Goal: Information Seeking & Learning: Check status

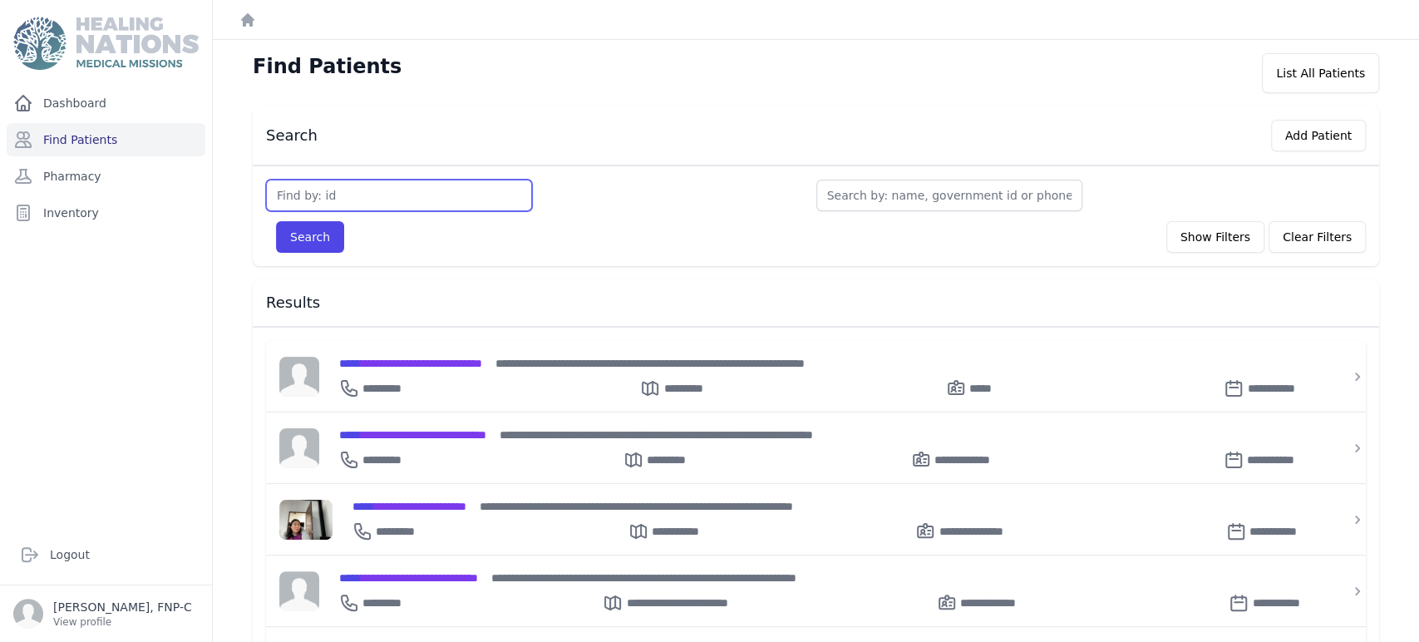
click at [326, 199] on input "text" at bounding box center [399, 196] width 266 height 32
type input "2691"
click at [325, 234] on button "Search" at bounding box center [310, 237] width 68 height 32
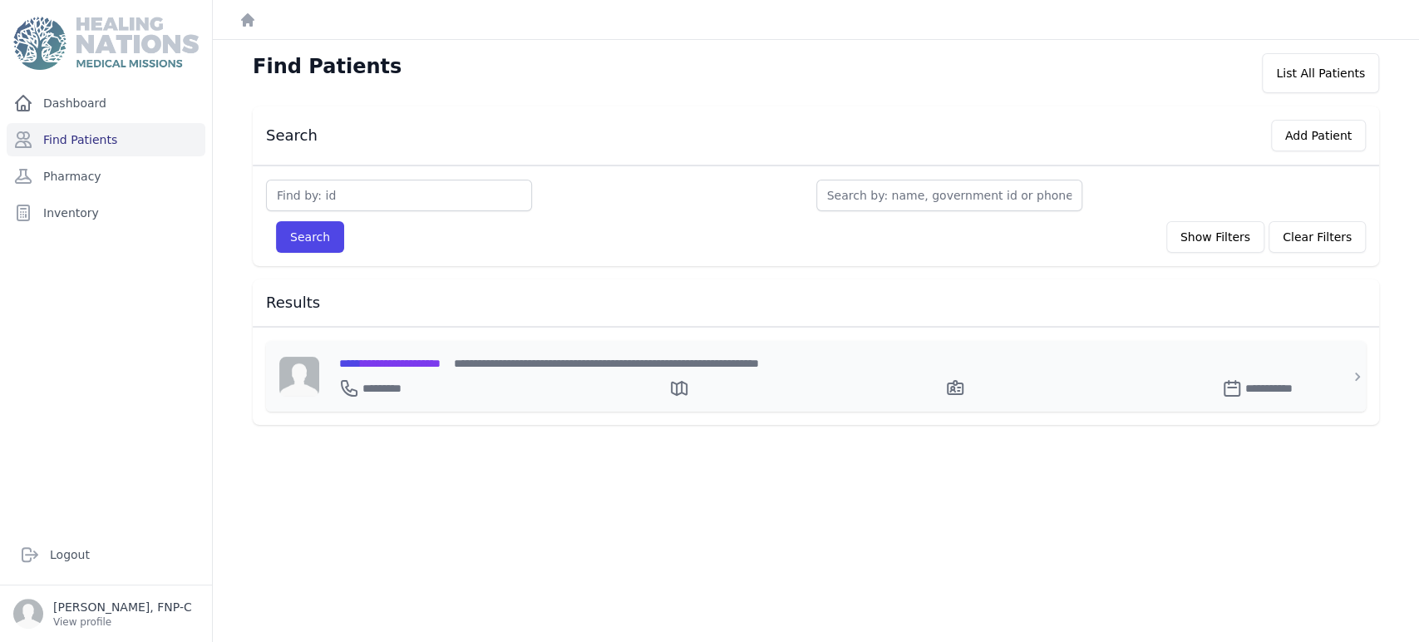
click at [414, 364] on span "**********" at bounding box center [389, 363] width 101 height 12
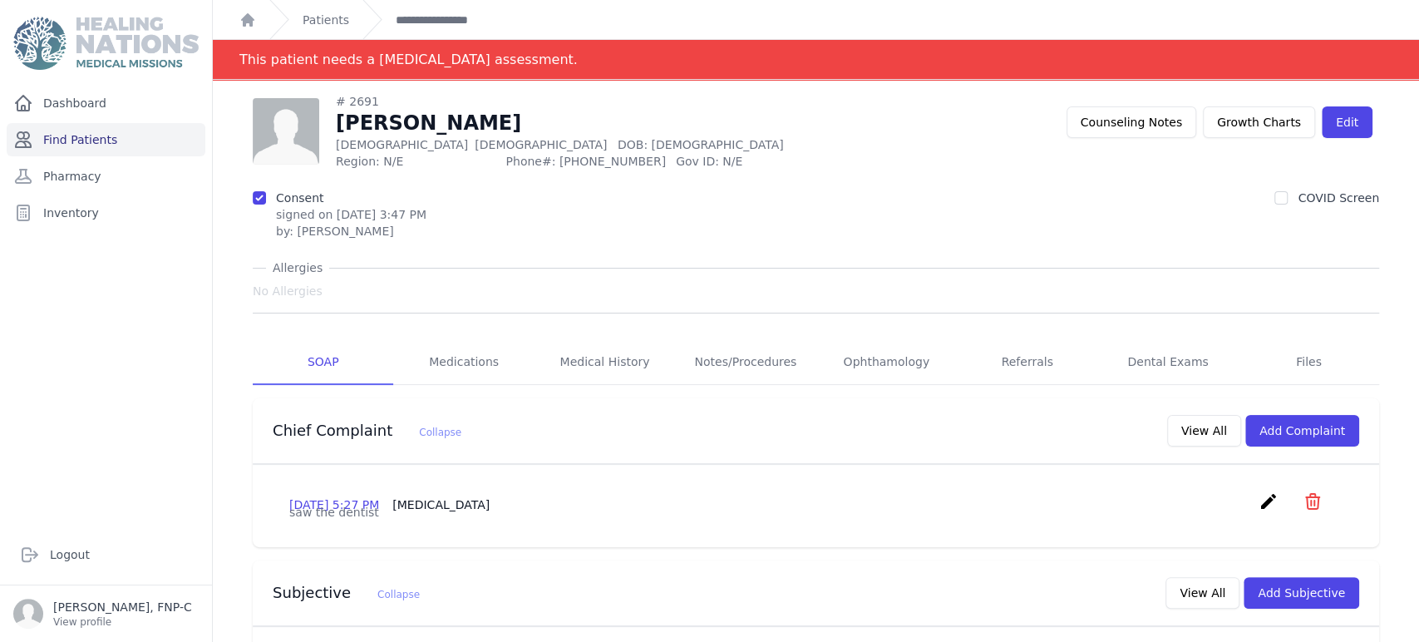
click at [76, 134] on link "Find Patients" at bounding box center [106, 139] width 199 height 33
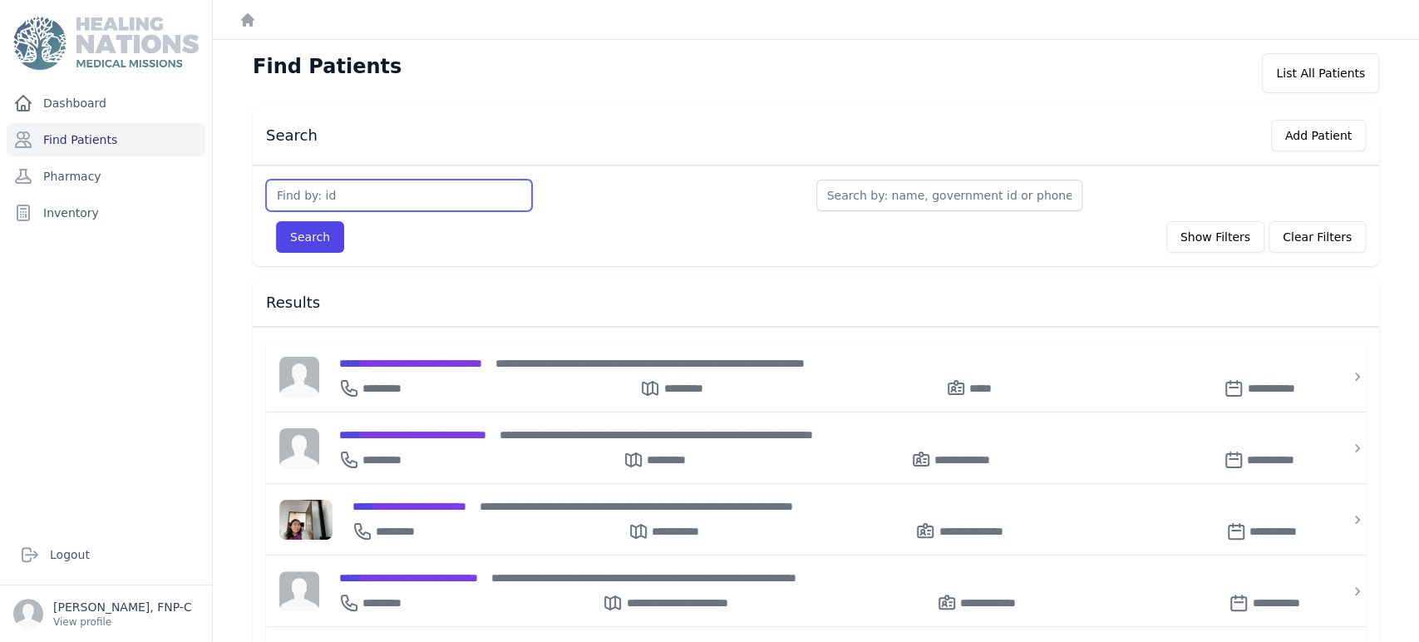
click at [306, 194] on input "text" at bounding box center [399, 196] width 266 height 32
type input "2961"
click at [316, 242] on button "Search" at bounding box center [310, 237] width 68 height 32
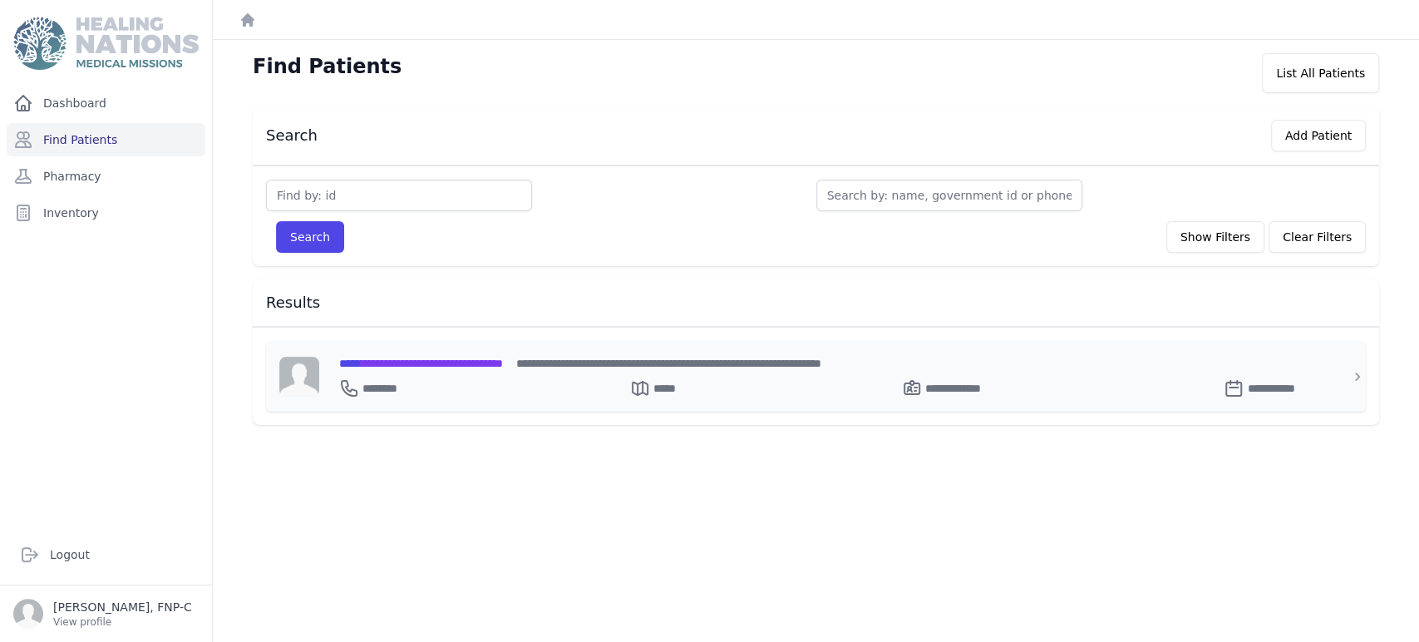
click at [396, 363] on span "**********" at bounding box center [421, 363] width 164 height 12
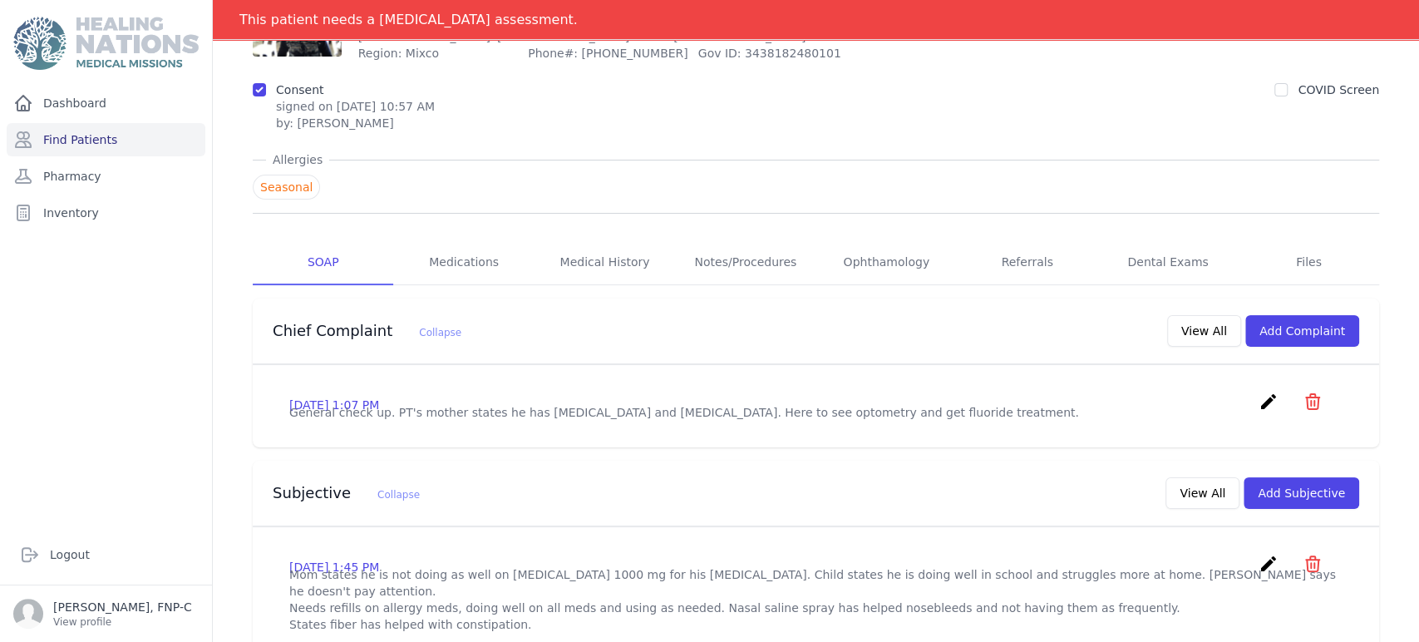
scroll to position [92, 0]
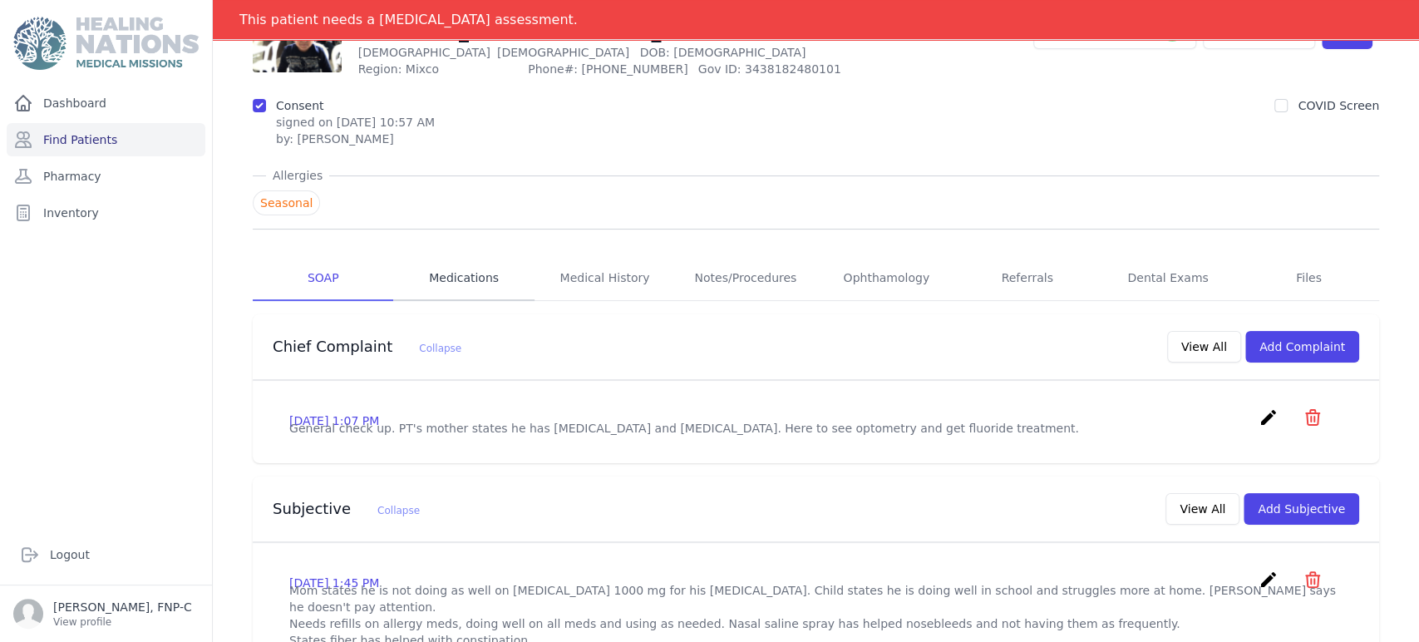
click at [475, 275] on link "Medications" at bounding box center [463, 278] width 140 height 45
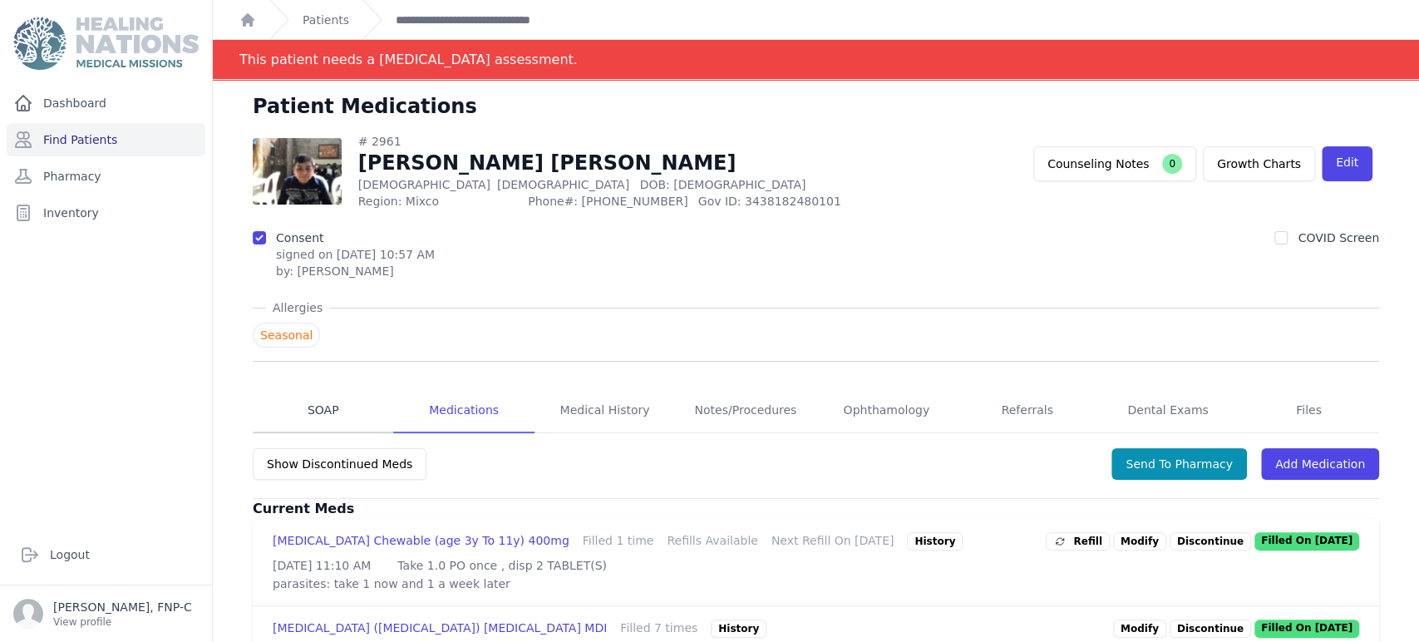
click at [322, 407] on link "SOAP" at bounding box center [323, 410] width 140 height 45
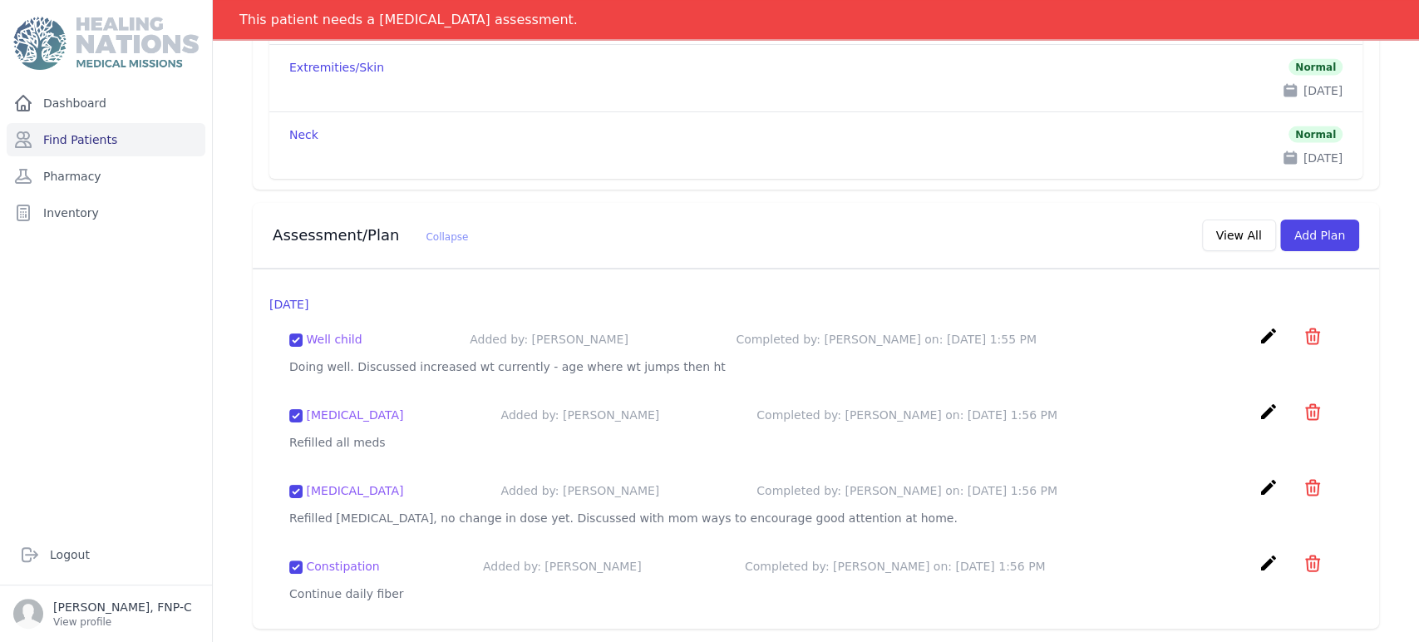
scroll to position [2168, 0]
click at [105, 140] on link "Find Patients" at bounding box center [106, 139] width 199 height 33
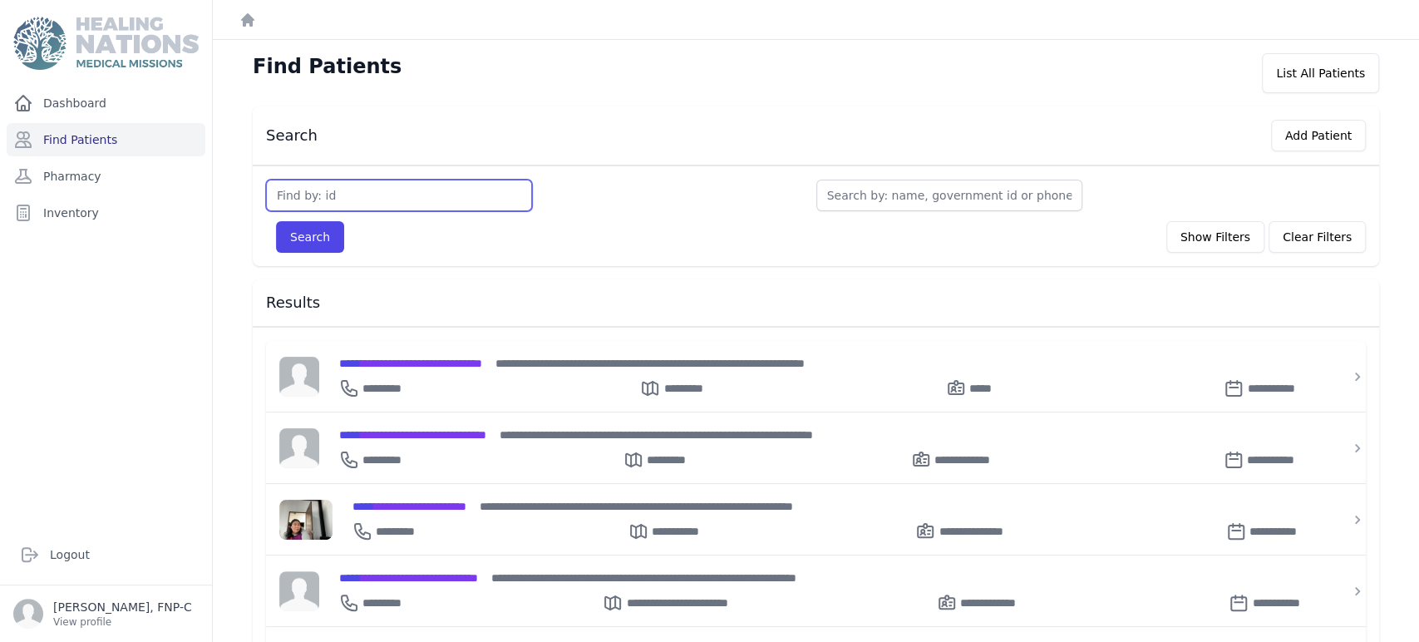
click at [362, 189] on input "text" at bounding box center [399, 196] width 266 height 32
type input "2967"
click at [276, 221] on button "Search" at bounding box center [310, 237] width 68 height 32
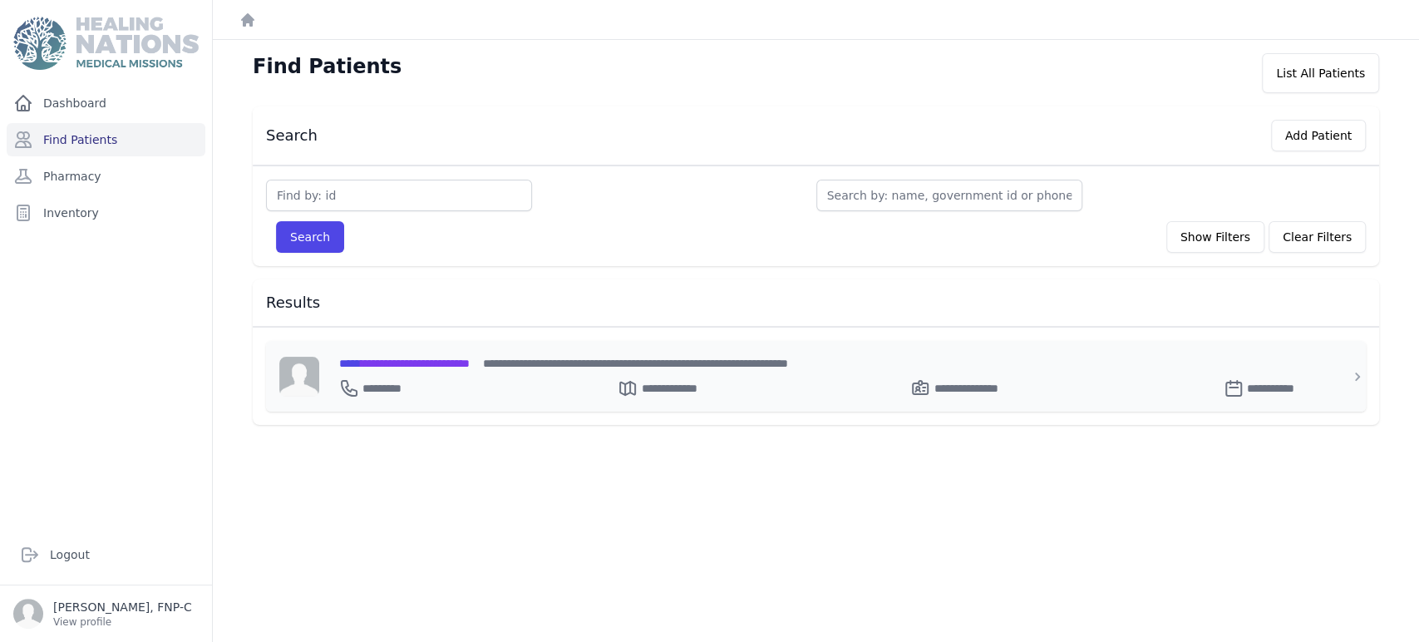
click at [432, 364] on span "**********" at bounding box center [404, 363] width 130 height 12
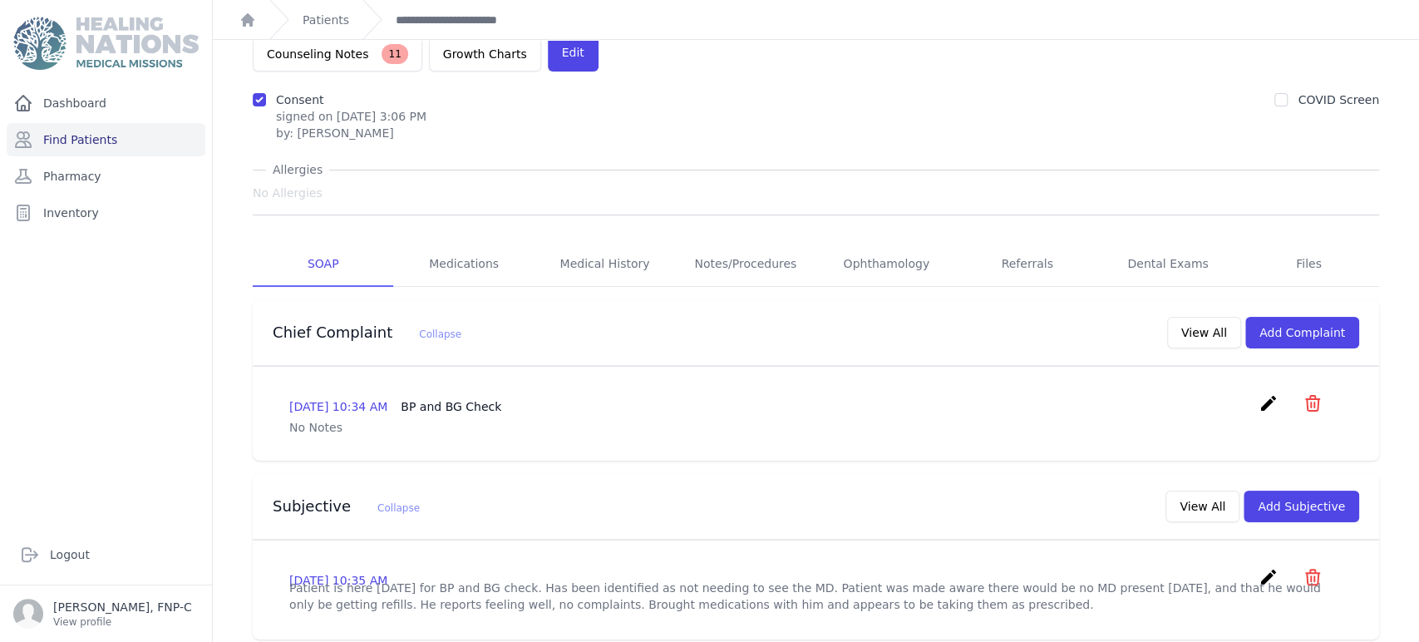
scroll to position [277, 0]
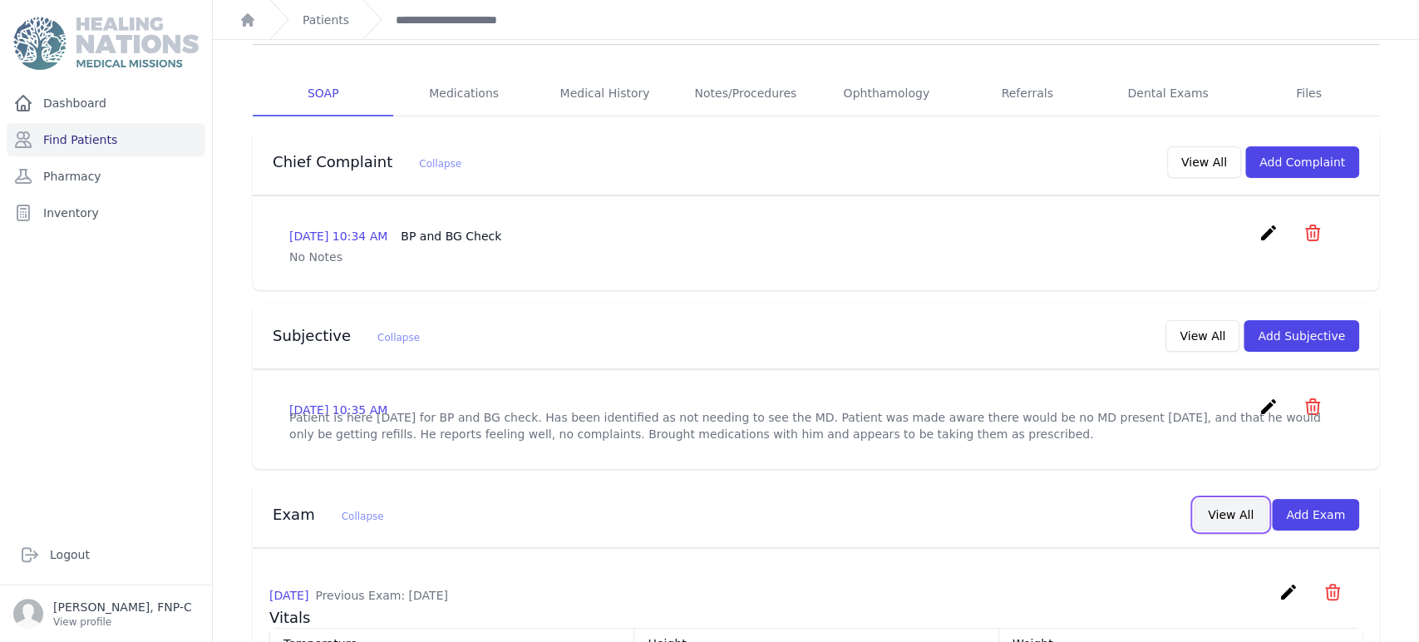
click at [1208, 499] on button "View All" at bounding box center [1230, 515] width 74 height 32
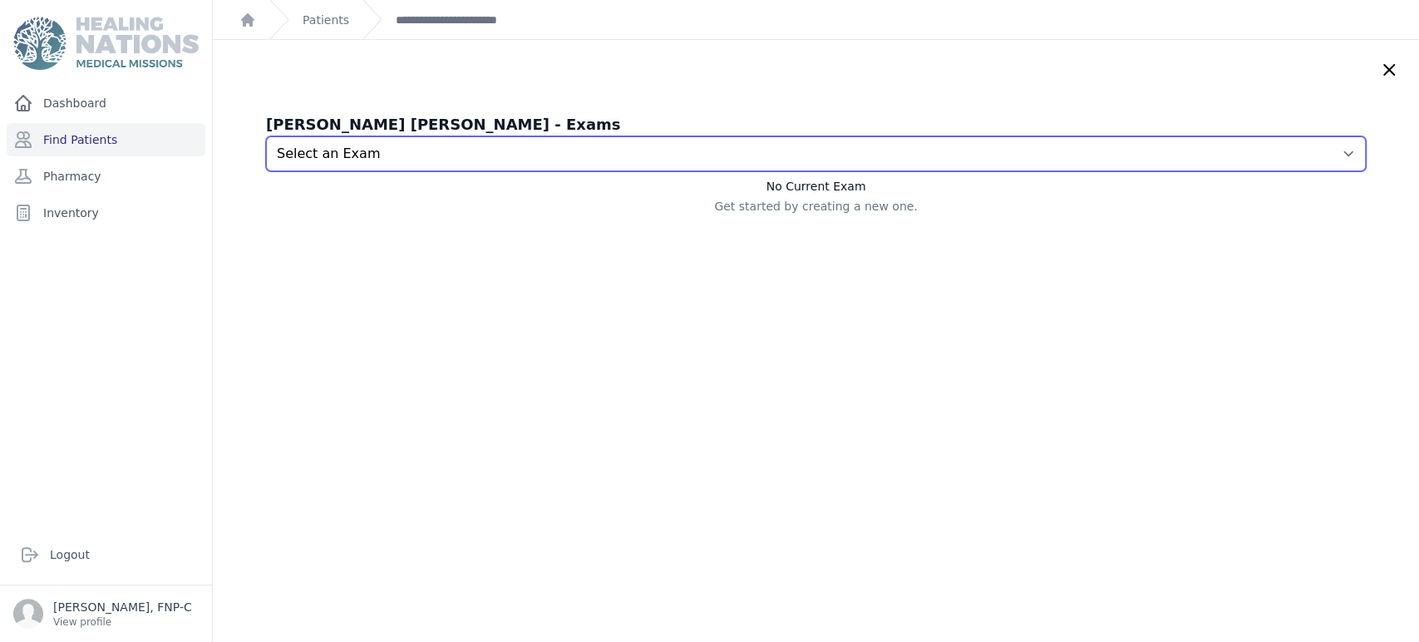
click at [1319, 152] on select "Select an Exam 2025-Aug-21 10:36 AM 2025-Jun-20 10:49 AM 2025-Apr-29 12:00 PM 2…" at bounding box center [816, 153] width 1100 height 35
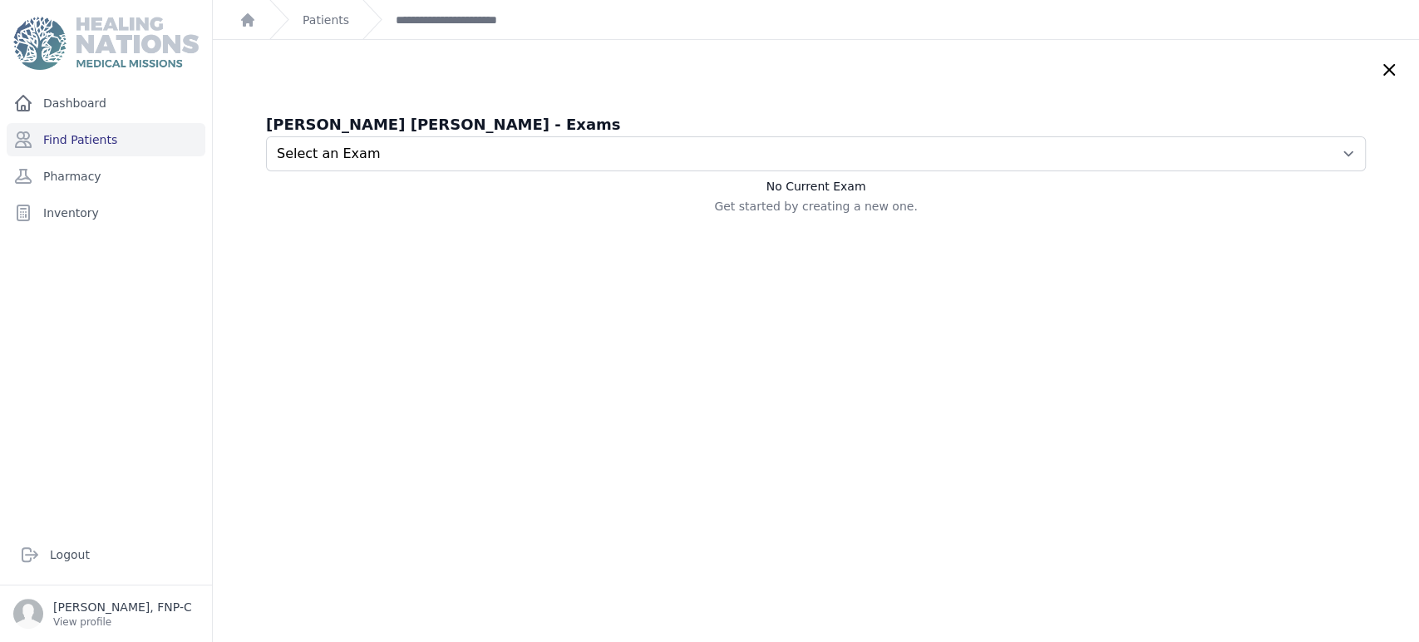
click at [1379, 73] on icon at bounding box center [1389, 70] width 20 height 20
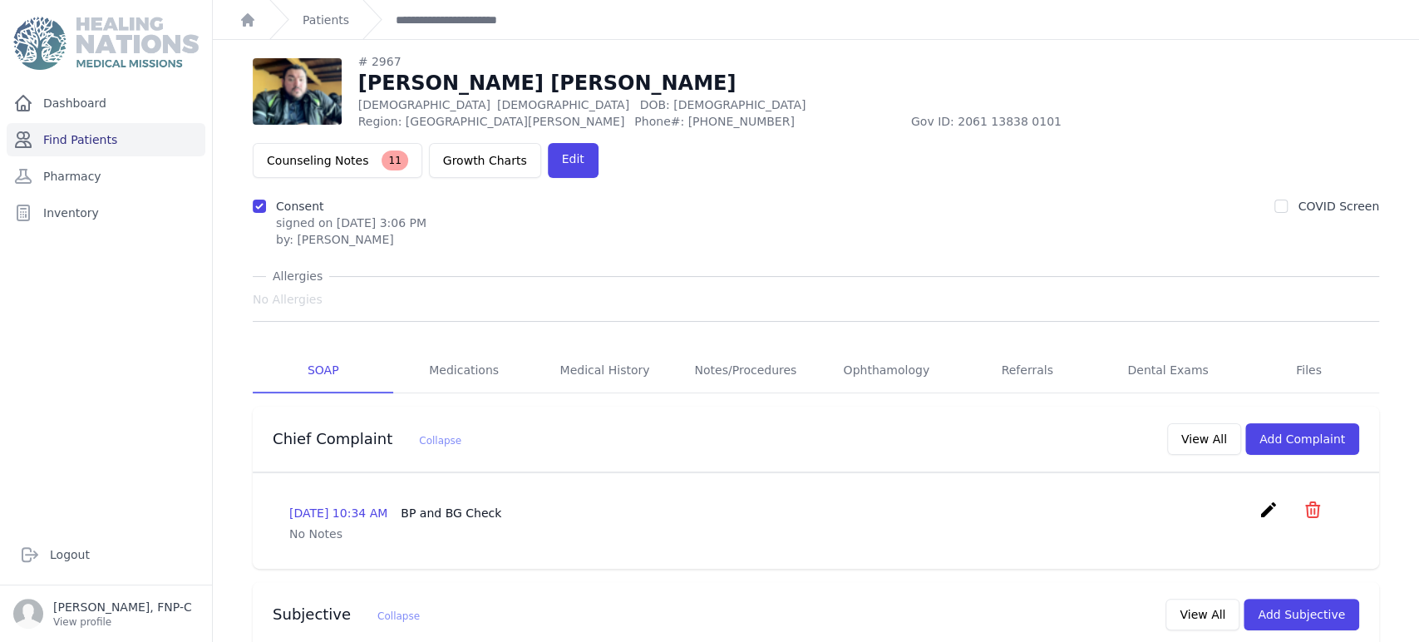
click at [71, 137] on link "Find Patients" at bounding box center [106, 139] width 199 height 33
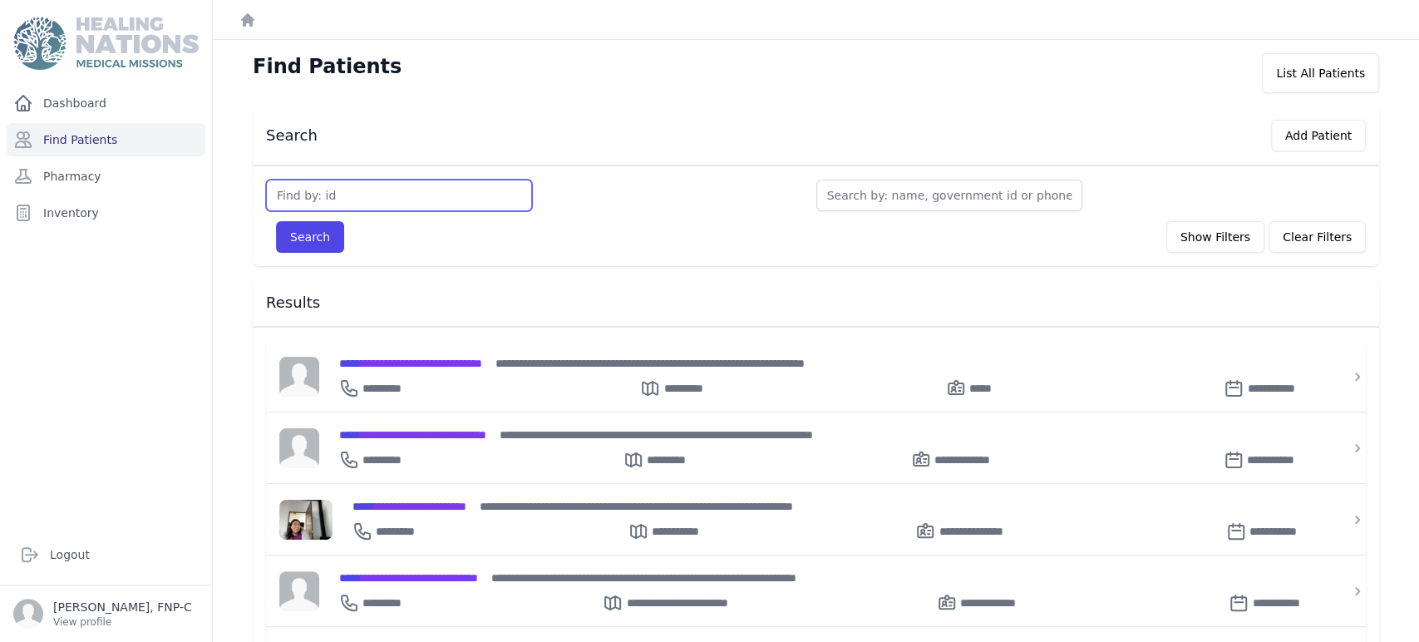
click at [309, 196] on input "text" at bounding box center [399, 196] width 266 height 32
type input "2970"
click at [303, 241] on button "Search" at bounding box center [310, 237] width 68 height 32
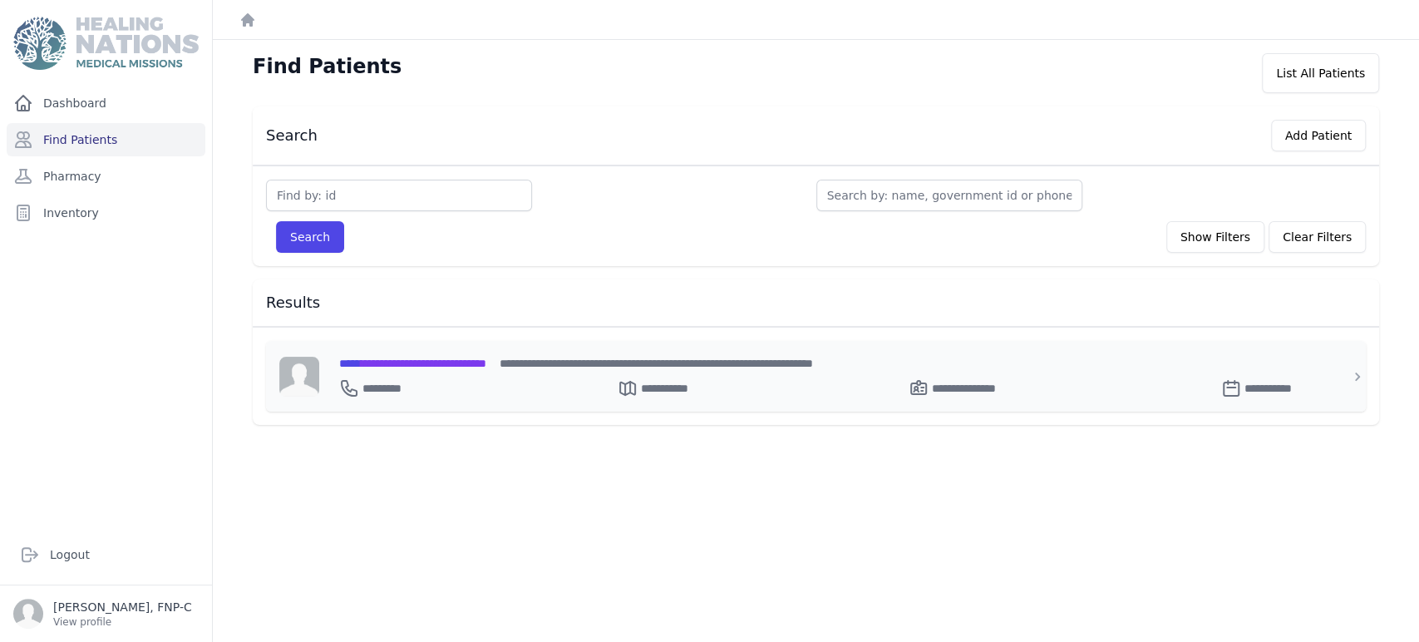
click at [391, 362] on span "**********" at bounding box center [412, 363] width 147 height 12
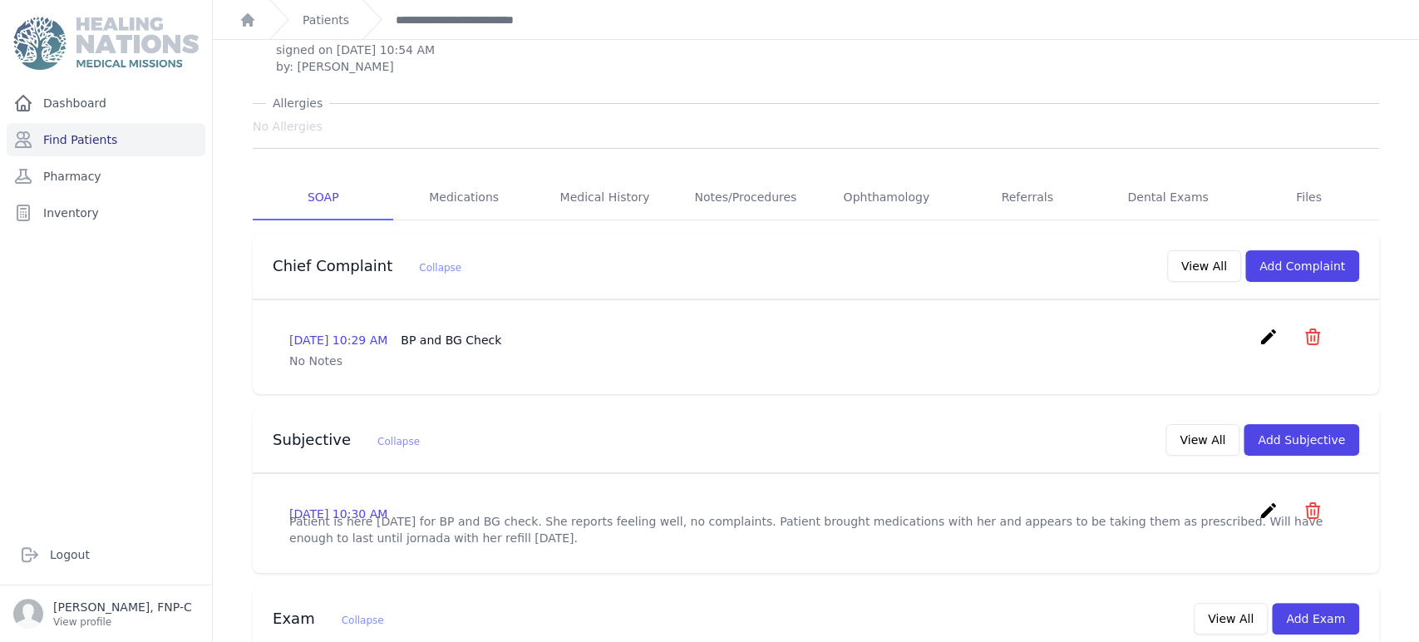
scroll to position [40, 0]
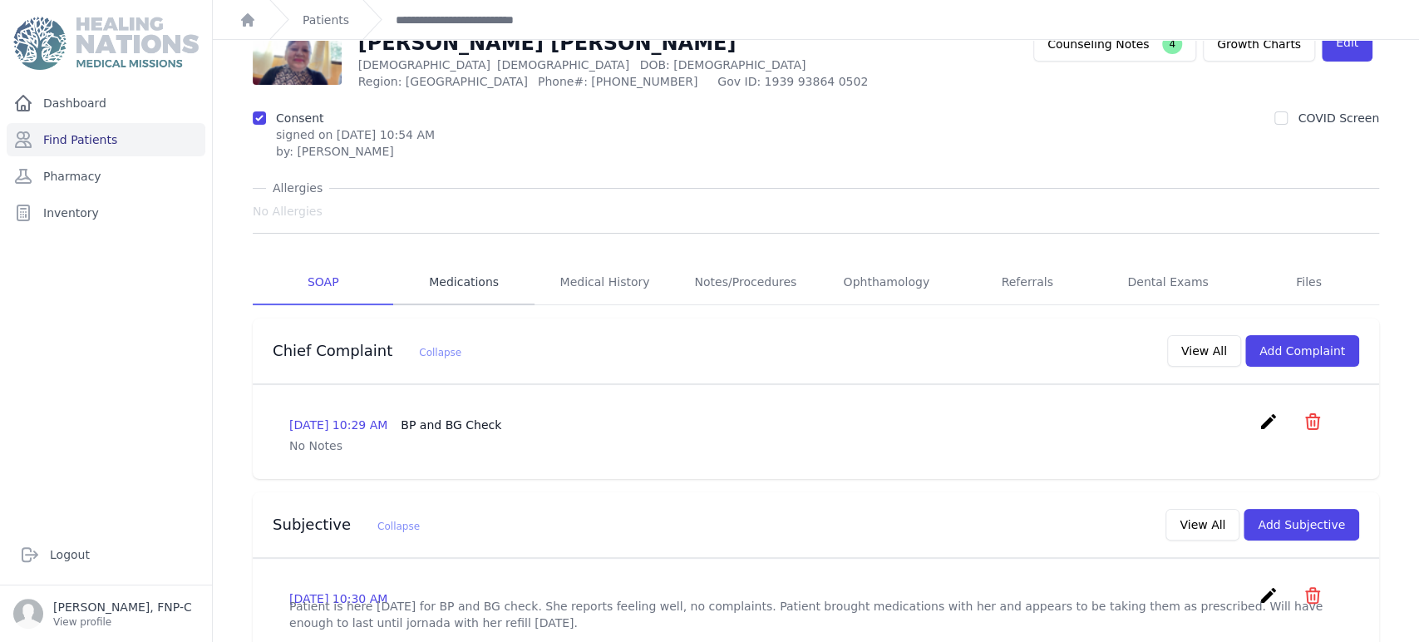
click at [479, 280] on link "Medications" at bounding box center [463, 282] width 140 height 45
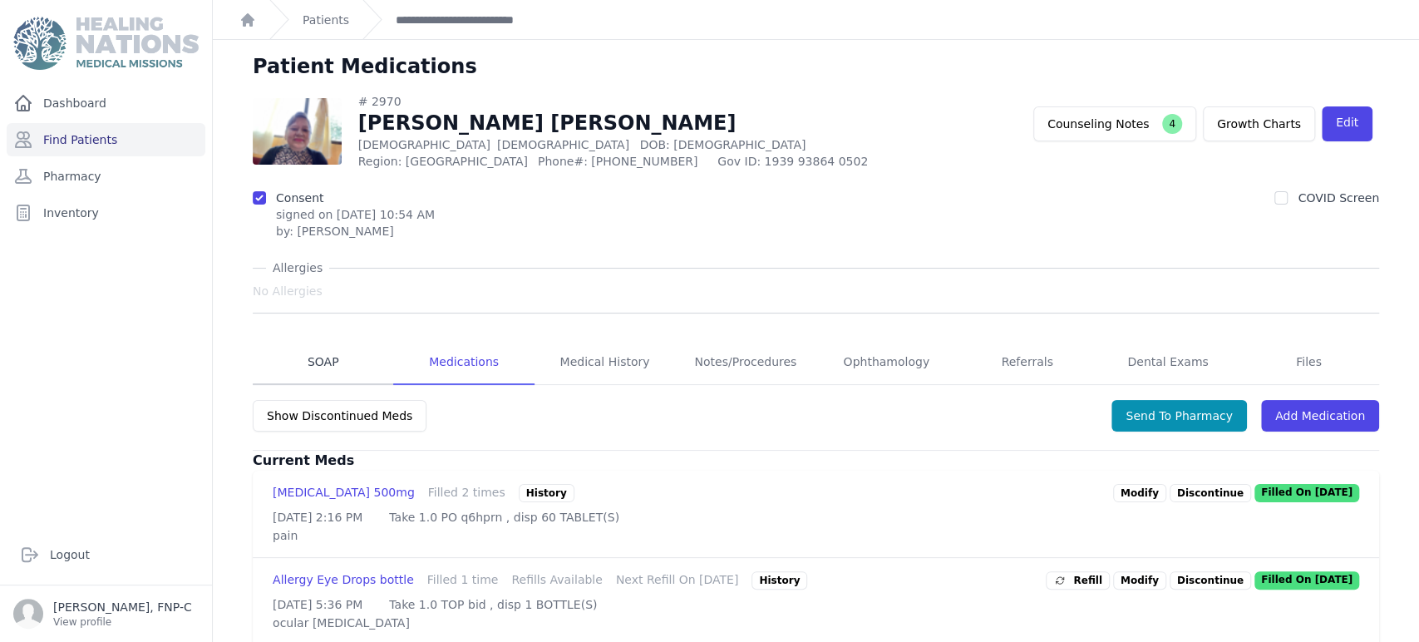
click at [331, 362] on link "SOAP" at bounding box center [323, 362] width 140 height 45
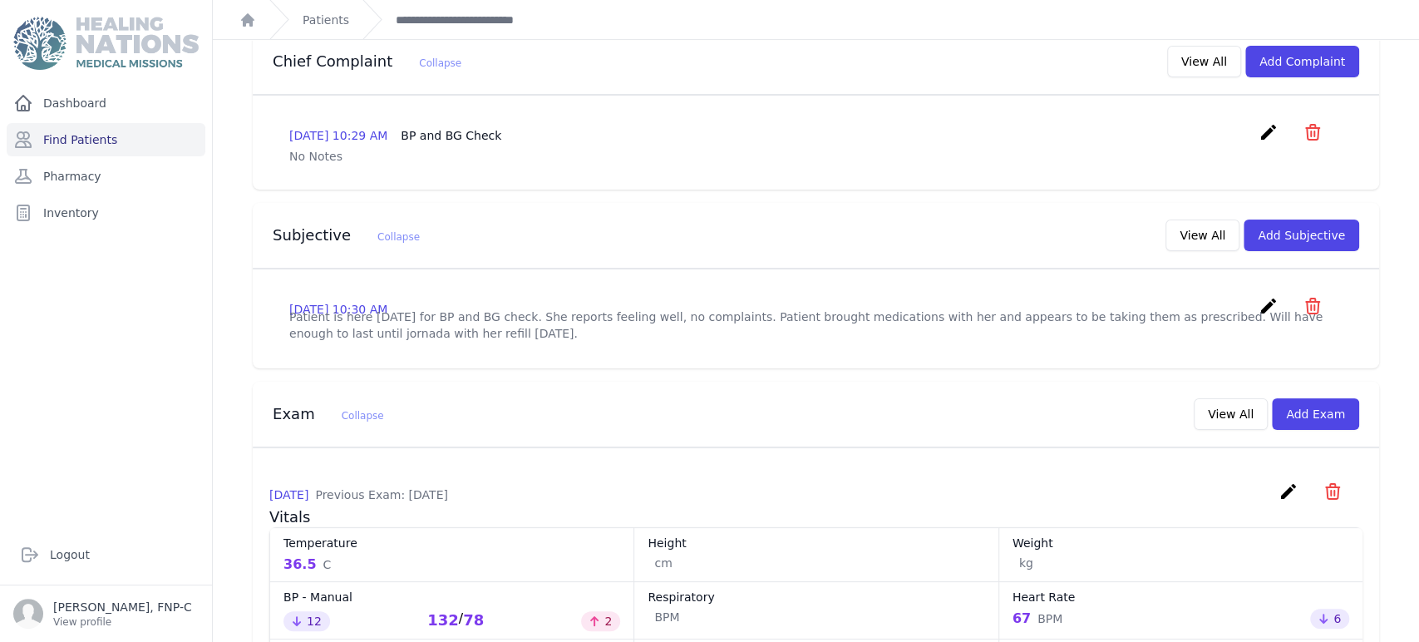
scroll to position [461, 0]
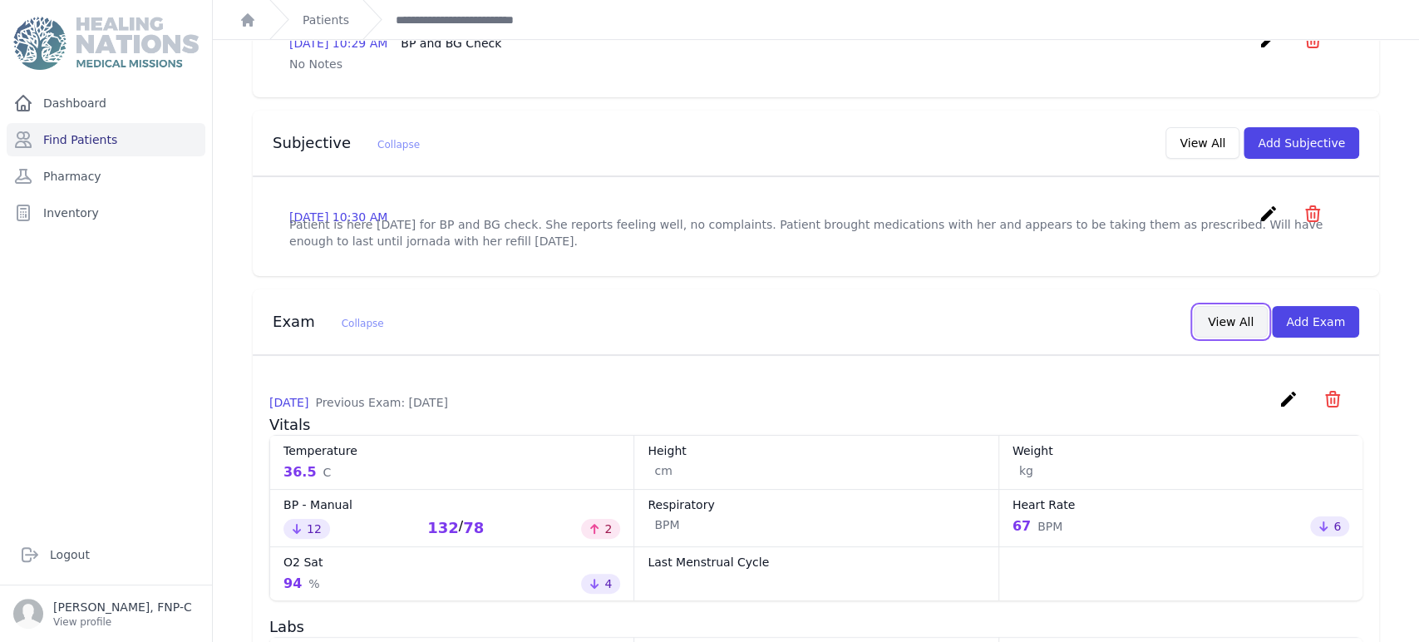
click at [1210, 337] on button "View All" at bounding box center [1230, 322] width 74 height 32
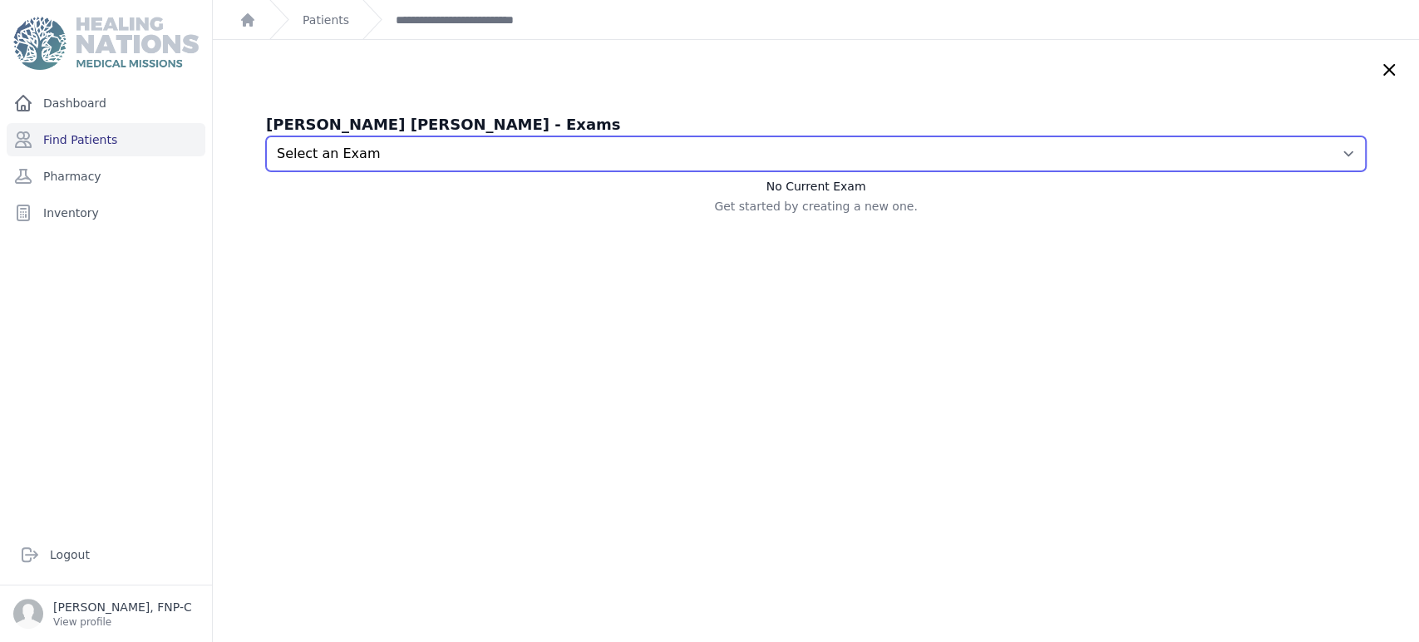
click at [1318, 151] on select "Select an Exam 2025-Sep-02 10:31 AM 2025-Jul-29 11:29 AM 2025-Jun-21 11:20 AM 2…" at bounding box center [816, 153] width 1100 height 35
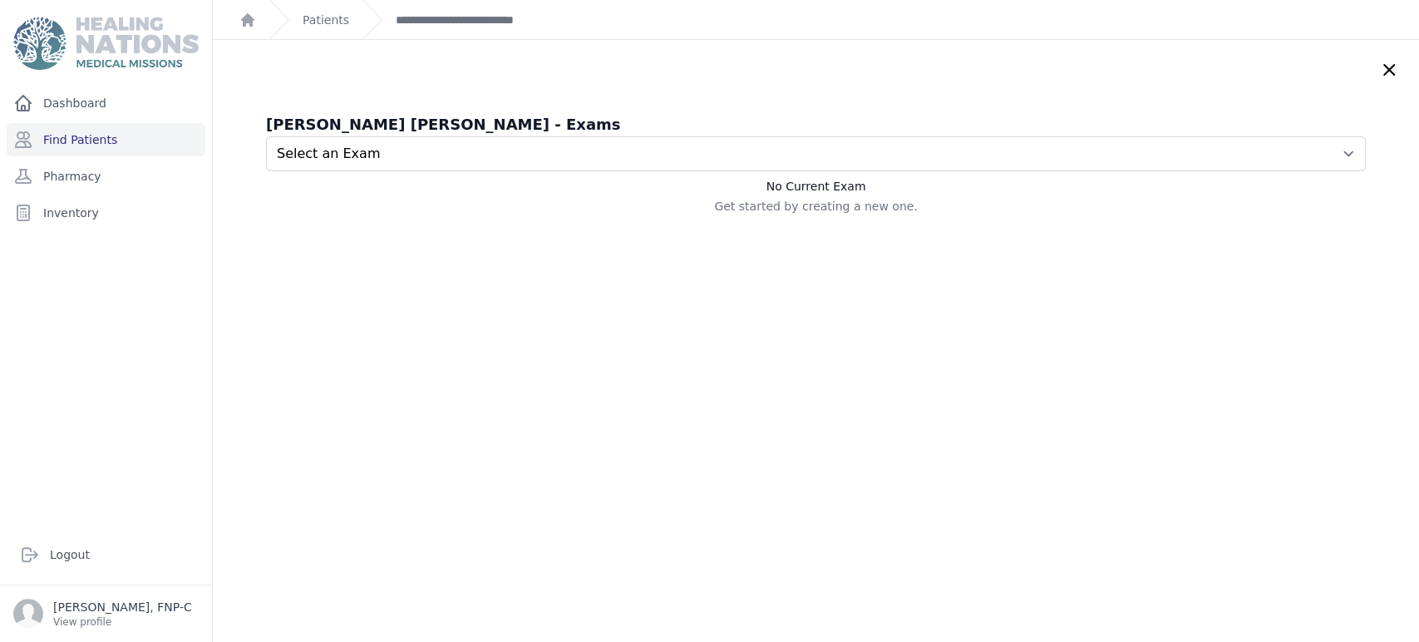
click at [1384, 68] on icon at bounding box center [1389, 70] width 10 height 10
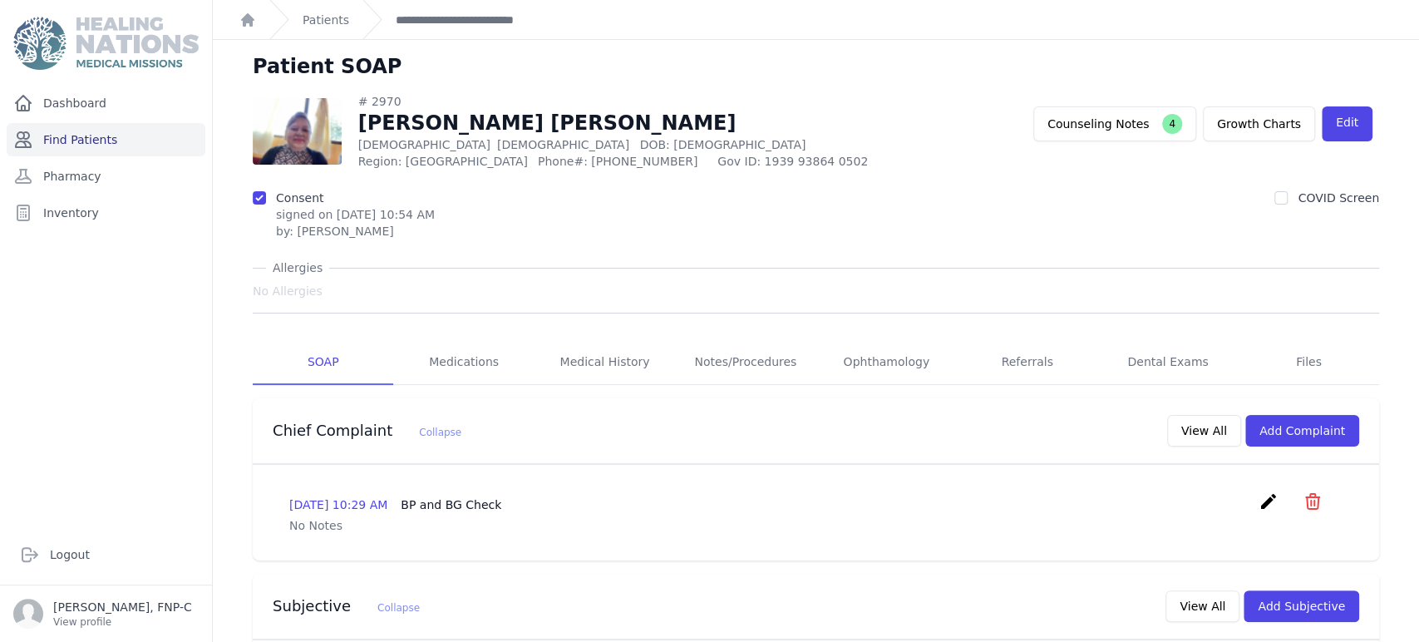
click at [71, 138] on link "Find Patients" at bounding box center [106, 139] width 199 height 33
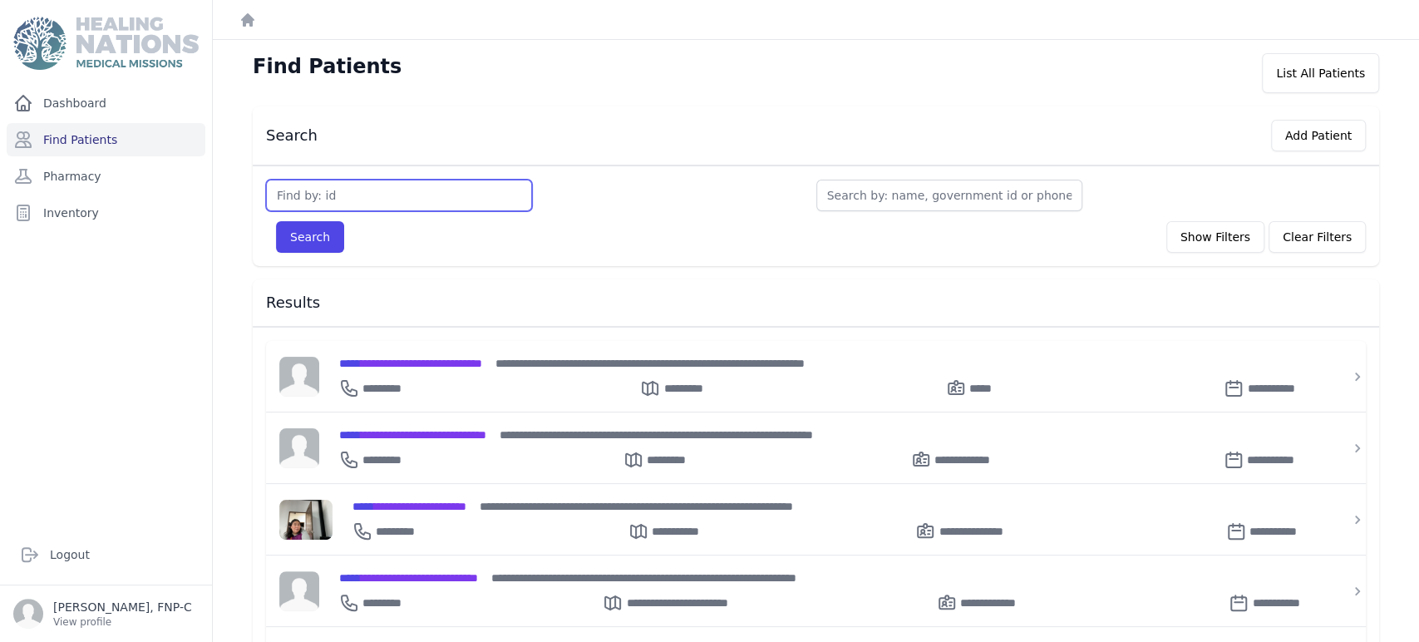
click at [405, 198] on input "text" at bounding box center [399, 196] width 266 height 32
type input "2975"
click at [301, 235] on button "Search" at bounding box center [310, 237] width 68 height 32
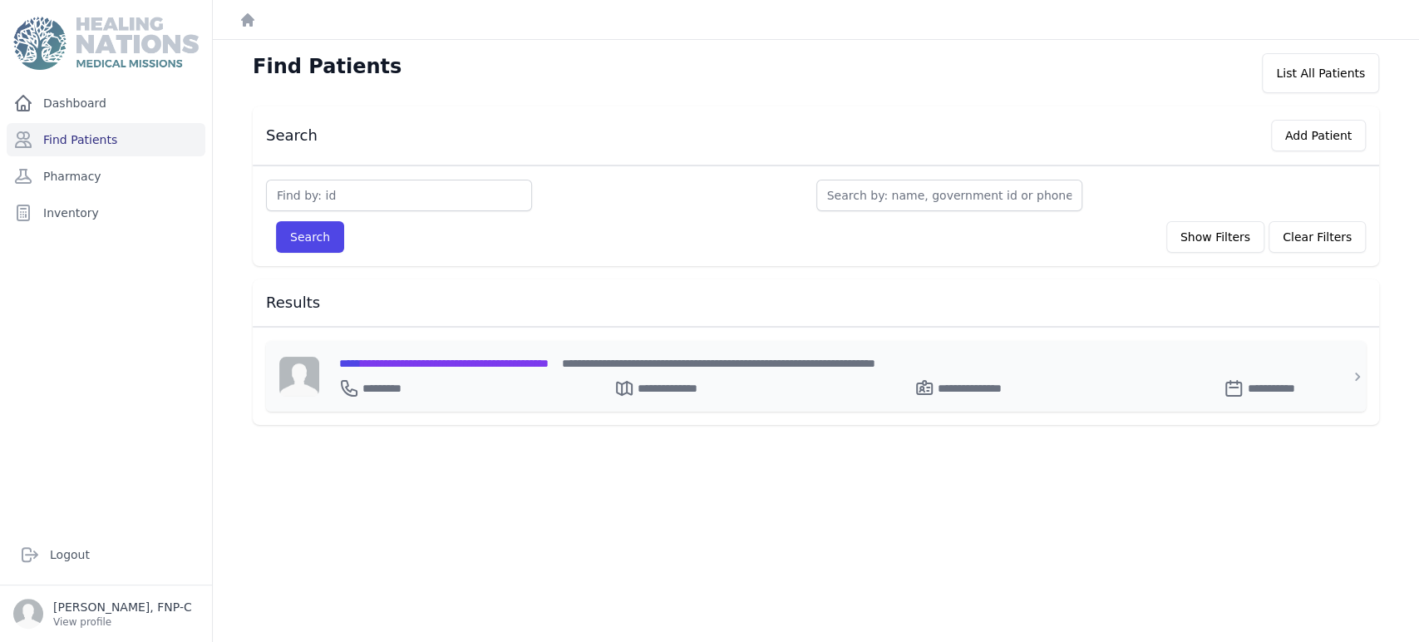
click at [399, 361] on span "**********" at bounding box center [443, 363] width 209 height 12
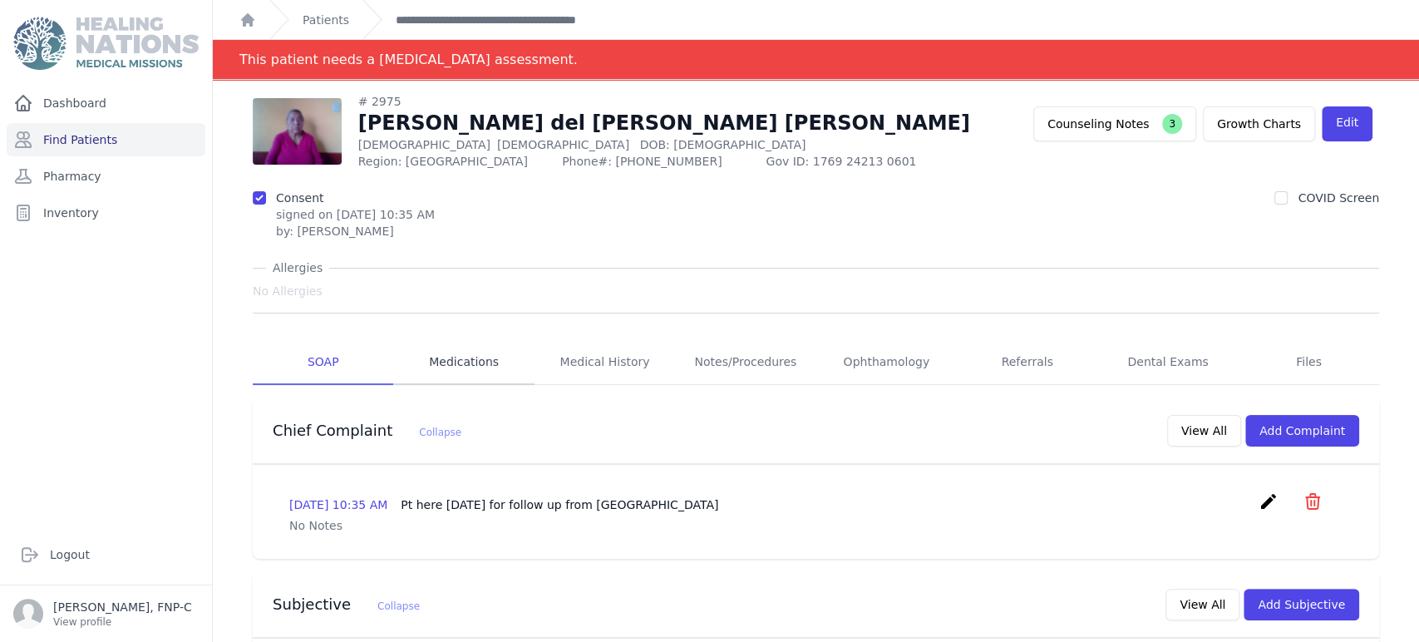
click at [458, 362] on link "Medications" at bounding box center [463, 362] width 140 height 45
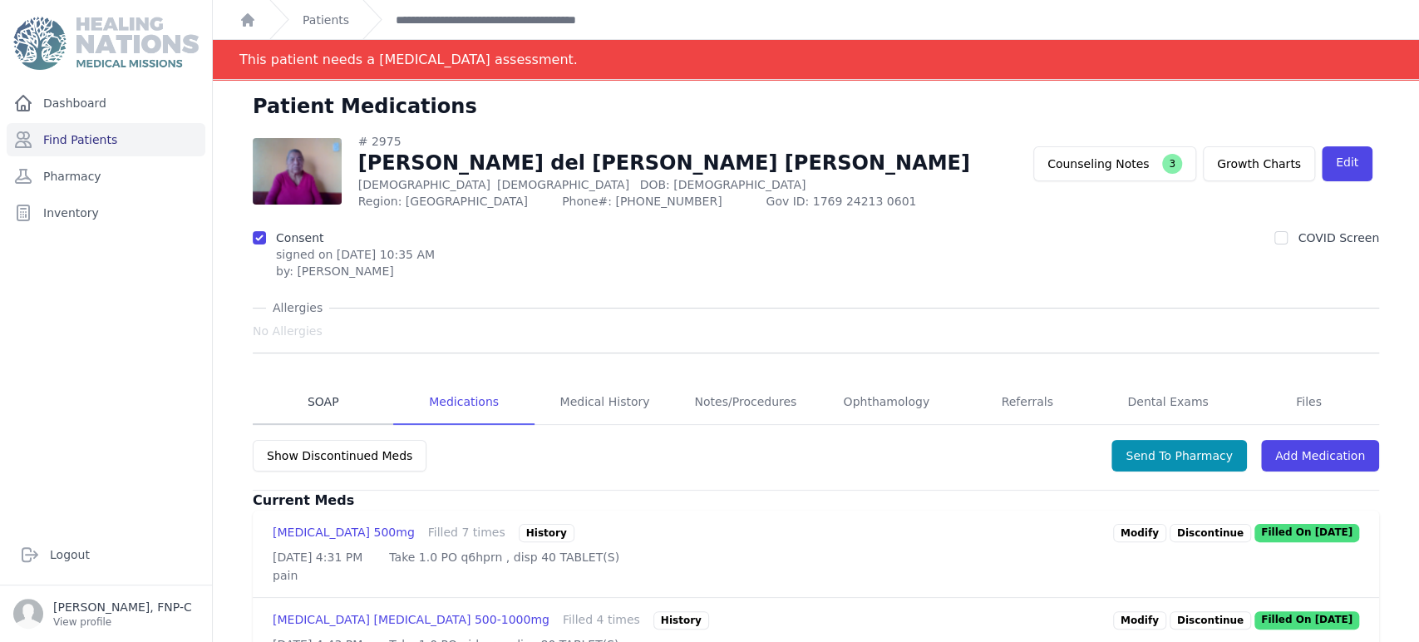
click at [321, 399] on link "SOAP" at bounding box center [323, 402] width 140 height 45
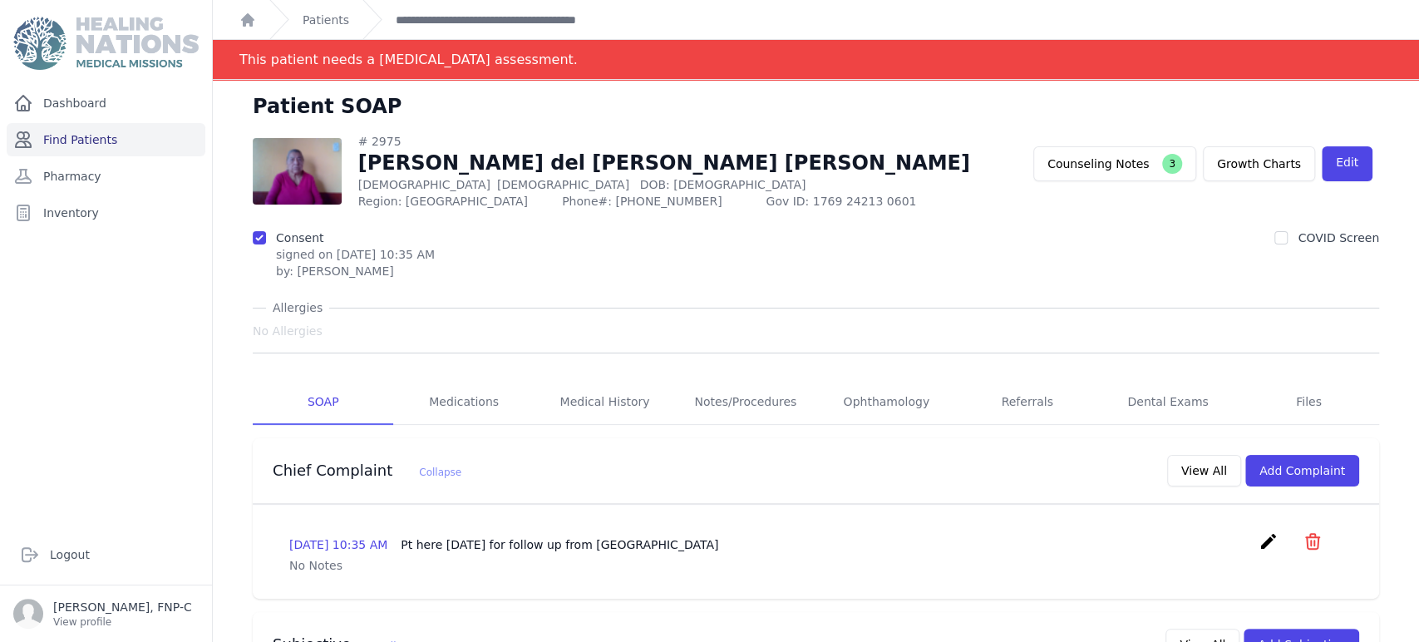
click at [86, 138] on link "Find Patients" at bounding box center [106, 139] width 199 height 33
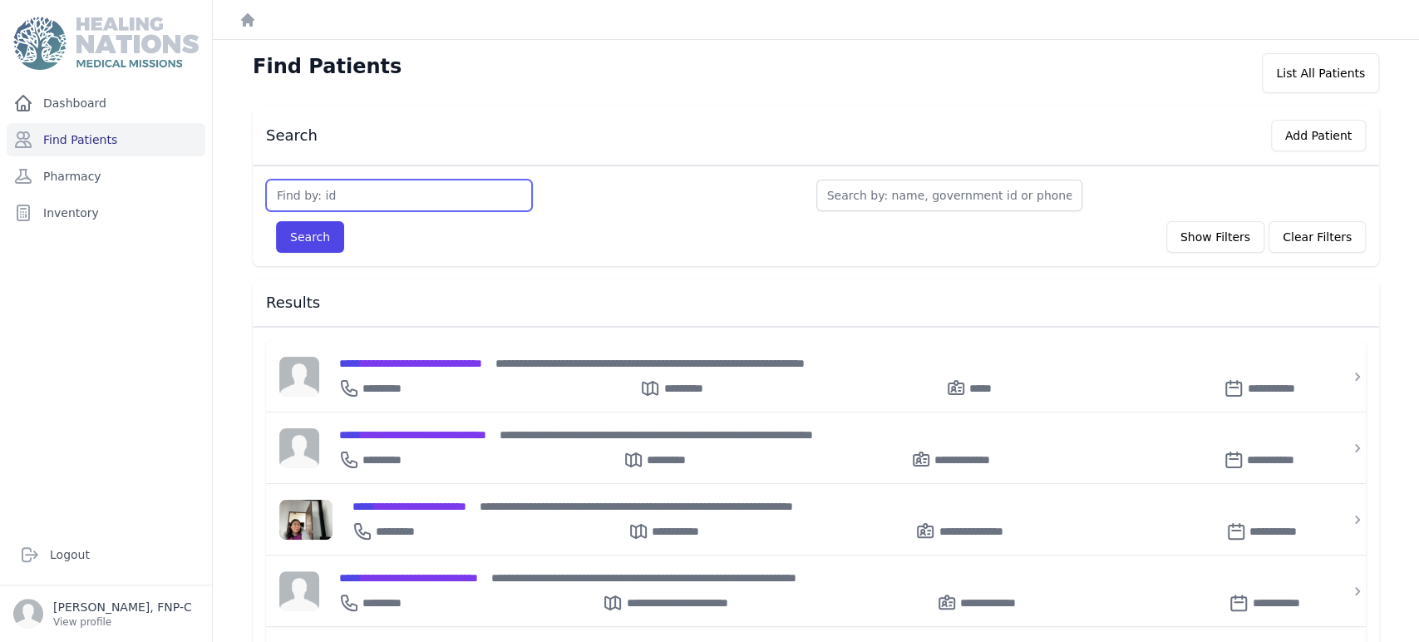
click at [301, 195] on input "text" at bounding box center [399, 196] width 266 height 32
type input "2987"
click at [326, 229] on button "Search" at bounding box center [310, 237] width 68 height 32
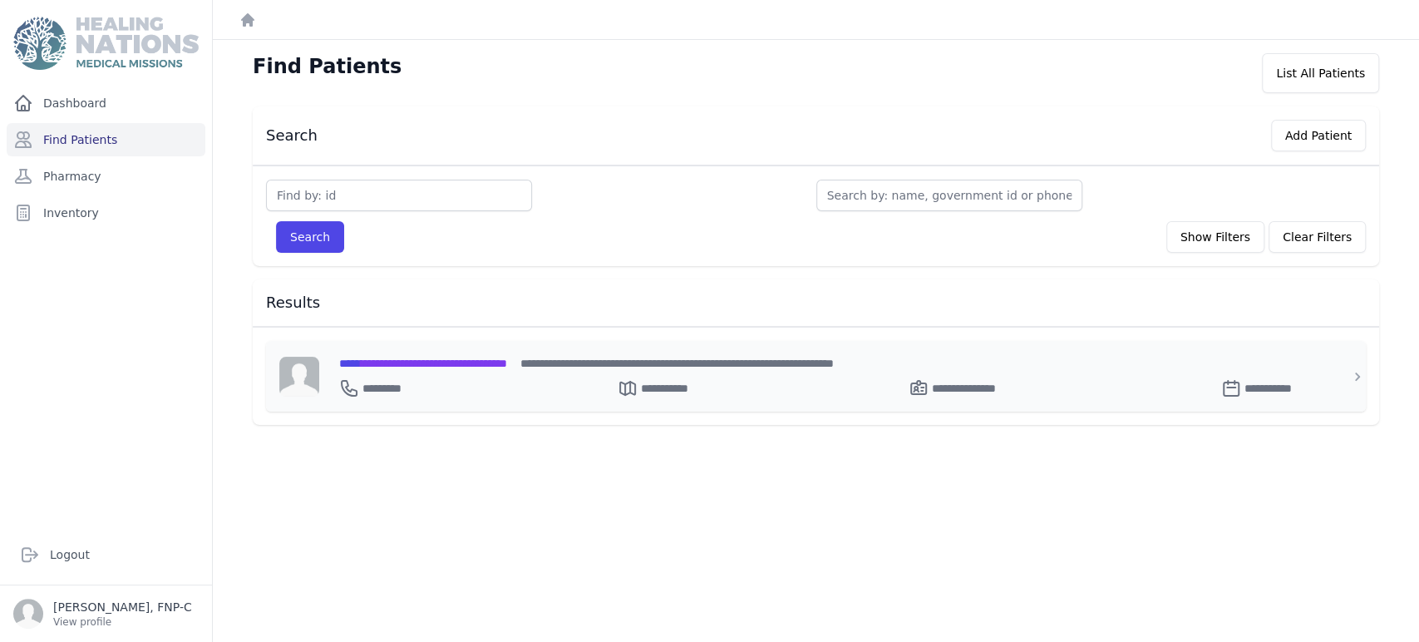
click at [392, 364] on span "**********" at bounding box center [423, 363] width 168 height 12
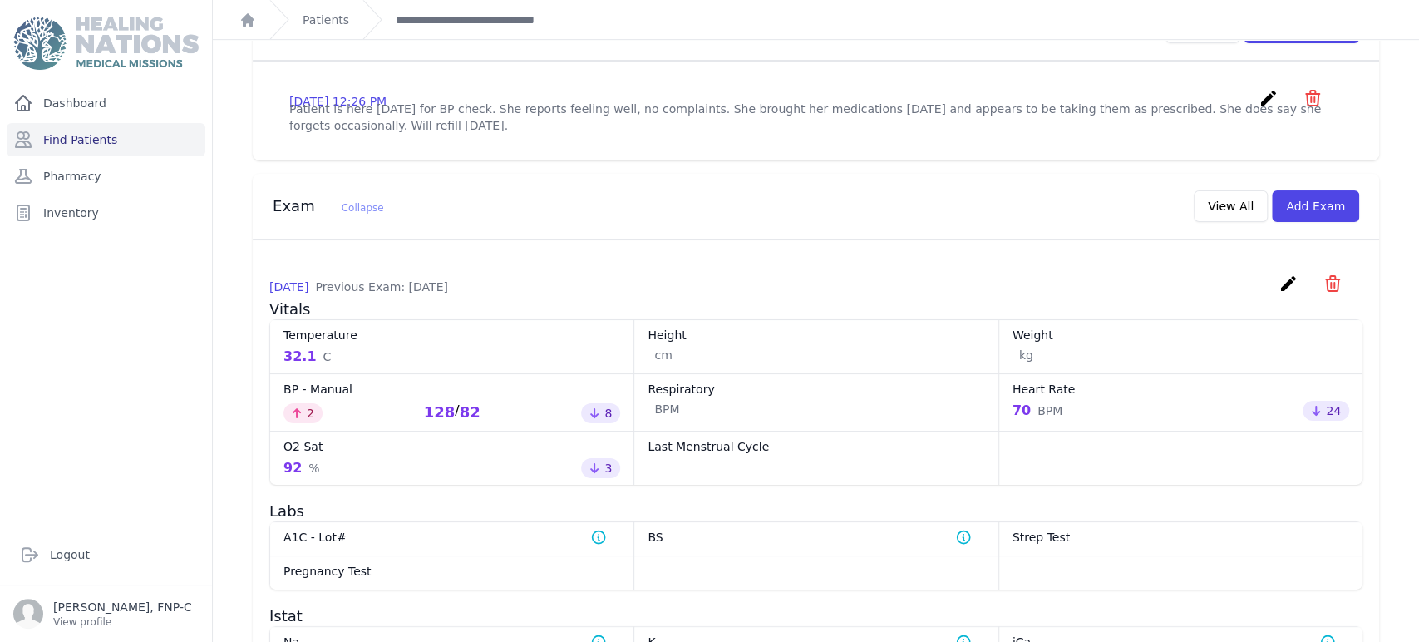
scroll to position [554, 0]
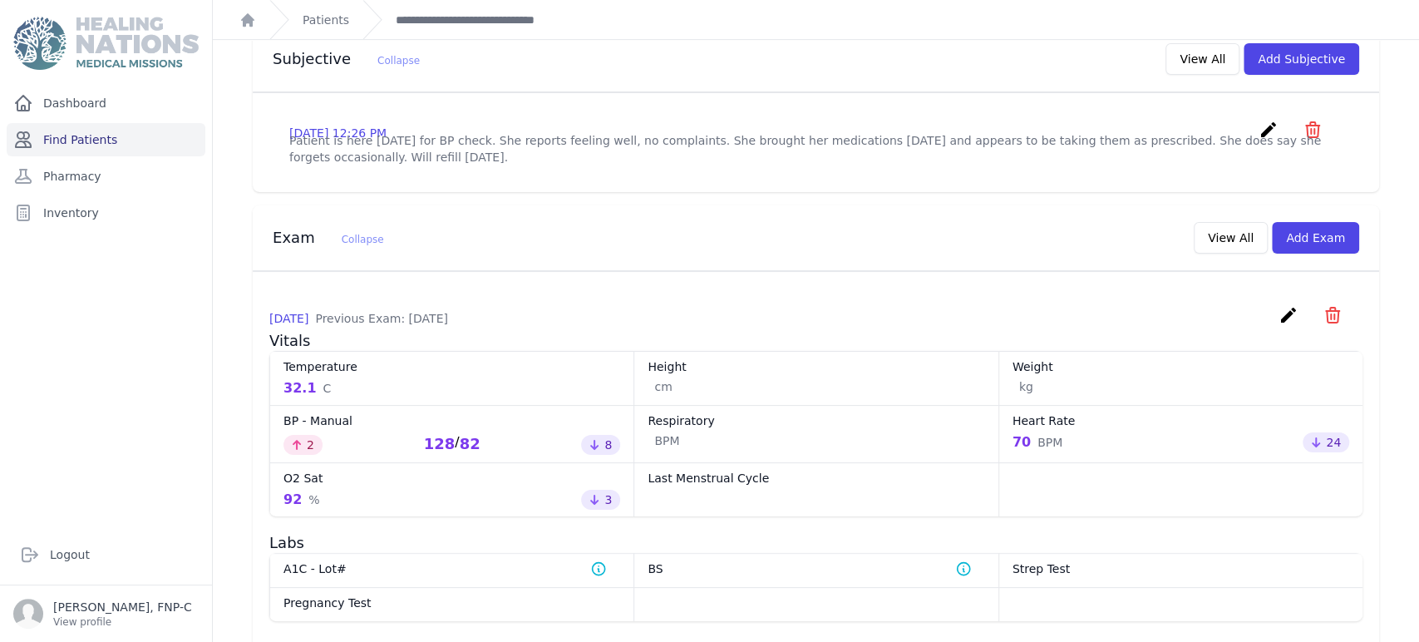
click at [66, 136] on link "Find Patients" at bounding box center [106, 139] width 199 height 33
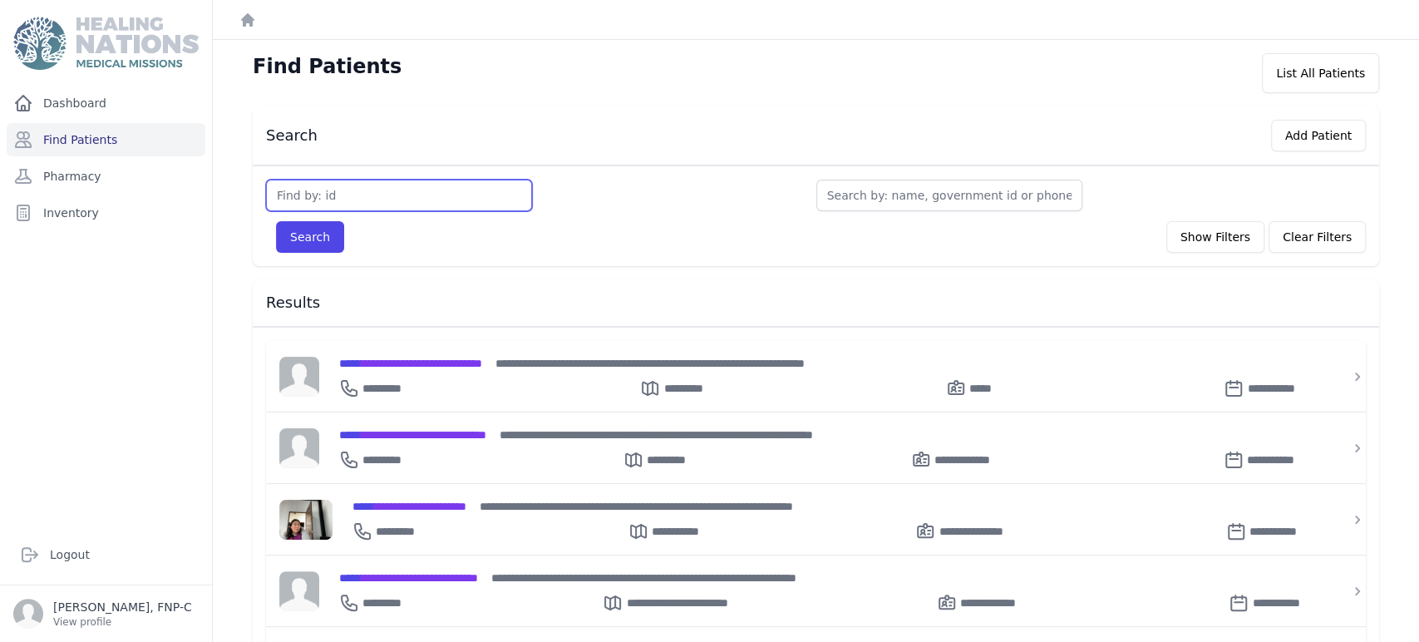
click at [345, 190] on input "text" at bounding box center [399, 196] width 266 height 32
type input "2996"
click at [306, 228] on button "Search" at bounding box center [310, 237] width 68 height 32
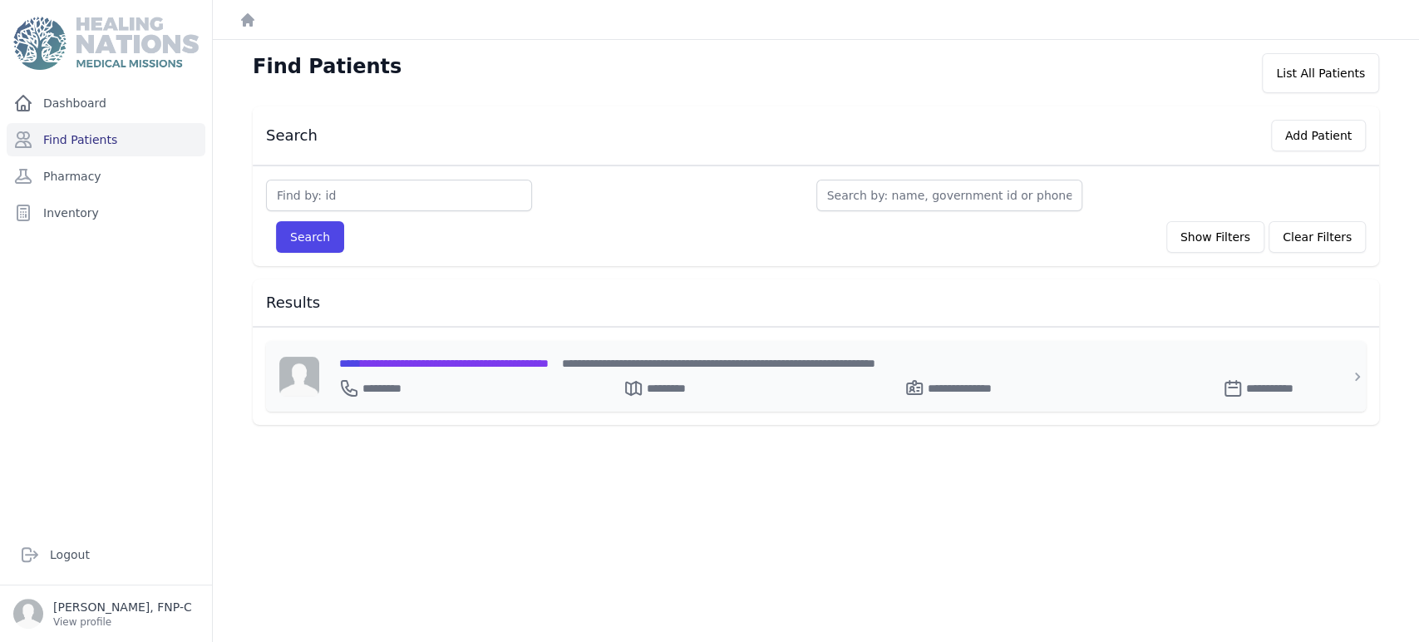
click at [418, 359] on span "**********" at bounding box center [443, 363] width 209 height 12
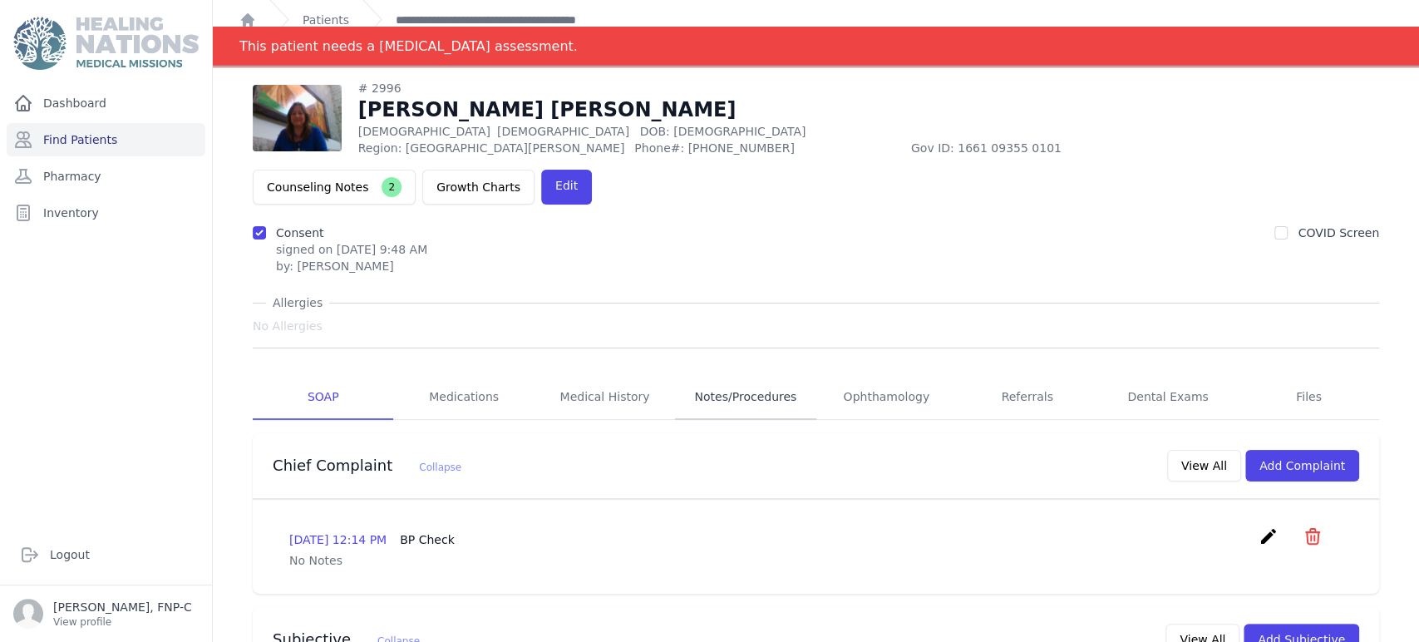
scroll to position [2, 0]
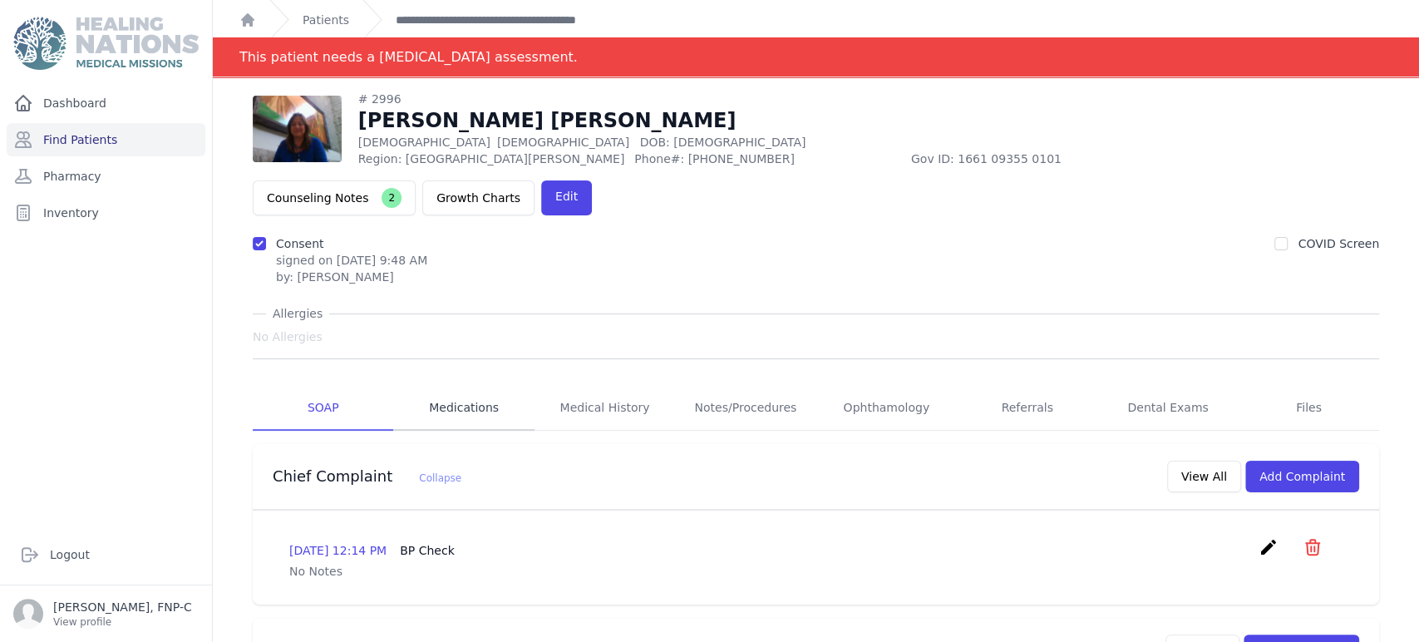
click at [441, 386] on link "Medications" at bounding box center [463, 408] width 140 height 45
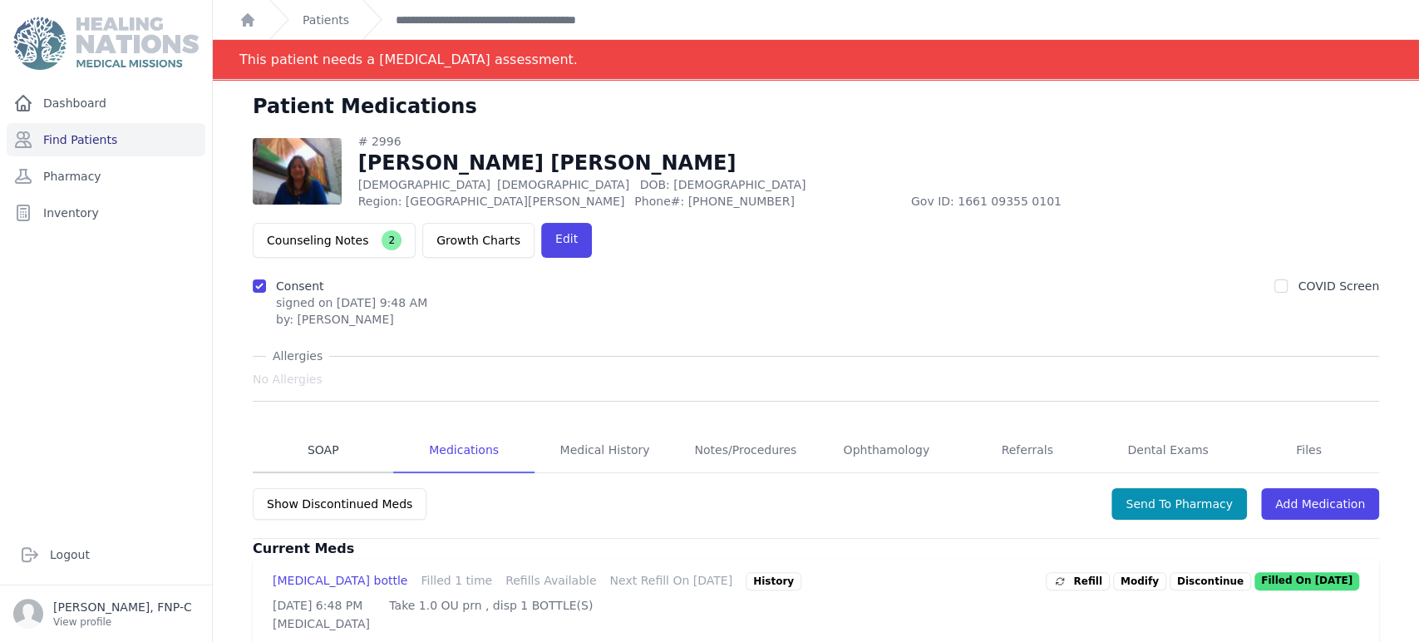
click at [325, 428] on link "SOAP" at bounding box center [323, 450] width 140 height 45
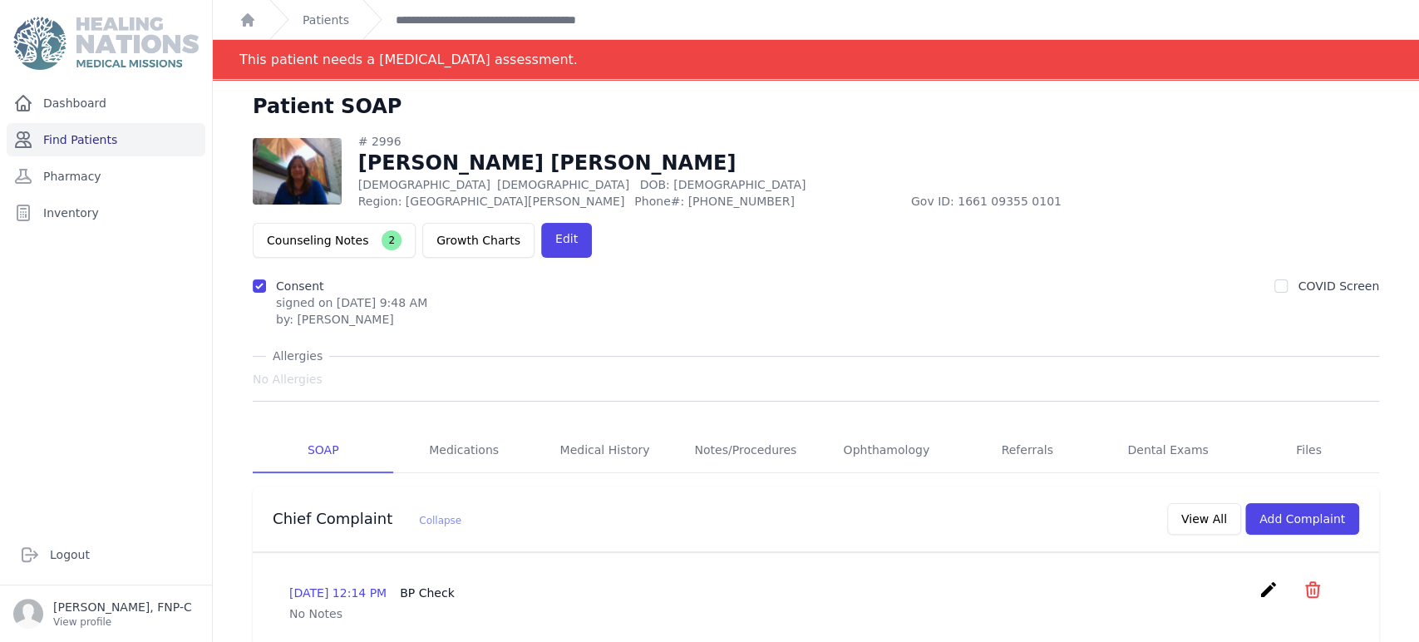
click at [93, 139] on link "Find Patients" at bounding box center [106, 139] width 199 height 33
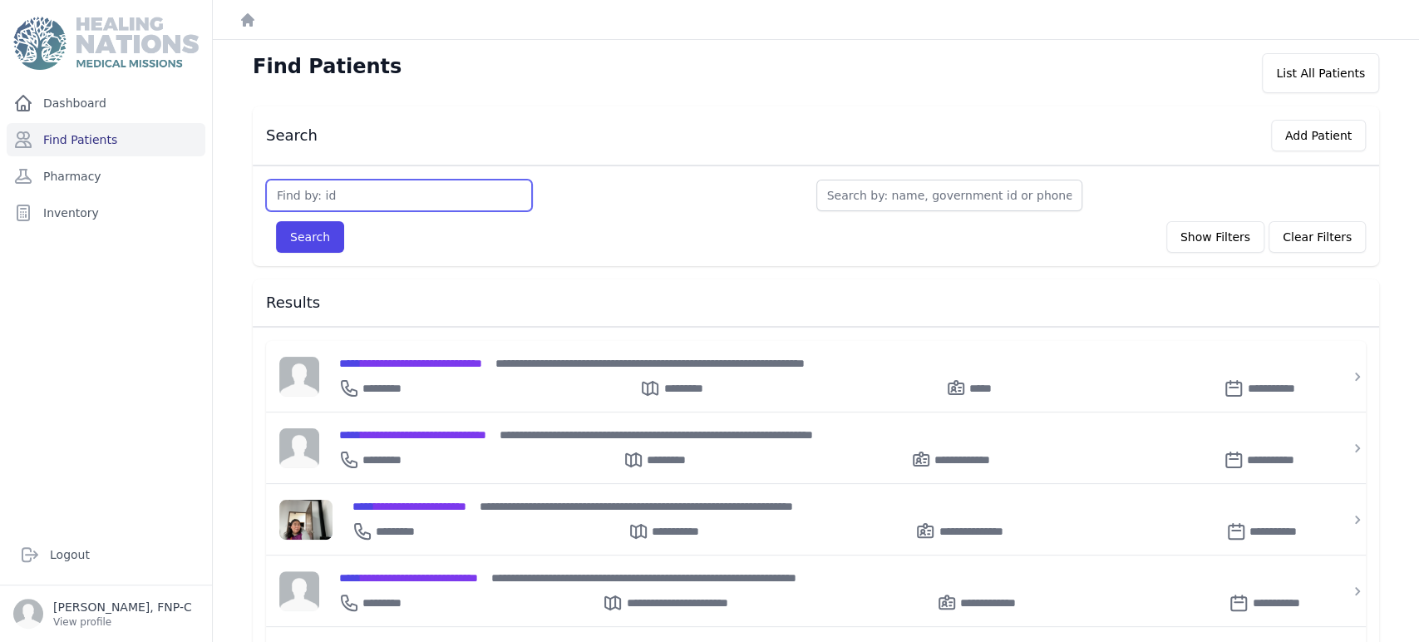
click at [288, 192] on input "text" at bounding box center [399, 196] width 266 height 32
type input "3038"
click at [288, 224] on button "Search" at bounding box center [310, 237] width 68 height 32
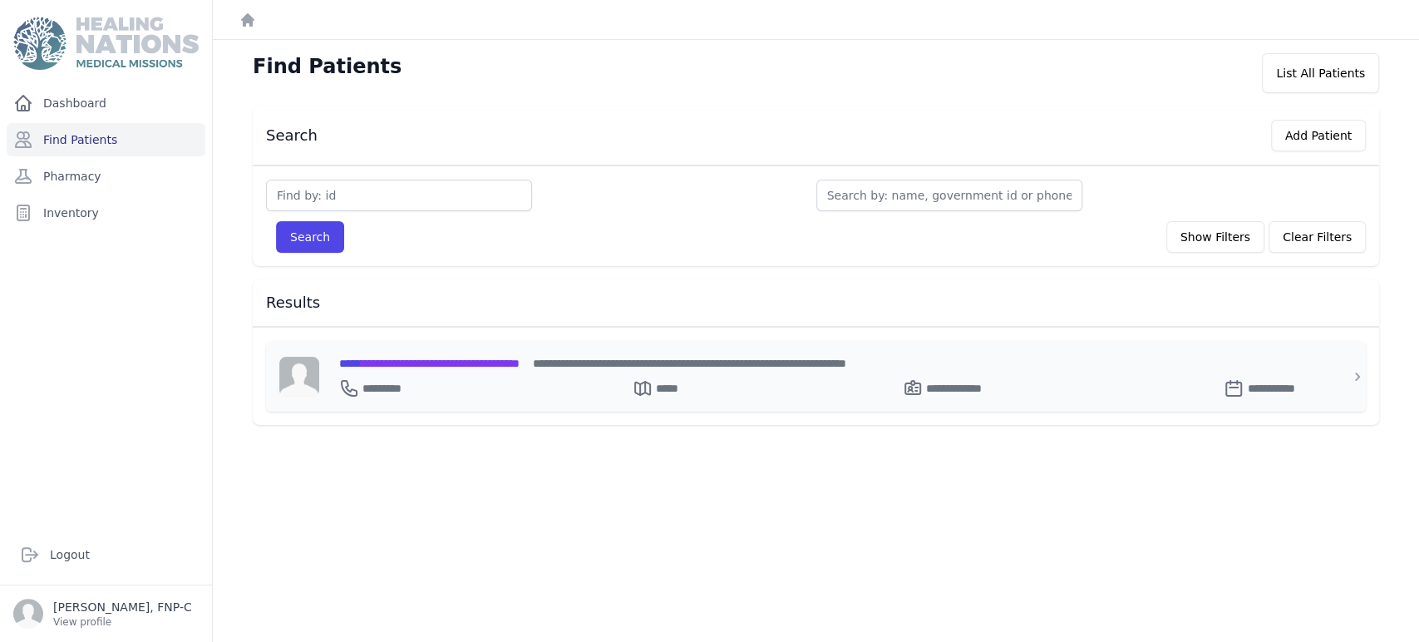
click at [408, 362] on span "**********" at bounding box center [429, 363] width 180 height 12
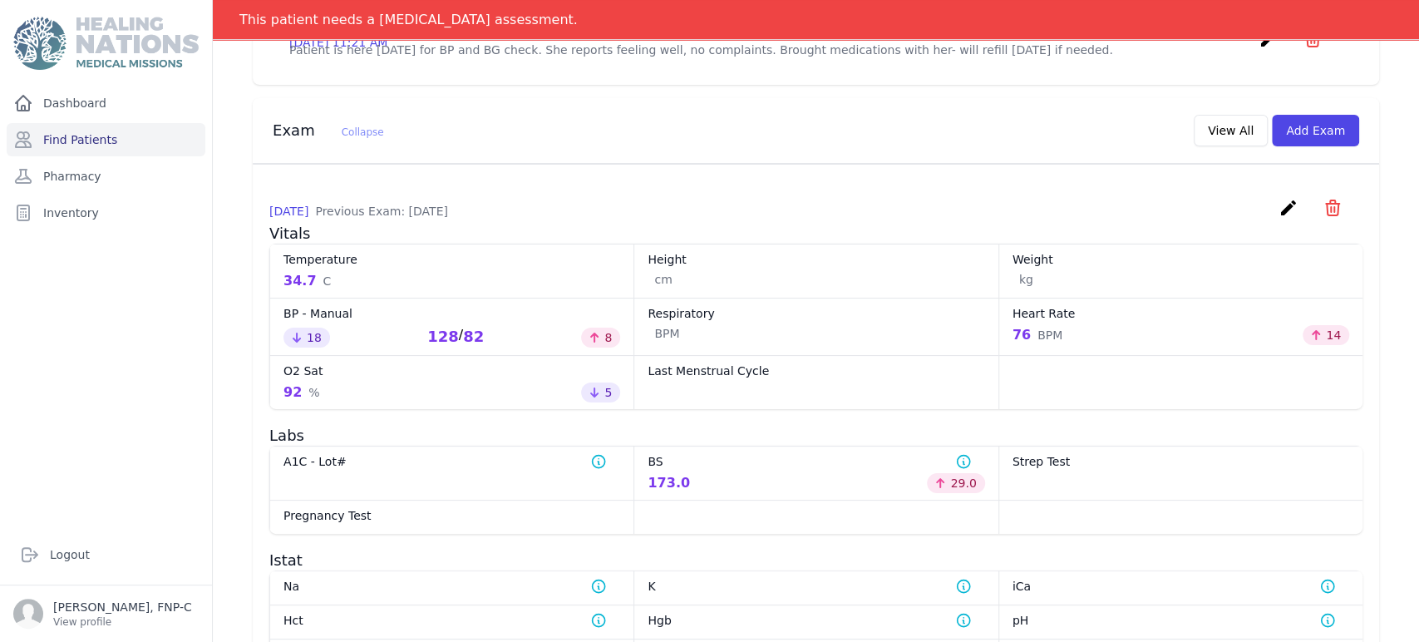
scroll to position [646, 0]
click at [1209, 136] on button "View All" at bounding box center [1230, 129] width 74 height 32
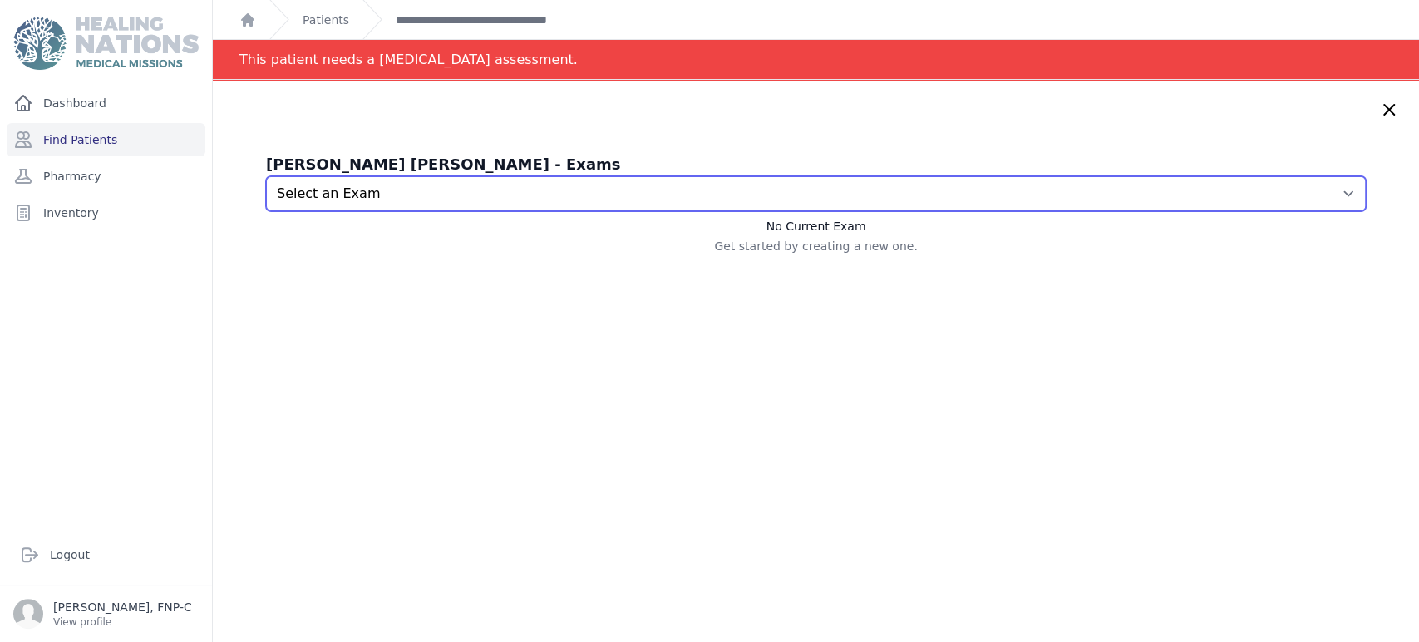
click at [1322, 192] on select "Select an Exam 2025-Sep-16 11:21 AM 2025-Jul-17 11:39 AM 2025-May-15 11:51 AM 2…" at bounding box center [816, 193] width 1100 height 35
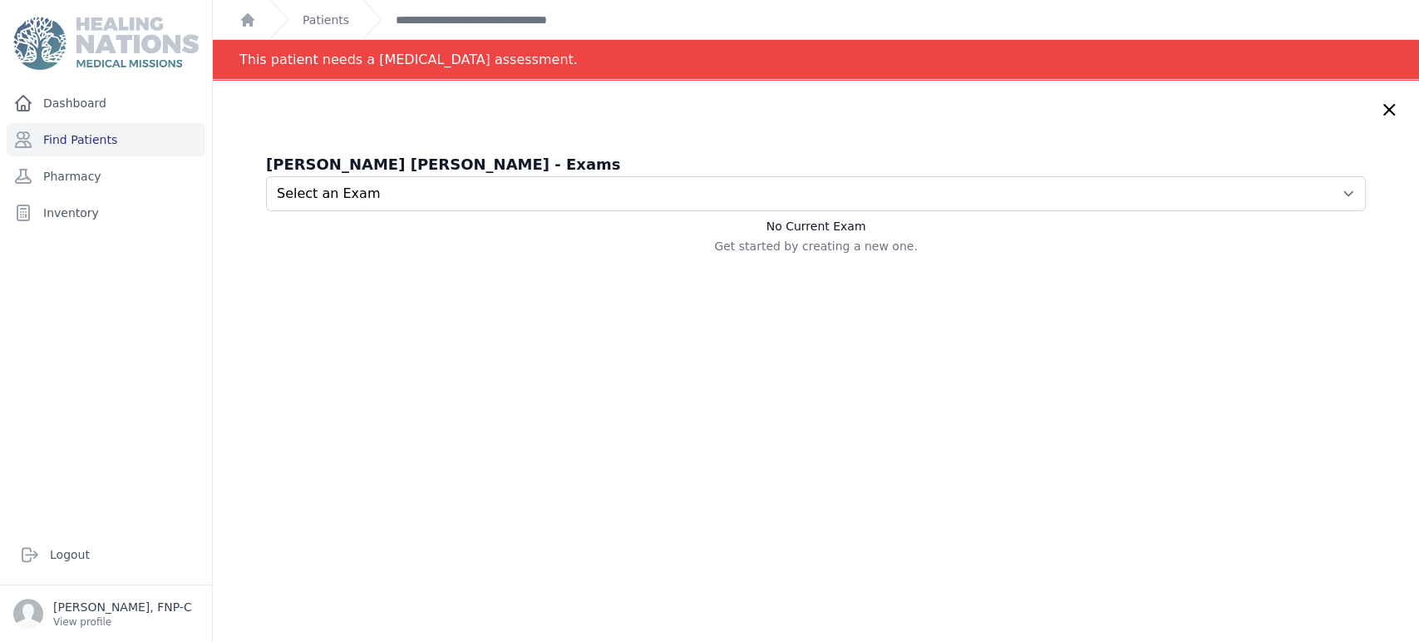
click at [1384, 106] on icon at bounding box center [1389, 110] width 10 height 10
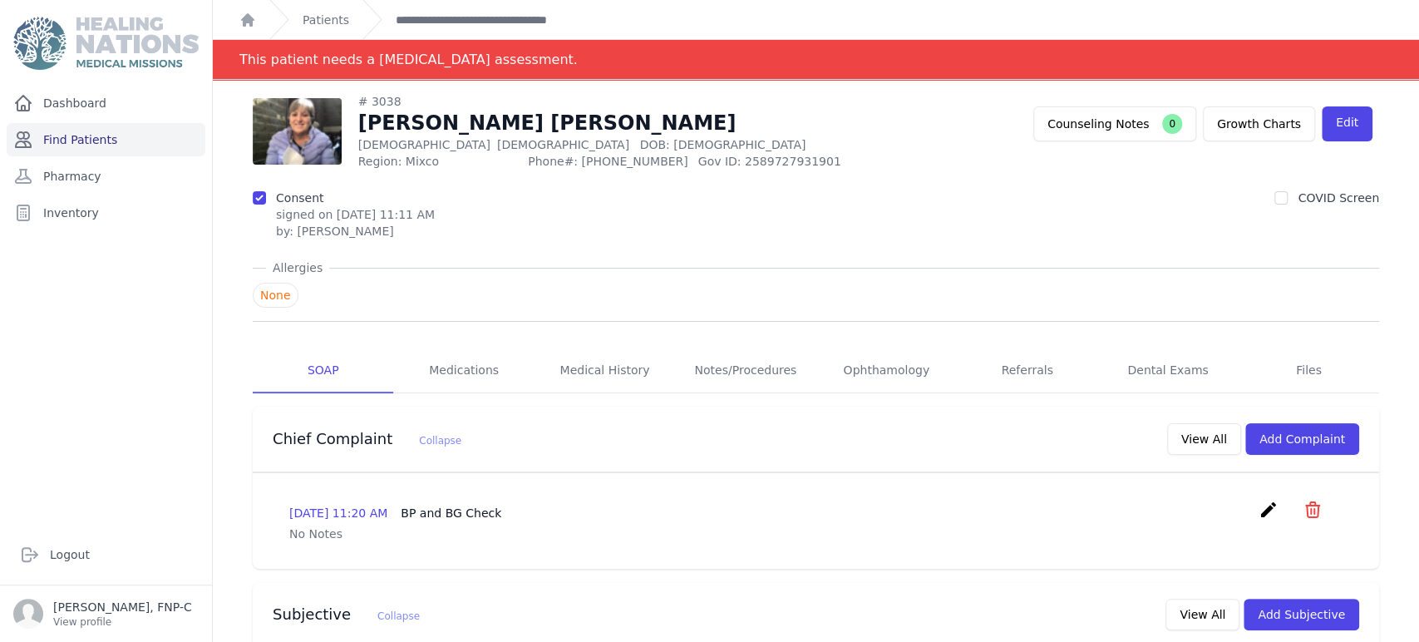
click at [95, 138] on link "Find Patients" at bounding box center [106, 139] width 199 height 33
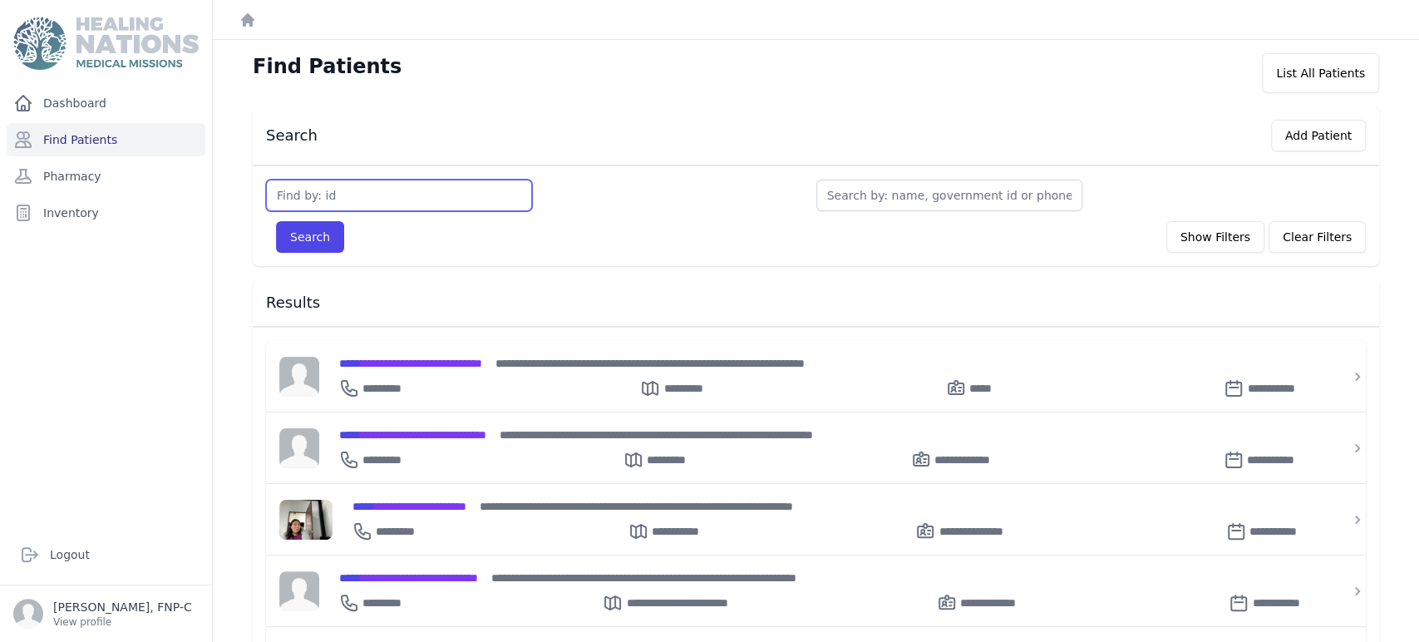
click at [313, 197] on input "text" at bounding box center [399, 196] width 266 height 32
type input "3057"
click at [301, 233] on button "Search" at bounding box center [310, 237] width 68 height 32
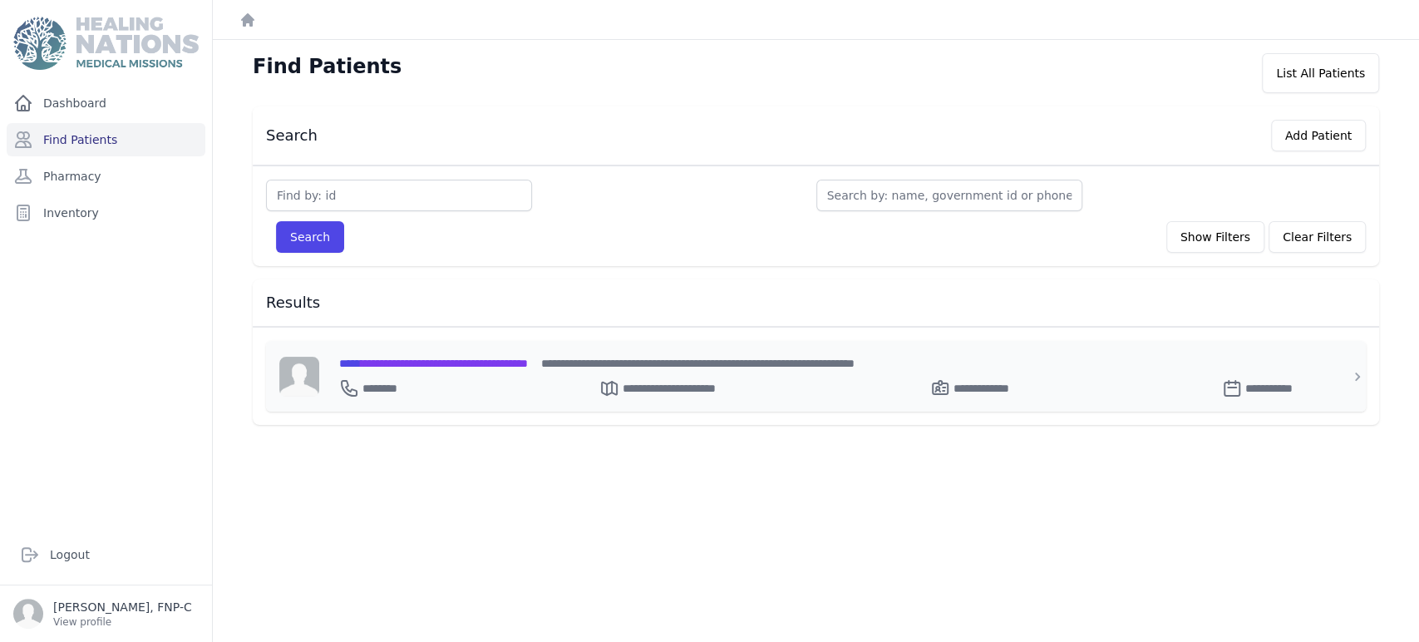
click at [404, 362] on span "**********" at bounding box center [433, 363] width 189 height 12
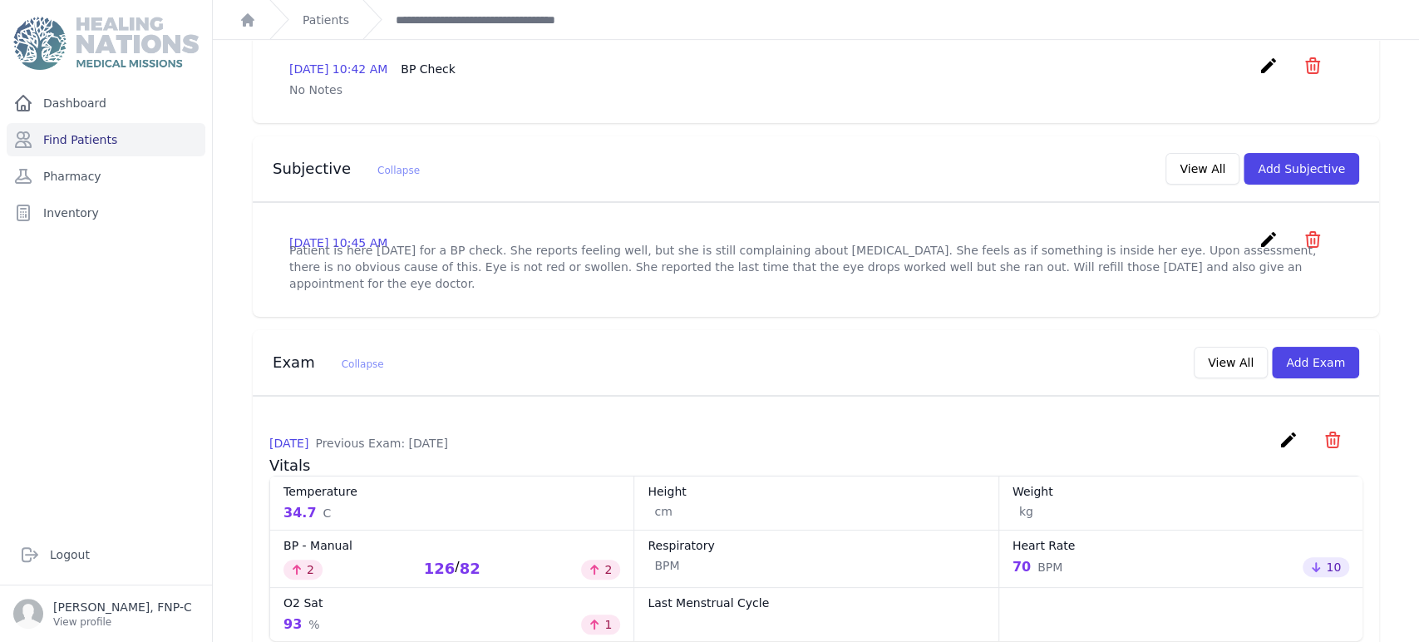
scroll to position [441, 0]
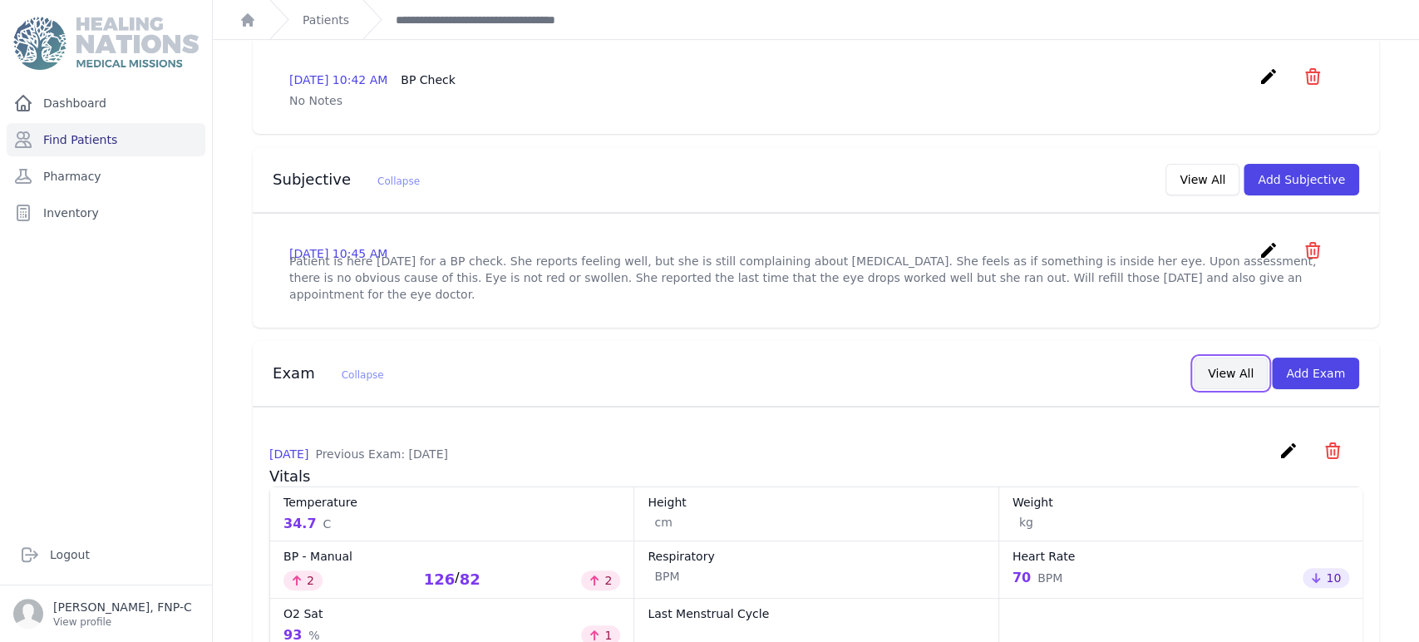
click at [1213, 357] on button "View All" at bounding box center [1230, 373] width 74 height 32
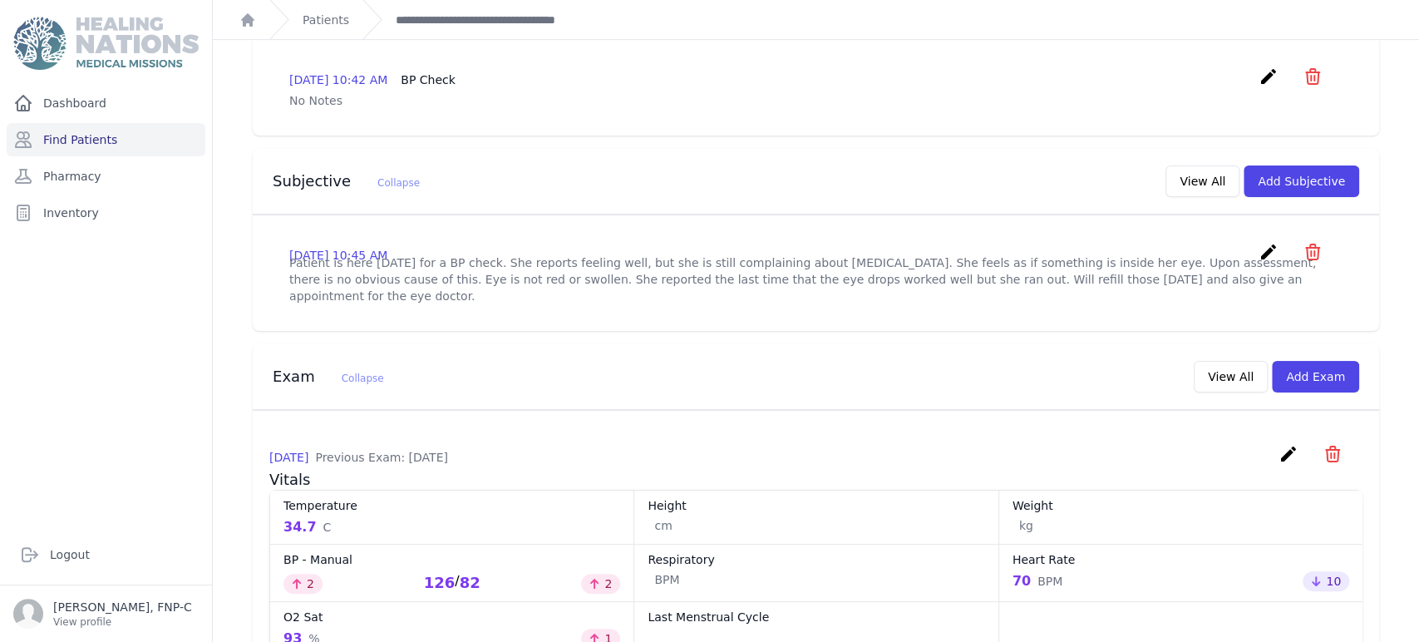
scroll to position [0, 0]
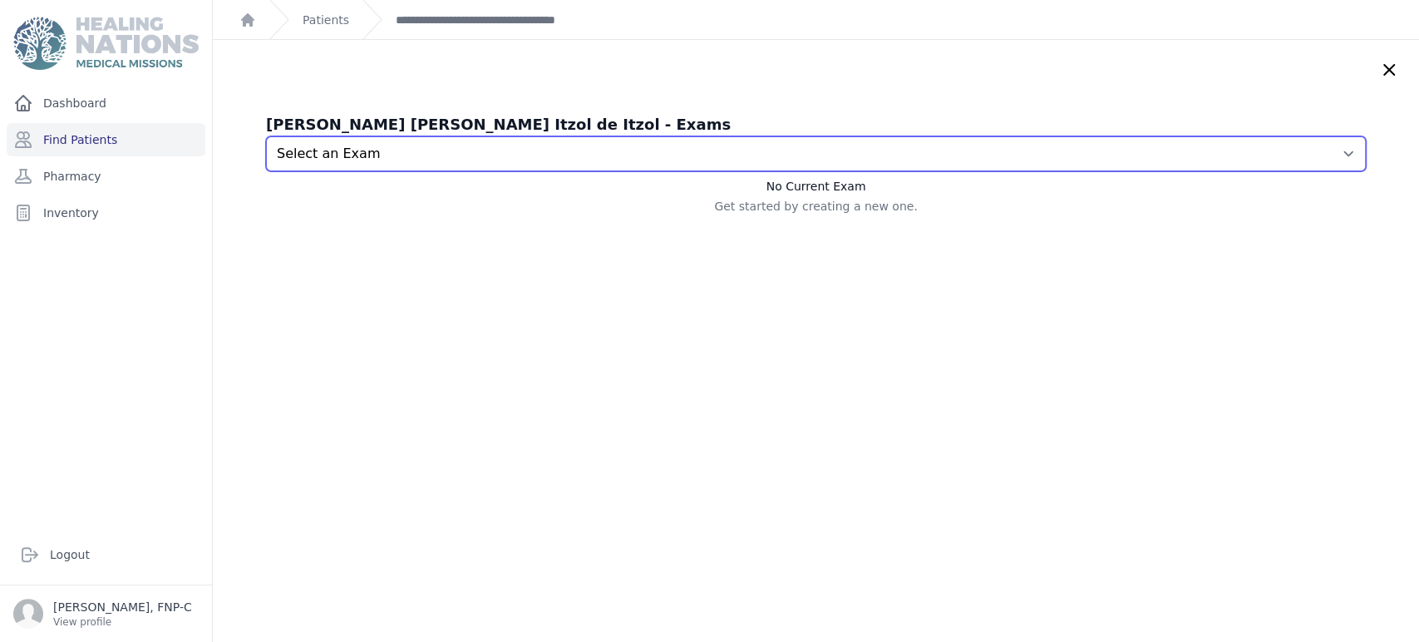
click at [1318, 153] on select "Select an Exam [DATE] 10:45 AM [DATE] 11:22 AM [DATE] 11:18 AM [DATE] 11:10 AM …" at bounding box center [816, 153] width 1100 height 35
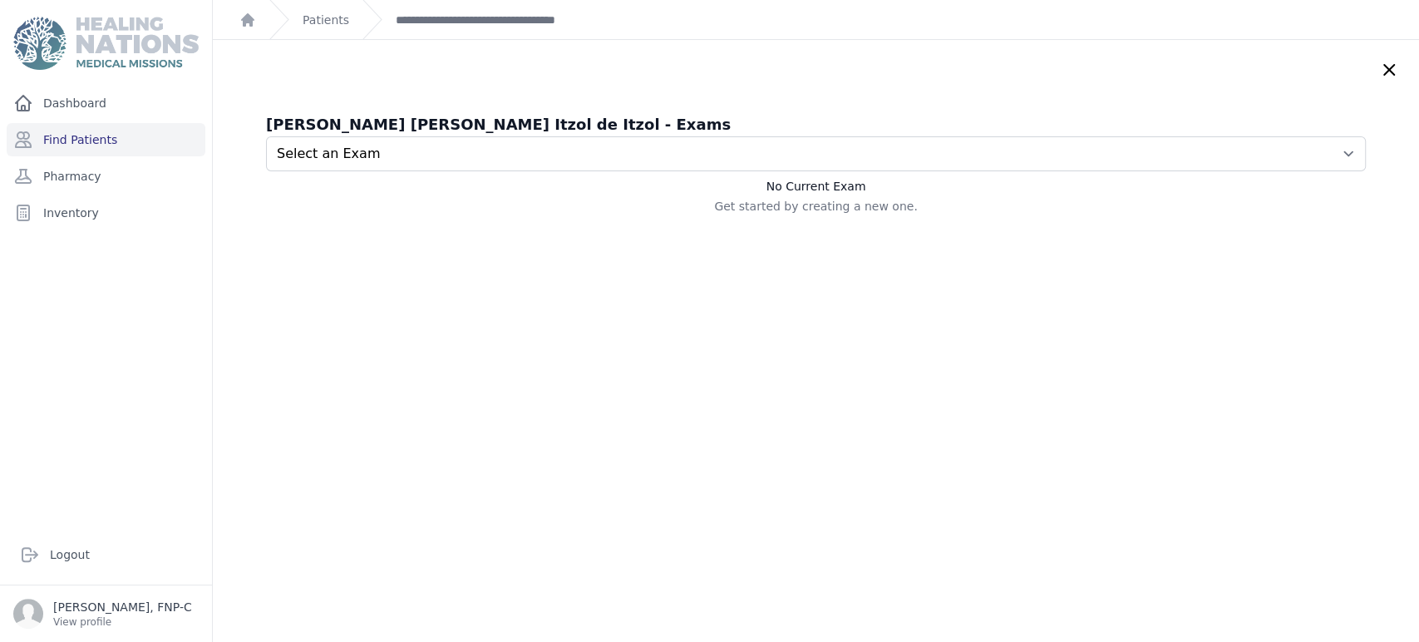
click at [1379, 70] on icon at bounding box center [1389, 70] width 20 height 20
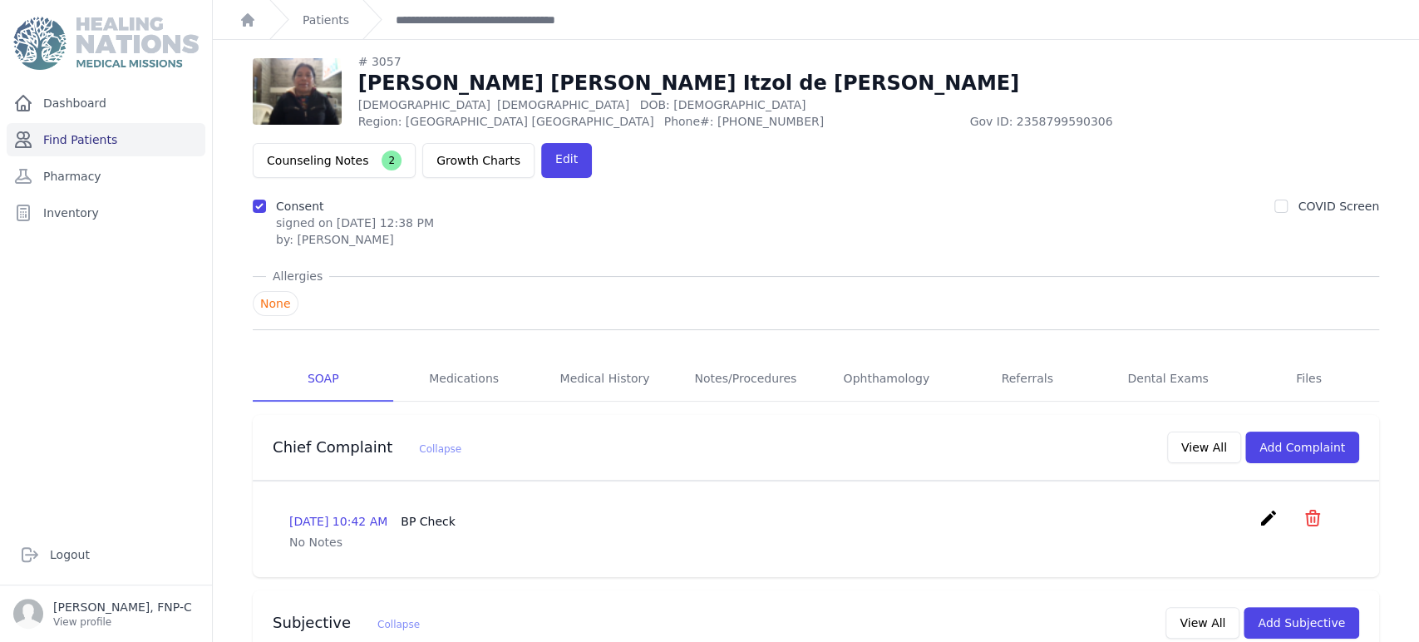
click at [68, 140] on link "Find Patients" at bounding box center [106, 139] width 199 height 33
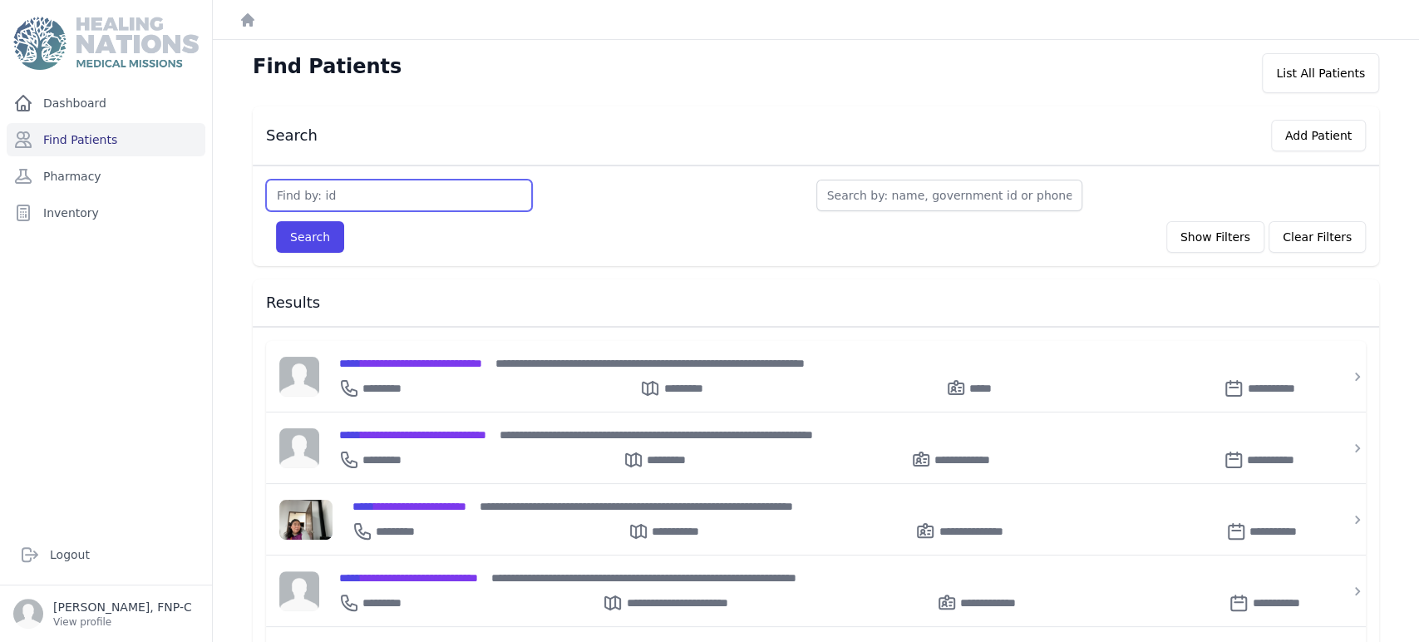
click at [300, 195] on input "text" at bounding box center [399, 196] width 266 height 32
type input "3071"
click at [283, 231] on button "Search" at bounding box center [310, 237] width 68 height 32
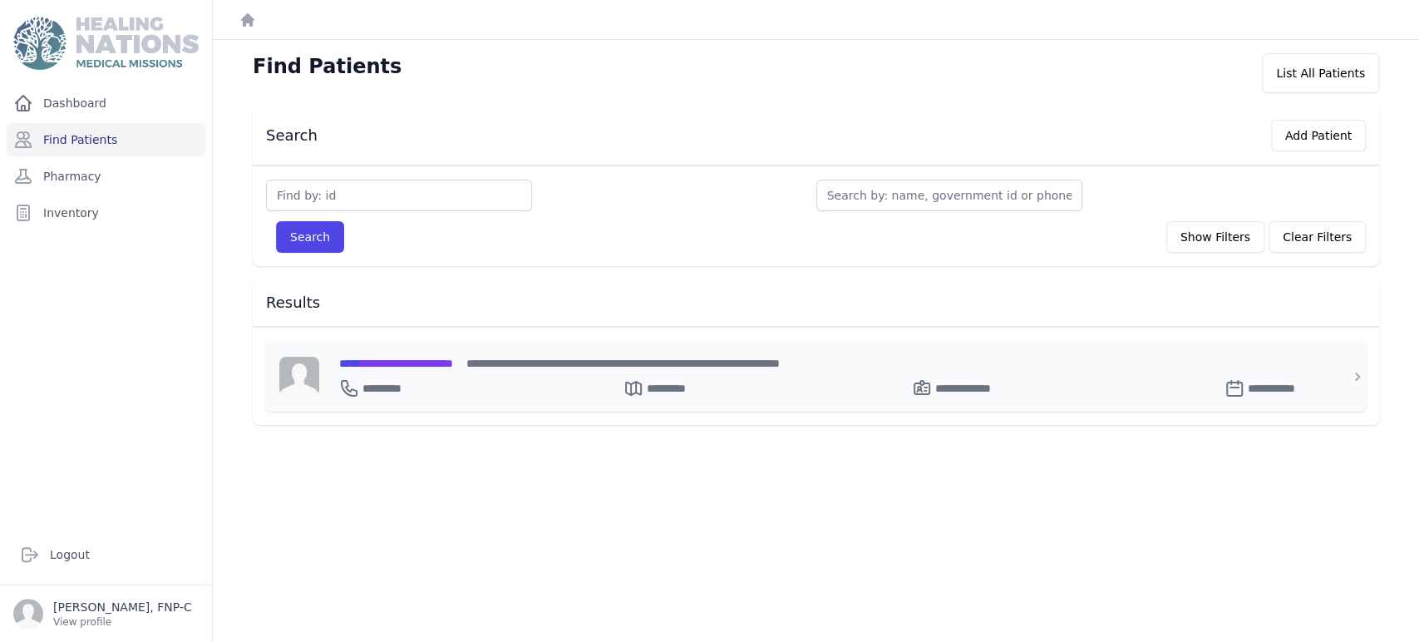
click at [398, 357] on span "**********" at bounding box center [396, 363] width 114 height 12
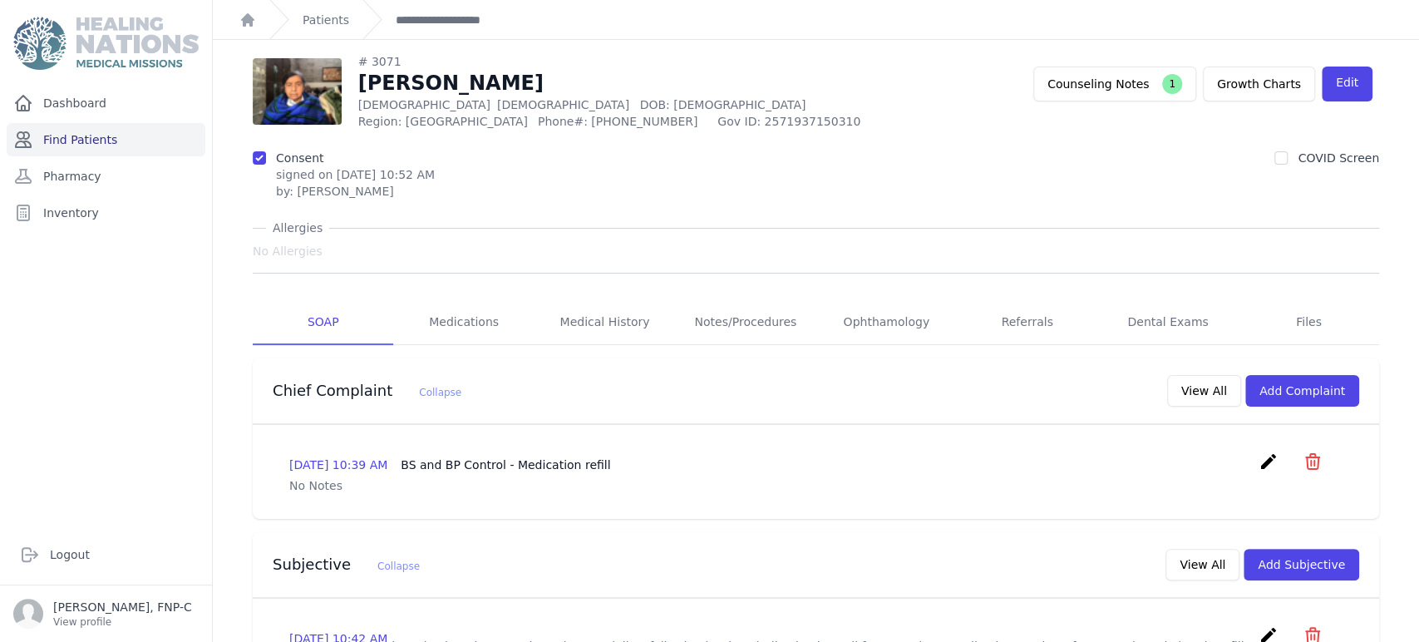
click at [73, 135] on link "Find Patients" at bounding box center [106, 139] width 199 height 33
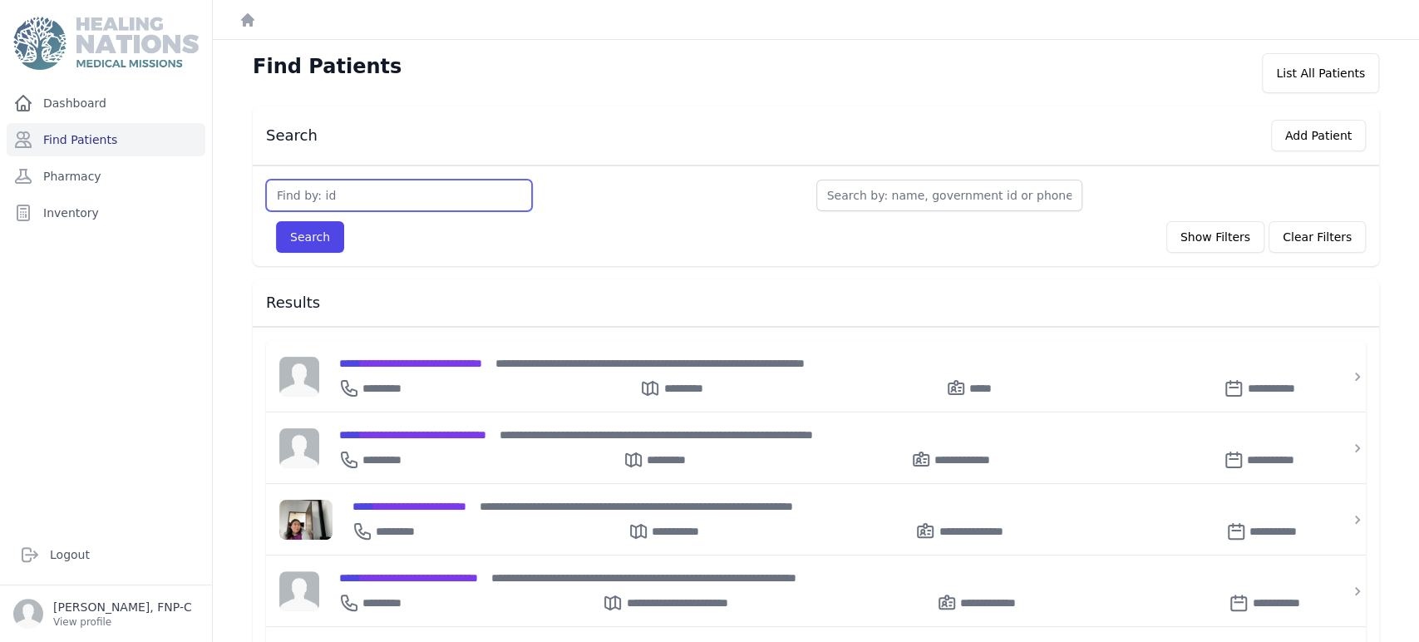
click at [352, 198] on input "text" at bounding box center [399, 196] width 266 height 32
type input "3072"
click at [300, 229] on button "Search" at bounding box center [310, 237] width 68 height 32
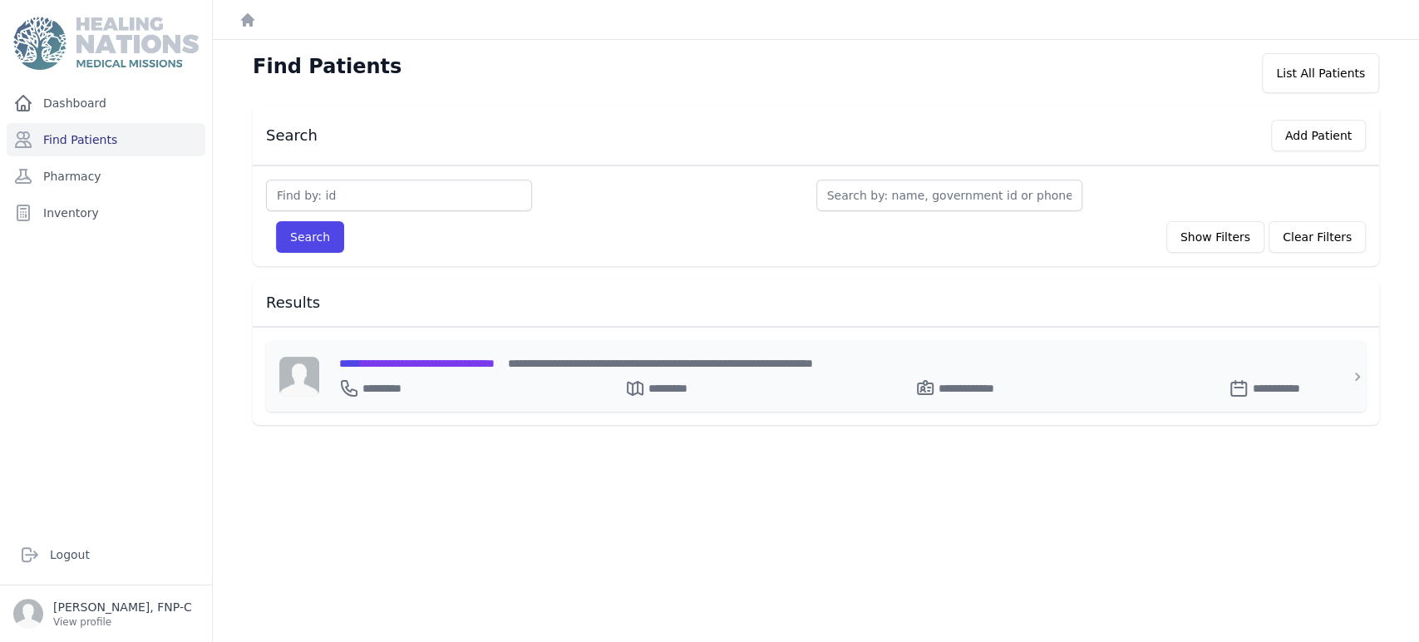
click at [386, 364] on span "**********" at bounding box center [416, 363] width 155 height 12
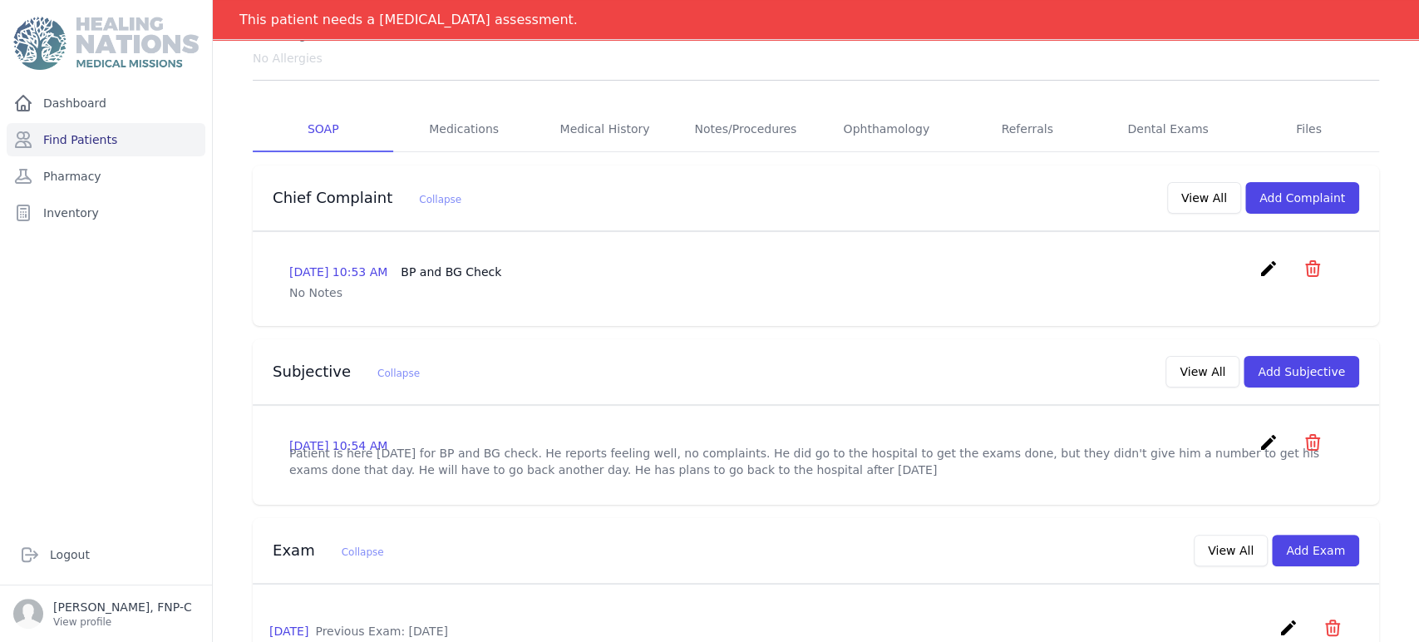
scroll to position [369, 0]
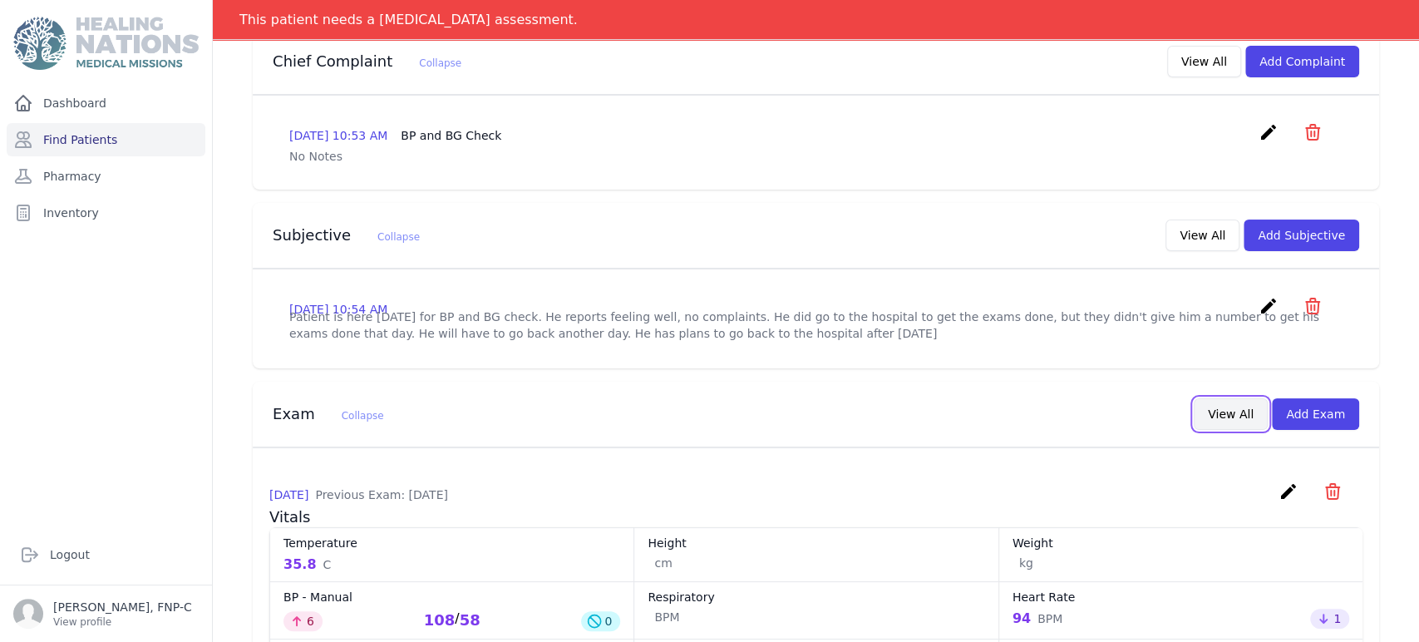
click at [1217, 428] on button "View All" at bounding box center [1230, 414] width 74 height 32
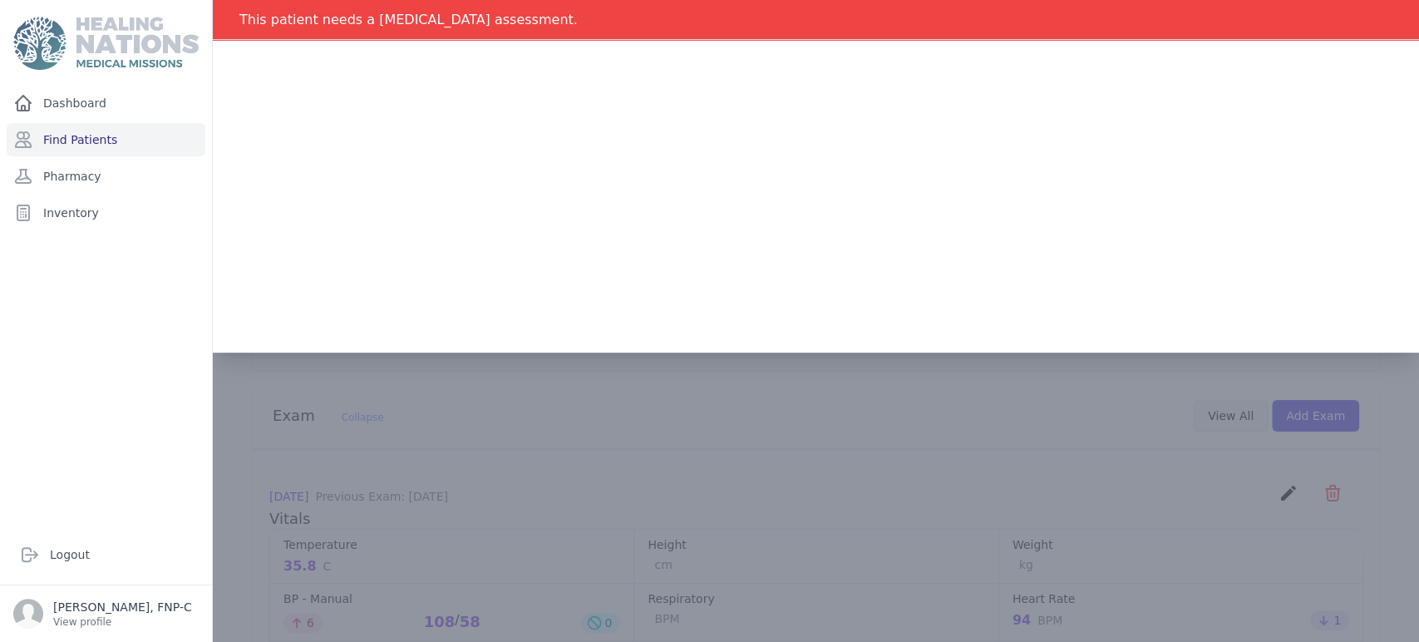
scroll to position [0, 0]
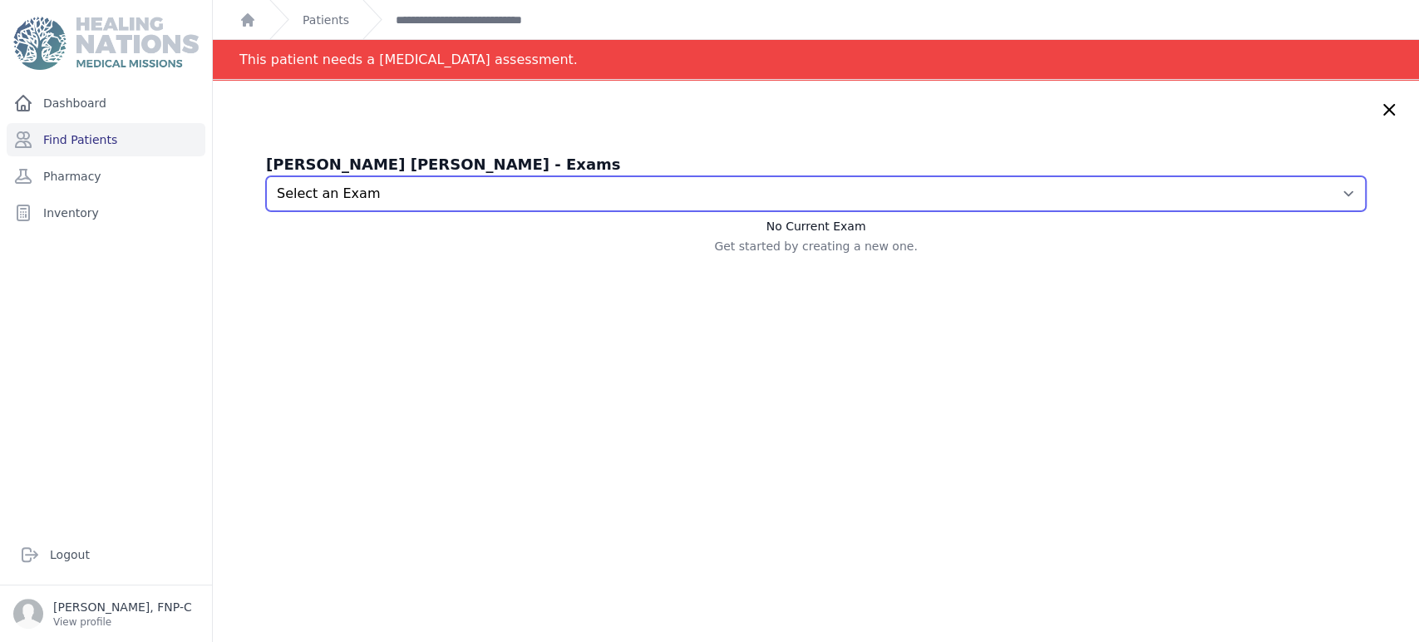
click at [1317, 194] on select "Select an Exam 2024-Sep-12 10:54 AM 2024-Aug-27 11:51 AM 2024-Aug-08 11:20 AM 2…" at bounding box center [816, 193] width 1100 height 35
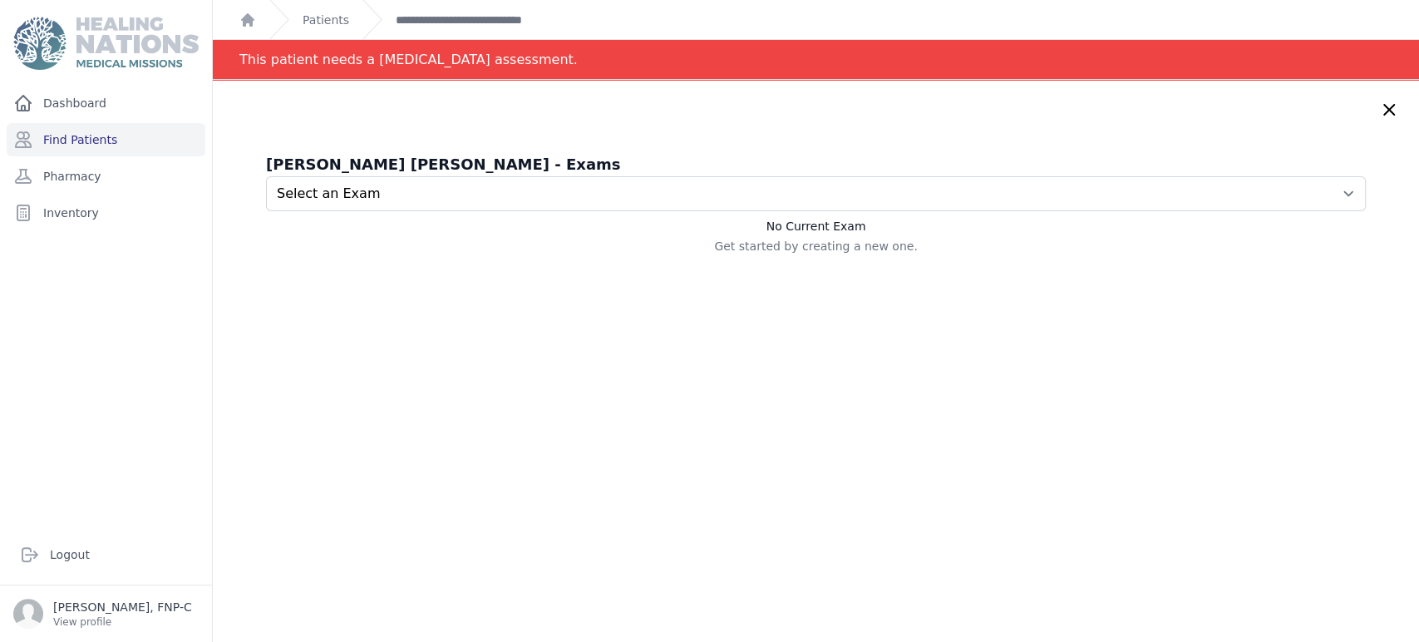
click at [1379, 110] on icon at bounding box center [1389, 110] width 20 height 20
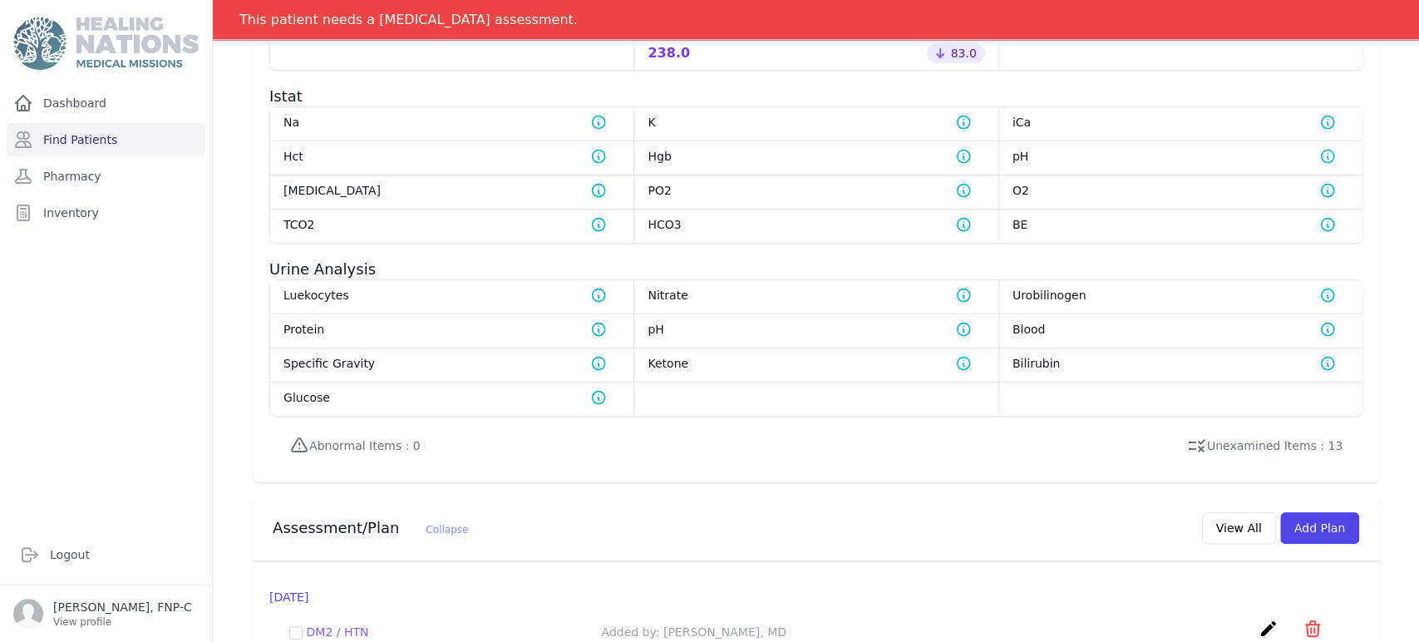
scroll to position [1084, 0]
click at [89, 135] on link "Find Patients" at bounding box center [106, 139] width 199 height 33
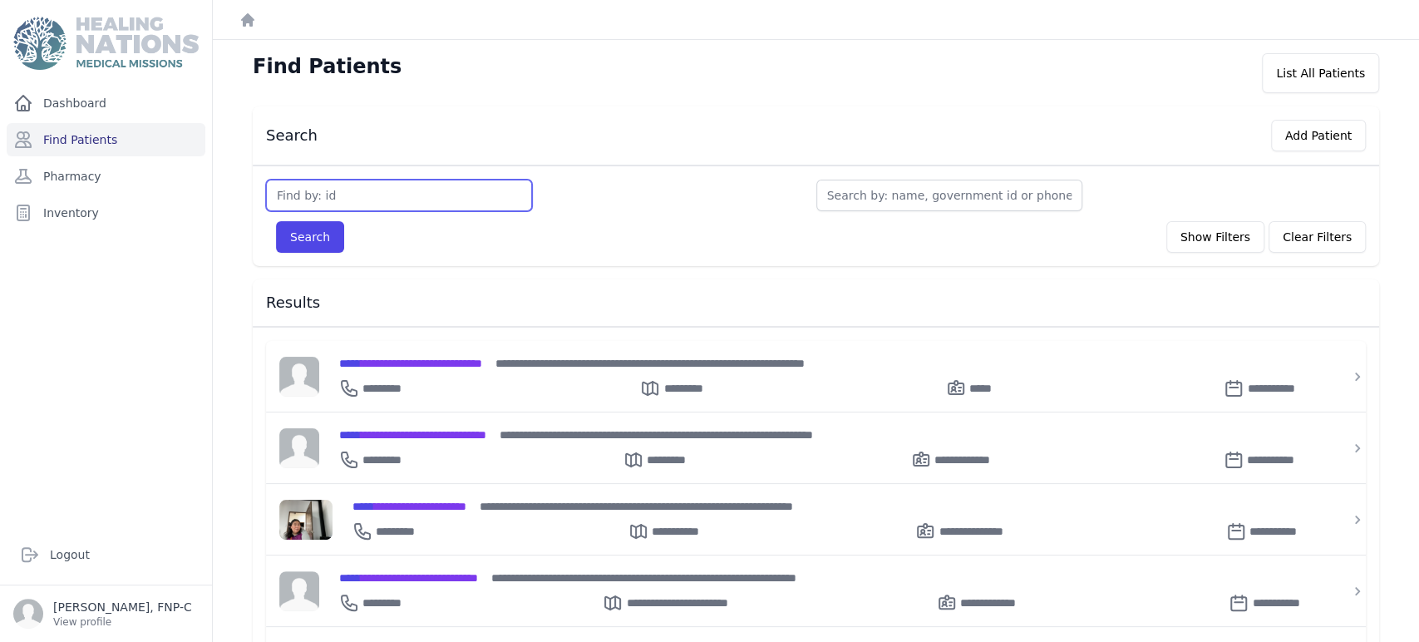
click at [293, 194] on input "text" at bounding box center [399, 196] width 266 height 32
type input "3073"
click at [312, 234] on button "Search" at bounding box center [310, 237] width 68 height 32
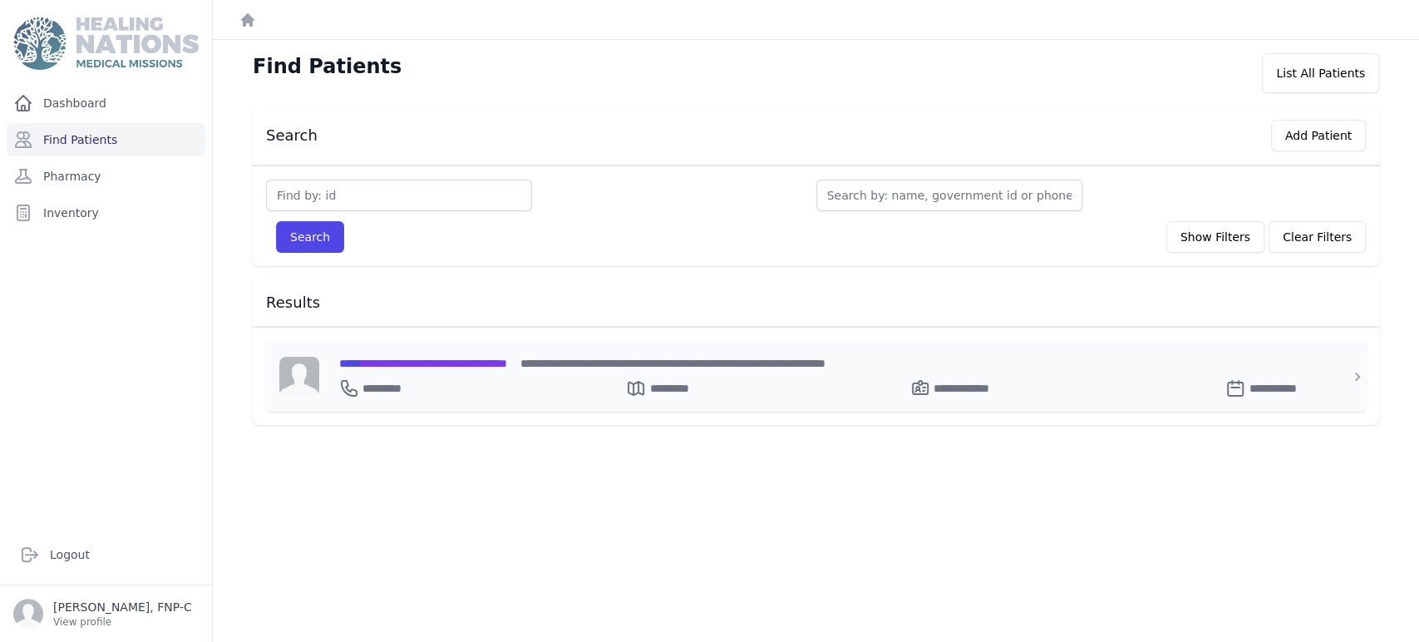
click at [406, 360] on span "**********" at bounding box center [423, 363] width 168 height 12
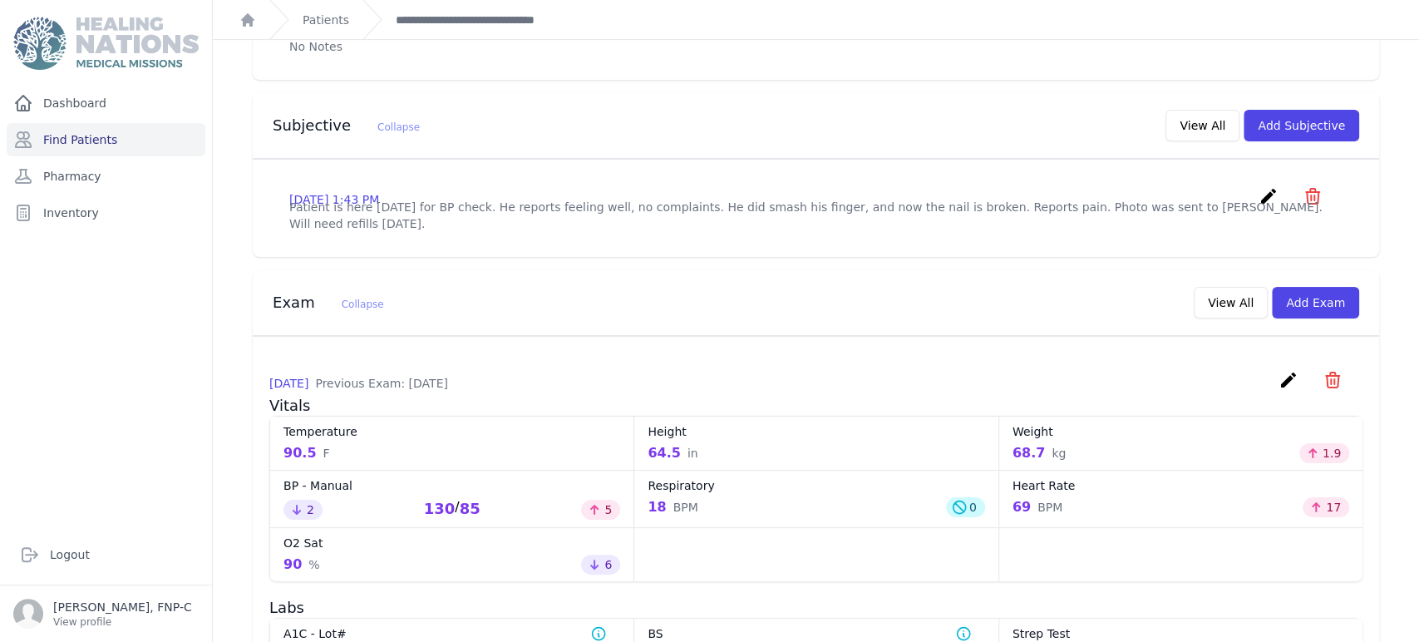
scroll to position [146, 0]
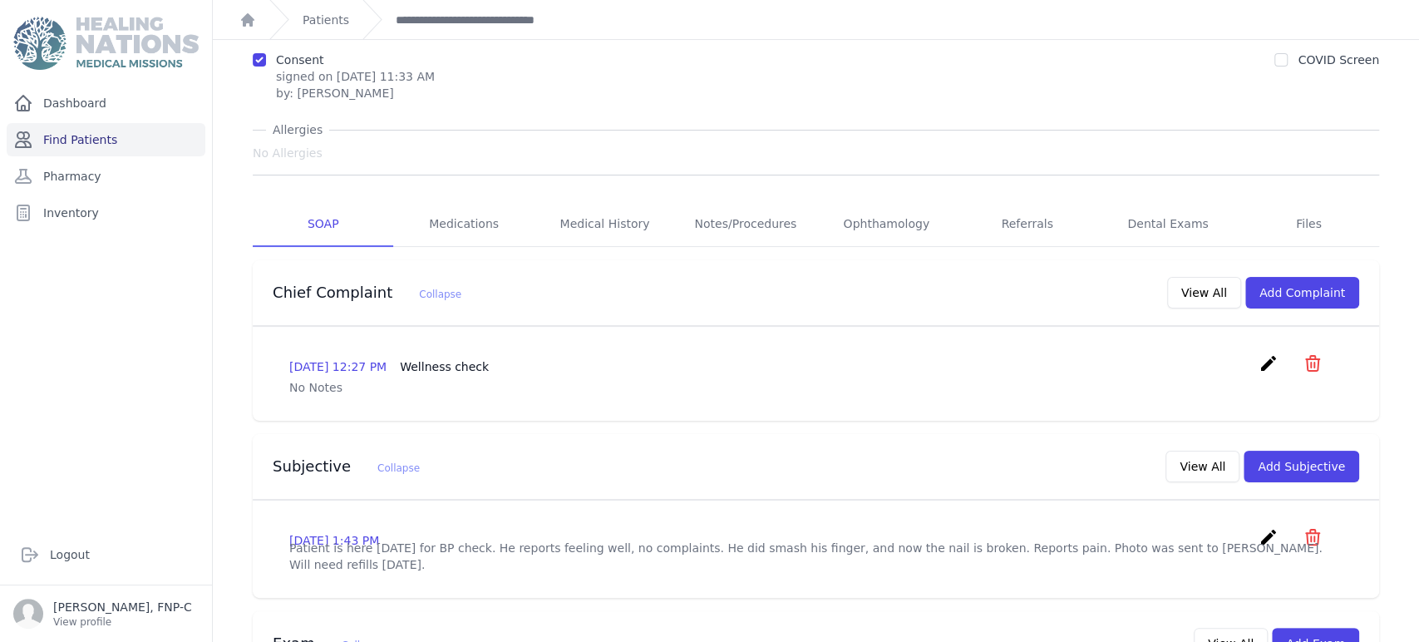
click at [56, 136] on link "Find Patients" at bounding box center [106, 139] width 199 height 33
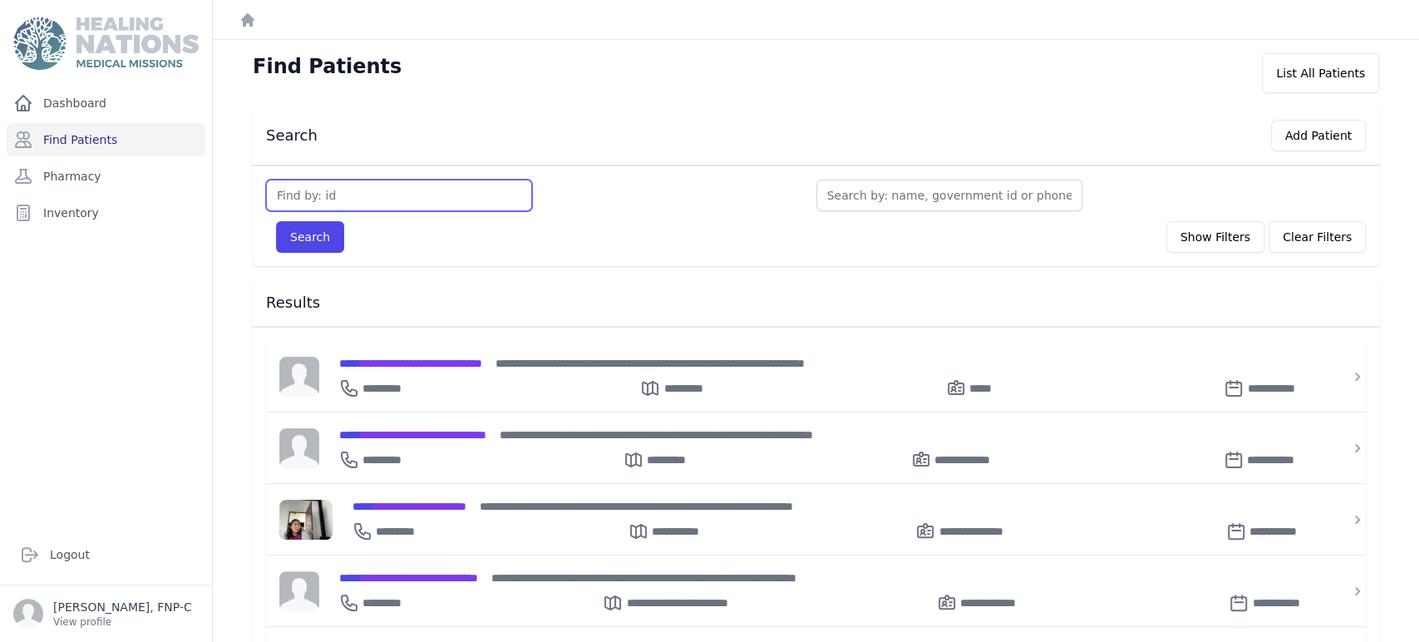
click at [297, 192] on input "text" at bounding box center [399, 196] width 266 height 32
type input "3080"
click at [327, 234] on button "Search" at bounding box center [310, 237] width 68 height 32
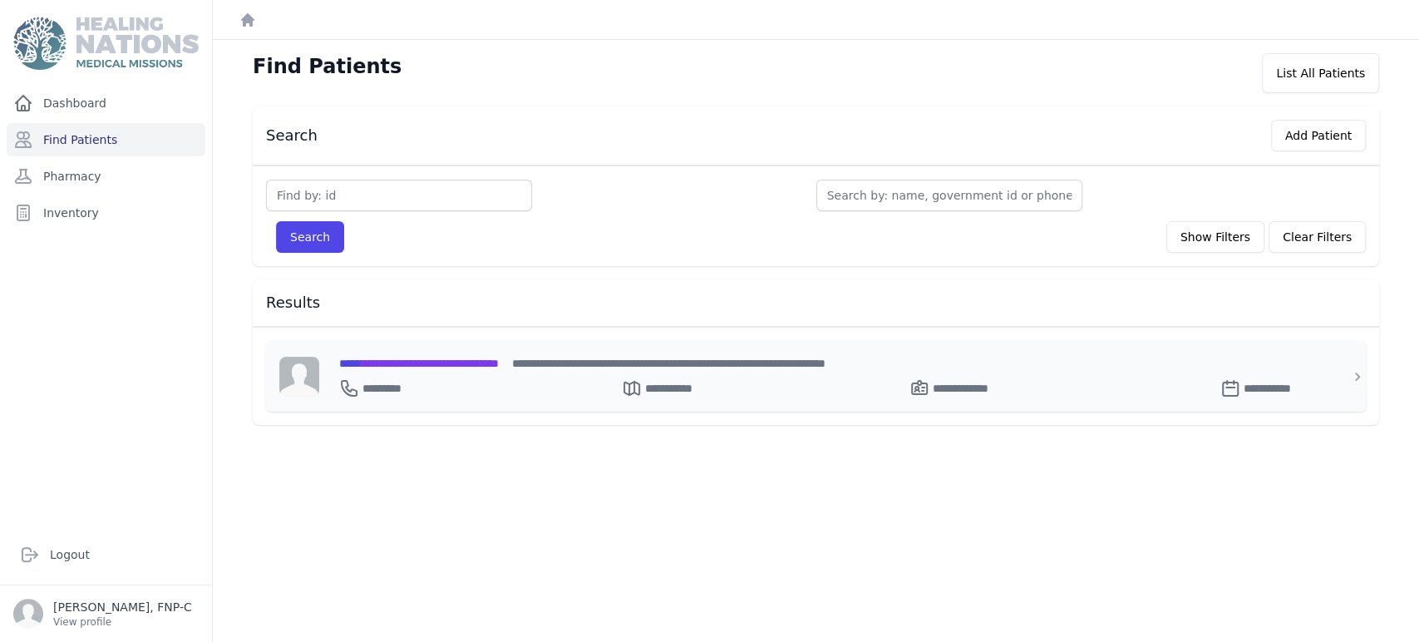
click at [402, 359] on span "**********" at bounding box center [419, 363] width 160 height 12
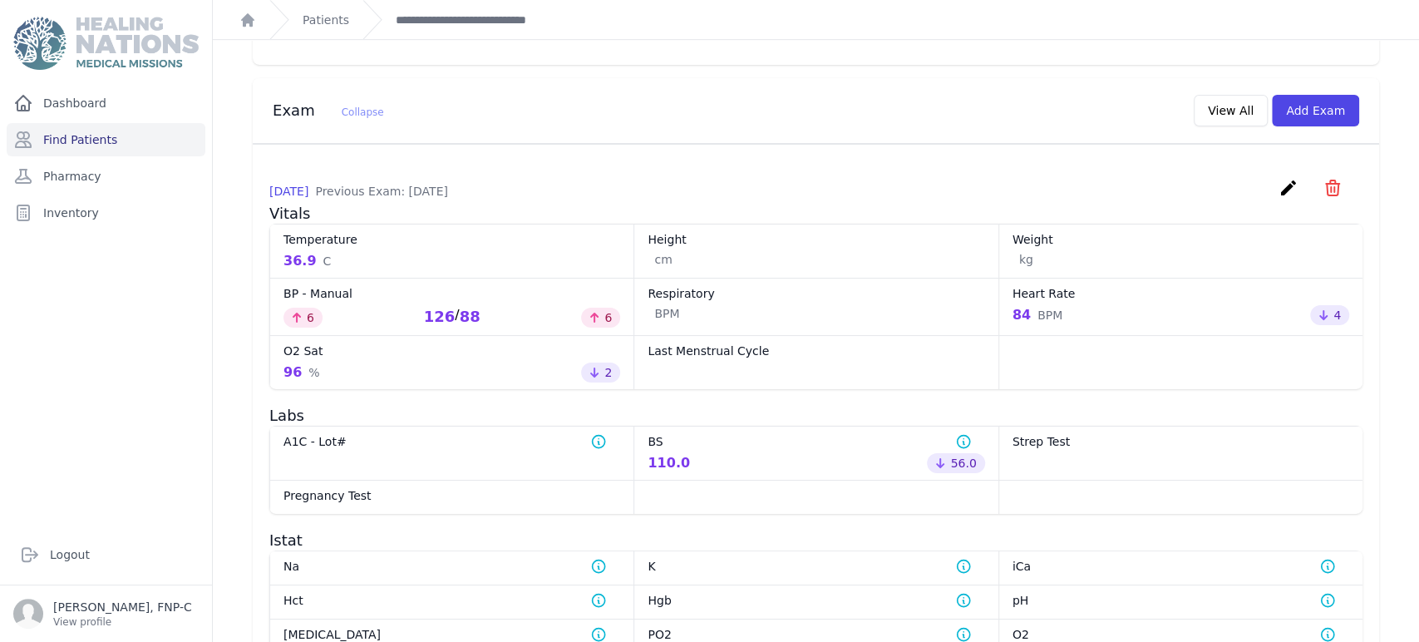
scroll to position [535, 0]
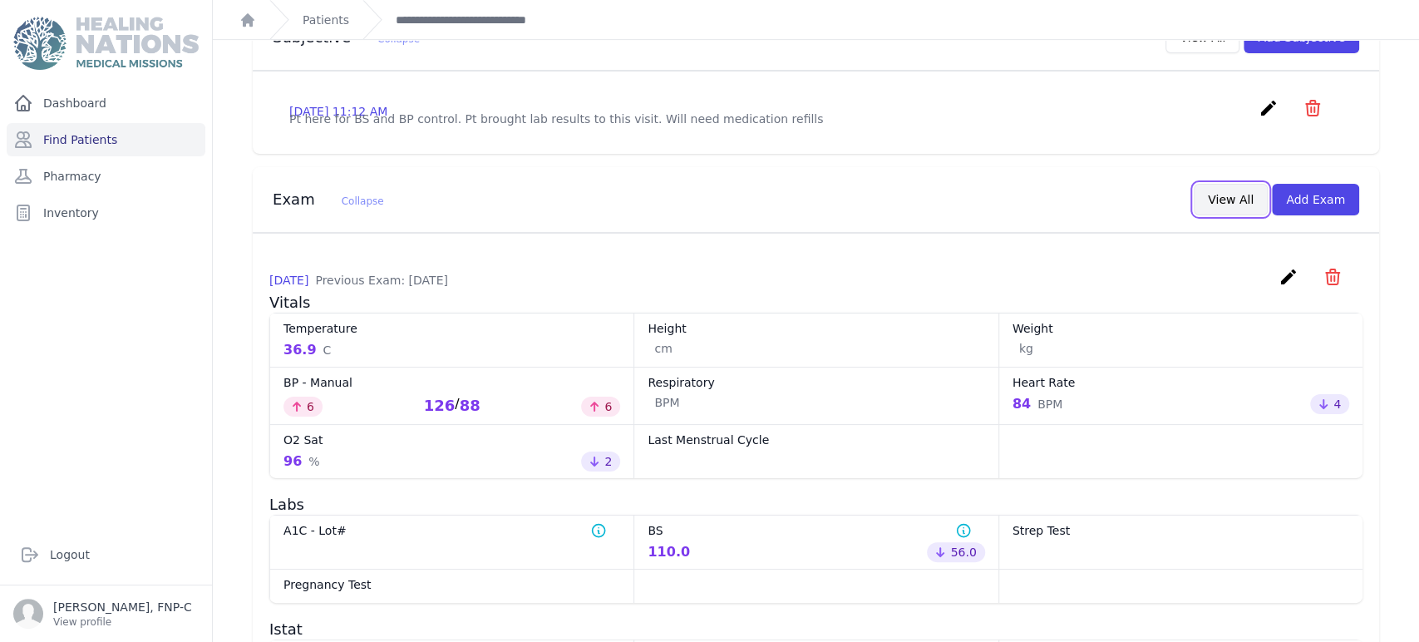
click at [1222, 209] on button "View All" at bounding box center [1230, 200] width 74 height 32
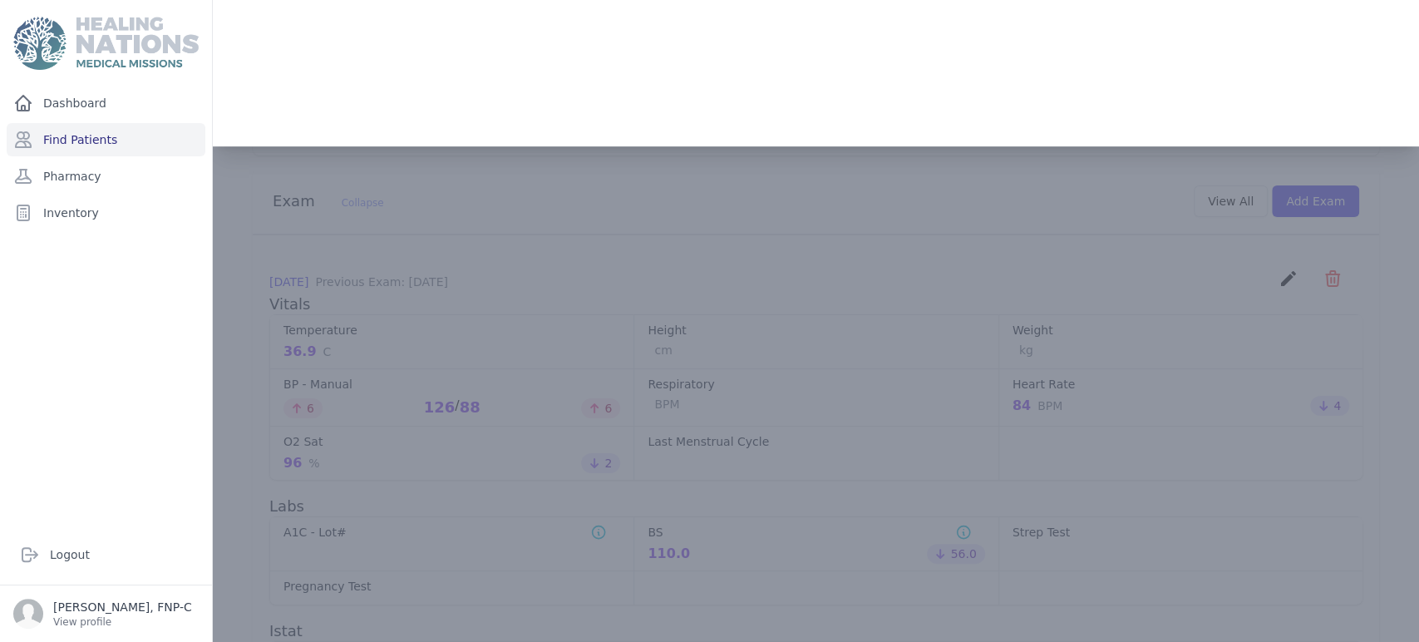
scroll to position [0, 0]
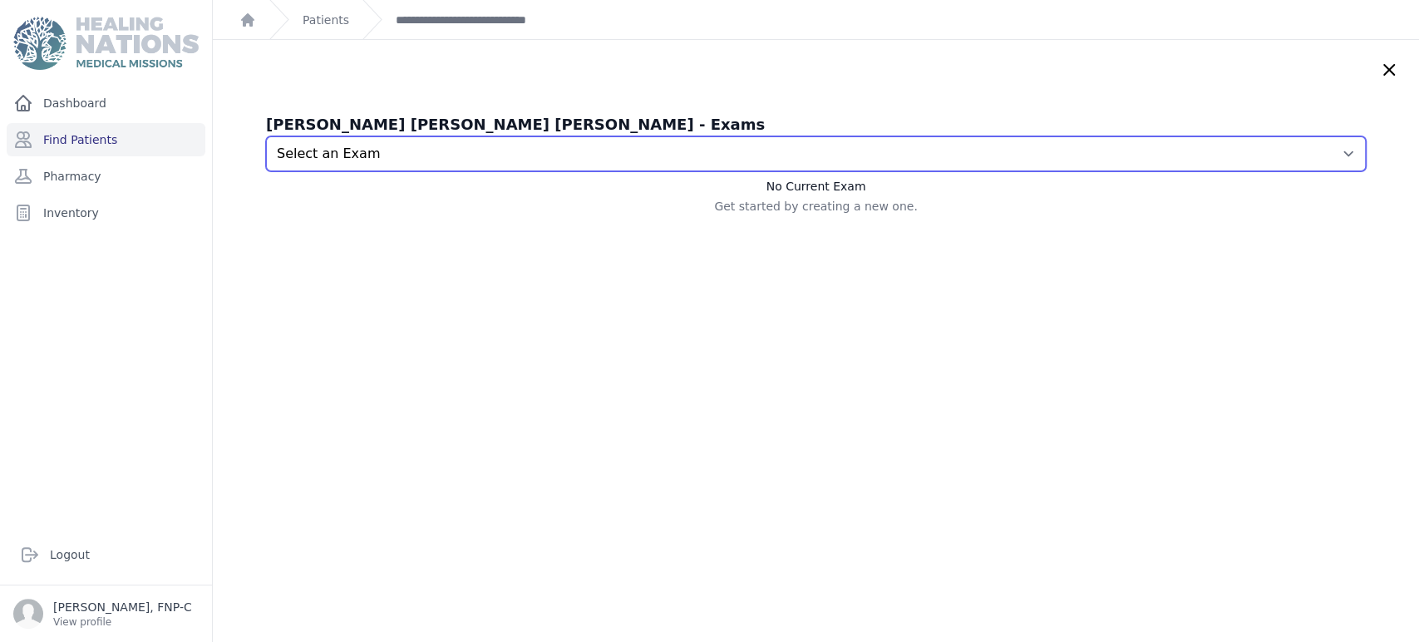
click at [1316, 149] on select "Select an Exam 2025-Aug-26 11:05 AM 2025-Jul-24 10:25 AM 2025-Jun-19 11:52 AM 2…" at bounding box center [816, 153] width 1100 height 35
select select "7281"
click at [266, 136] on select "Select an Exam 2025-Aug-26 11:05 AM 2025-Jul-24 10:25 AM 2025-Jun-19 11:52 AM 2…" at bounding box center [816, 153] width 1100 height 35
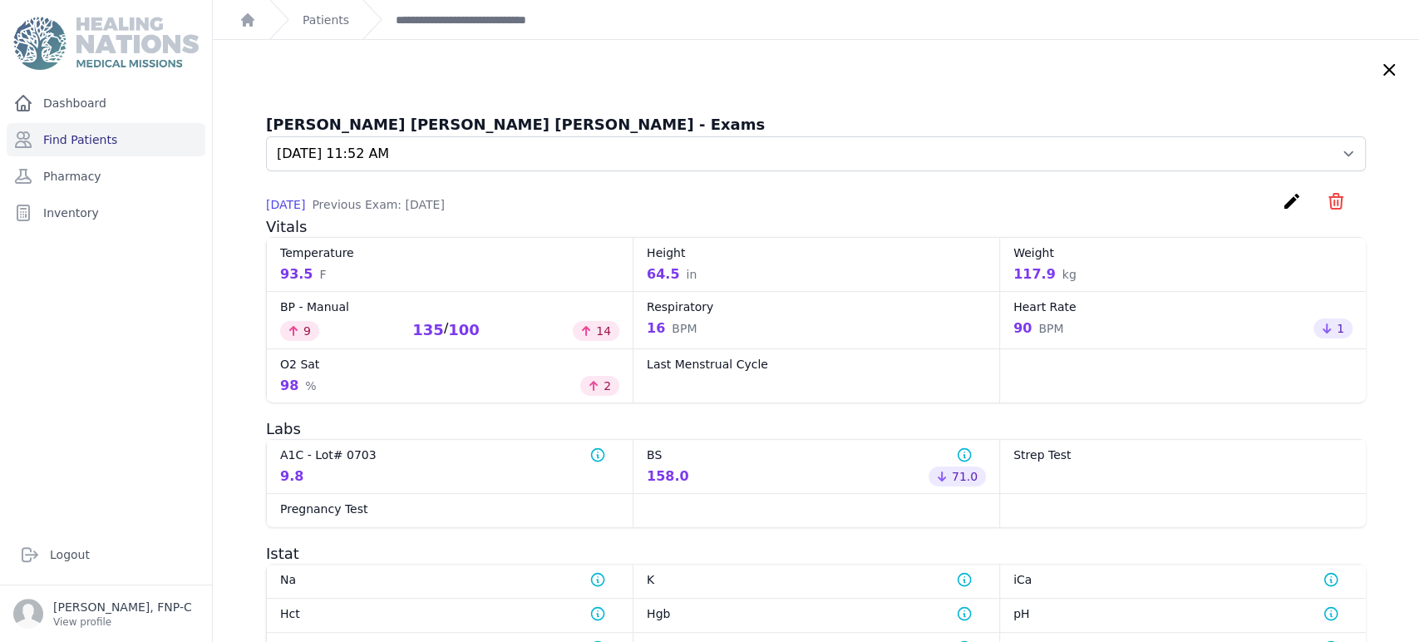
click at [1379, 70] on icon at bounding box center [1389, 70] width 20 height 20
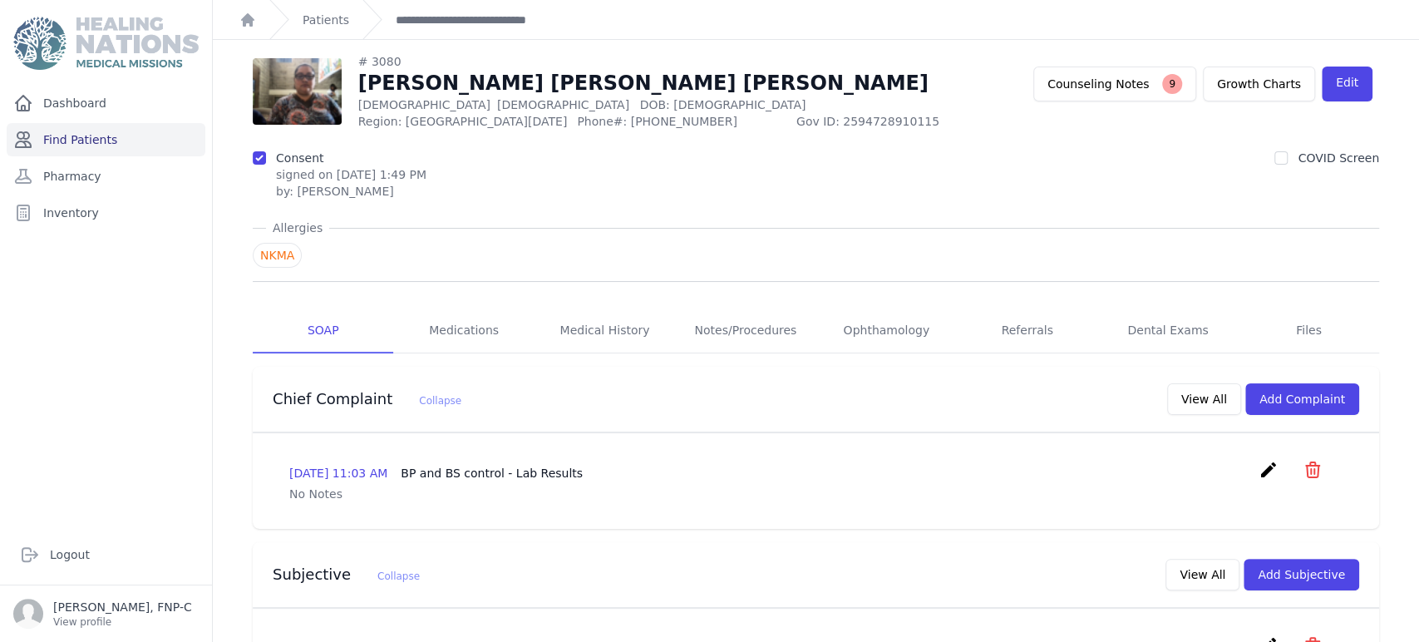
click at [76, 138] on link "Find Patients" at bounding box center [106, 139] width 199 height 33
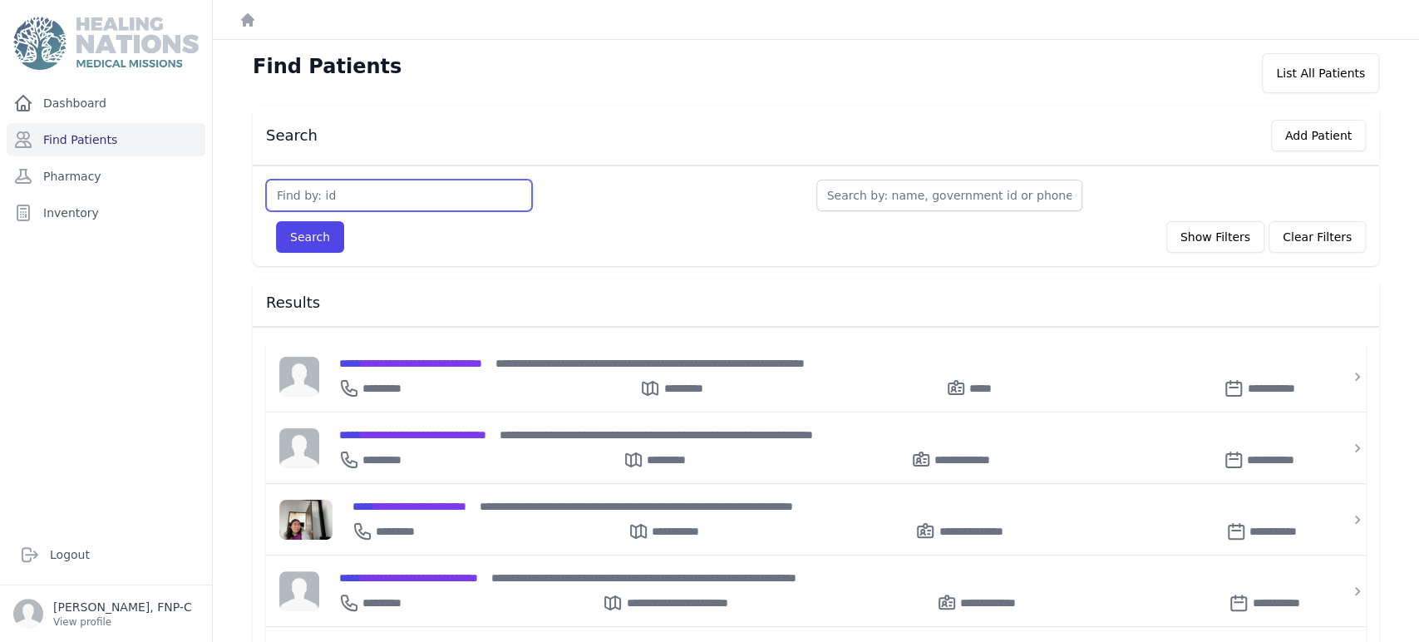
click at [290, 187] on input "text" at bounding box center [399, 196] width 266 height 32
type input "3107"
click at [303, 239] on button "Search" at bounding box center [310, 237] width 68 height 32
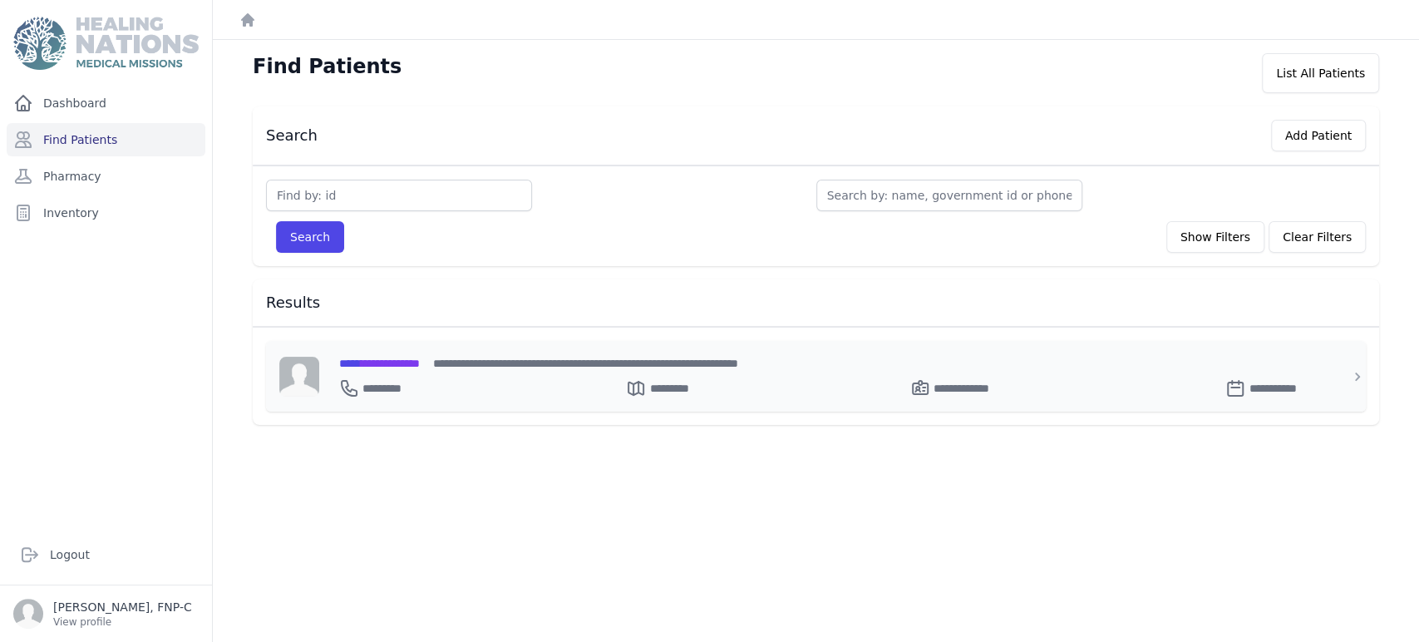
click at [398, 359] on span "**********" at bounding box center [379, 363] width 81 height 12
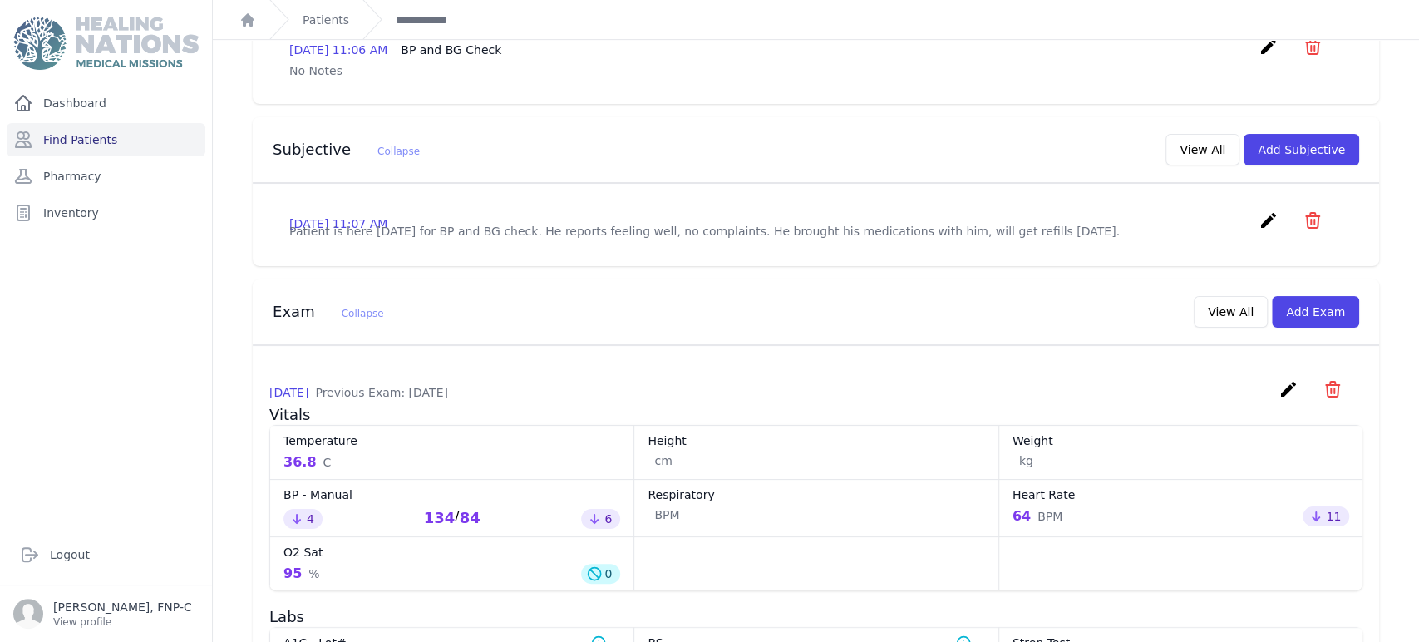
scroll to position [461, 0]
click at [1197, 298] on button "View All" at bounding box center [1230, 314] width 74 height 32
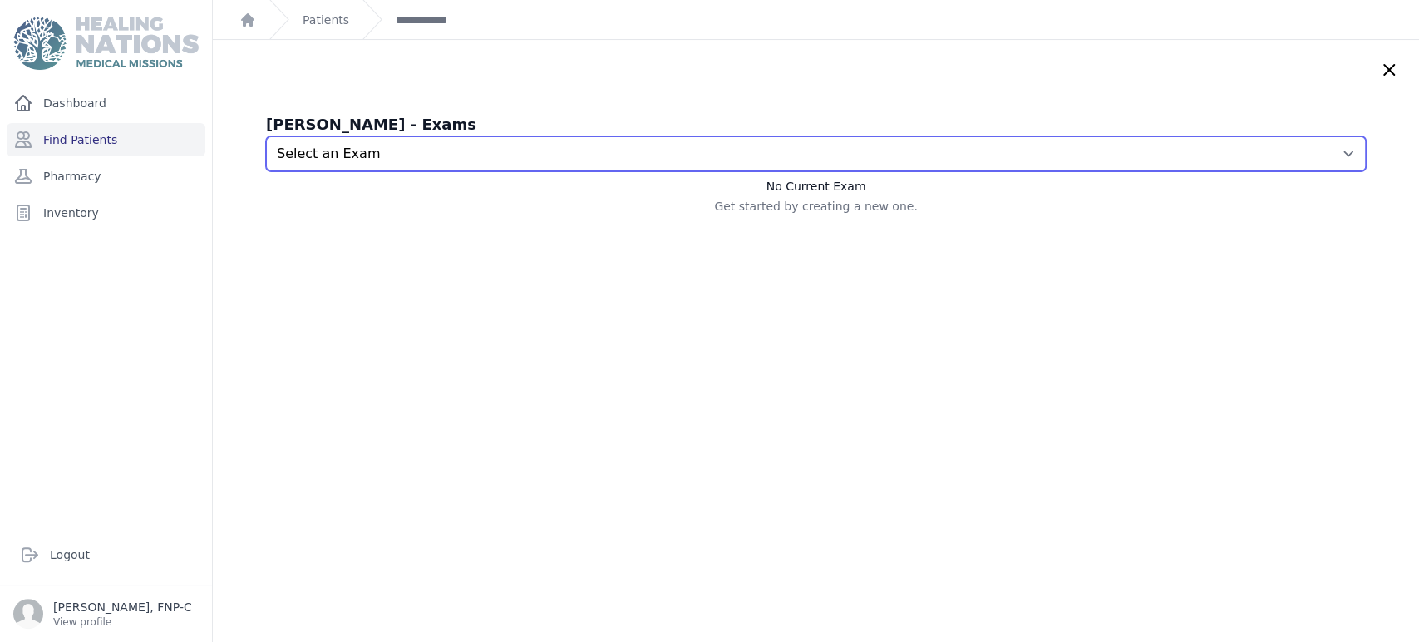
click at [1320, 155] on select "Select an Exam 2025-Aug-26 11:10 AM 2025-Jul-24 11:08 AM 2025-Jun-19 12:02 PM 2…" at bounding box center [816, 153] width 1100 height 35
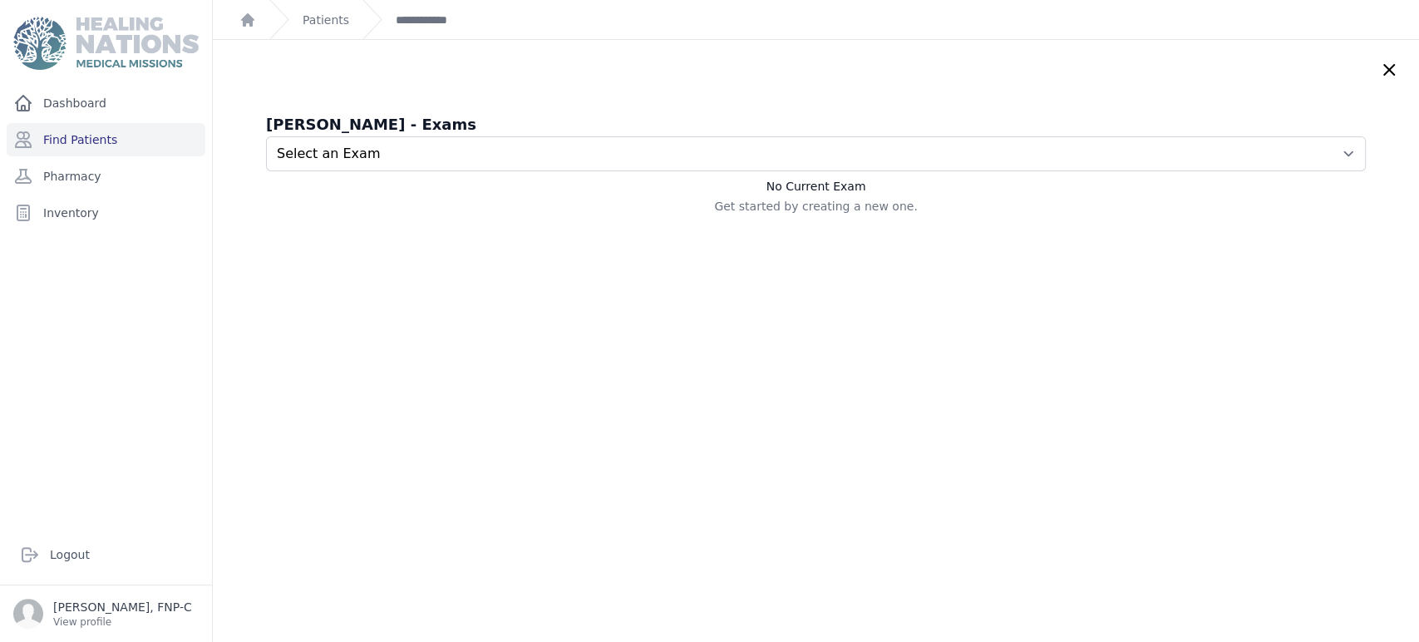
click at [1379, 71] on icon at bounding box center [1389, 70] width 20 height 20
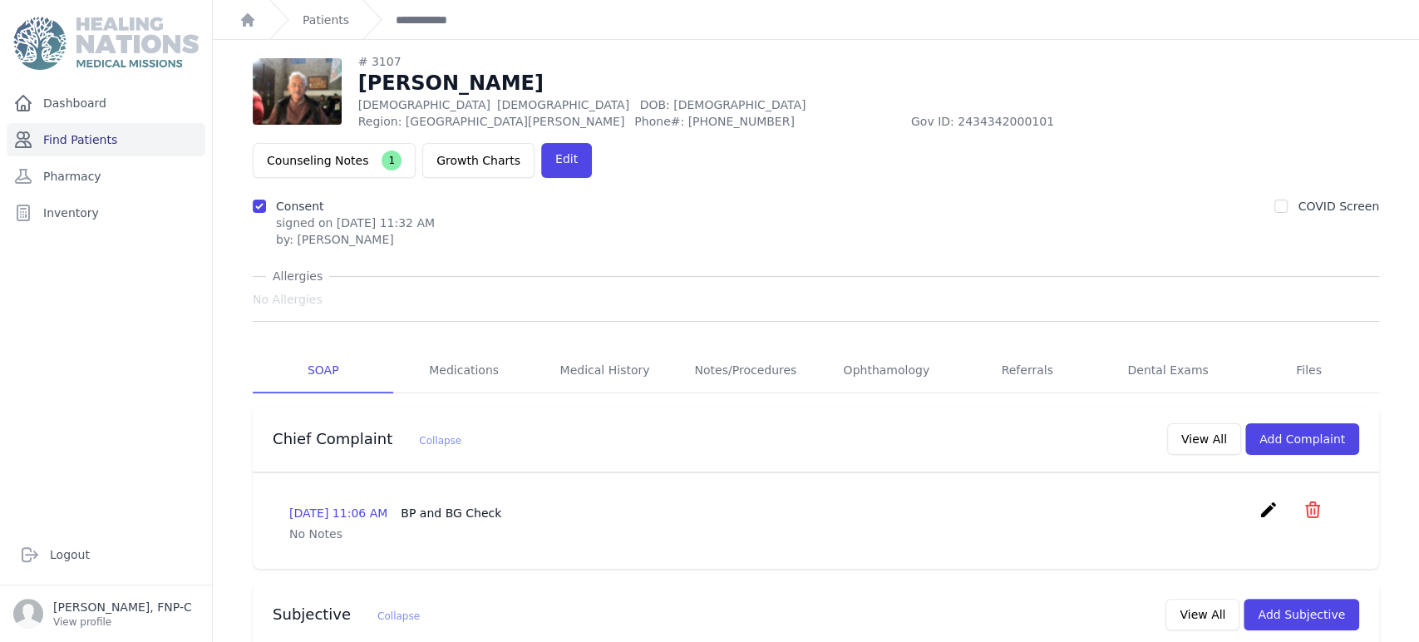
click at [99, 136] on link "Find Patients" at bounding box center [106, 139] width 199 height 33
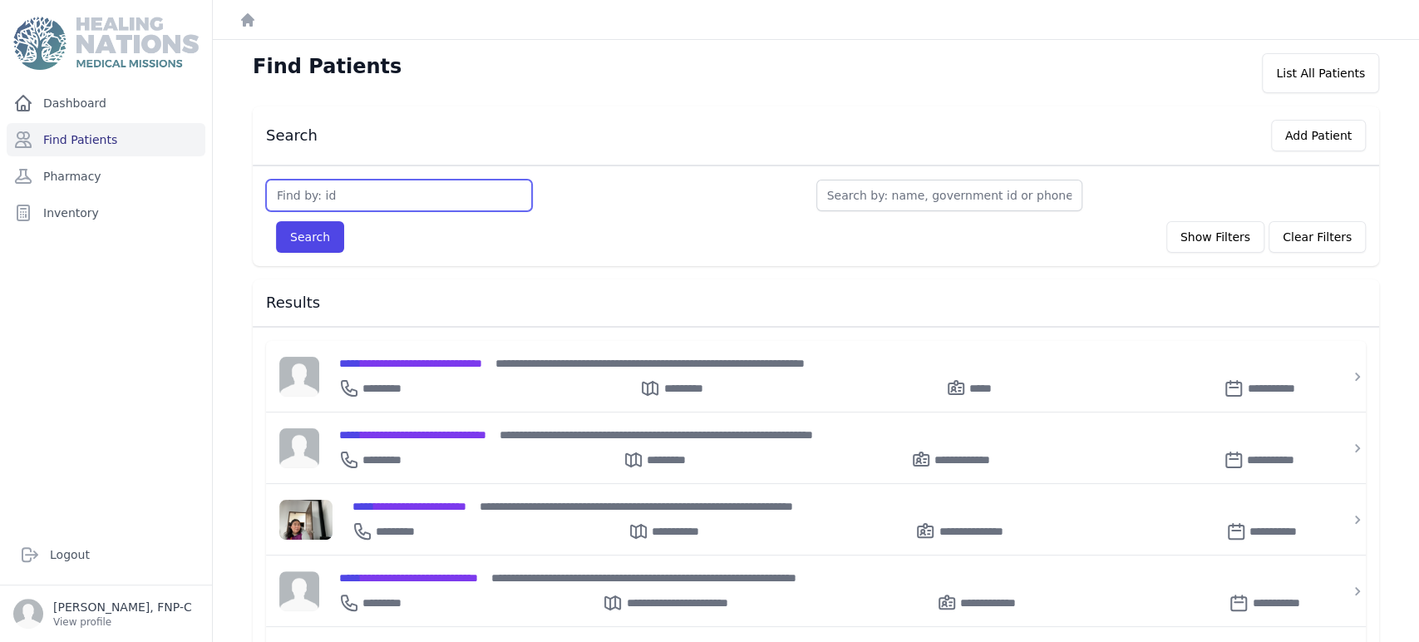
click at [284, 189] on input "text" at bounding box center [399, 196] width 266 height 32
type input "2970"
click at [319, 234] on button "Search" at bounding box center [310, 237] width 68 height 32
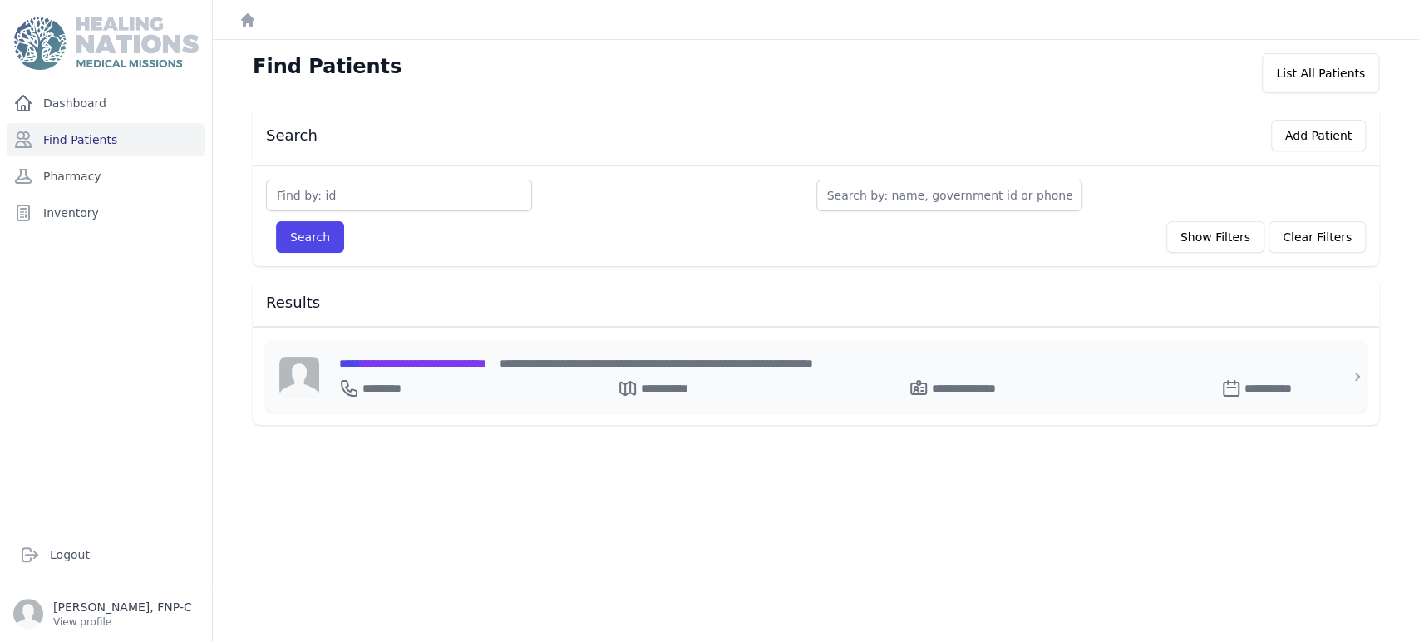
click at [412, 362] on span "**********" at bounding box center [412, 363] width 147 height 12
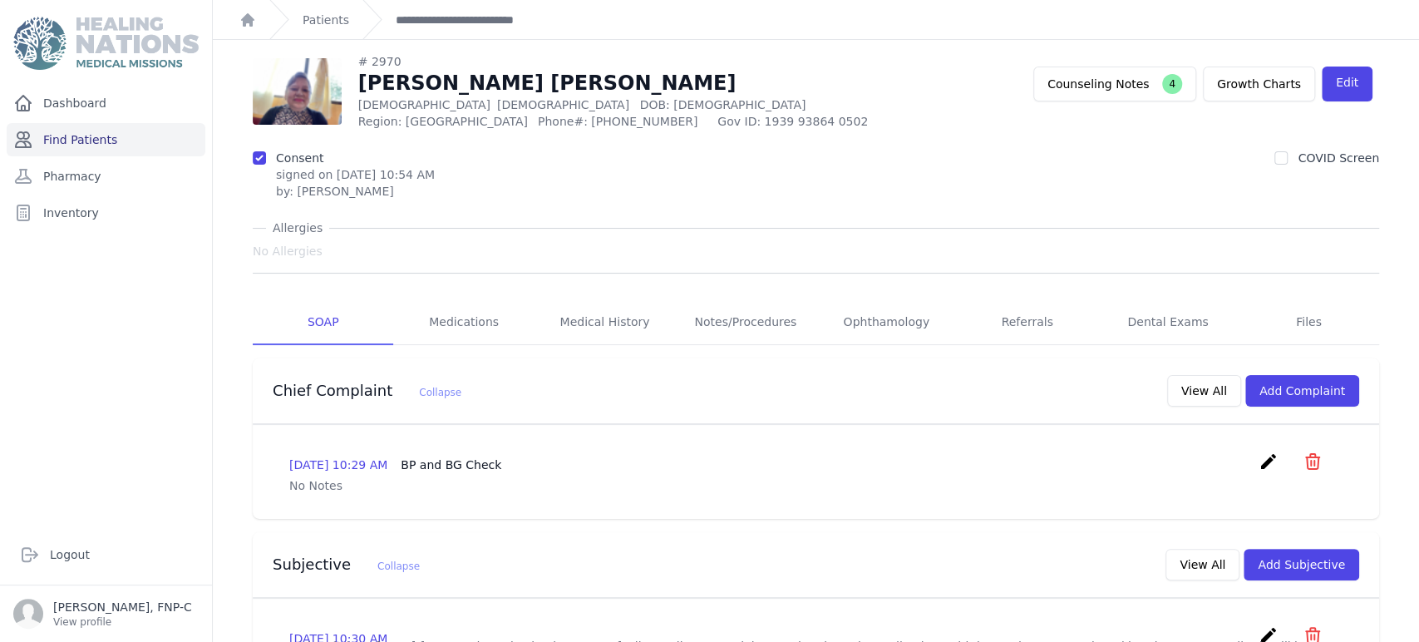
click at [96, 136] on link "Find Patients" at bounding box center [106, 139] width 199 height 33
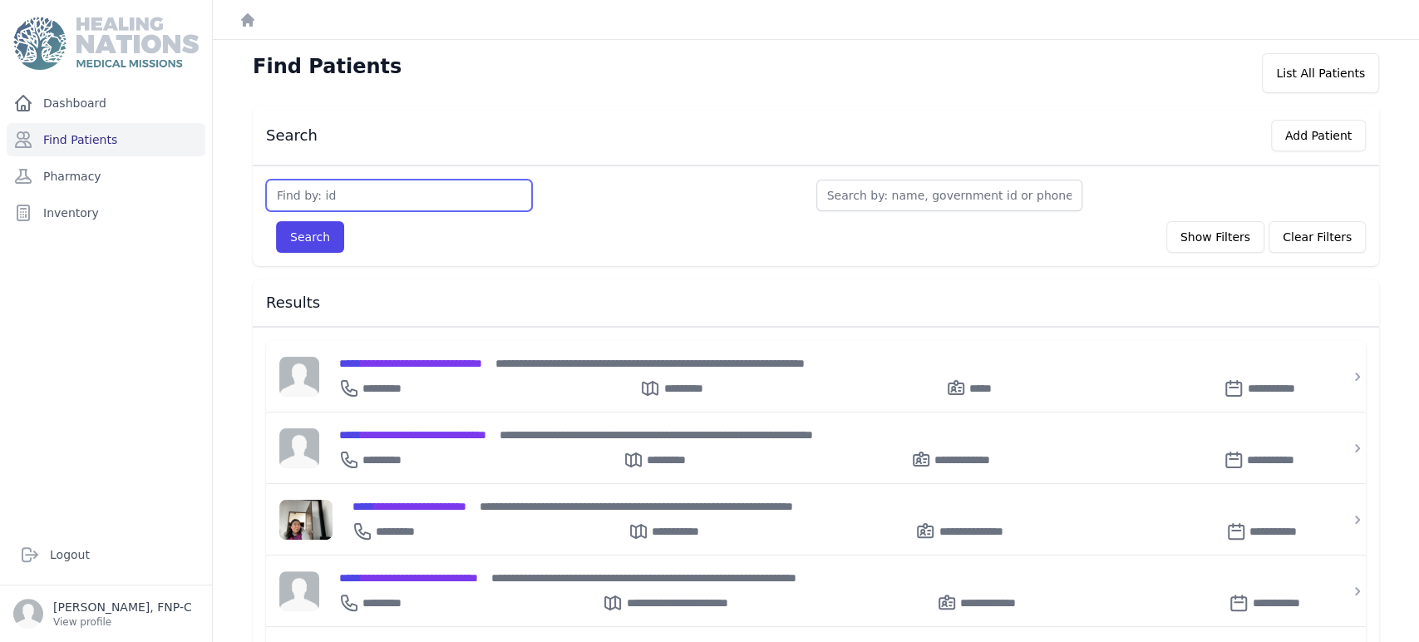
click at [326, 186] on input "text" at bounding box center [399, 196] width 266 height 32
type input "3111"
click at [325, 234] on button "Search" at bounding box center [310, 237] width 68 height 32
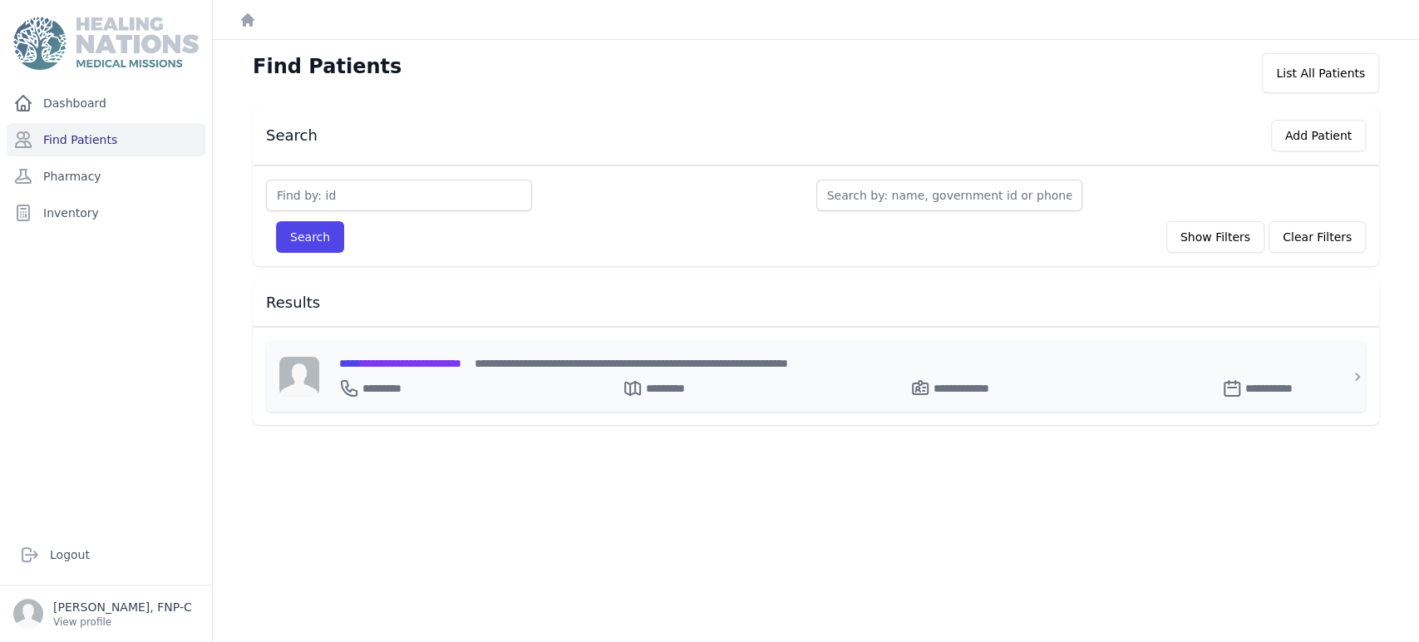
click at [399, 357] on span "**********" at bounding box center [400, 363] width 122 height 12
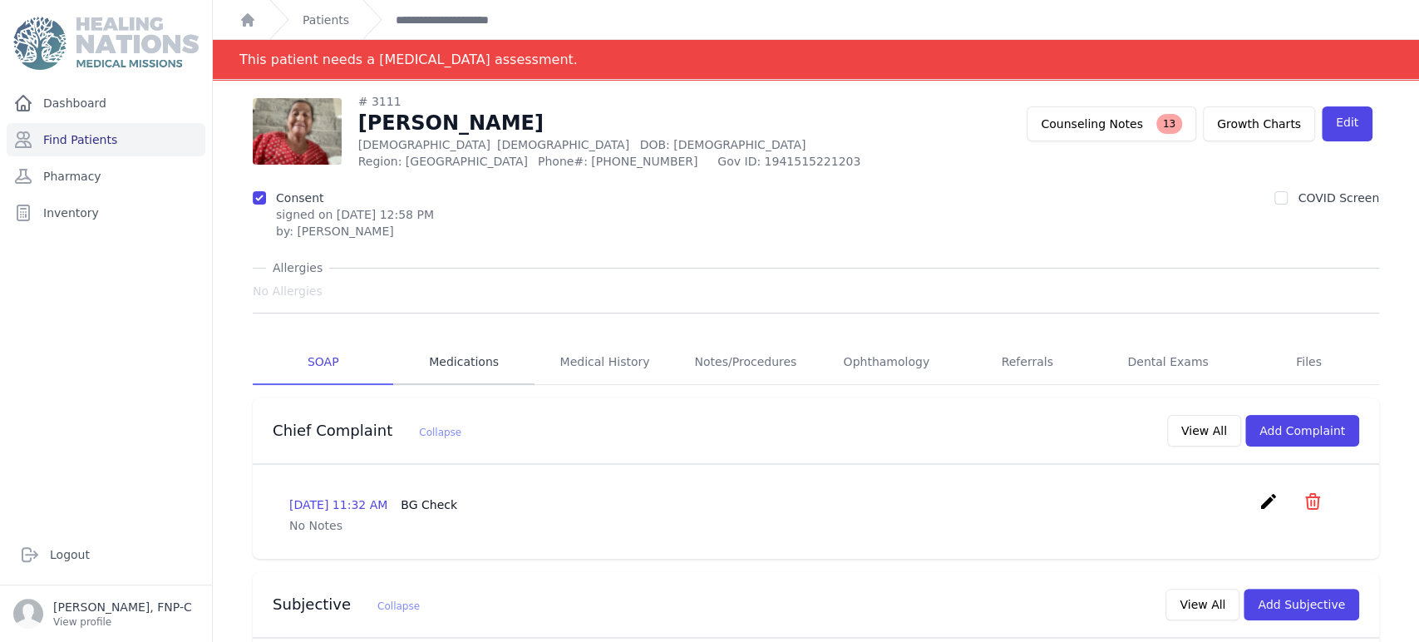
click at [450, 357] on link "Medications" at bounding box center [463, 362] width 140 height 45
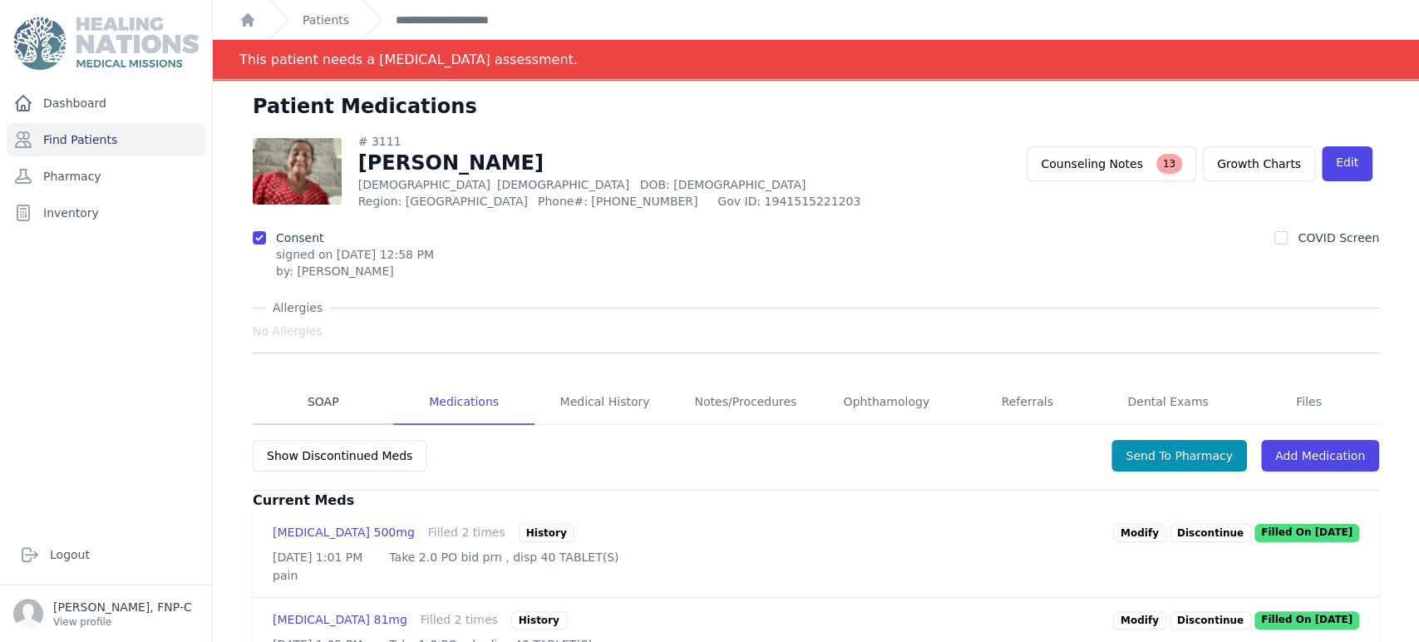
click at [322, 404] on link "SOAP" at bounding box center [323, 402] width 140 height 45
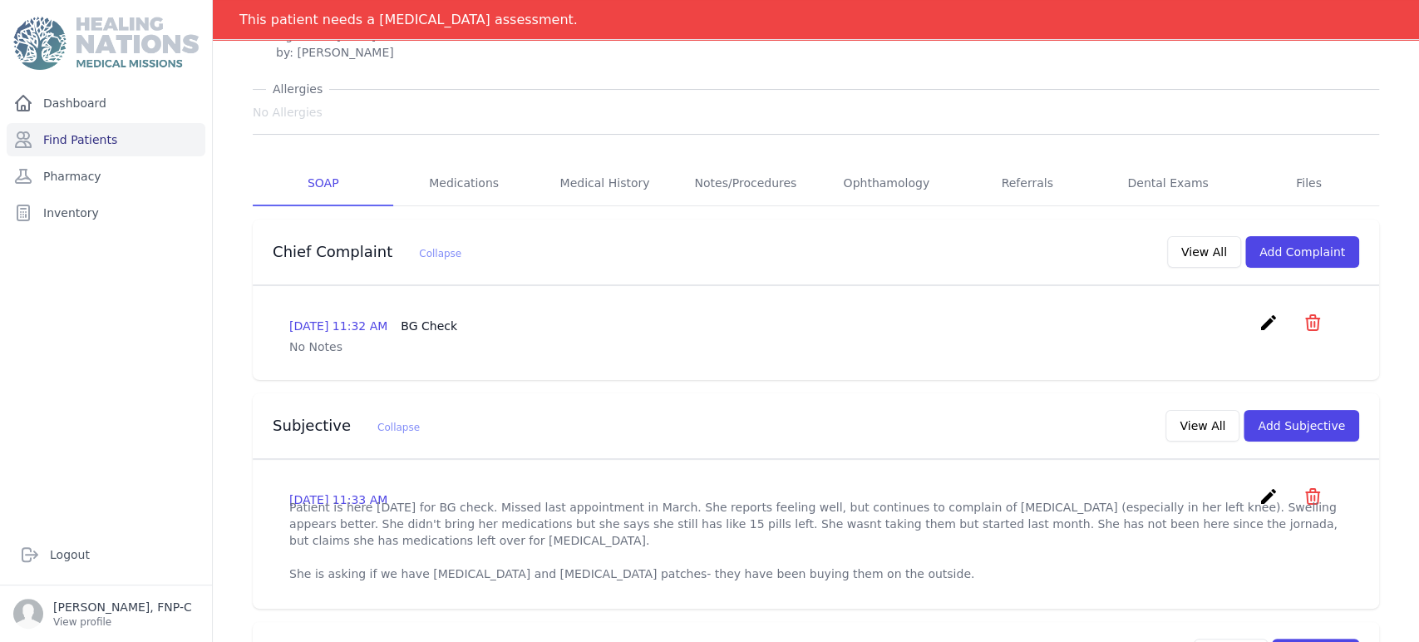
scroll to position [186, 0]
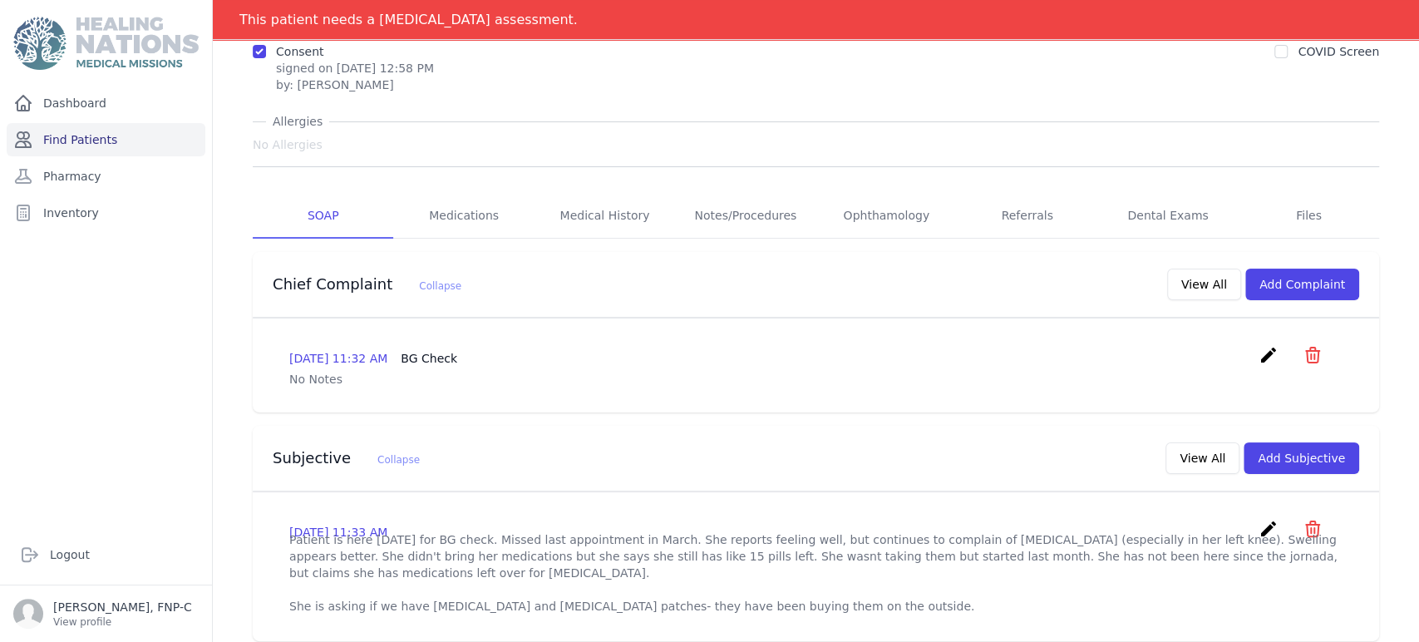
click at [101, 139] on link "Find Patients" at bounding box center [106, 139] width 199 height 33
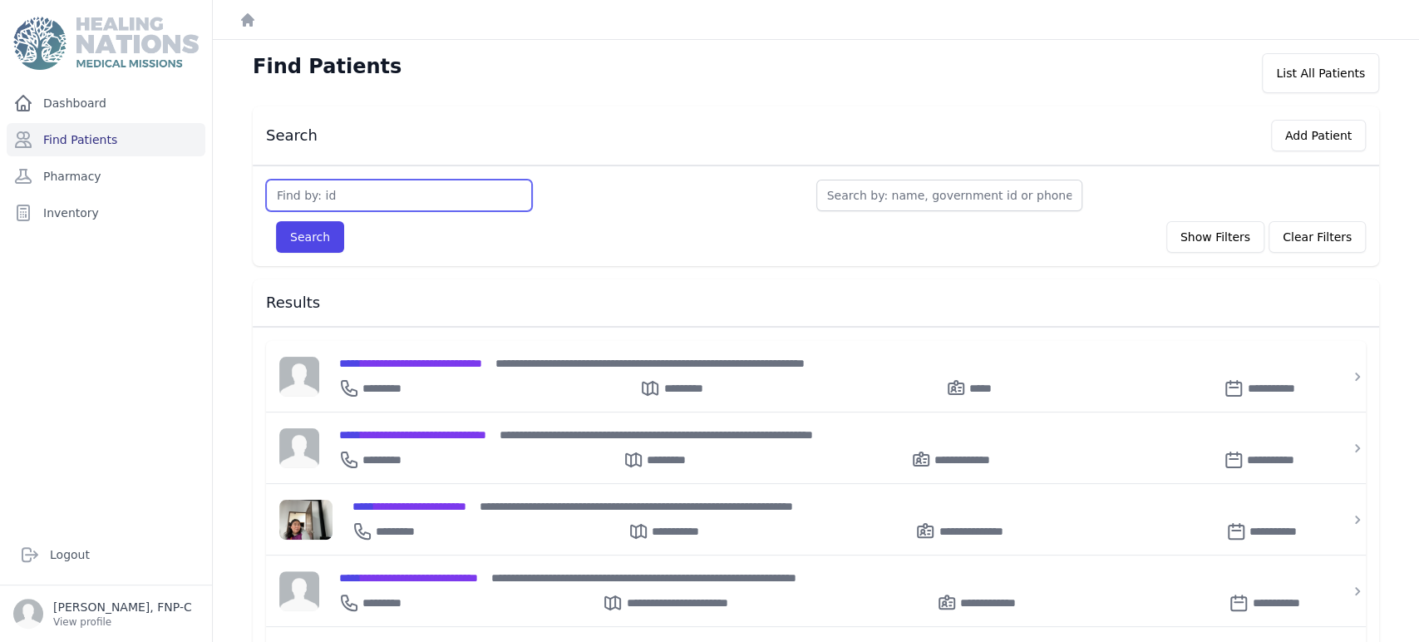
click at [303, 198] on input "text" at bounding box center [399, 196] width 266 height 32
type input "3113"
click at [288, 229] on button "Search" at bounding box center [310, 237] width 68 height 32
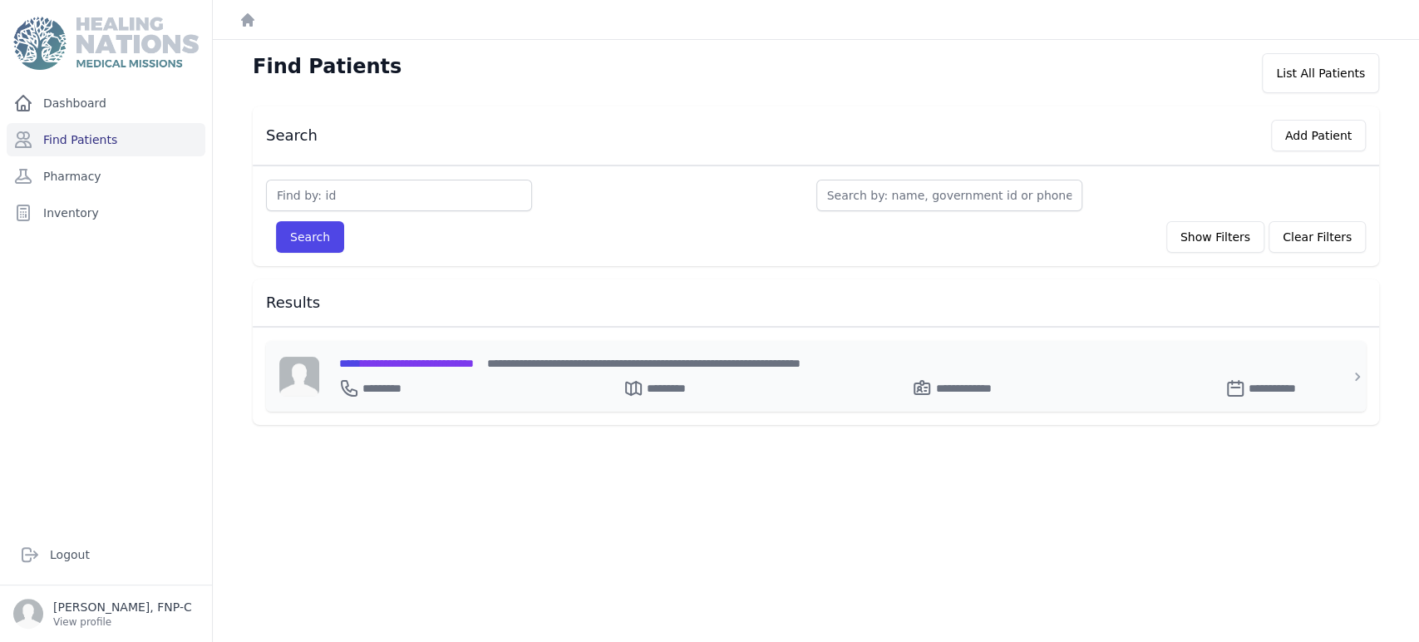
click at [399, 357] on span "**********" at bounding box center [406, 363] width 135 height 12
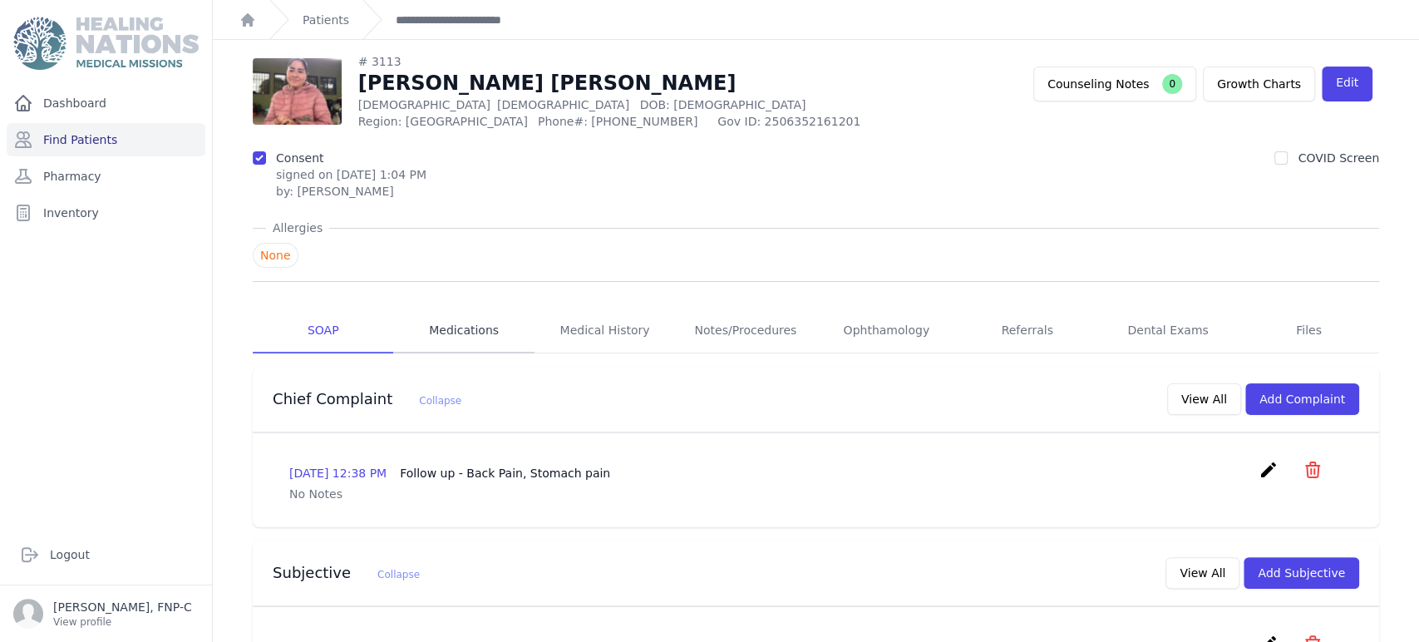
click at [471, 327] on link "Medications" at bounding box center [463, 330] width 140 height 45
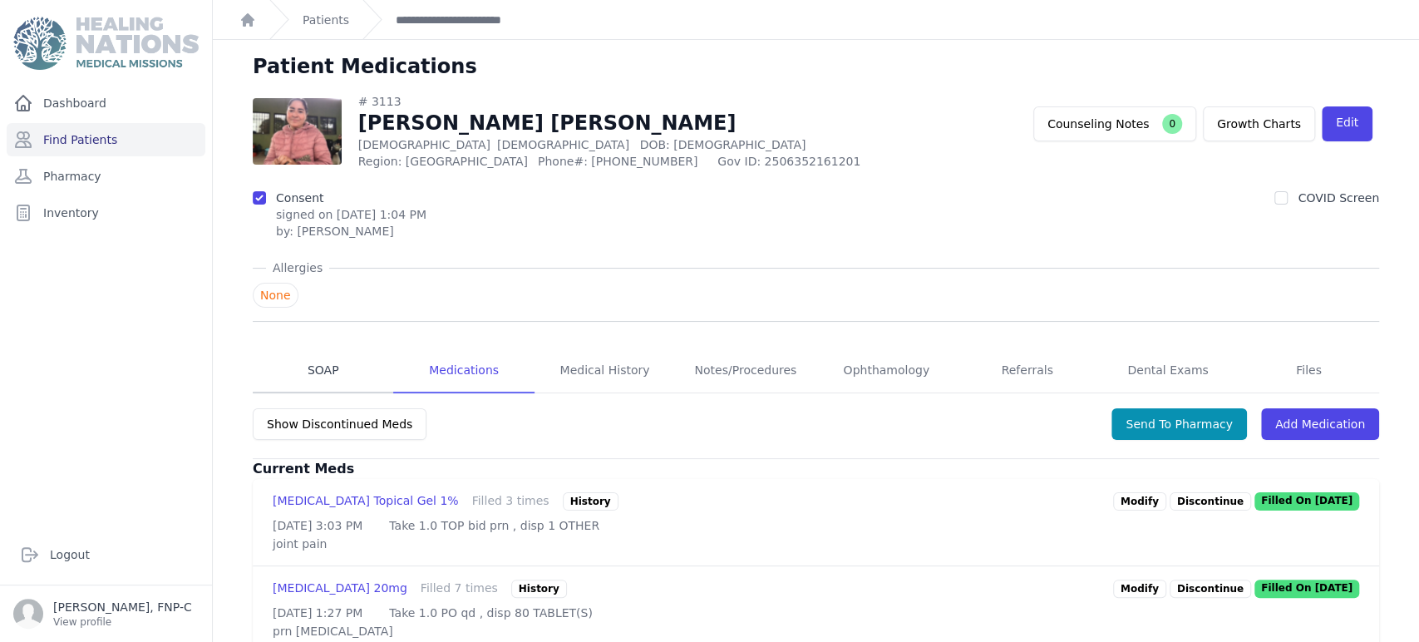
click at [330, 367] on link "SOAP" at bounding box center [323, 370] width 140 height 45
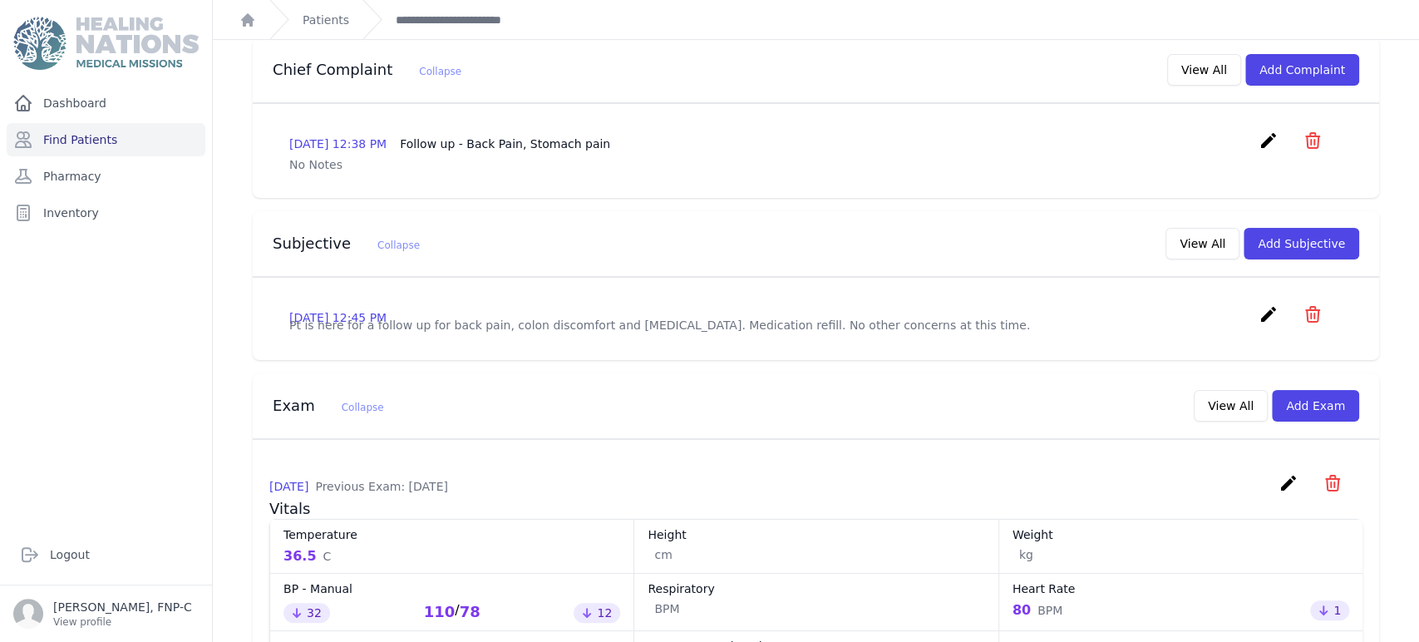
scroll to position [461, 0]
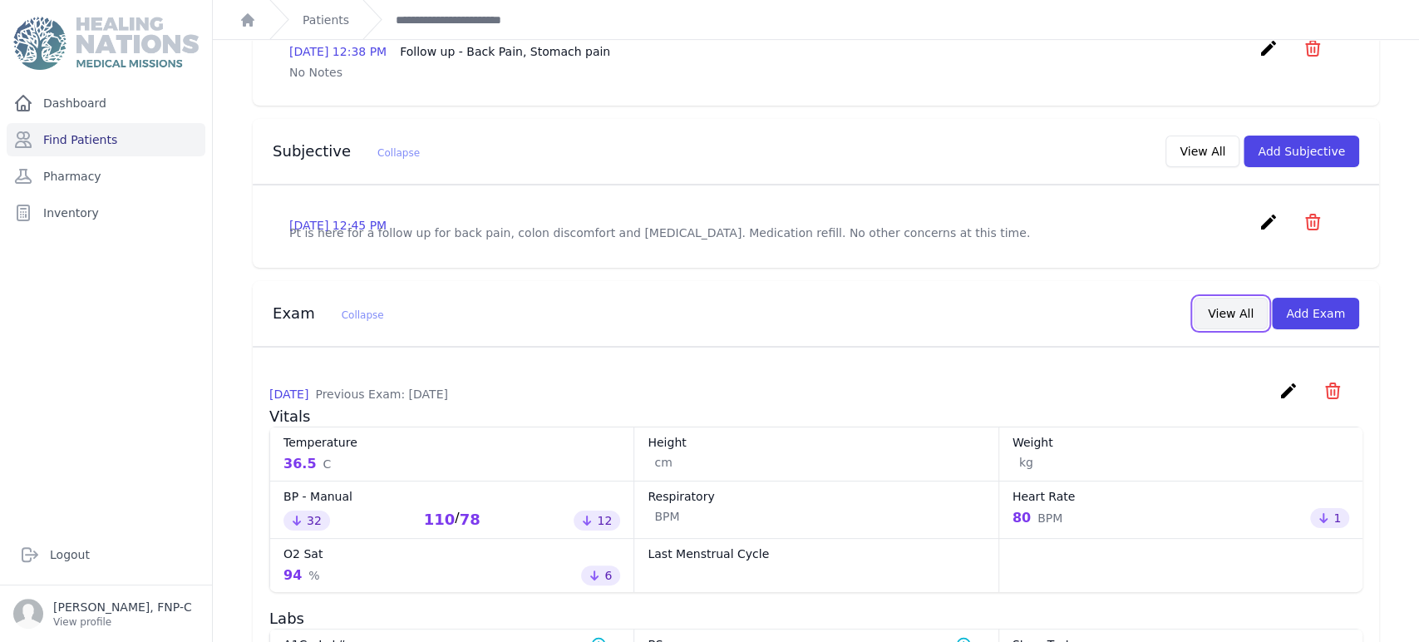
click at [1227, 328] on button "View All" at bounding box center [1230, 314] width 74 height 32
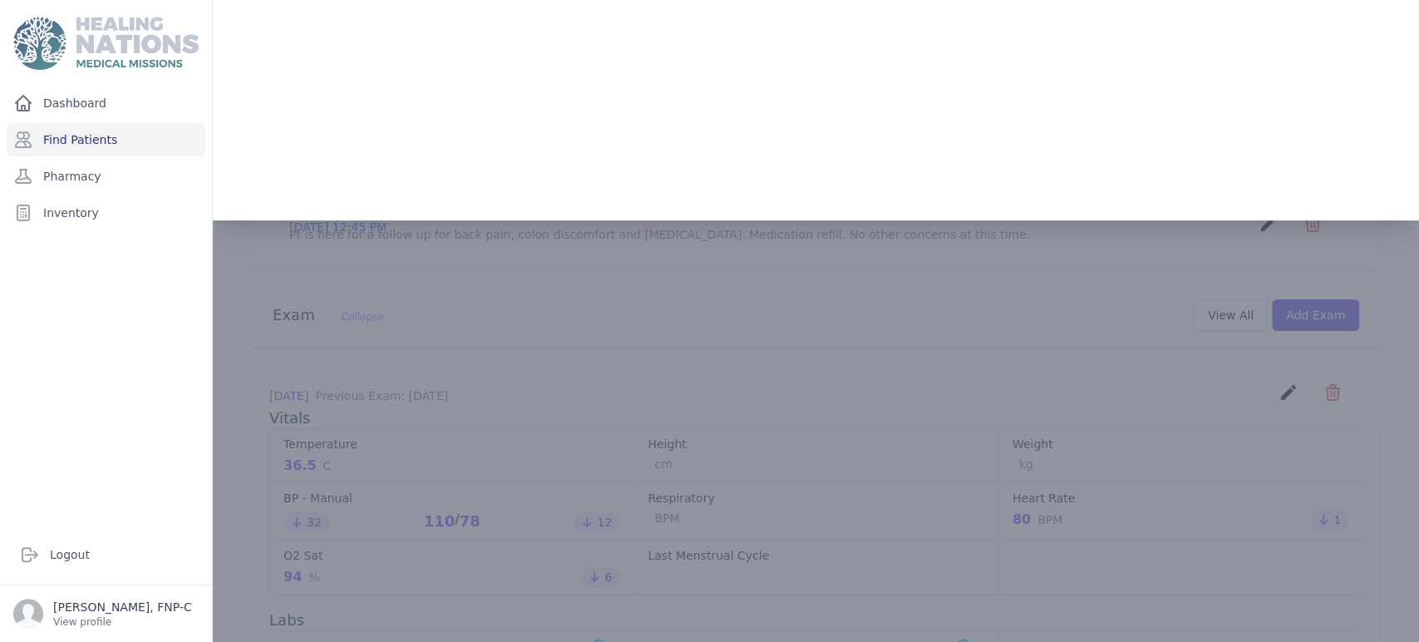
scroll to position [0, 0]
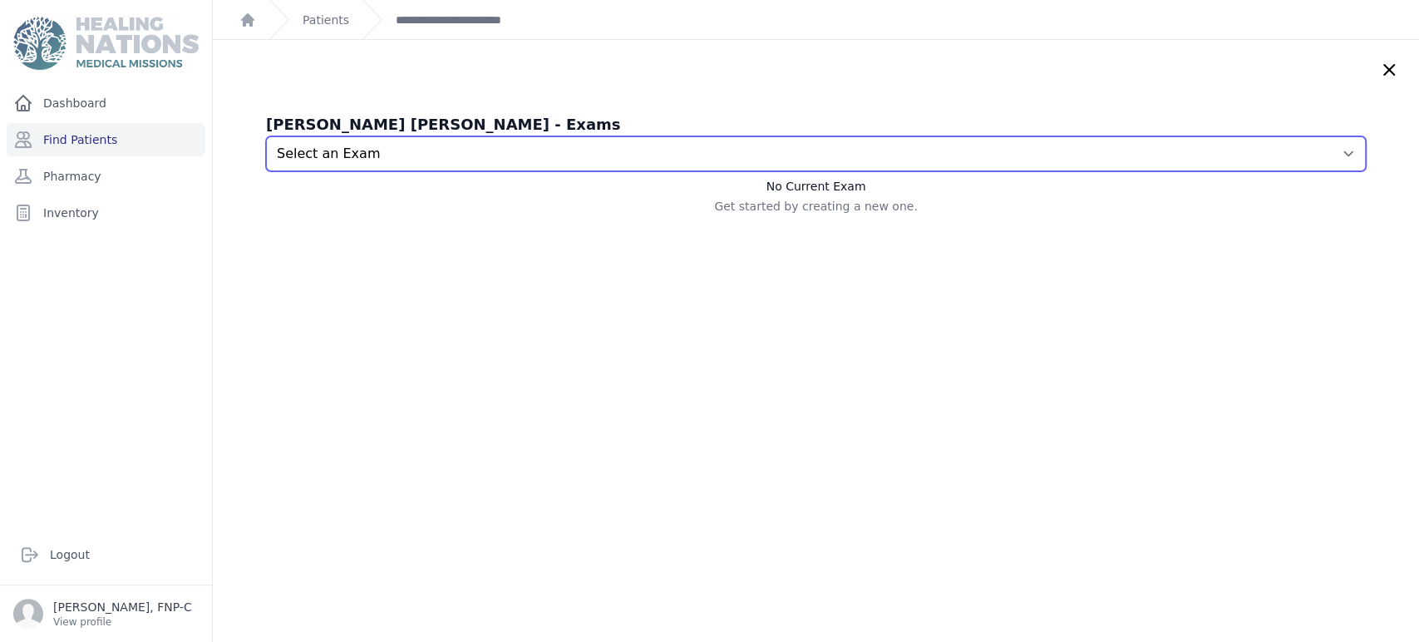
click at [1316, 150] on select "Select an Exam 2025-Aug-26 12:41 PM 2025-Jul-22 1:39 PM 2025-Jun-19 2:37 PM 202…" at bounding box center [816, 153] width 1100 height 35
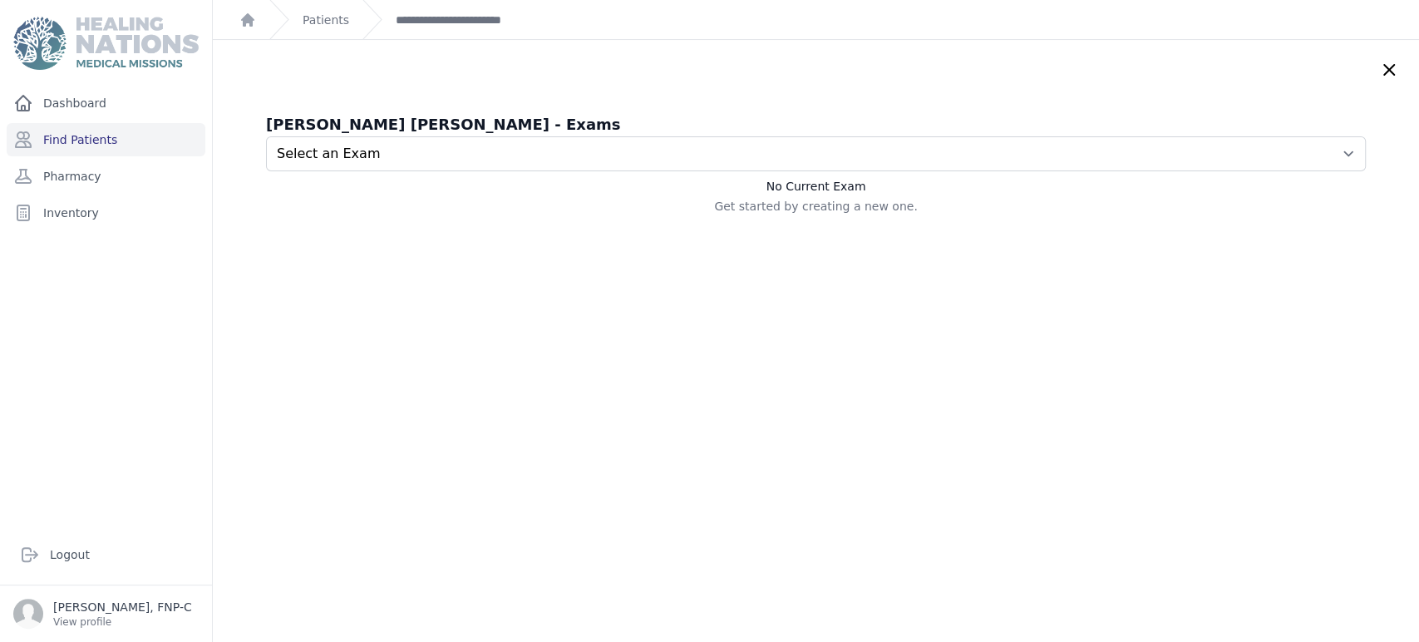
click at [1233, 113] on h3 "Merly Sarai Estrada Reyes - Exams" at bounding box center [816, 124] width 1100 height 23
click at [1384, 71] on icon at bounding box center [1389, 70] width 10 height 10
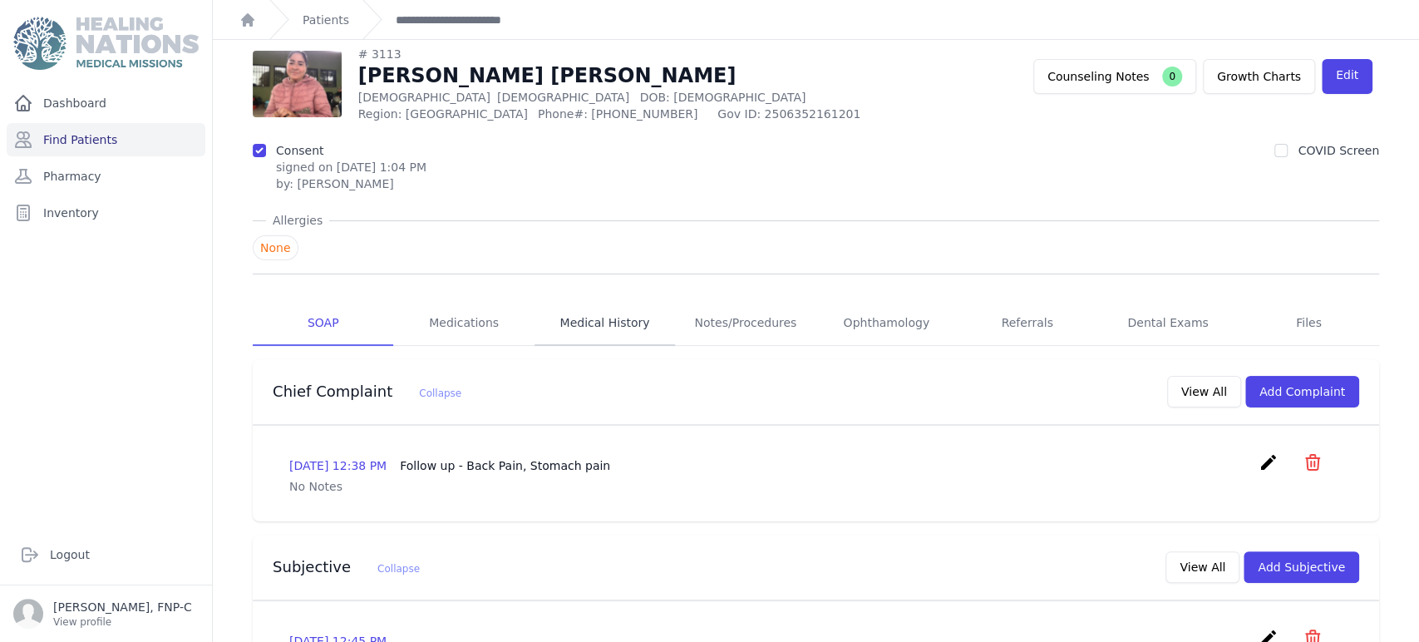
scroll to position [37, 0]
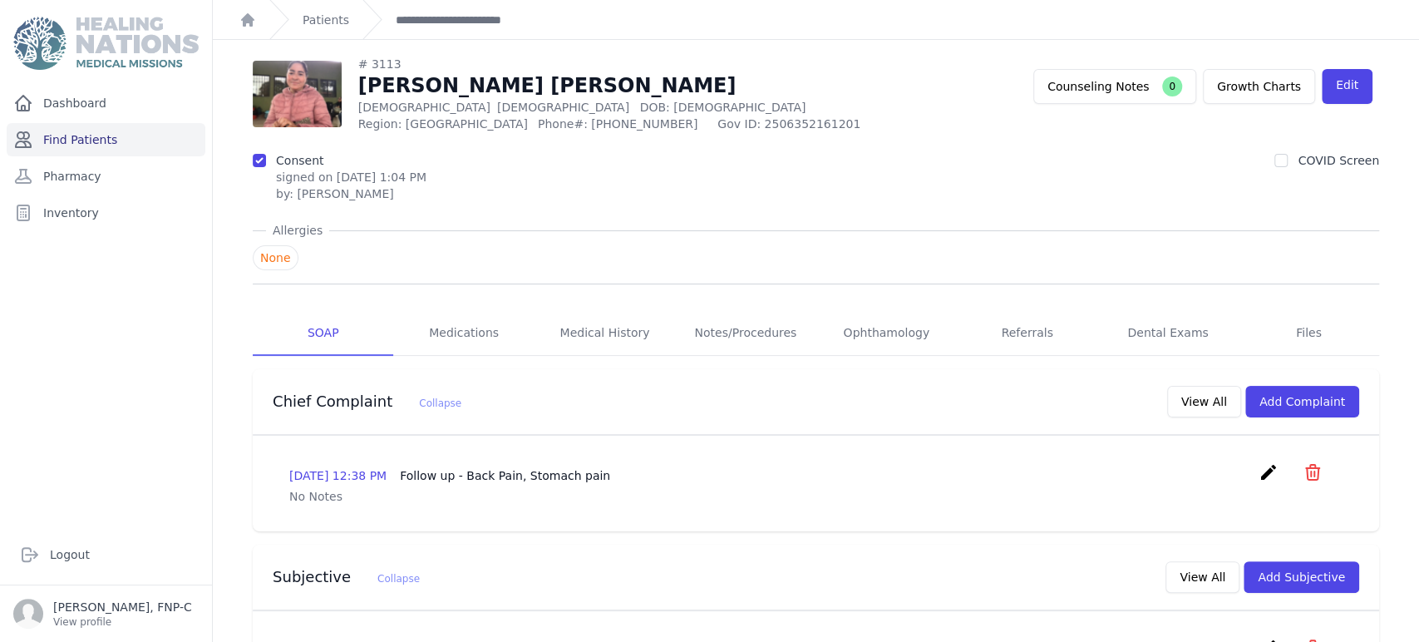
click at [72, 132] on link "Find Patients" at bounding box center [106, 139] width 199 height 33
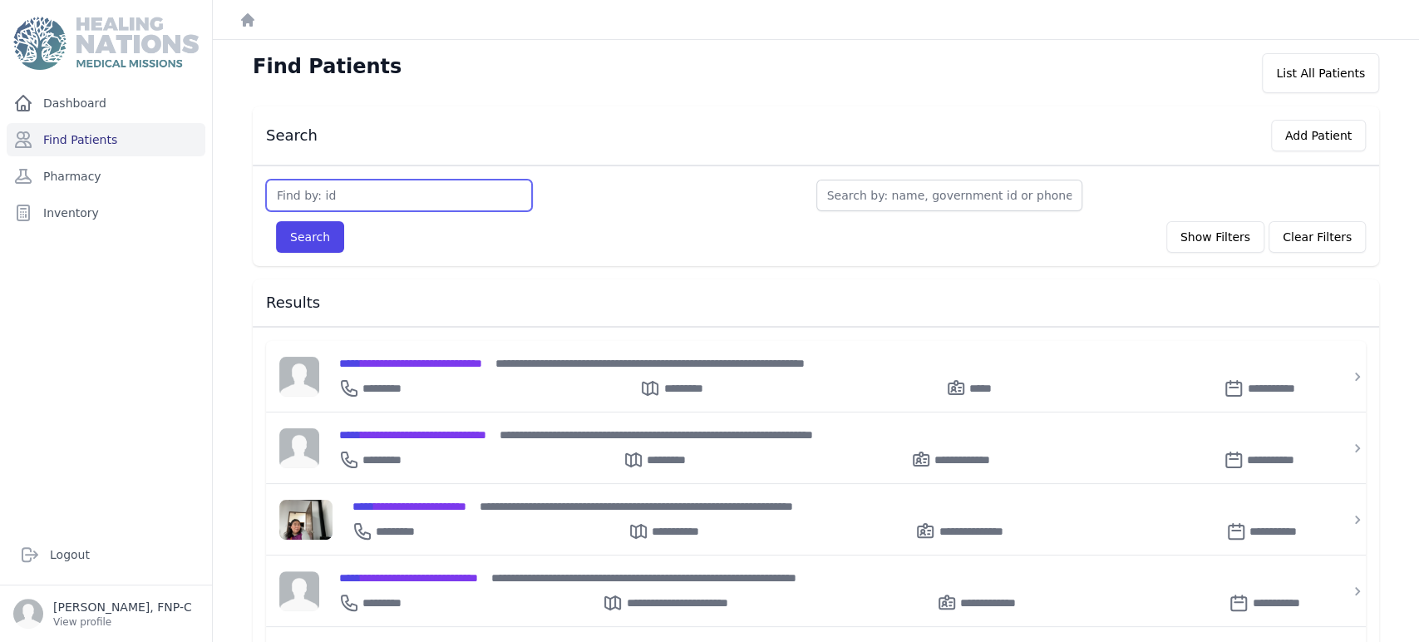
click at [299, 198] on input "text" at bounding box center [399, 196] width 266 height 32
type input "3130"
click at [322, 235] on button "Search" at bounding box center [310, 237] width 68 height 32
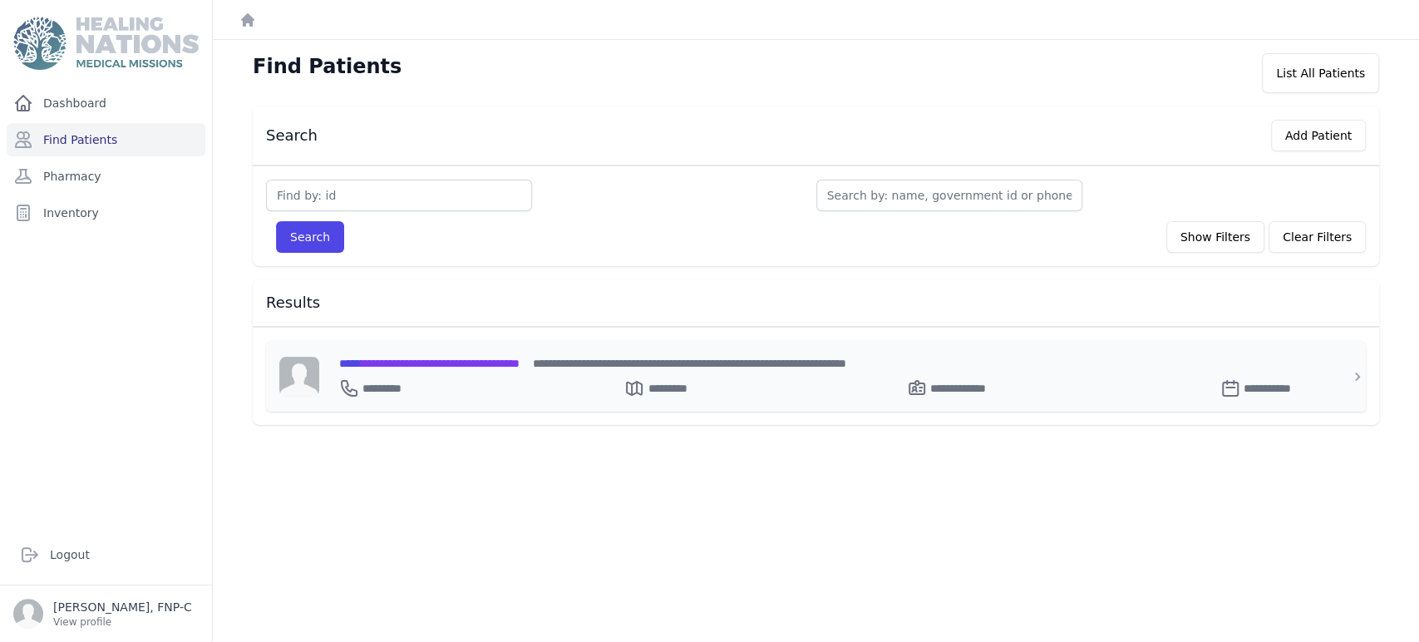
click at [397, 365] on span "**********" at bounding box center [429, 363] width 180 height 12
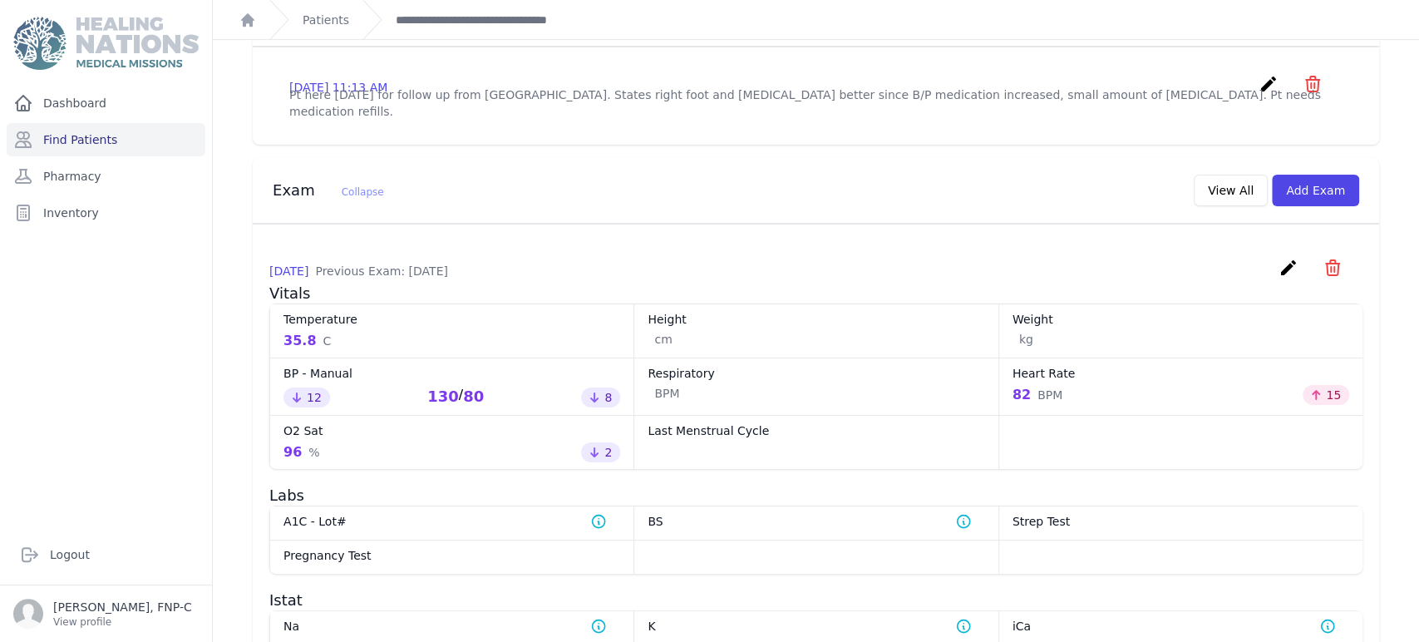
scroll to position [515, 0]
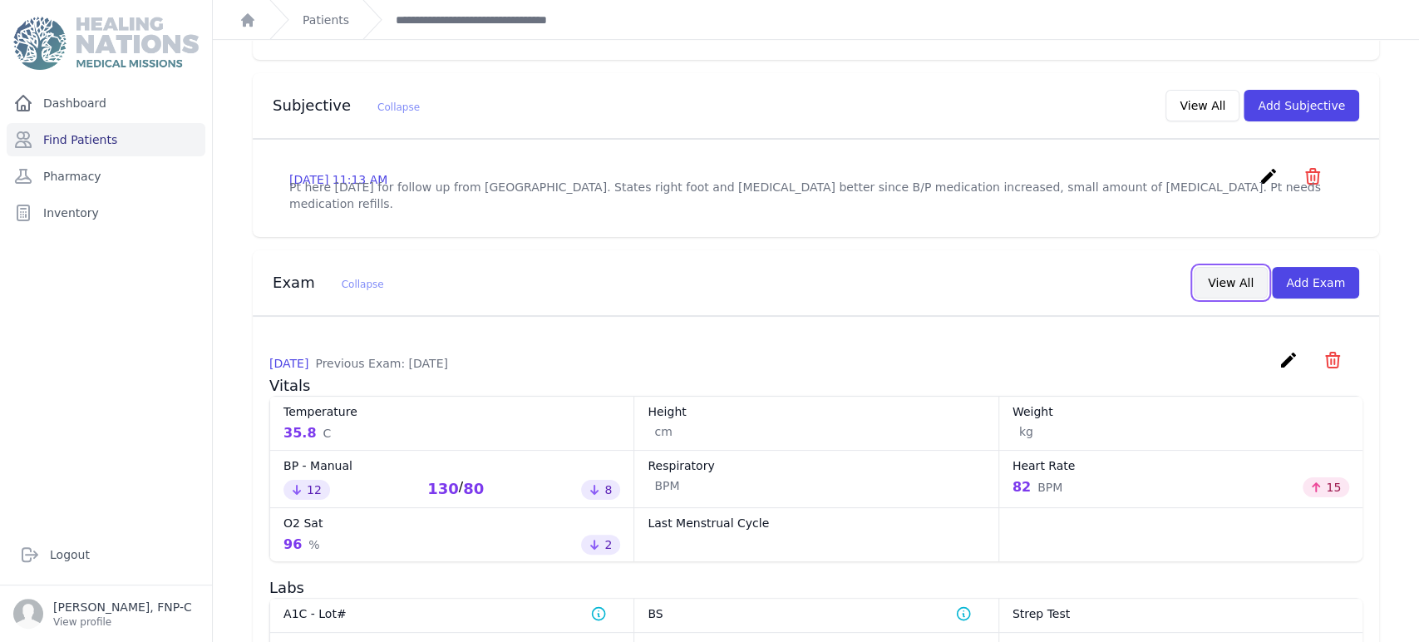
click at [1221, 267] on button "View All" at bounding box center [1230, 283] width 74 height 32
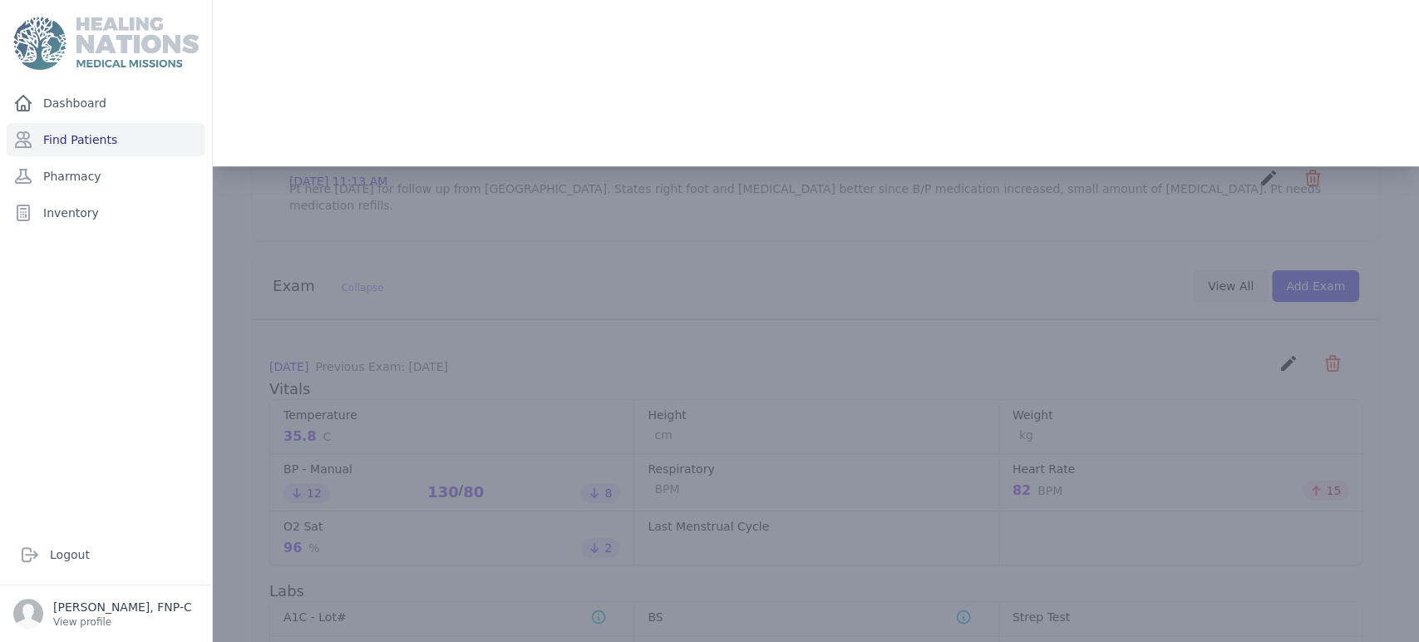
scroll to position [0, 0]
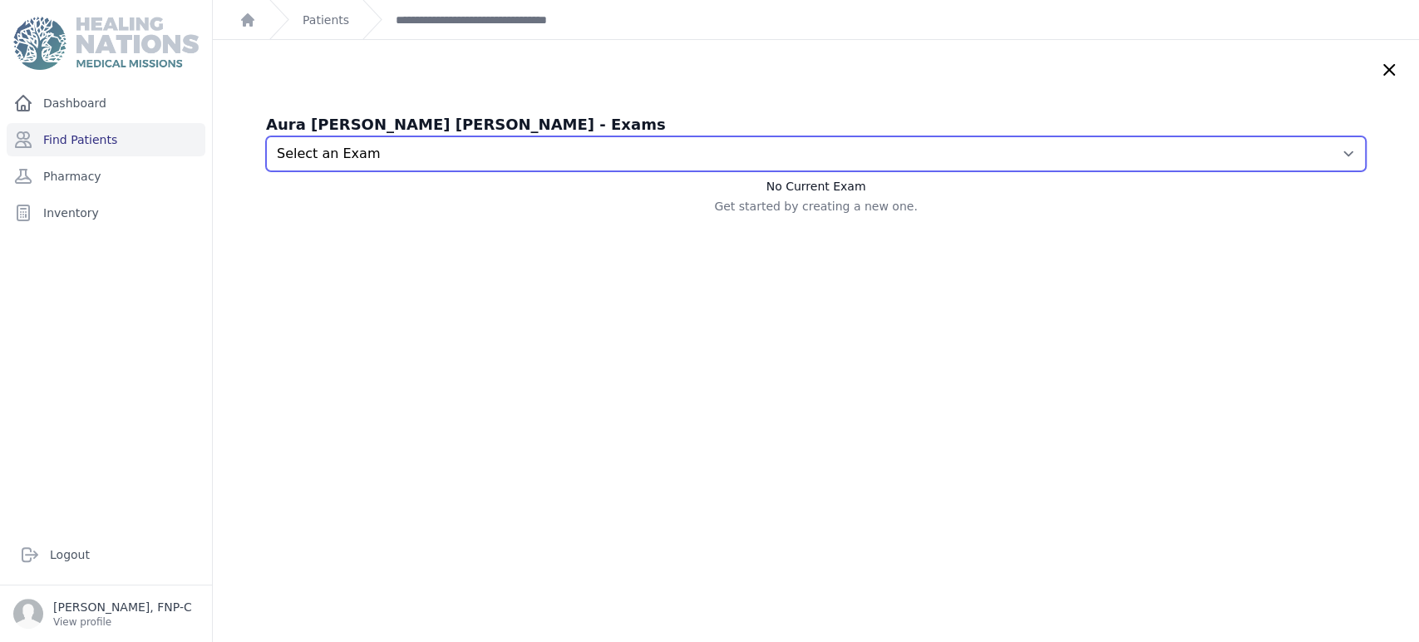
click at [1311, 151] on select "Select an Exam [DATE] 11:02 AM [DATE] 11:19 AM [DATE] 12:16 PM [DATE] 12:27 PM …" at bounding box center [816, 153] width 1100 height 35
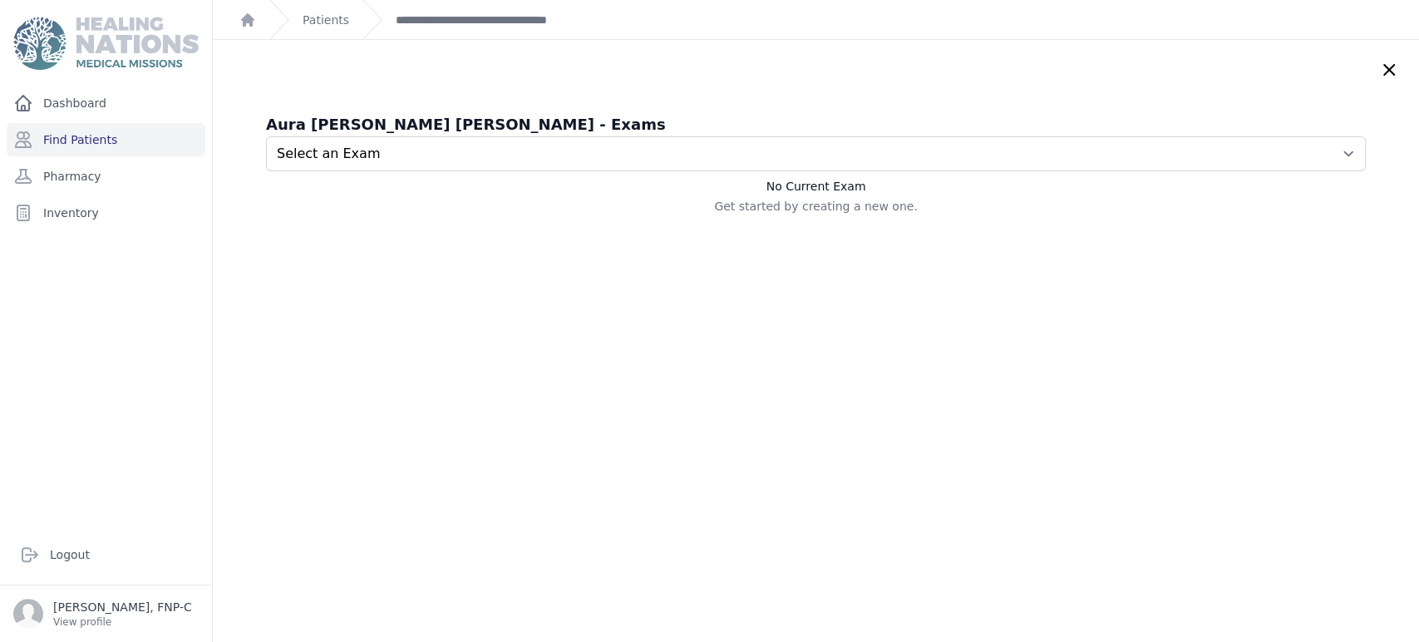
click at [1379, 71] on icon at bounding box center [1389, 70] width 20 height 20
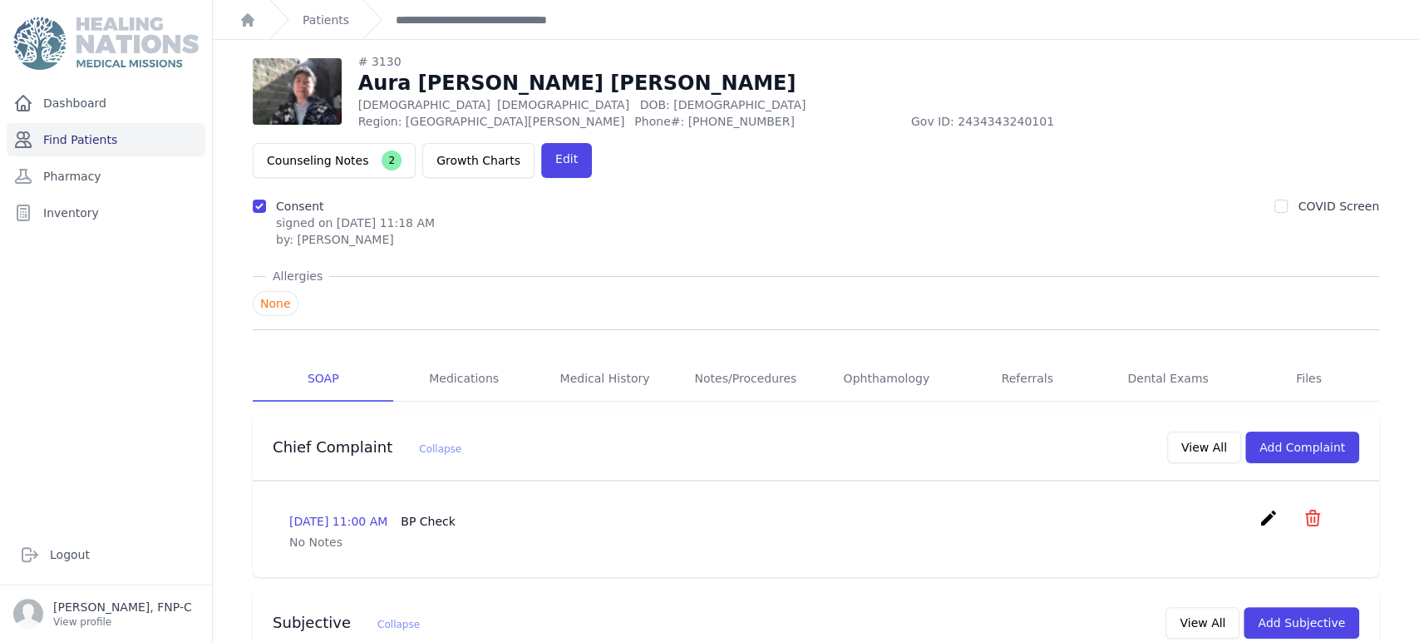
click at [52, 135] on link "Find Patients" at bounding box center [106, 139] width 199 height 33
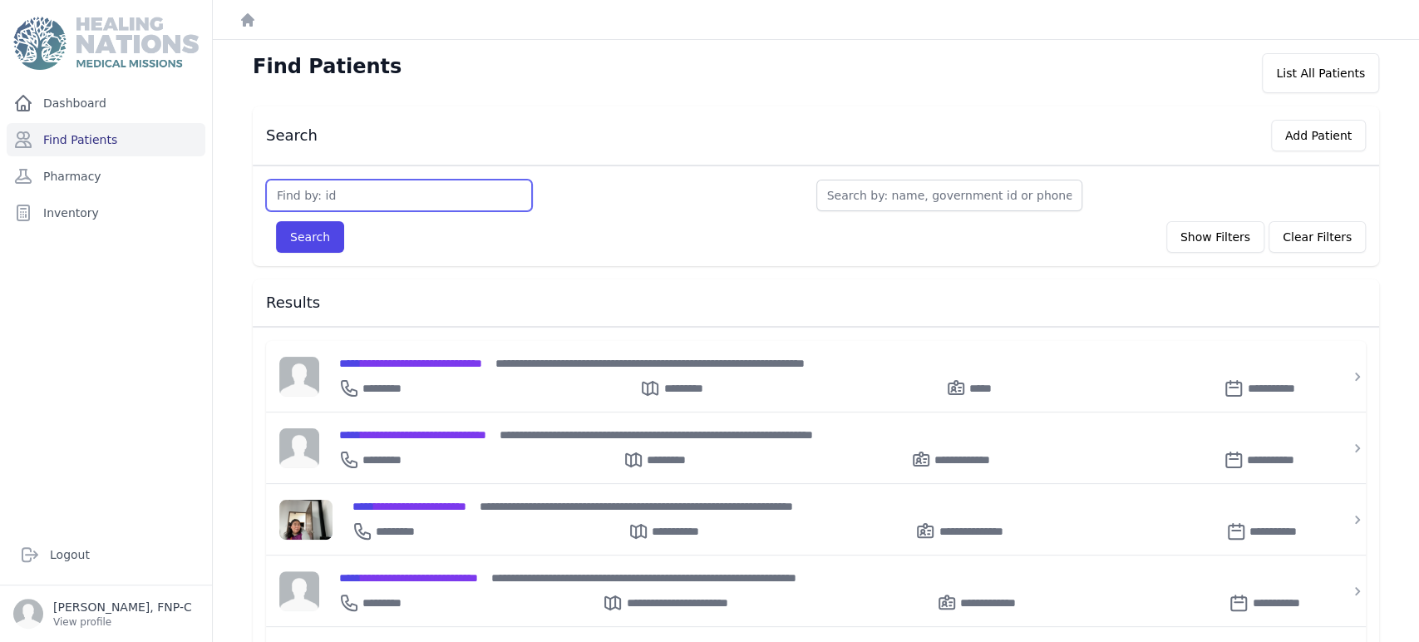
click at [298, 194] on input "text" at bounding box center [399, 196] width 266 height 32
type input "3135"
click at [298, 237] on button "Search" at bounding box center [310, 237] width 68 height 32
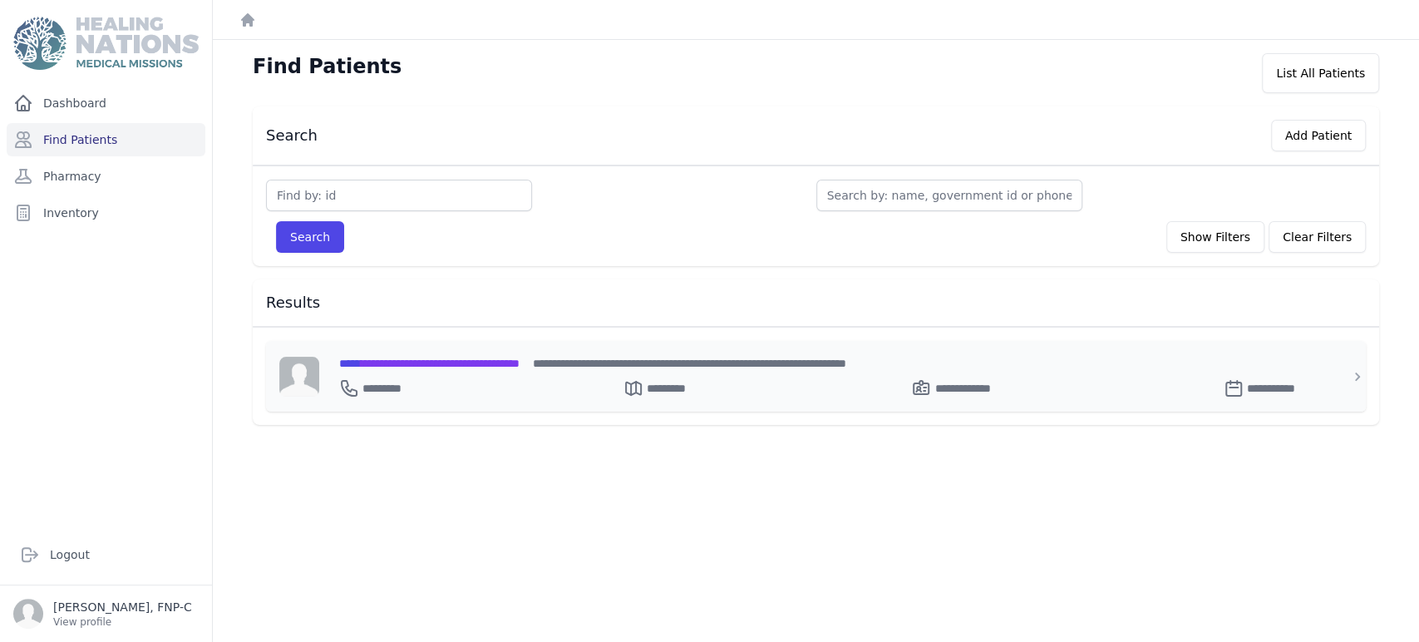
click at [416, 364] on span "**********" at bounding box center [429, 363] width 180 height 12
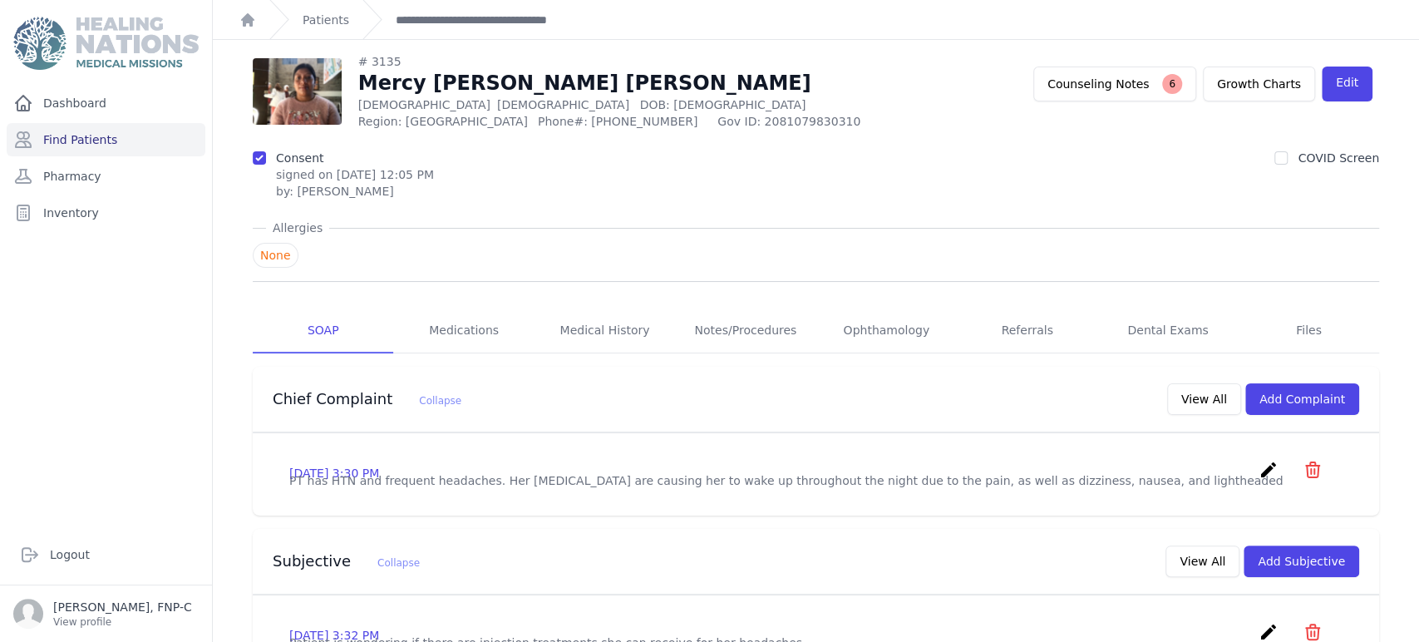
scroll to position [92, 0]
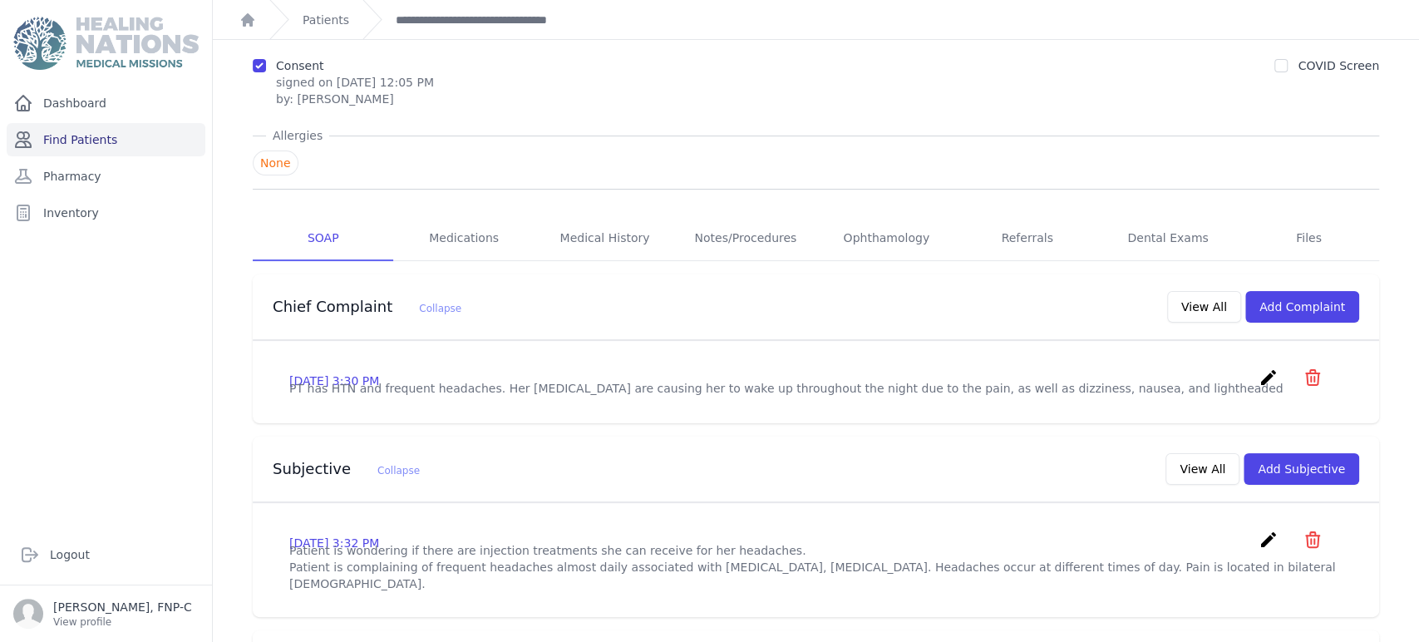
click at [91, 141] on link "Find Patients" at bounding box center [106, 139] width 199 height 33
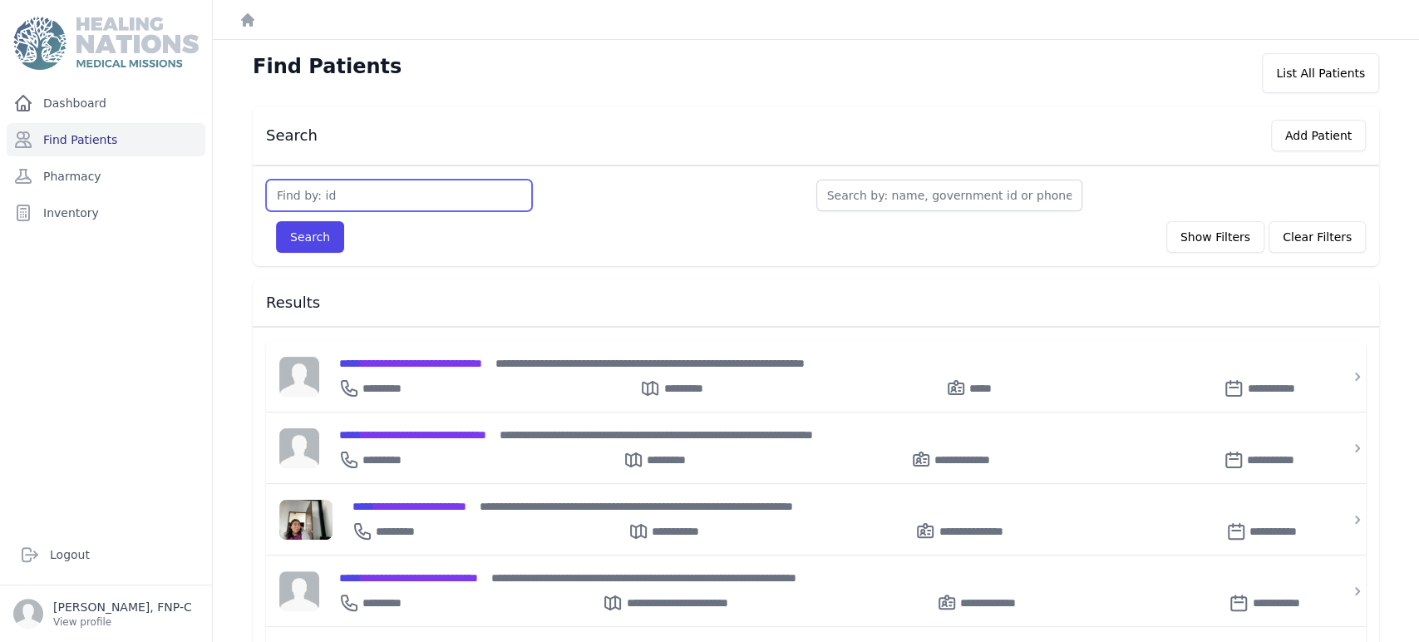
click at [346, 186] on input "text" at bounding box center [399, 196] width 266 height 32
type input "3137"
click at [316, 234] on button "Search" at bounding box center [310, 237] width 68 height 32
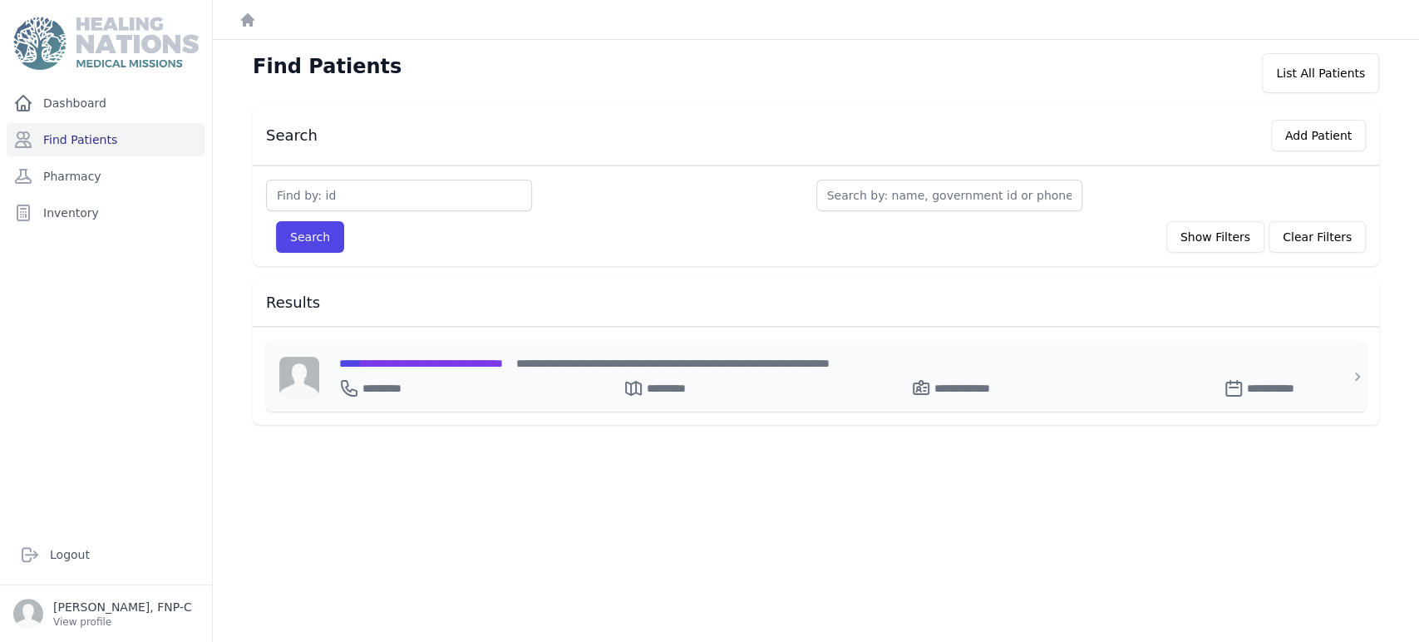
click at [404, 362] on span "**********" at bounding box center [421, 363] width 164 height 12
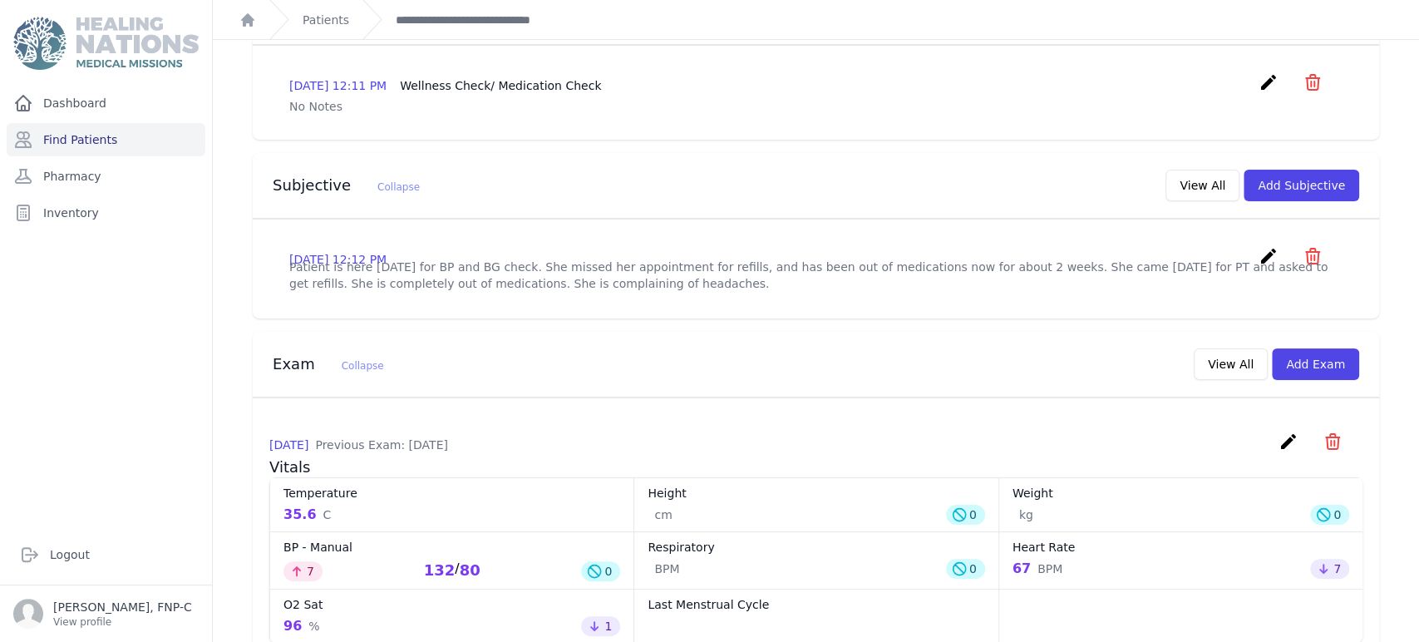
scroll to position [386, 0]
click at [1223, 379] on button "View All" at bounding box center [1230, 366] width 74 height 32
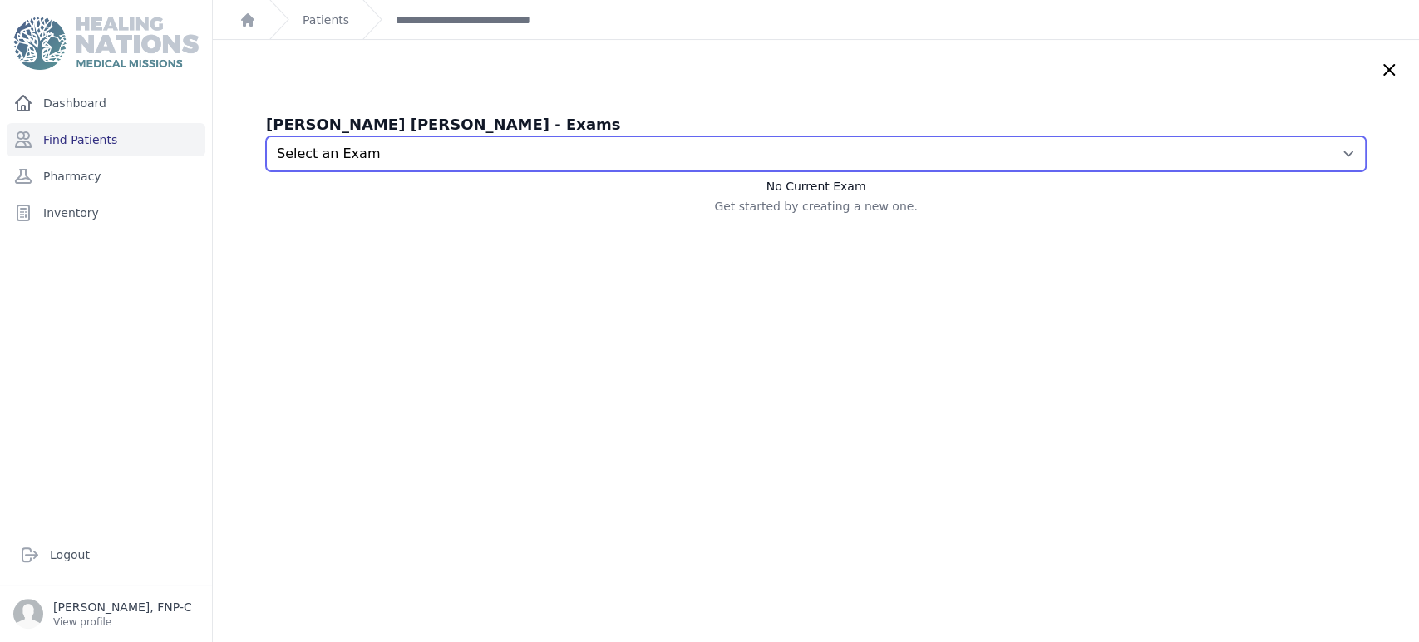
click at [1313, 150] on select "Select an Exam 2025-Aug-19 12:12 PM 2025-Jun-21 10:31 AM 2025-Mar-27 10:10 AM 2…" at bounding box center [816, 153] width 1100 height 35
select select "7440"
click at [266, 136] on select "Select an Exam 2025-Aug-19 12:12 PM 2025-Jun-21 10:31 AM 2025-Mar-27 10:10 AM 2…" at bounding box center [816, 153] width 1100 height 35
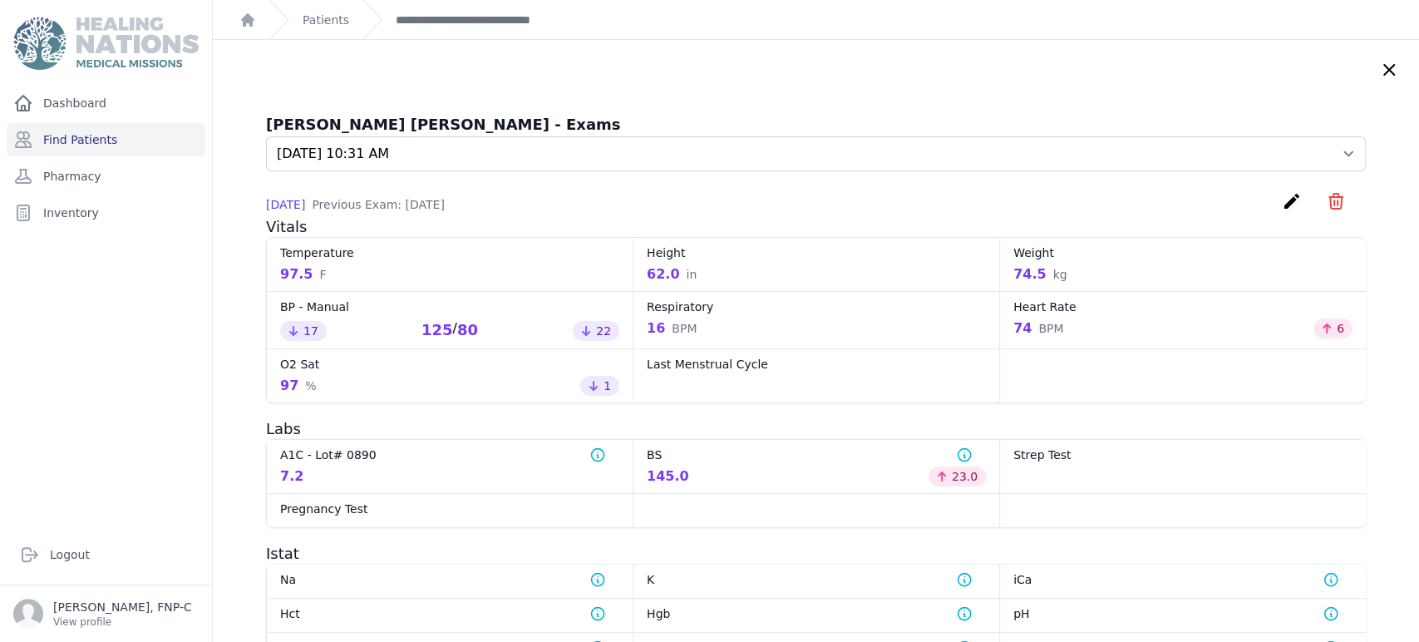
click at [1384, 71] on icon at bounding box center [1389, 70] width 10 height 10
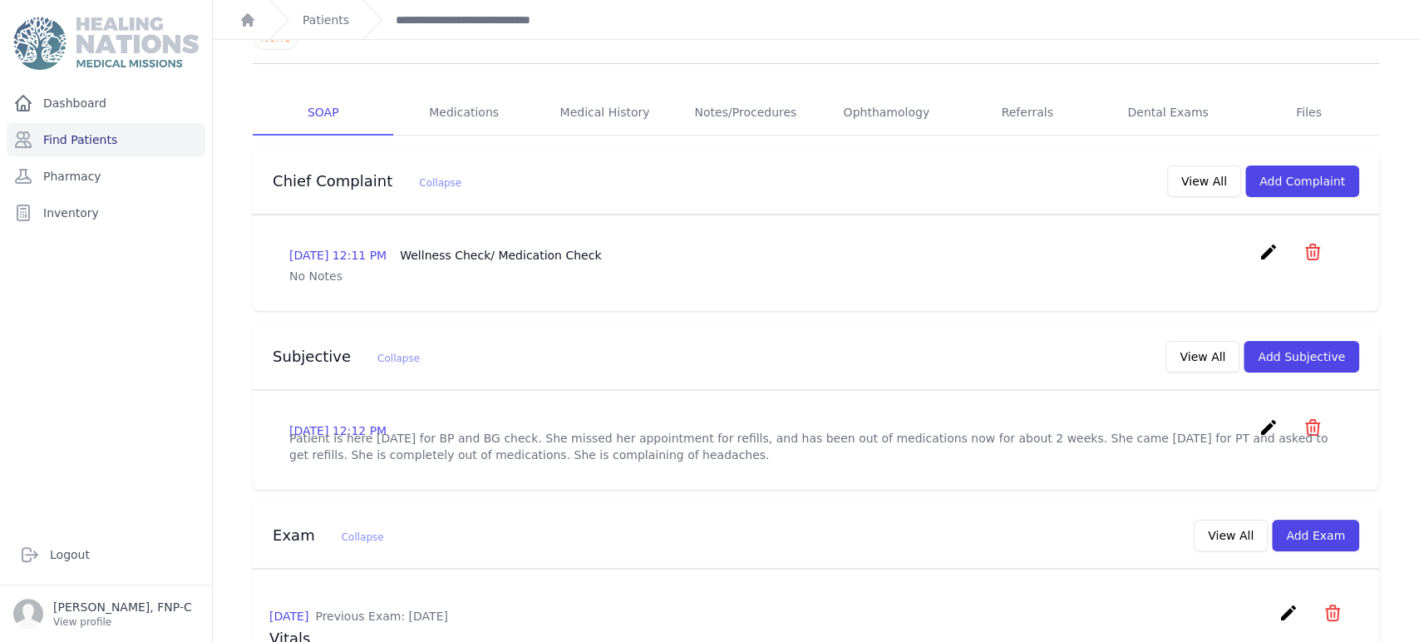
scroll to position [185, 0]
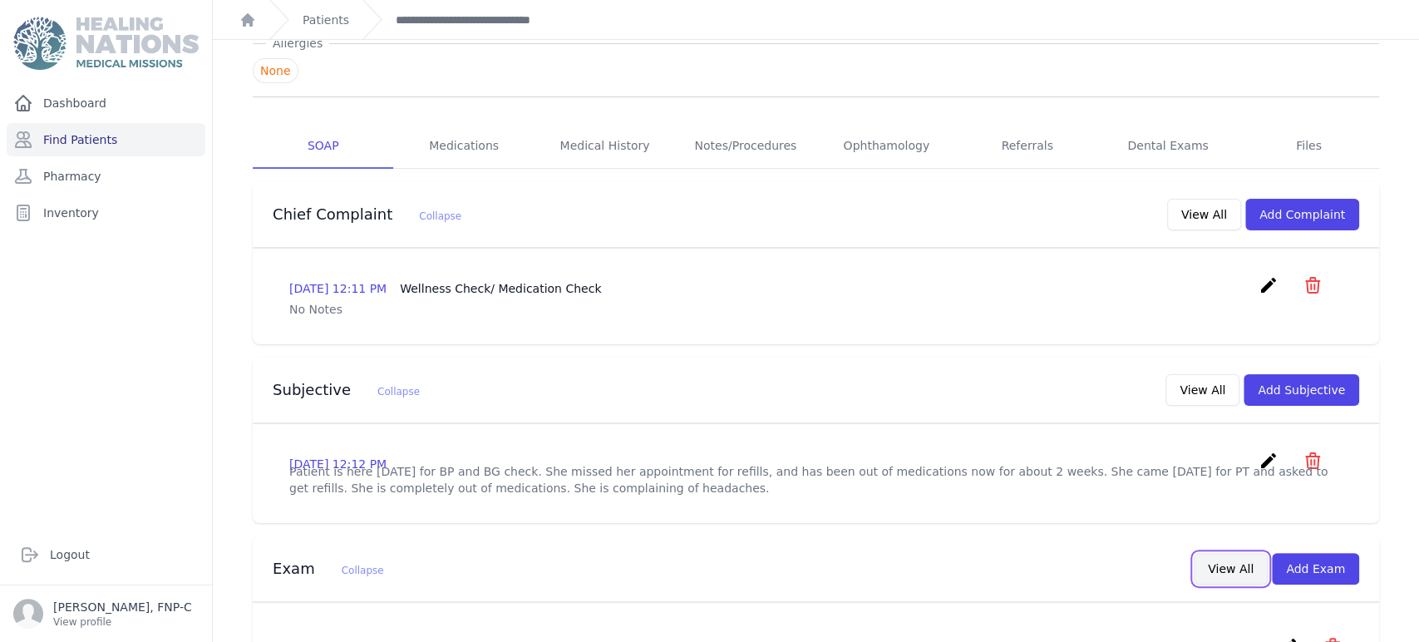
click at [1220, 578] on button "View All" at bounding box center [1230, 569] width 74 height 32
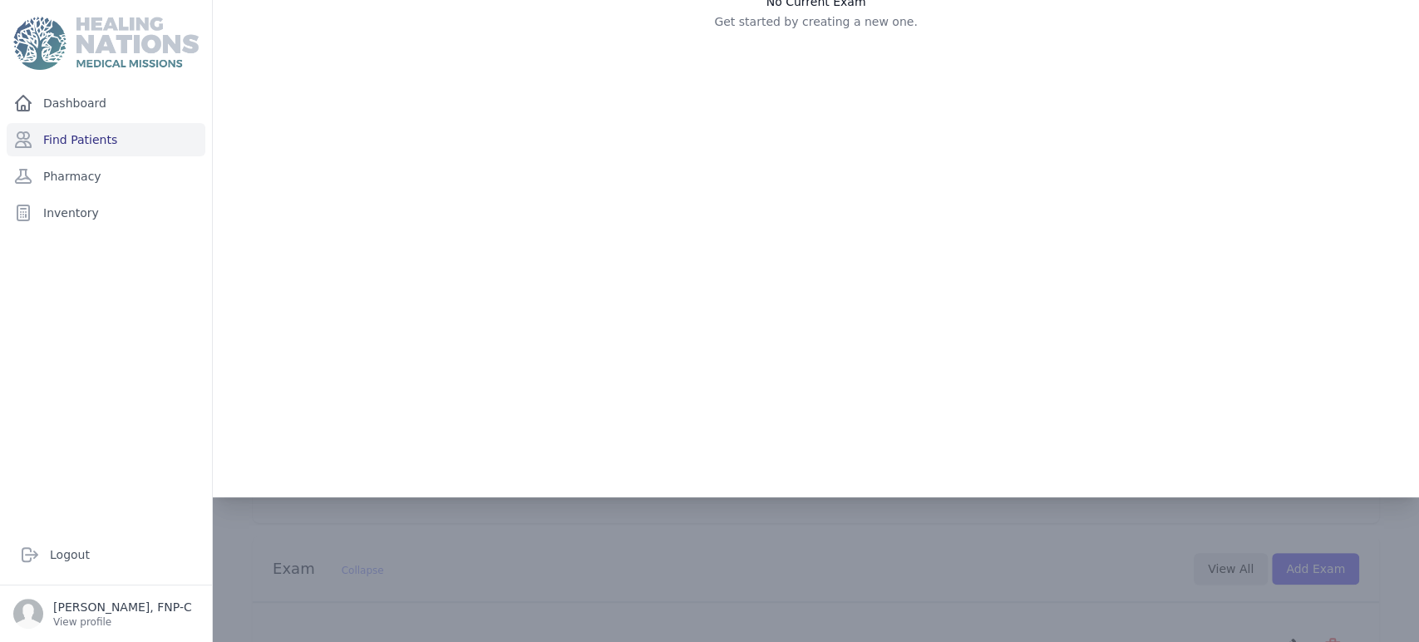
scroll to position [0, 0]
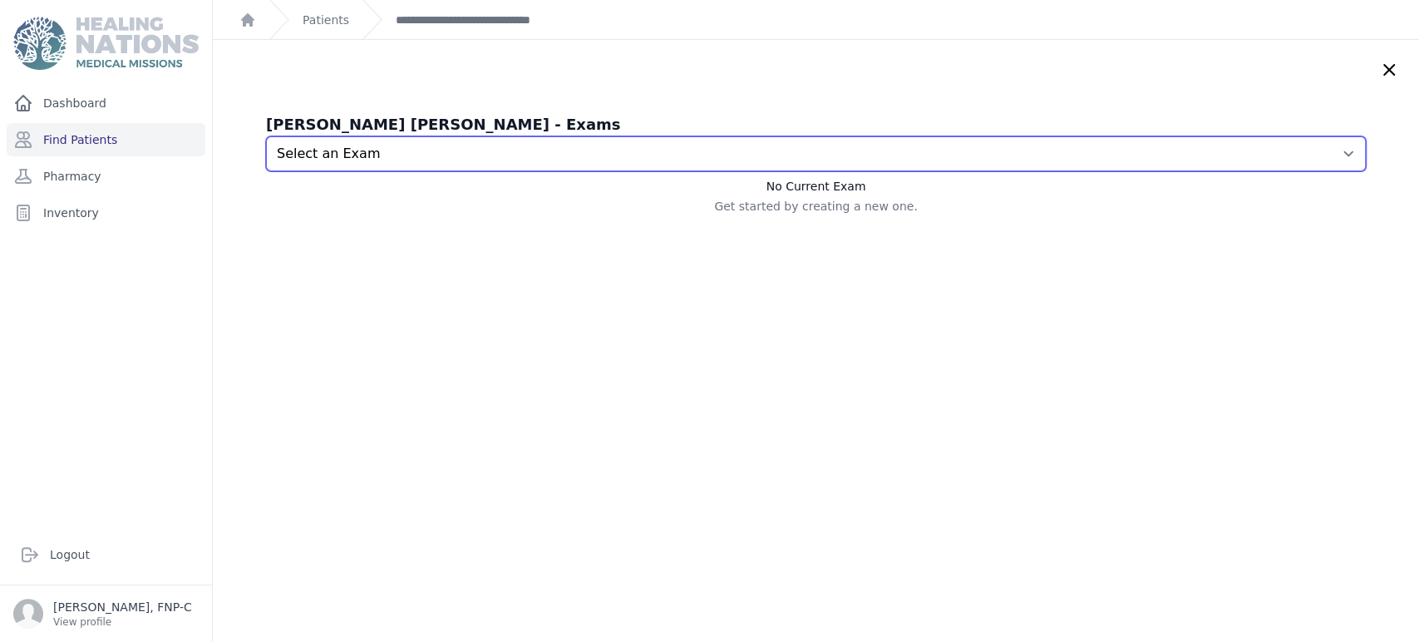
click at [1316, 157] on select "Select an Exam 2025-Aug-19 12:12 PM 2025-Jun-21 10:31 AM 2025-Mar-27 10:10 AM 2…" at bounding box center [816, 153] width 1100 height 35
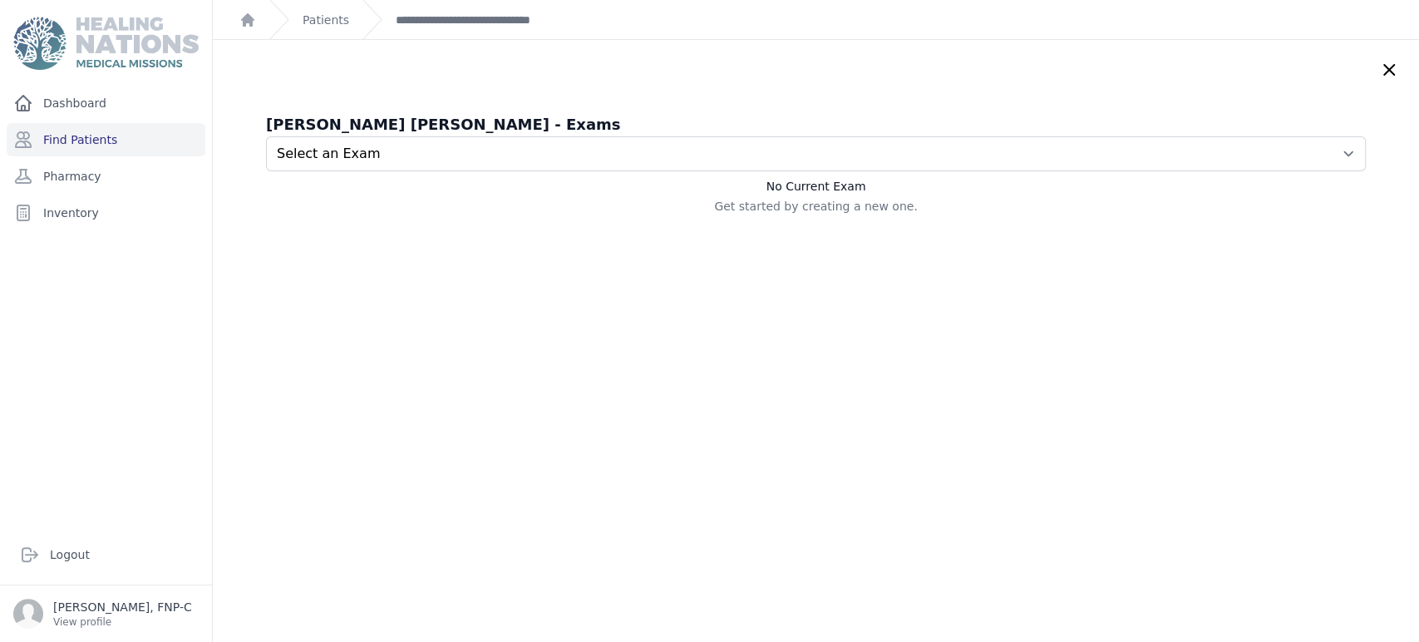
click at [1379, 71] on icon at bounding box center [1389, 70] width 20 height 20
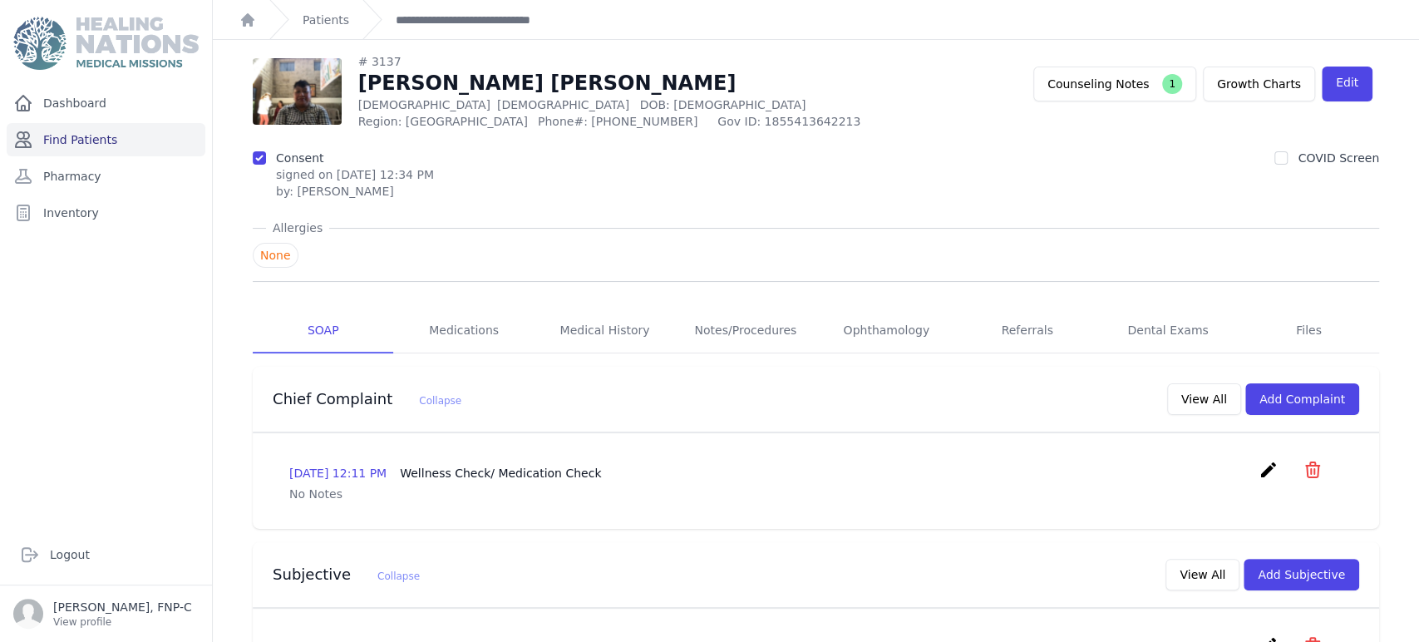
click at [86, 136] on link "Find Patients" at bounding box center [106, 139] width 199 height 33
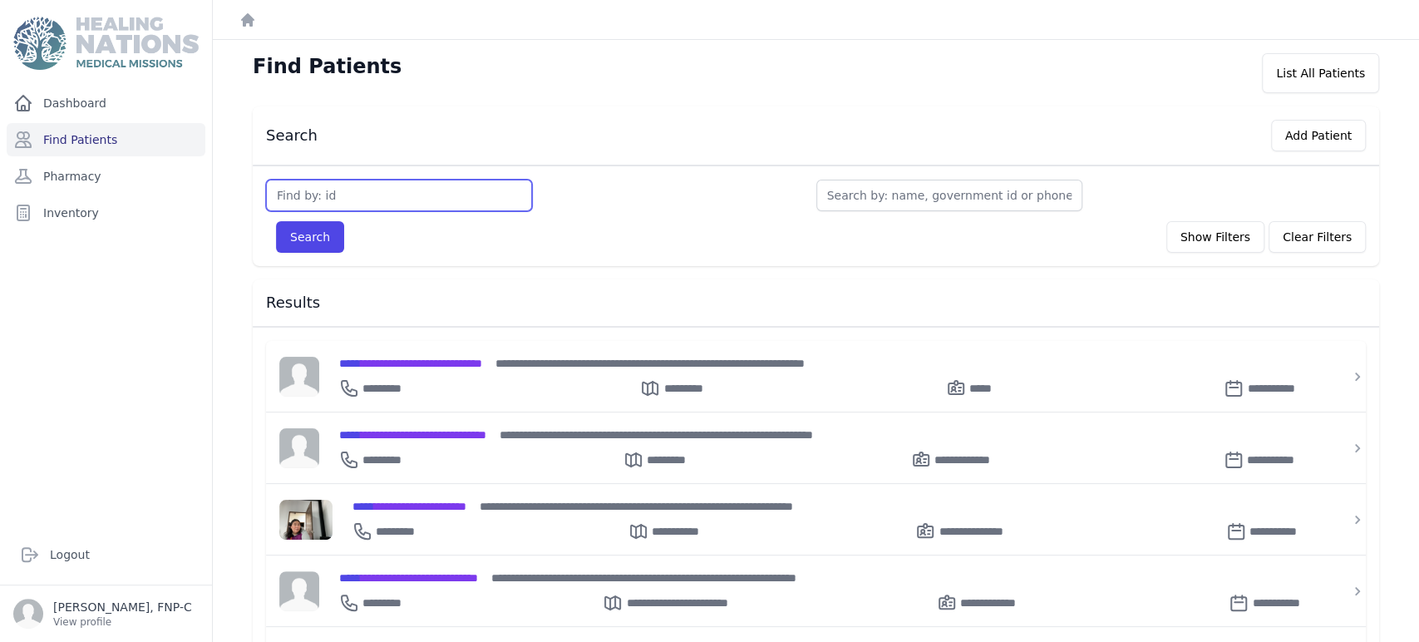
click at [286, 202] on input "text" at bounding box center [399, 196] width 266 height 32
type input "3140"
click at [319, 233] on button "Search" at bounding box center [310, 237] width 68 height 32
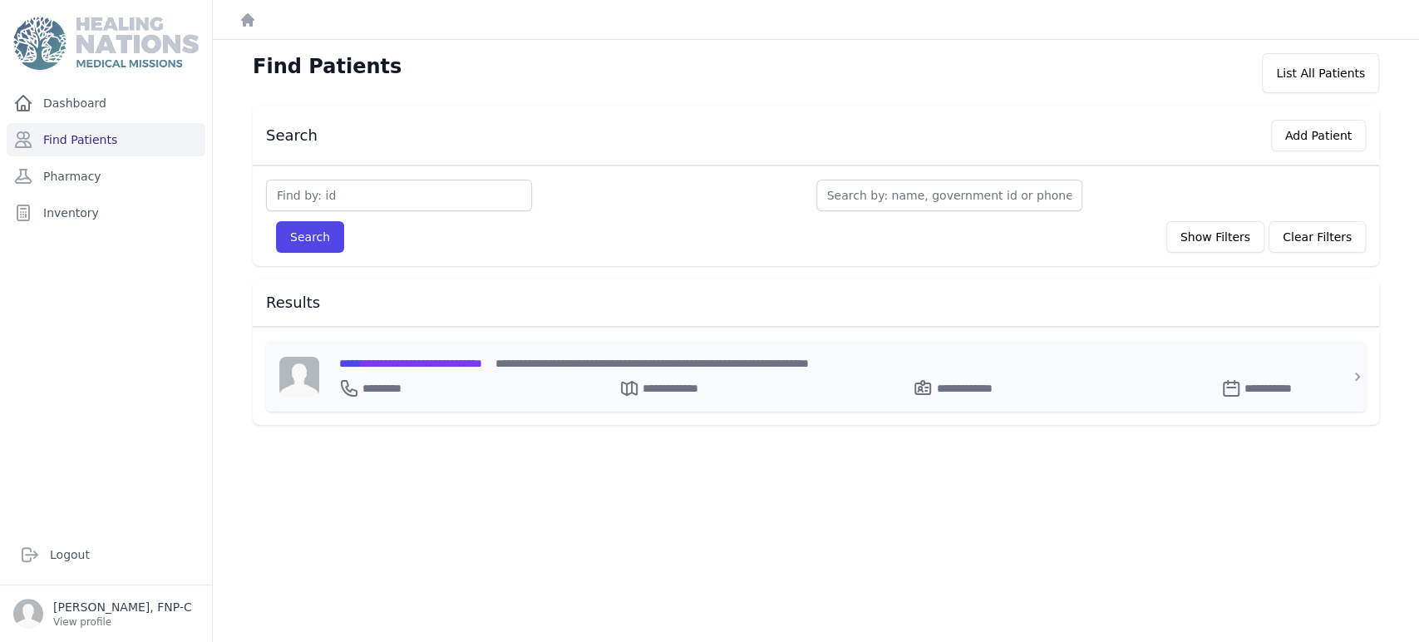
click at [400, 360] on span "**********" at bounding box center [410, 363] width 143 height 12
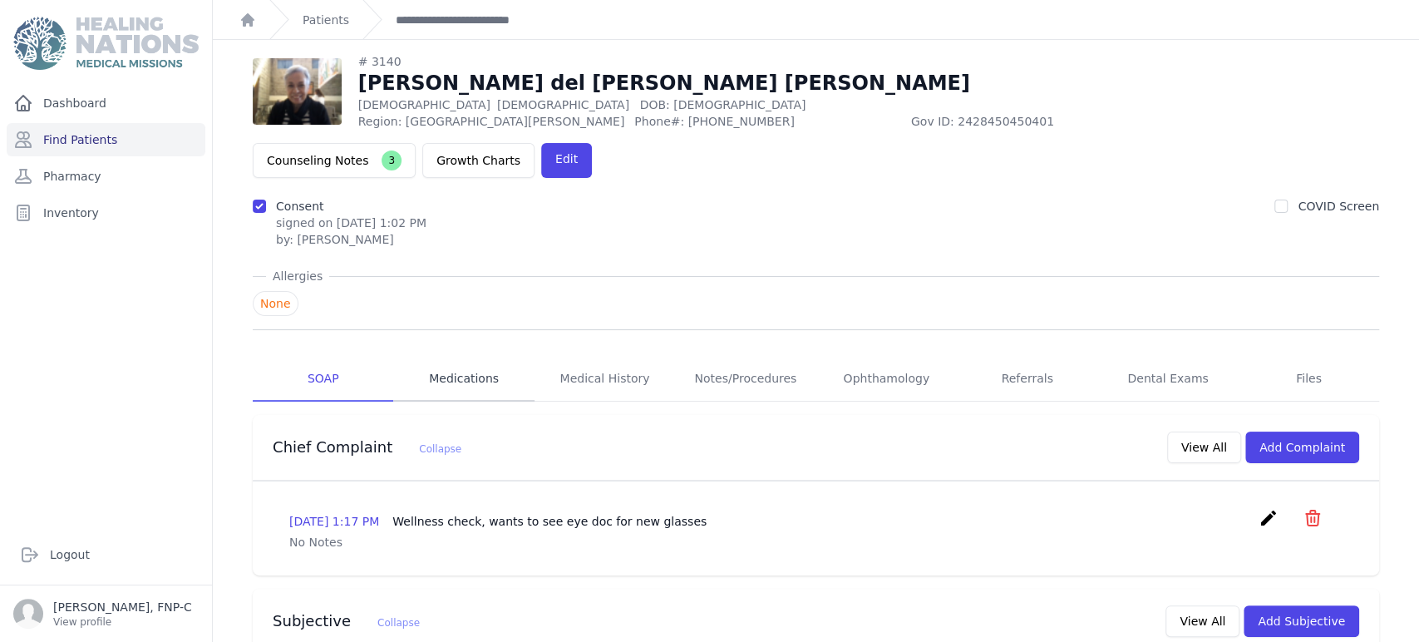
click at [445, 357] on link "Medications" at bounding box center [463, 379] width 140 height 45
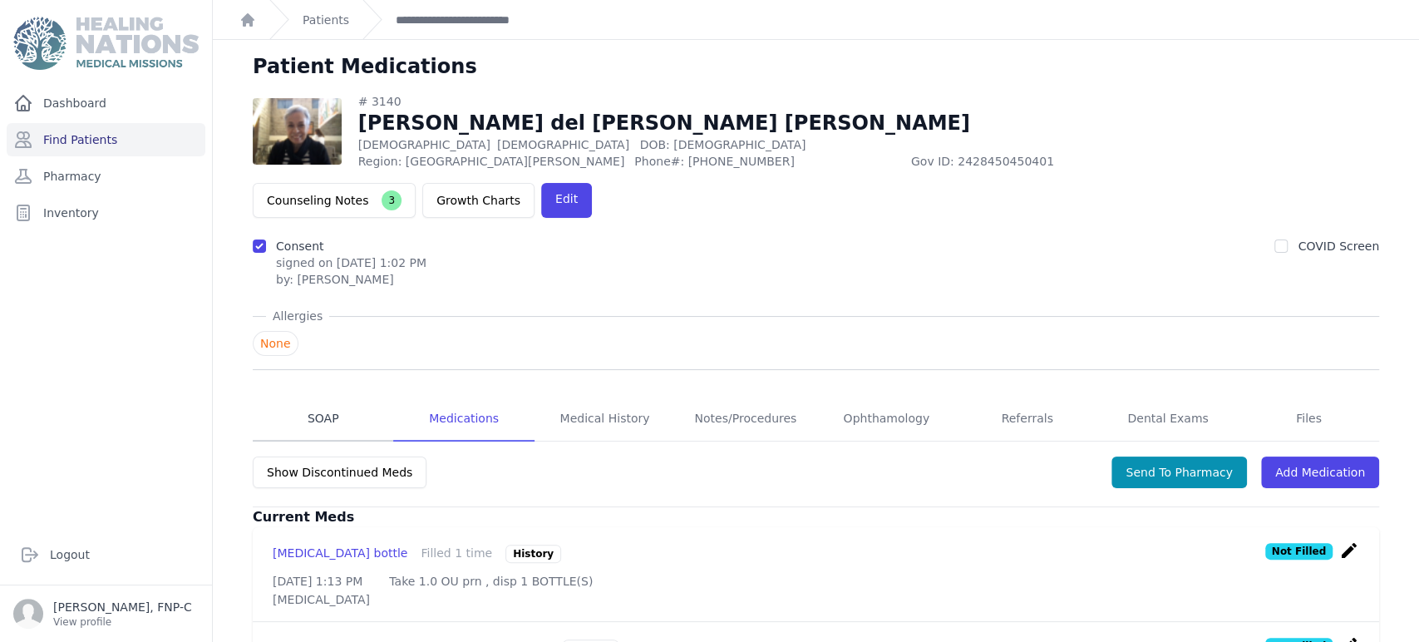
click at [320, 396] on link "SOAP" at bounding box center [323, 418] width 140 height 45
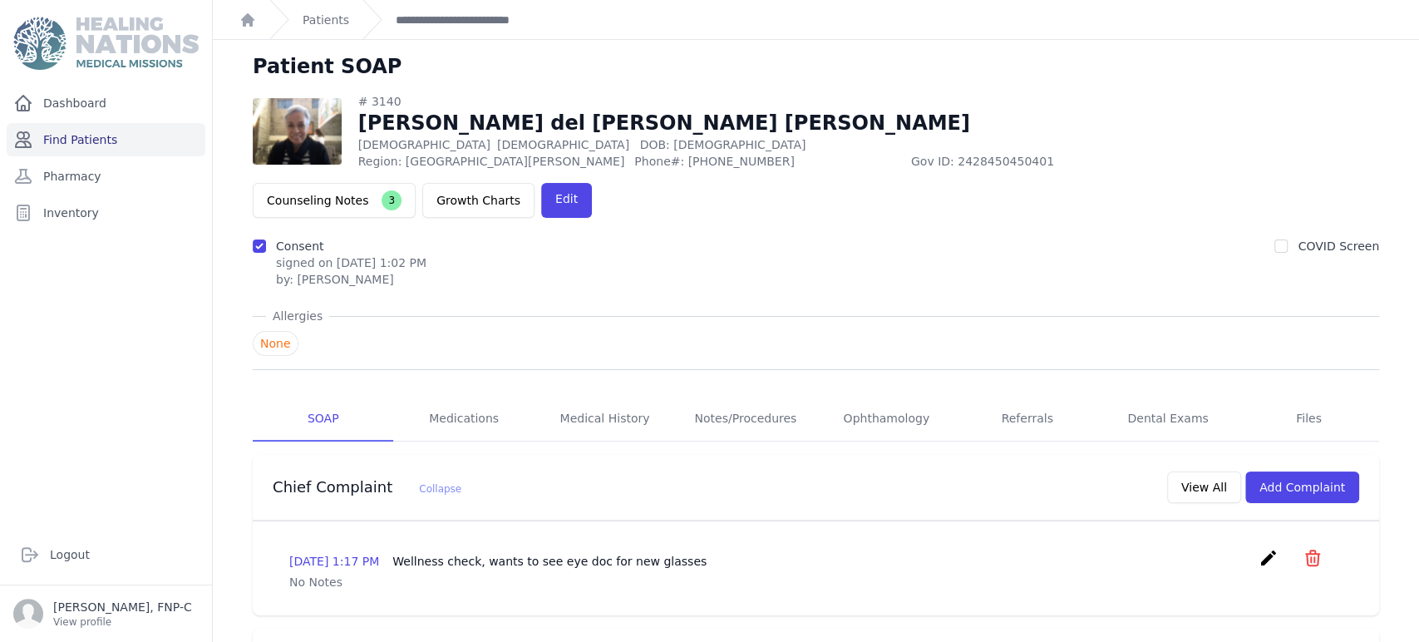
click at [69, 138] on link "Find Patients" at bounding box center [106, 139] width 199 height 33
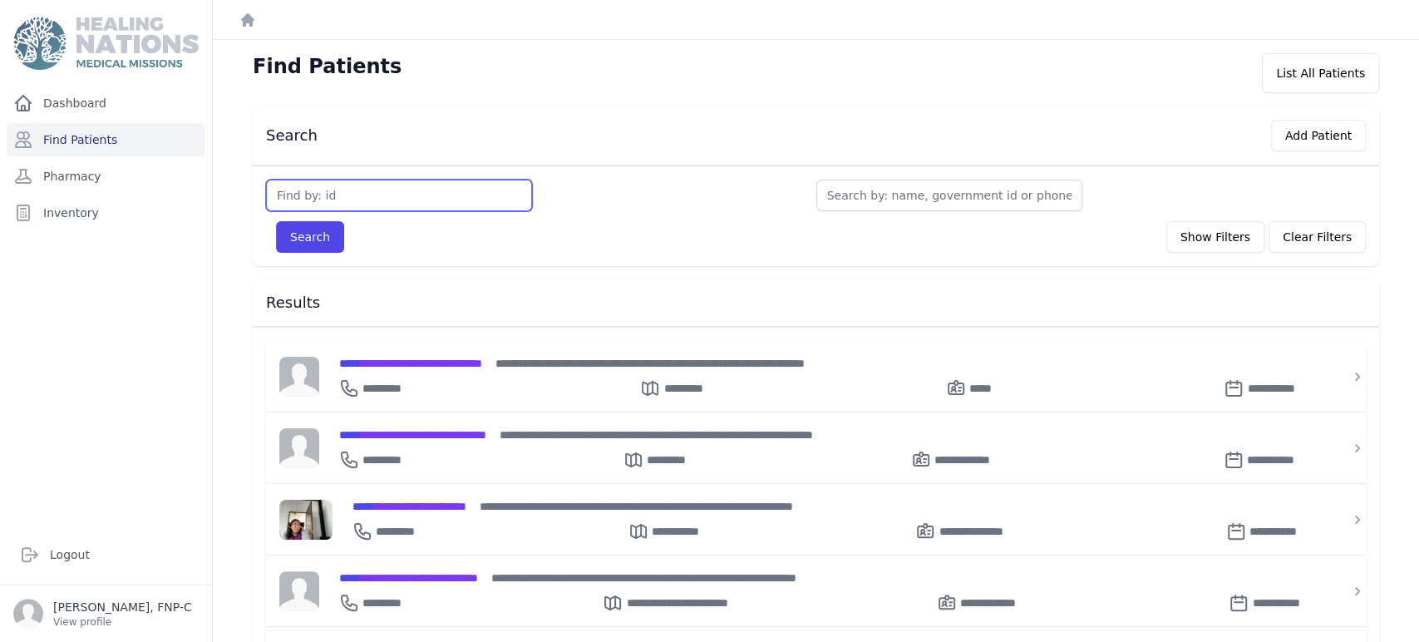
click at [303, 198] on input "text" at bounding box center [399, 196] width 266 height 32
type input "3147"
click at [319, 233] on button "Search" at bounding box center [310, 237] width 68 height 32
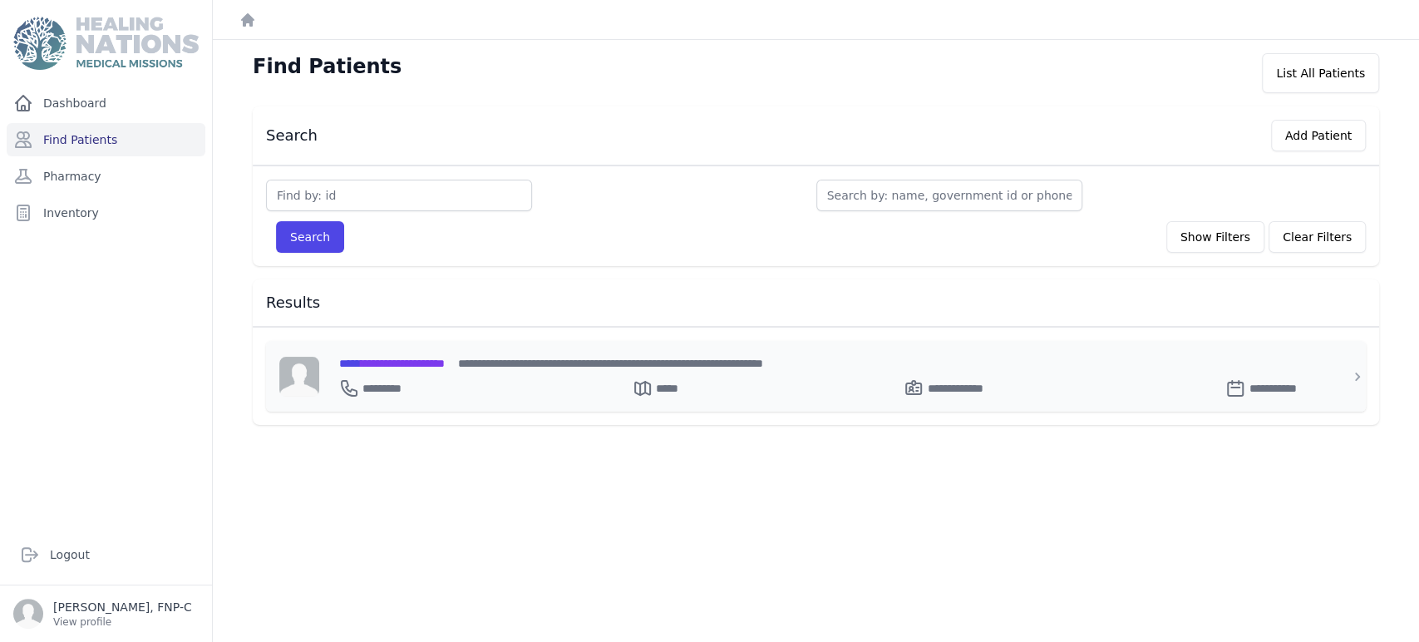
click at [401, 360] on span "**********" at bounding box center [392, 363] width 106 height 12
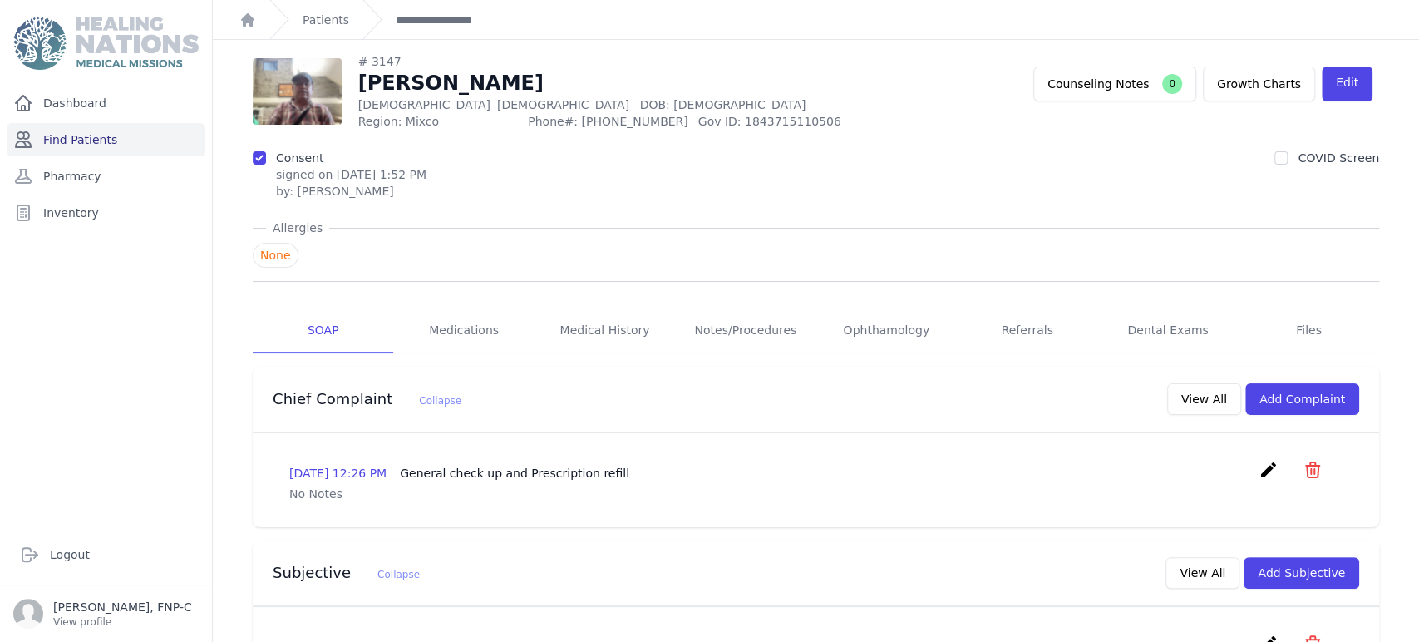
click at [81, 137] on link "Find Patients" at bounding box center [106, 139] width 199 height 33
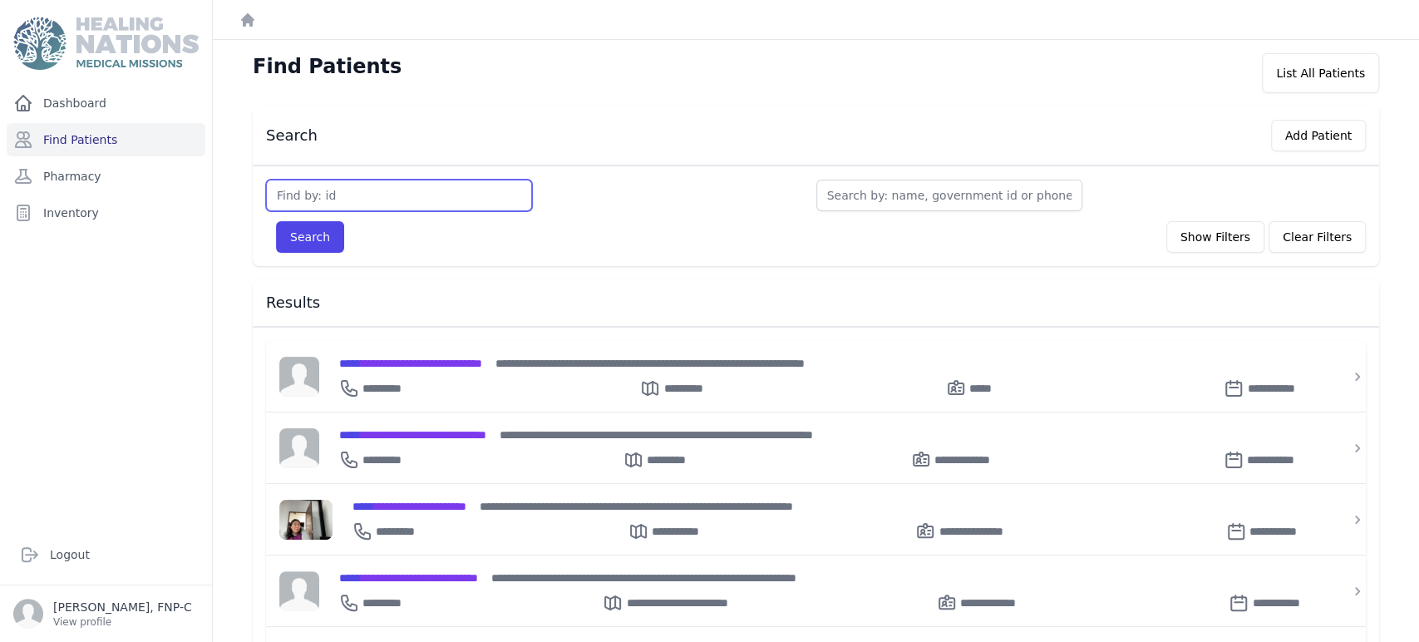
click at [335, 190] on input "text" at bounding box center [399, 196] width 266 height 32
type input "3155"
click at [339, 235] on div "Search Show Filters Clear Filters" at bounding box center [816, 237] width 1100 height 32
click at [300, 239] on button "Search" at bounding box center [310, 237] width 68 height 32
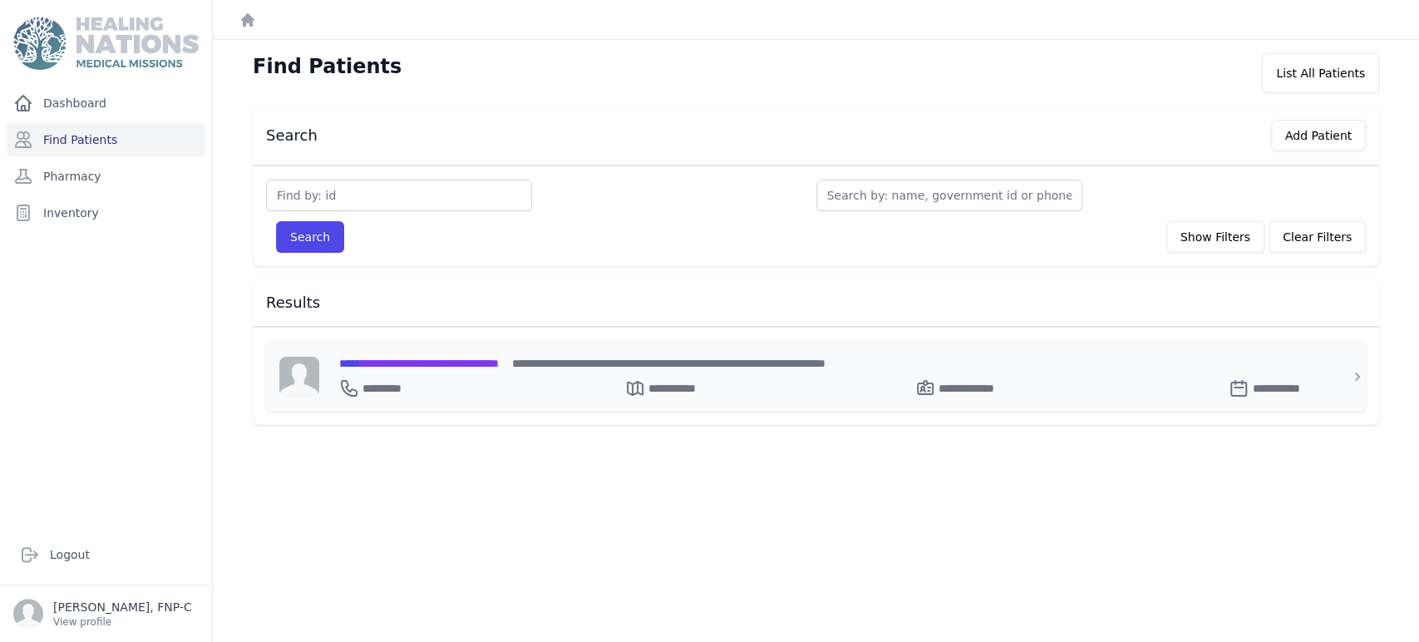
click at [379, 359] on span "**********" at bounding box center [419, 363] width 160 height 12
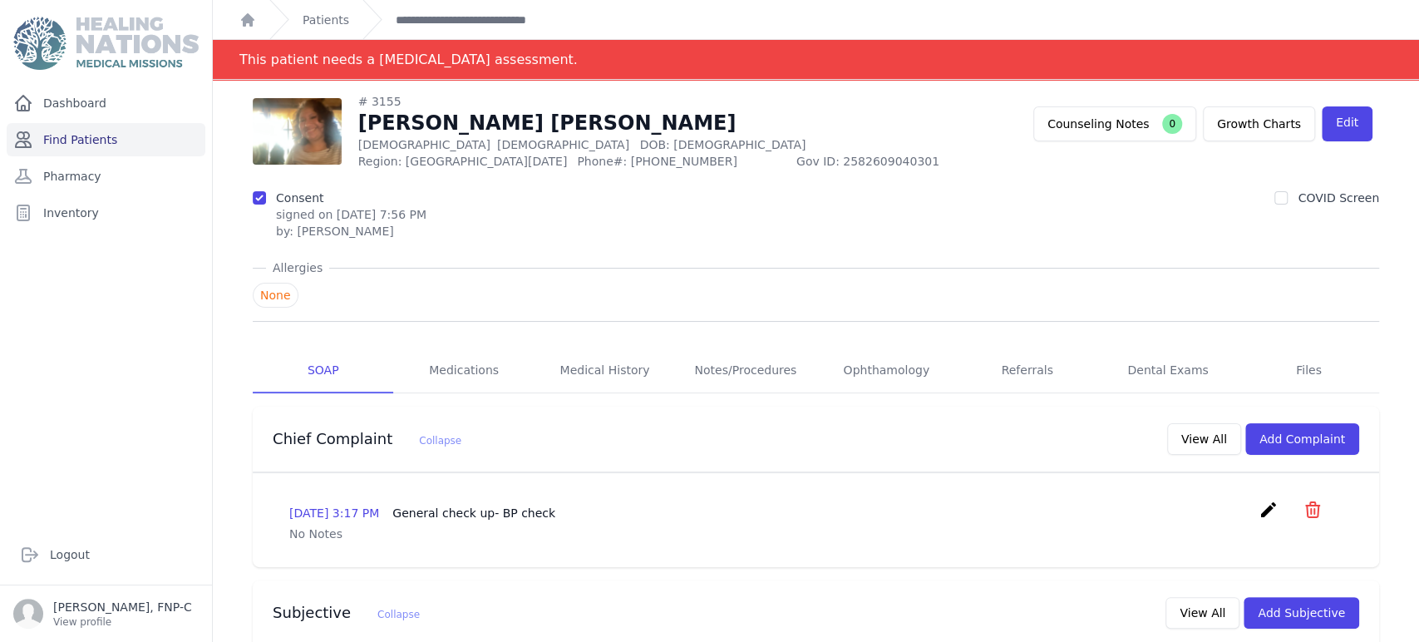
click at [76, 140] on link "Find Patients" at bounding box center [106, 139] width 199 height 33
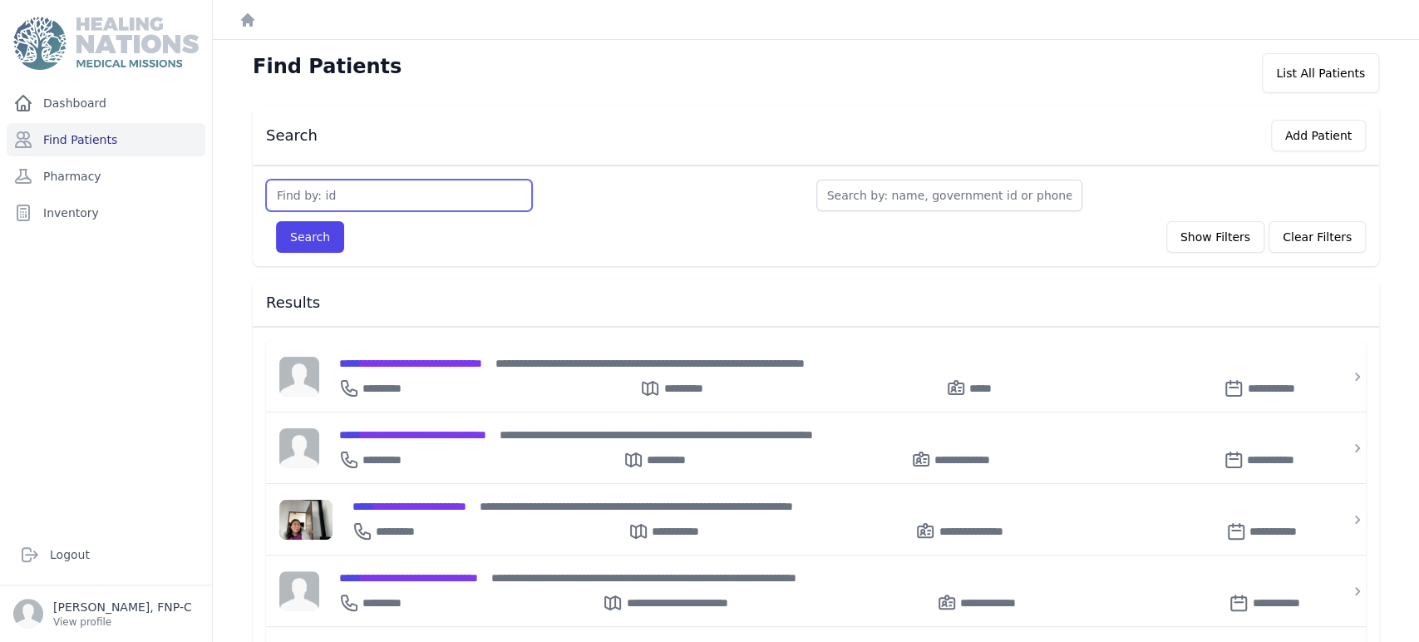
click at [306, 190] on input "text" at bounding box center [399, 196] width 266 height 32
type input "3160"
click at [298, 234] on button "Search" at bounding box center [310, 237] width 68 height 32
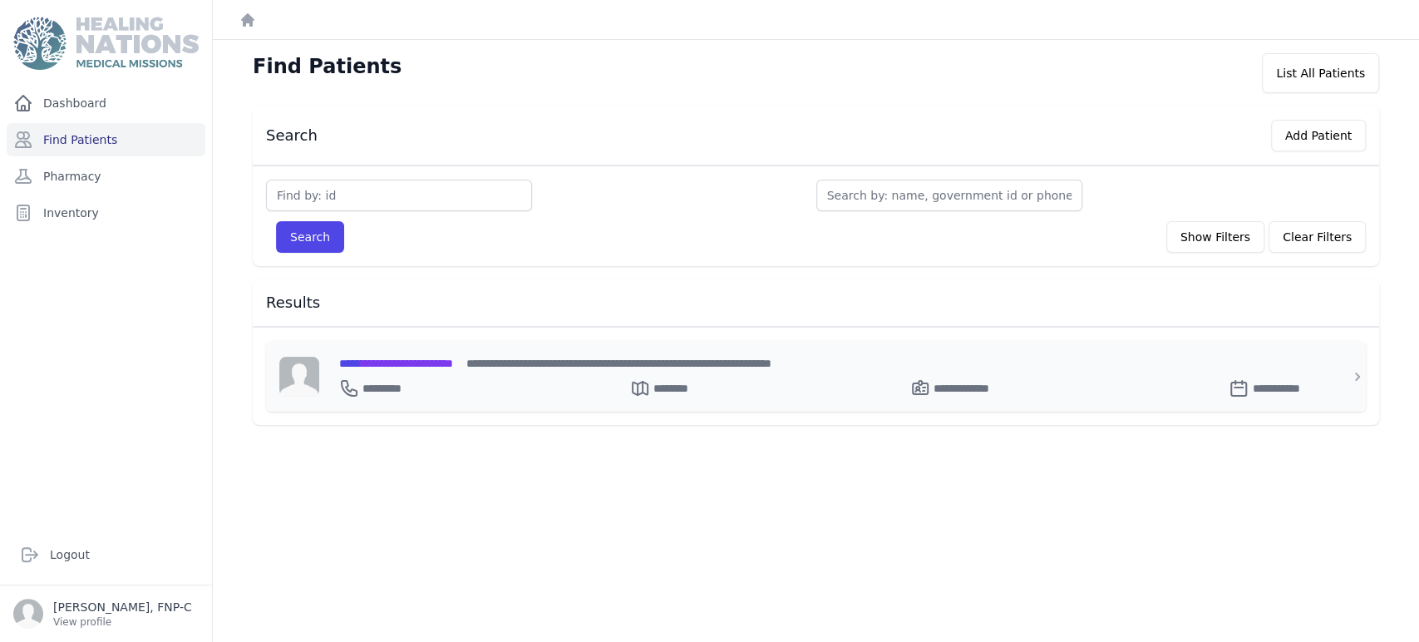
click at [426, 362] on span "**********" at bounding box center [396, 363] width 114 height 12
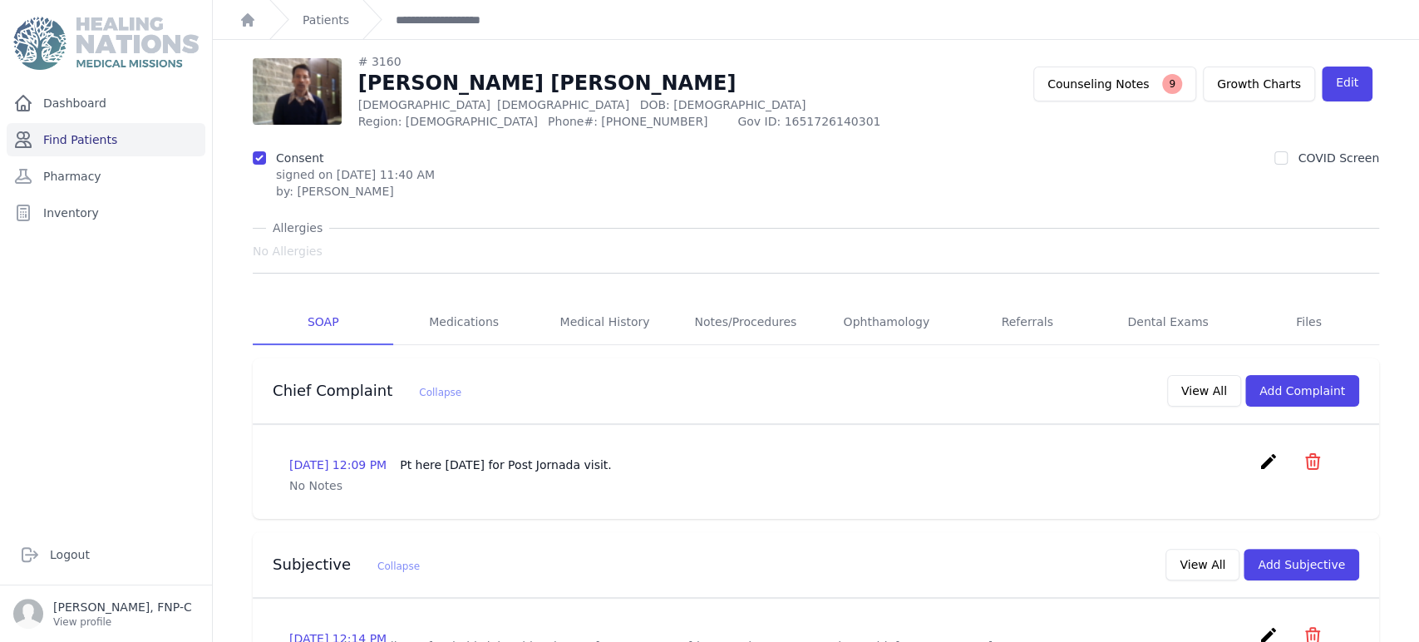
click at [52, 139] on link "Find Patients" at bounding box center [106, 139] width 199 height 33
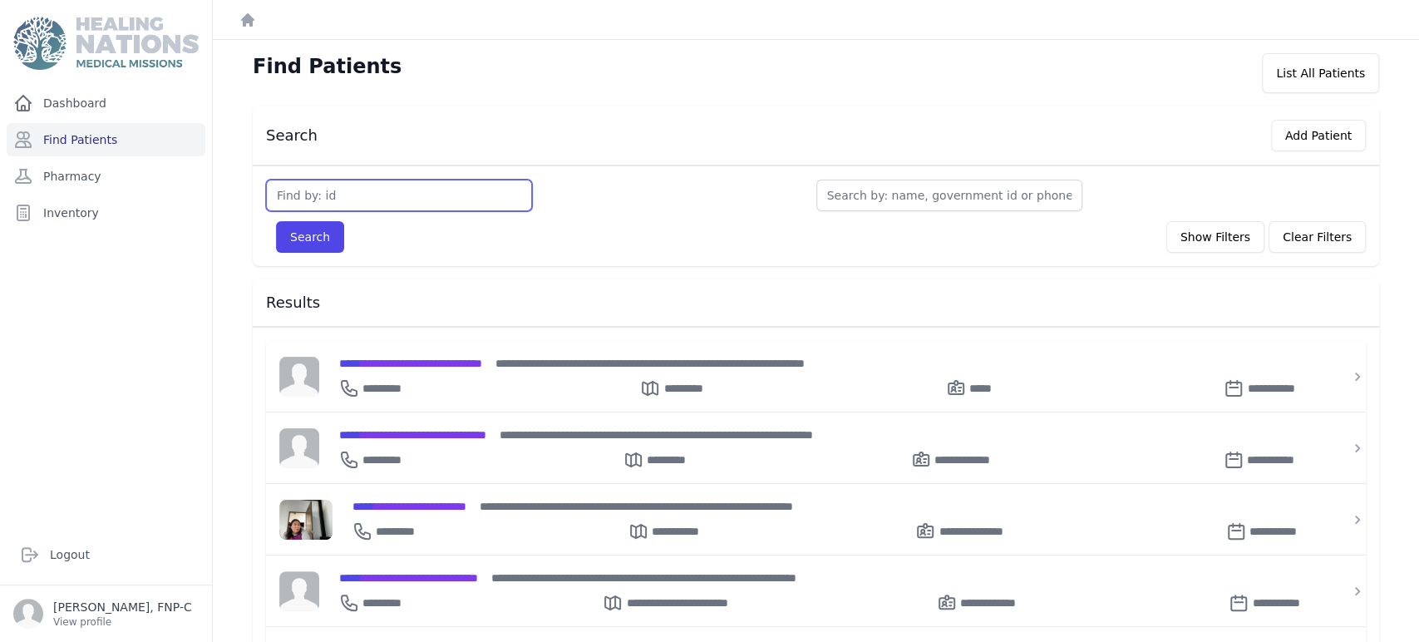
click at [315, 200] on input "text" at bounding box center [399, 196] width 266 height 32
type input "3162"
click at [319, 235] on button "Search" at bounding box center [310, 237] width 68 height 32
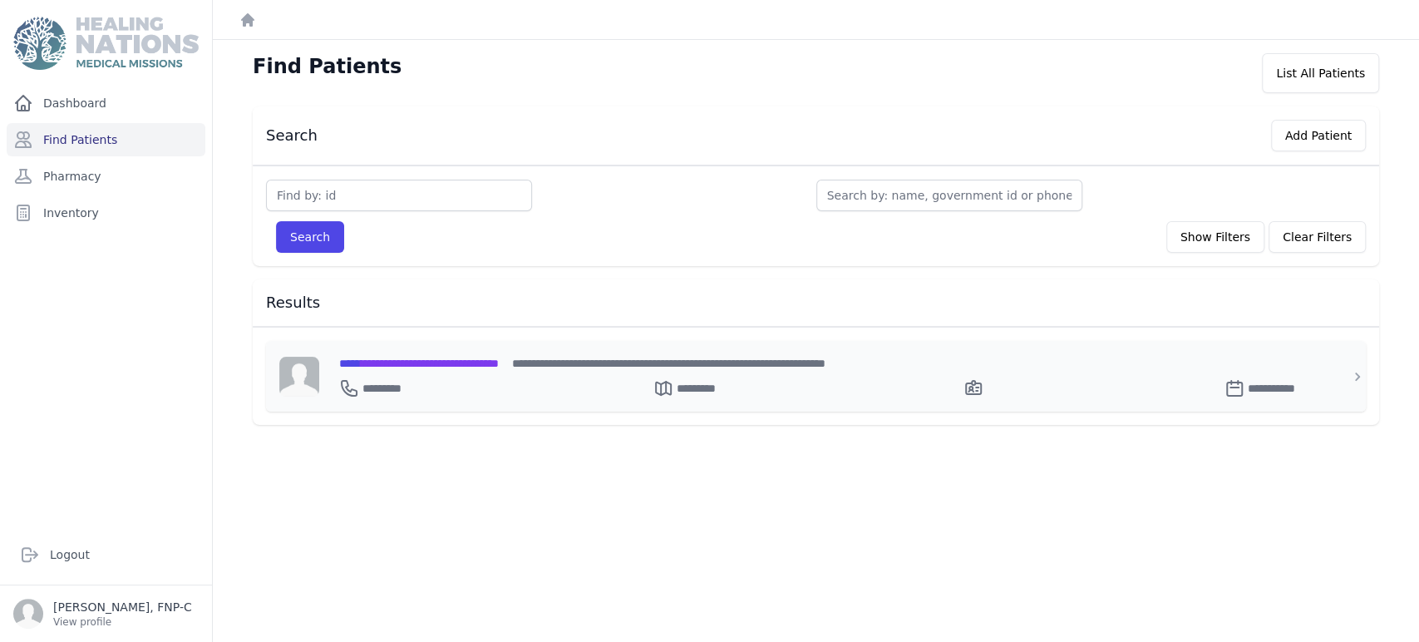
click at [403, 357] on span "**********" at bounding box center [419, 363] width 160 height 12
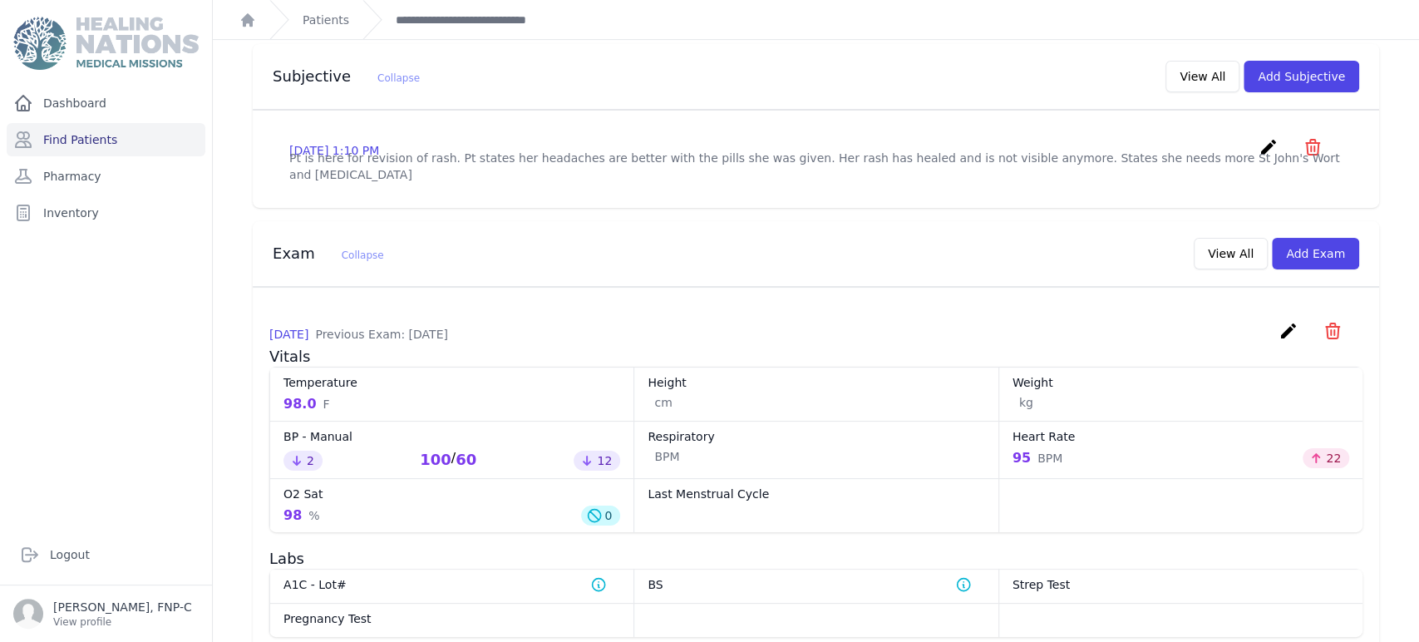
scroll to position [358, 0]
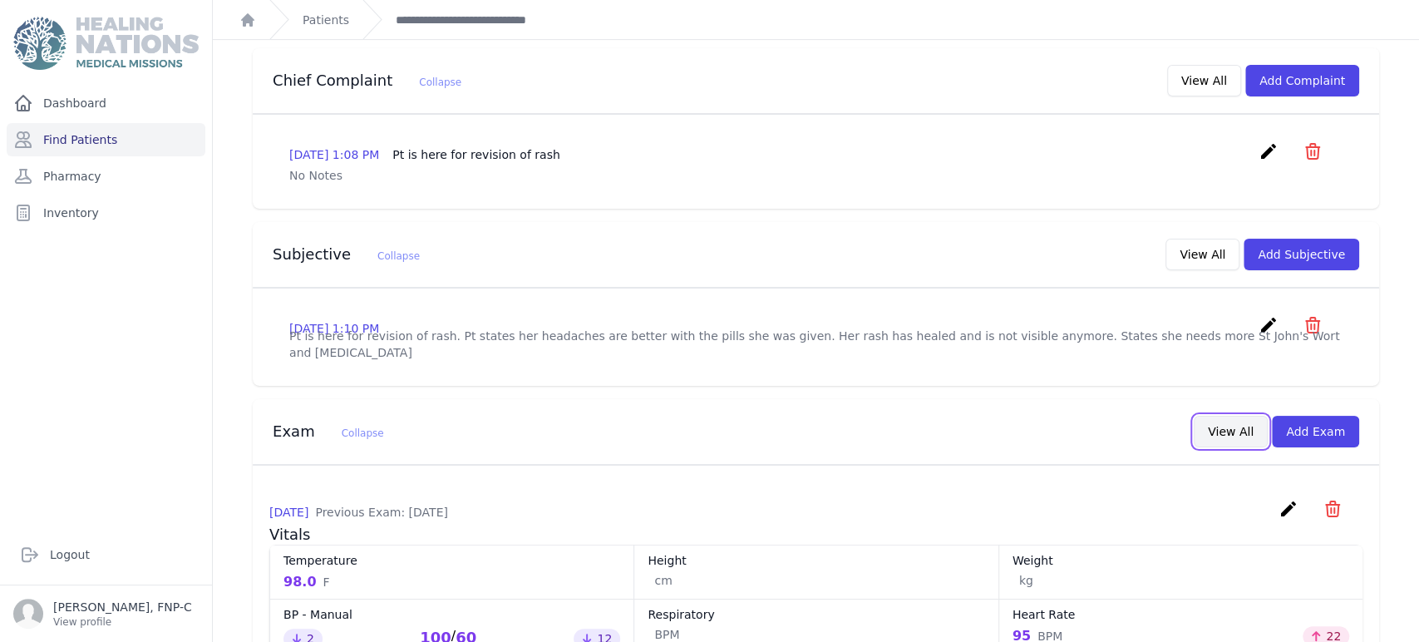
click at [1211, 416] on button "View All" at bounding box center [1230, 432] width 74 height 32
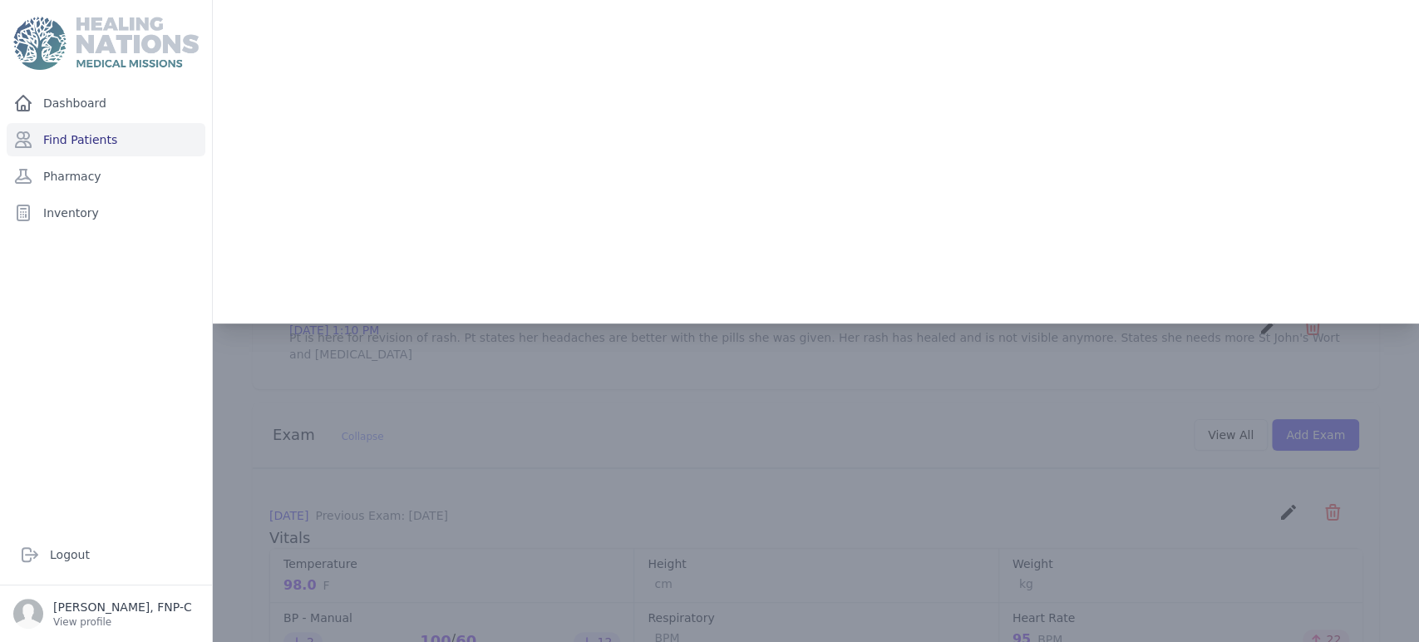
scroll to position [0, 0]
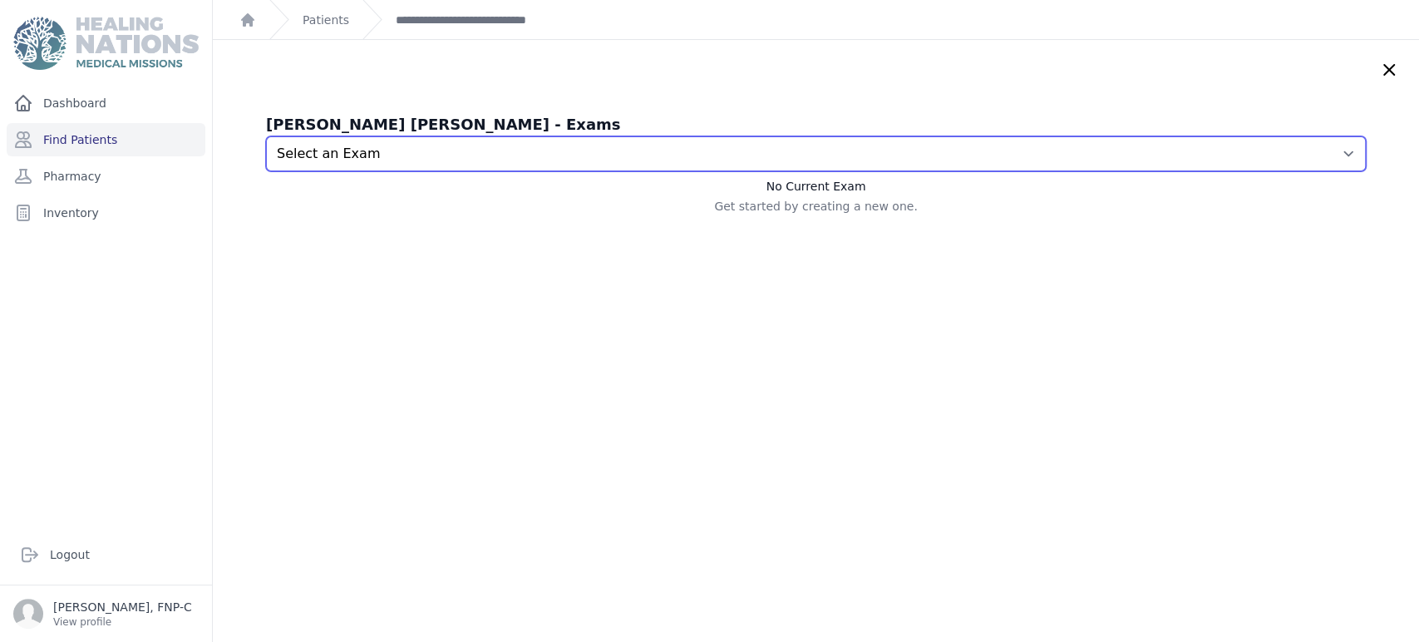
click at [1317, 158] on select "Select an Exam [DATE] 1:12 PM [DATE] 1:23 PM [DATE] 12:14 PM [DATE] 12:52 PM [D…" at bounding box center [816, 153] width 1100 height 35
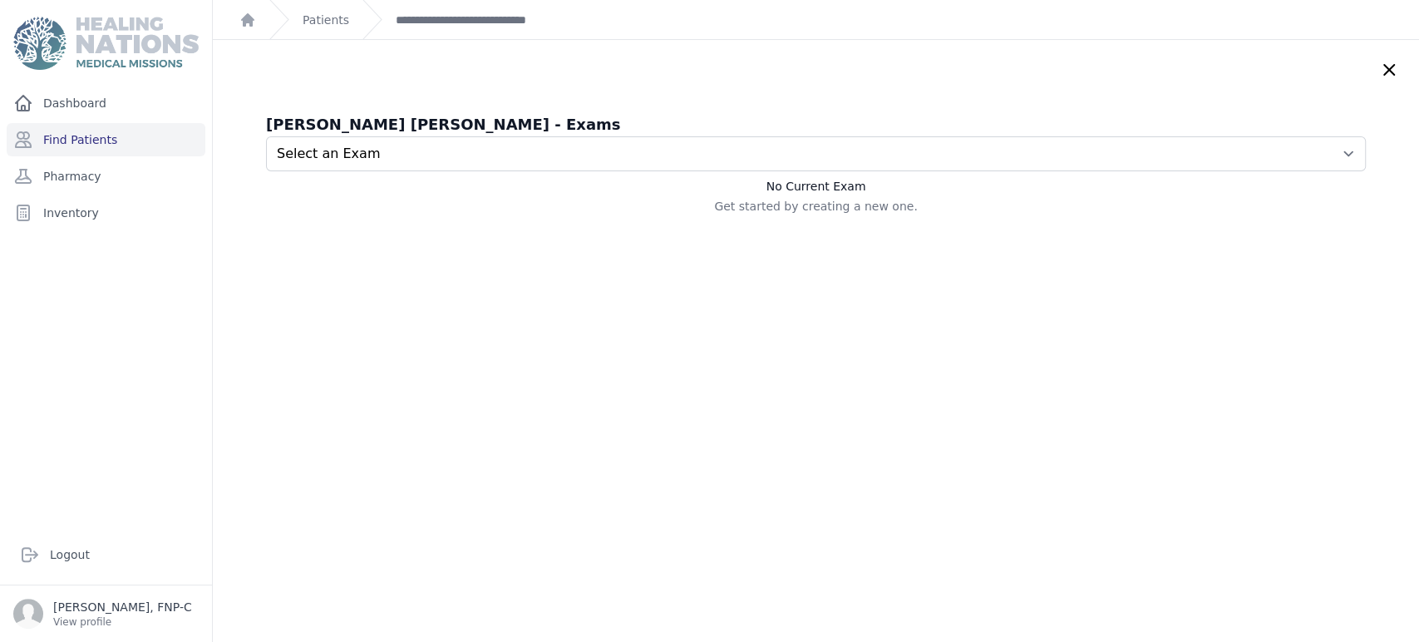
click at [1379, 69] on icon at bounding box center [1389, 70] width 20 height 20
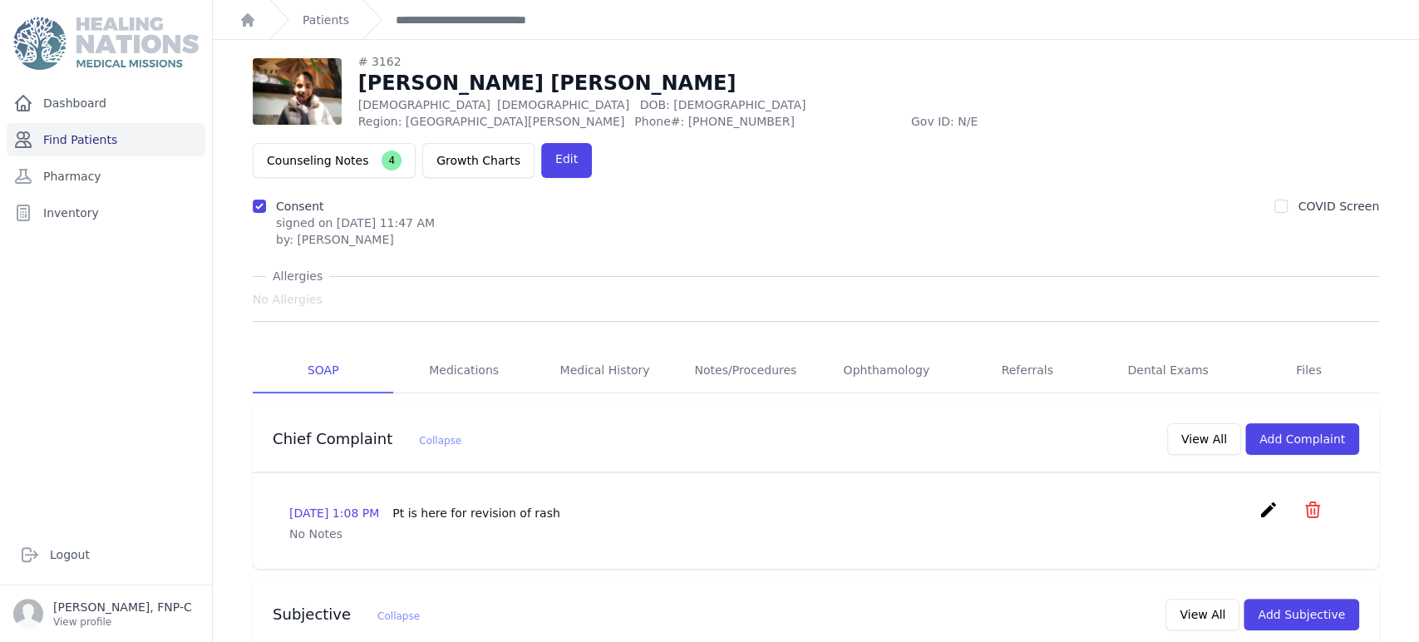
click at [100, 138] on link "Find Patients" at bounding box center [106, 139] width 199 height 33
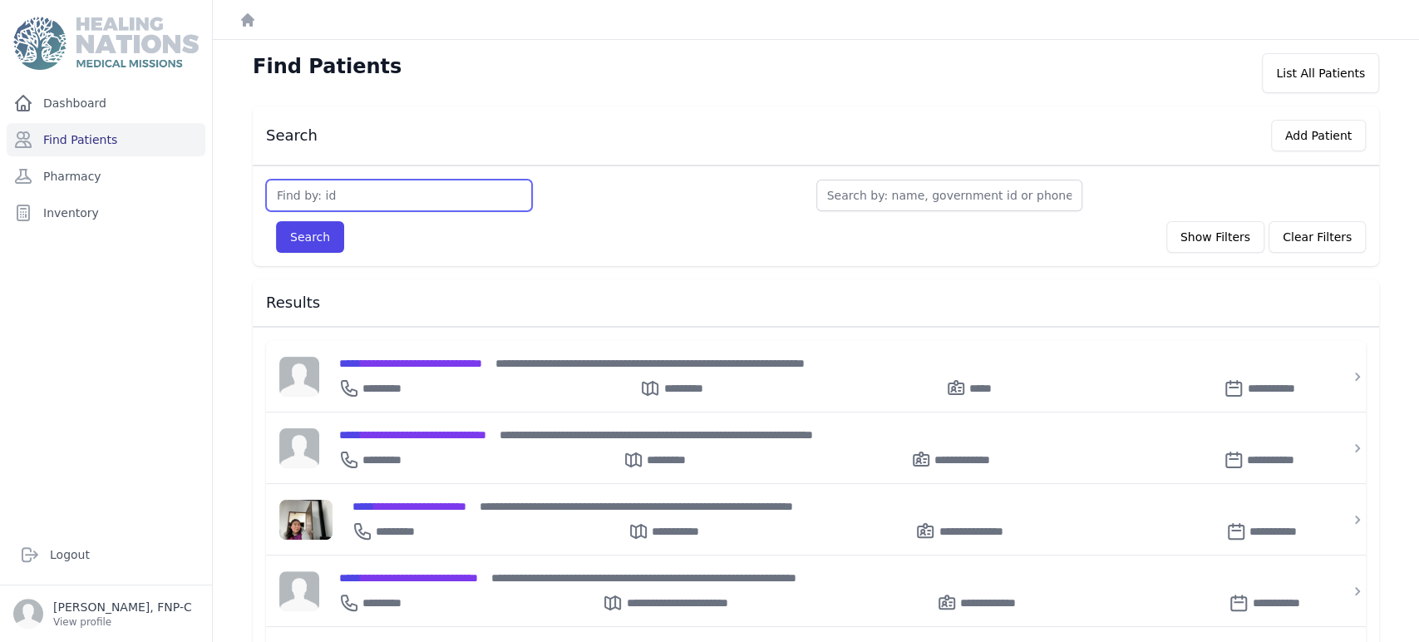
click at [300, 191] on input "text" at bounding box center [399, 196] width 266 height 32
type input "3163"
click at [296, 230] on button "Search" at bounding box center [310, 237] width 68 height 32
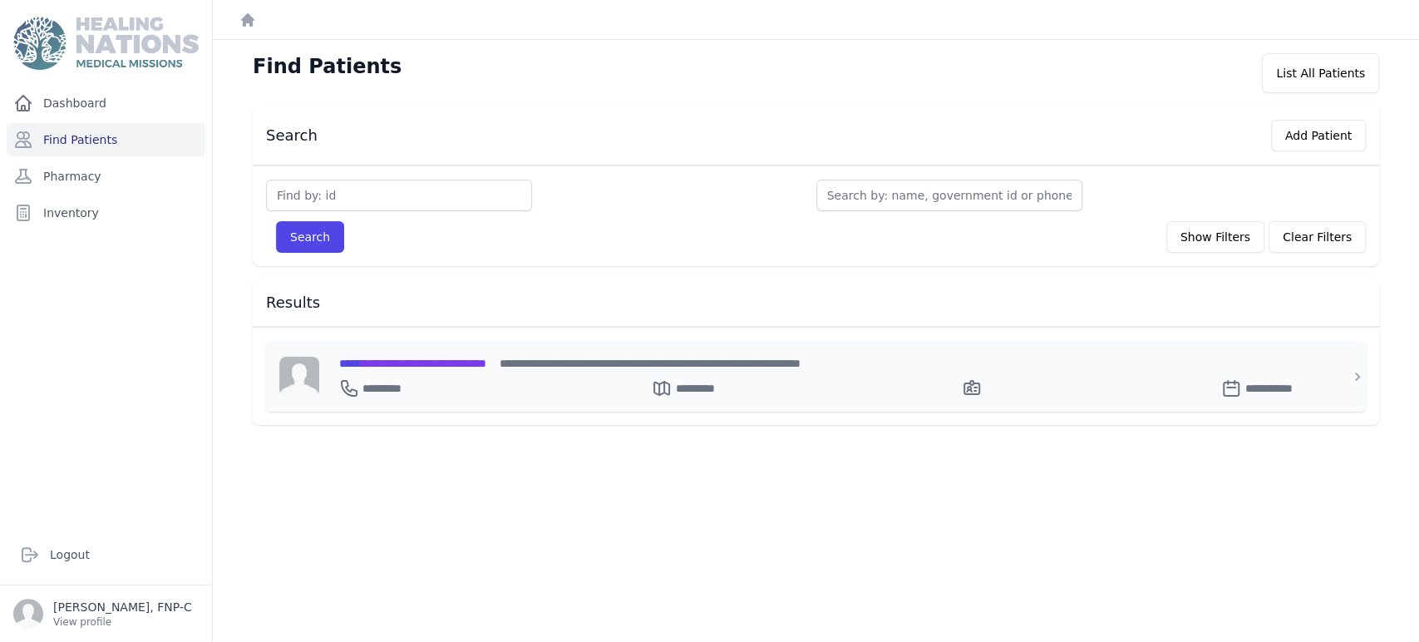
click at [405, 359] on span "**********" at bounding box center [412, 363] width 147 height 12
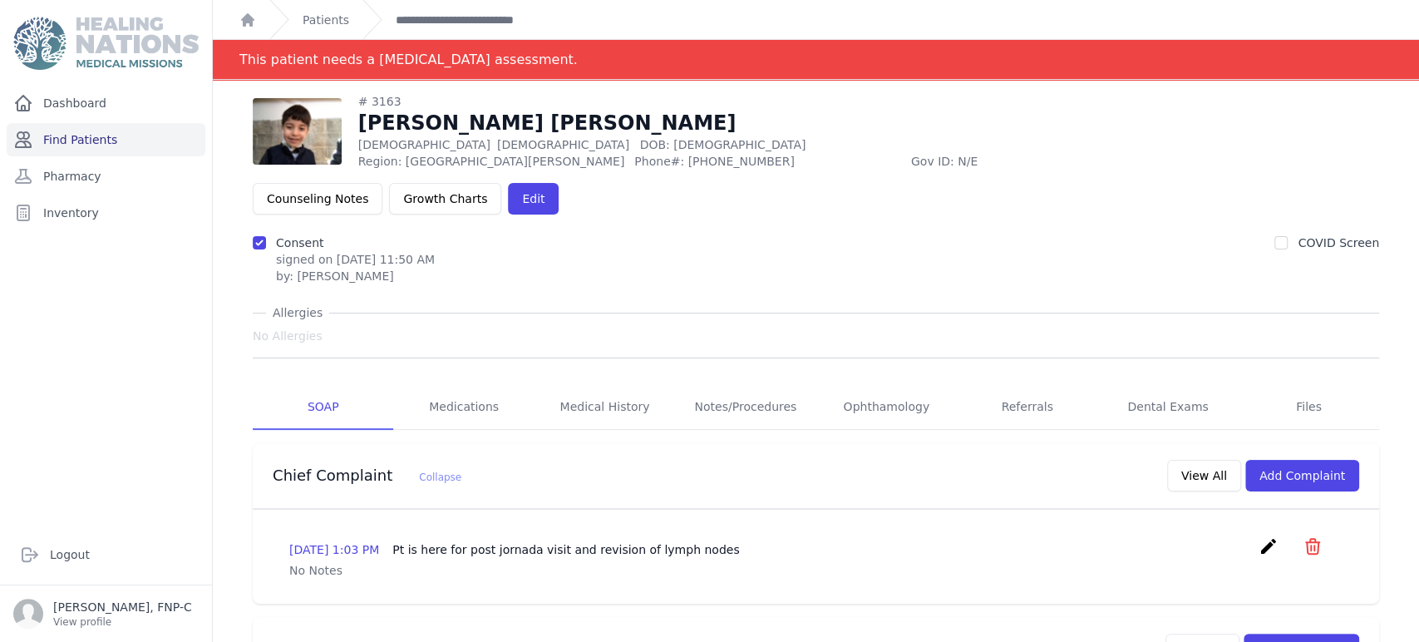
click at [68, 138] on link "Find Patients" at bounding box center [106, 139] width 199 height 33
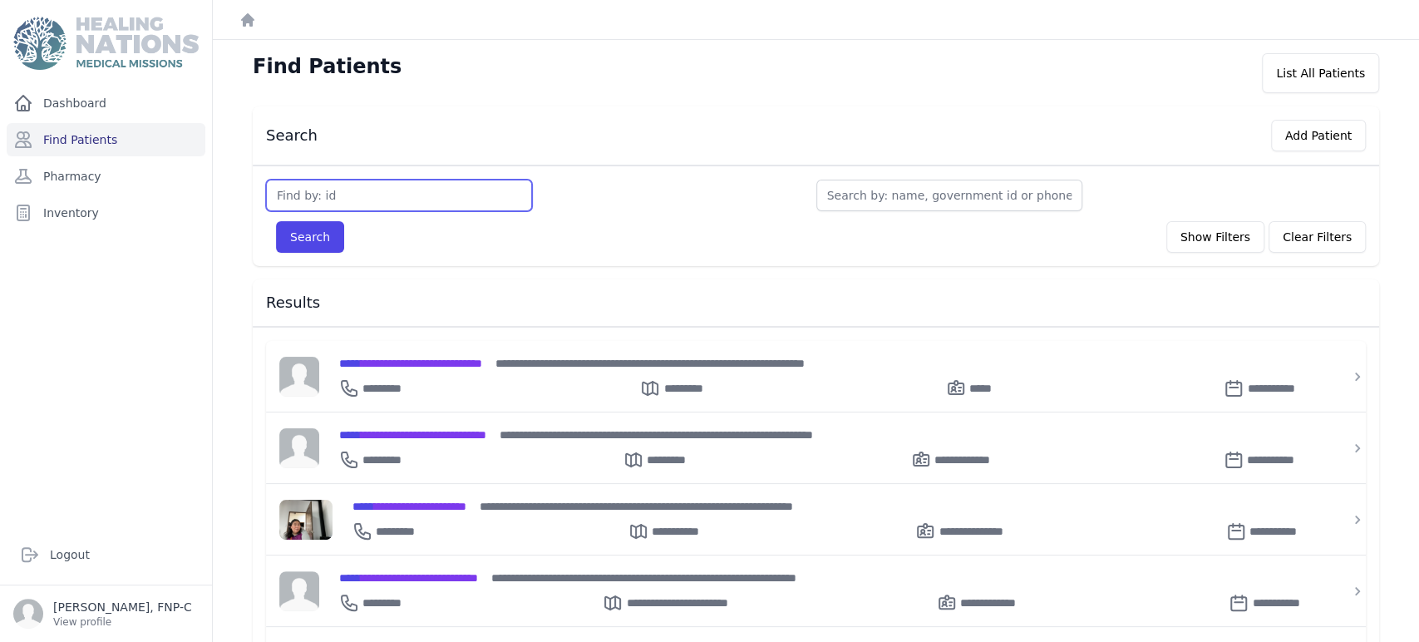
click at [349, 189] on input "text" at bounding box center [399, 196] width 266 height 32
type input "3164"
click at [325, 237] on button "Search" at bounding box center [310, 237] width 68 height 32
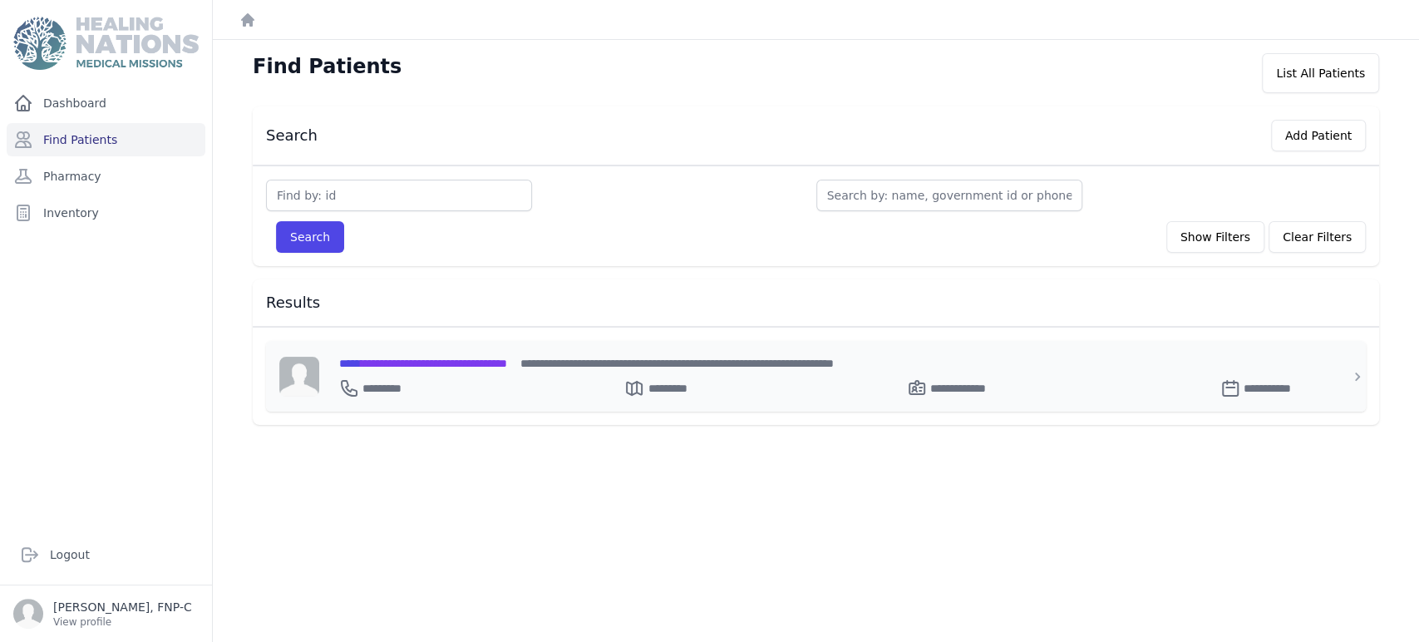
click at [400, 357] on span "**********" at bounding box center [423, 363] width 168 height 12
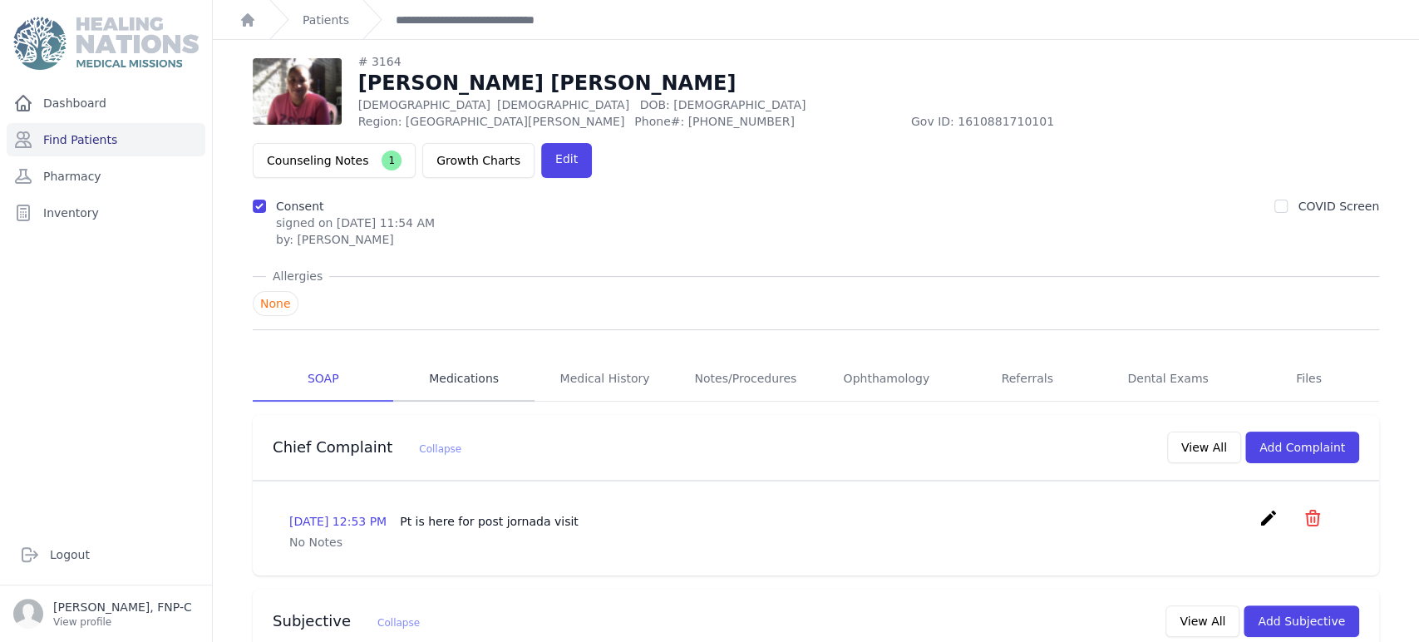
click at [476, 357] on link "Medications" at bounding box center [463, 379] width 140 height 45
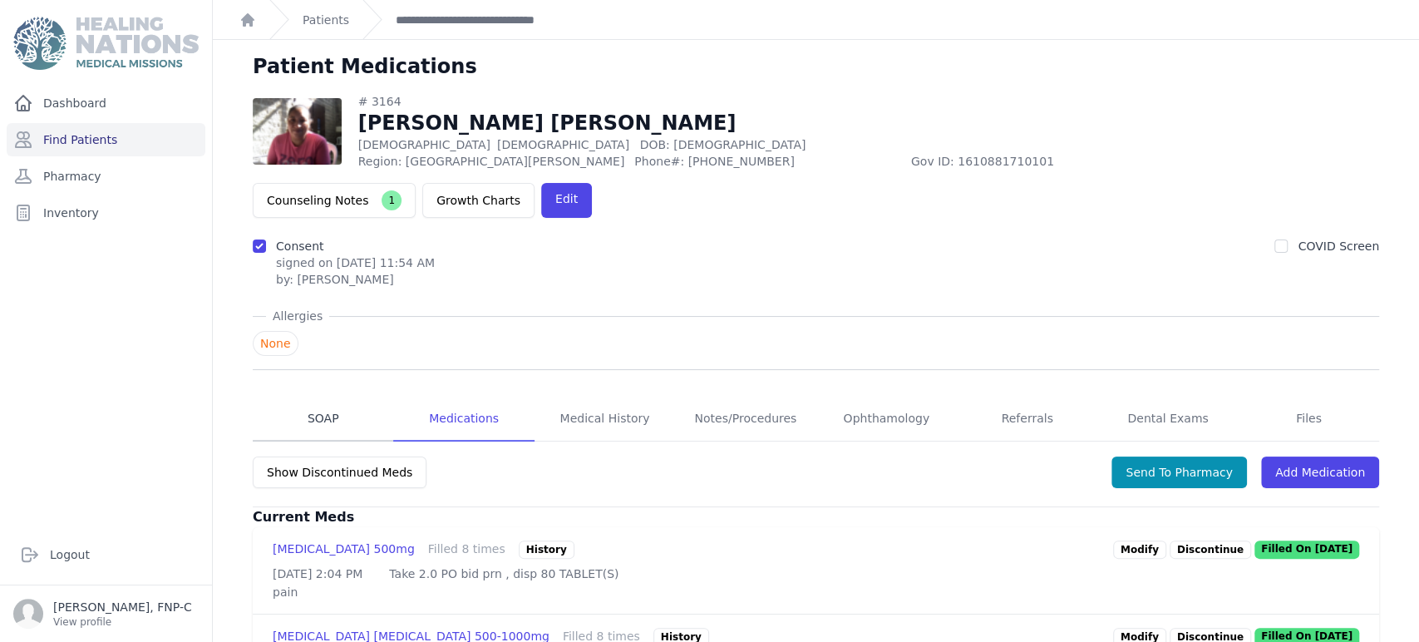
click at [312, 396] on link "SOAP" at bounding box center [323, 418] width 140 height 45
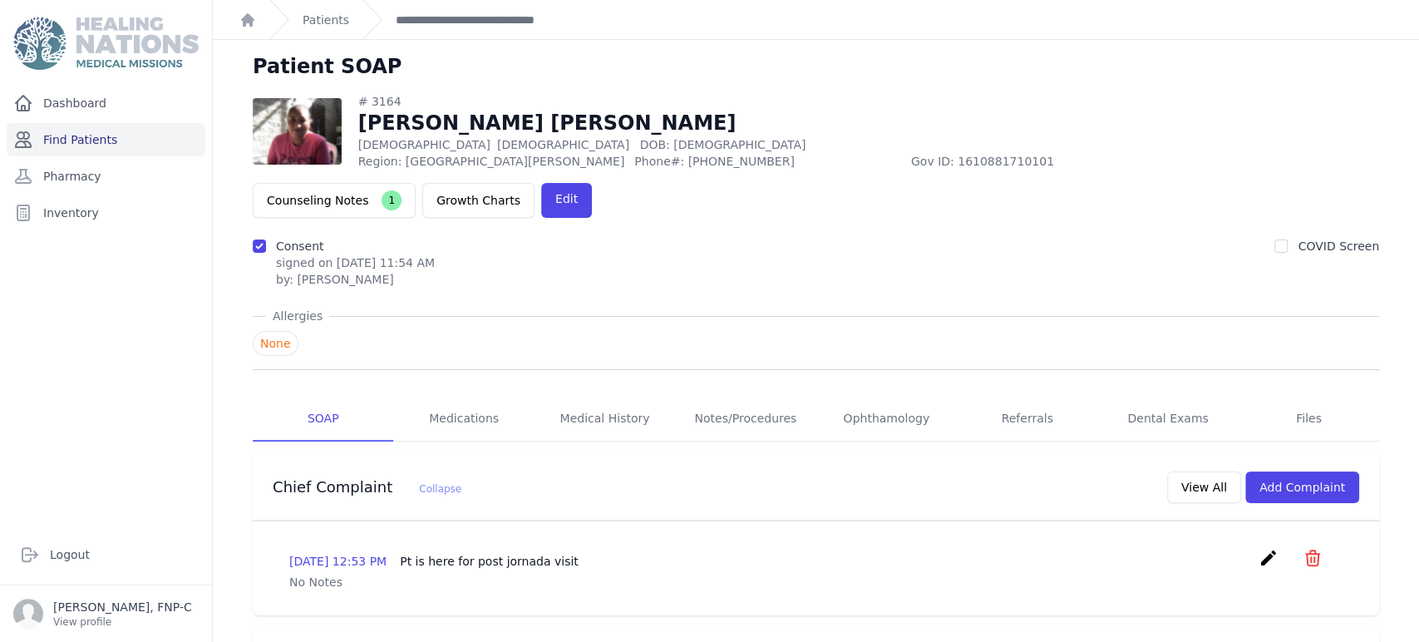
click at [91, 138] on link "Find Patients" at bounding box center [106, 139] width 199 height 33
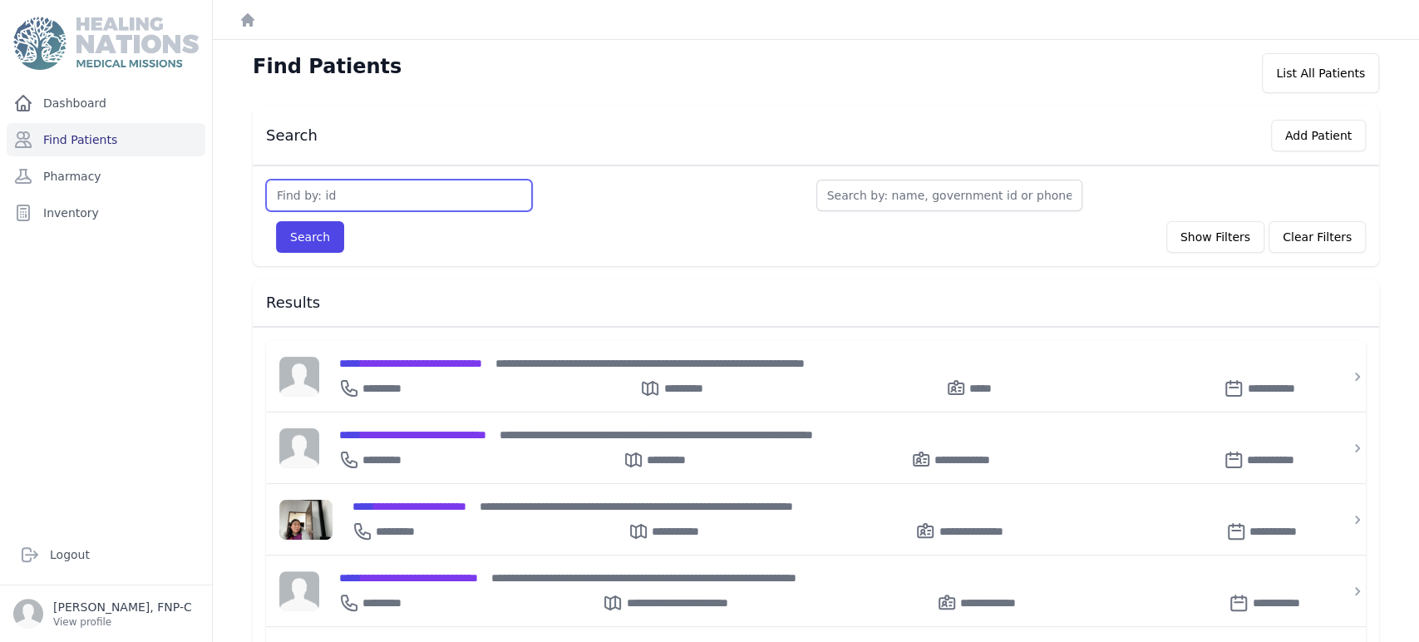
click at [299, 193] on input "text" at bounding box center [399, 196] width 266 height 32
type input "3231"
click at [307, 227] on button "Search" at bounding box center [310, 237] width 68 height 32
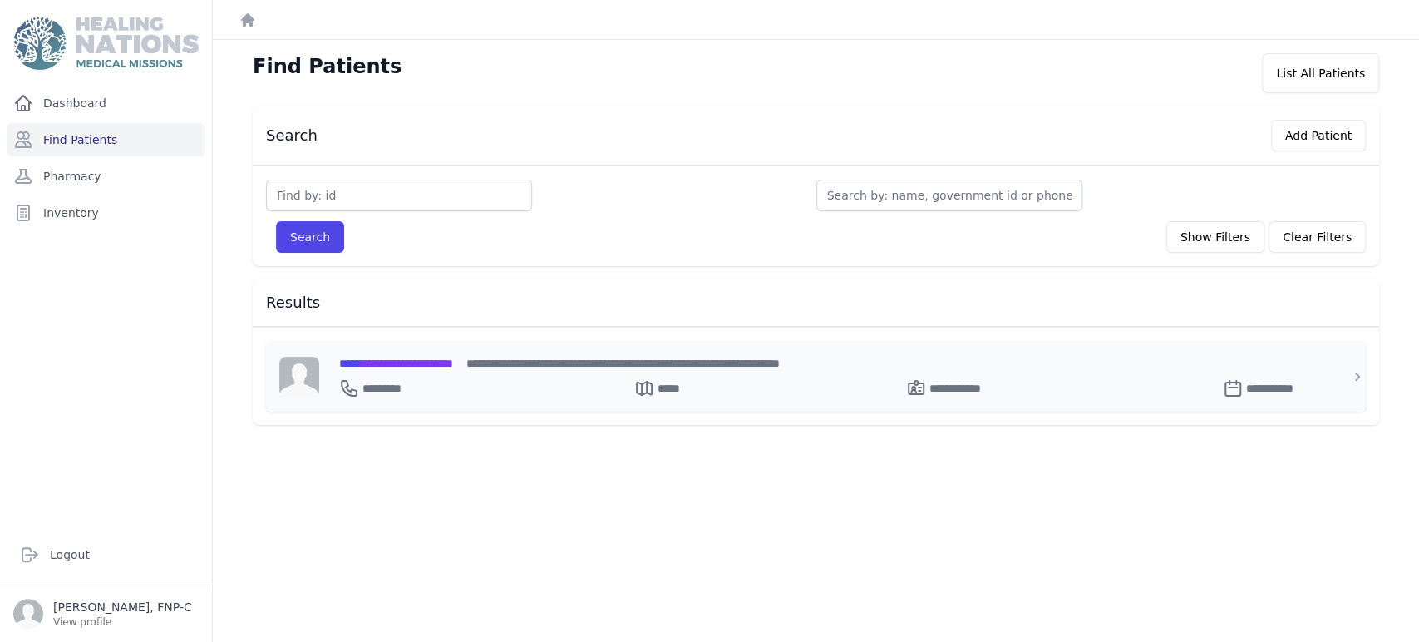
click at [443, 357] on span "**********" at bounding box center [396, 363] width 114 height 12
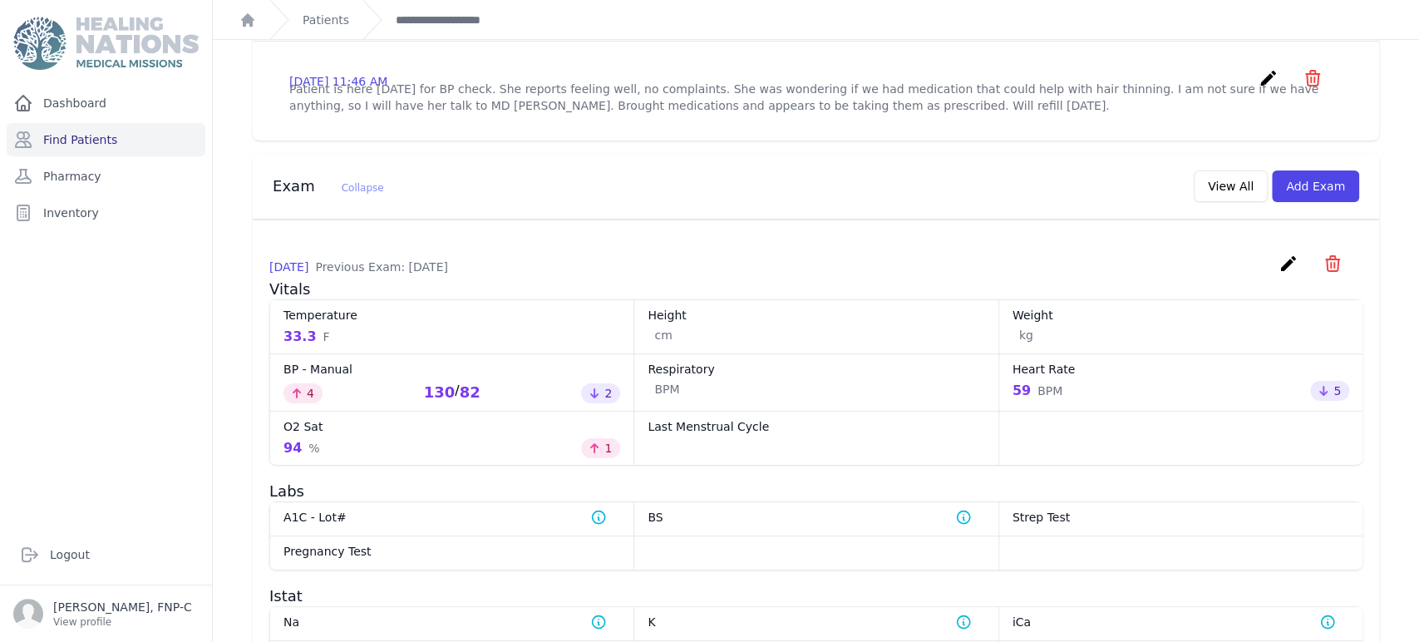
scroll to position [554, 0]
click at [1220, 200] on button "View All" at bounding box center [1230, 190] width 74 height 32
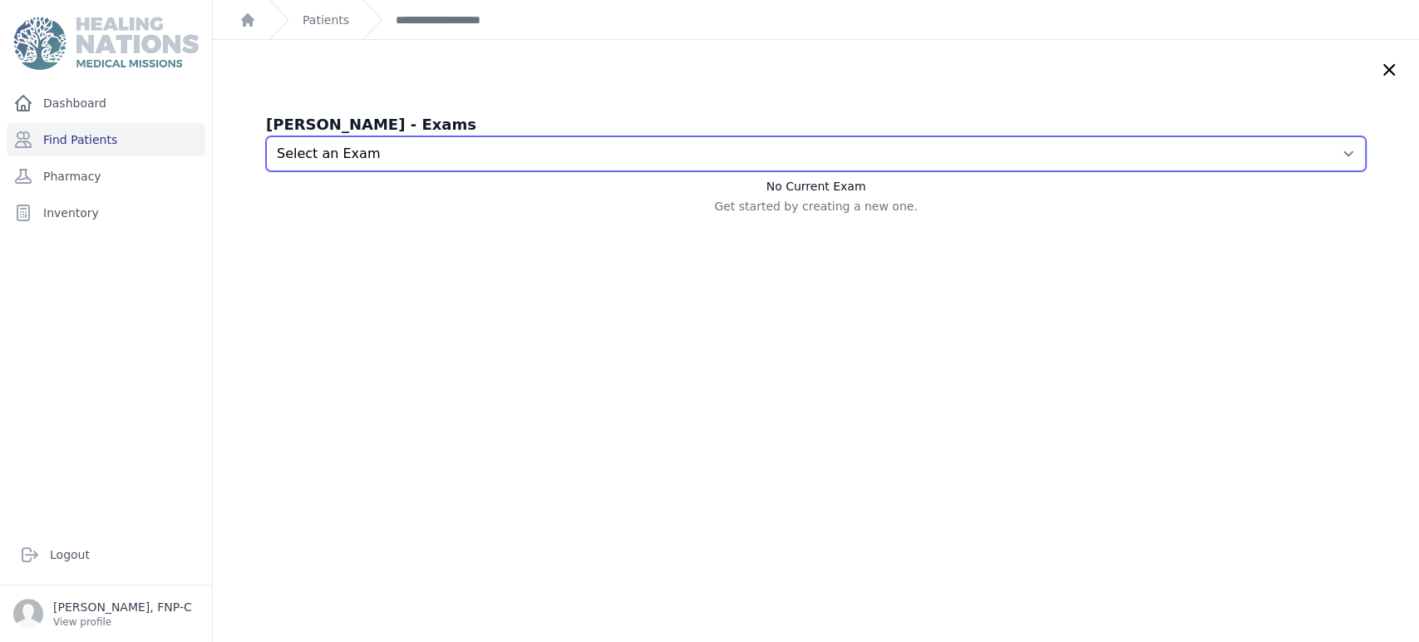
click at [1314, 150] on select "Select an Exam 2025-Sep-16 11:48 AM 2025-Aug-19 11:58 AM 2025-Jul-22 2:07 PM 20…" at bounding box center [816, 153] width 1100 height 35
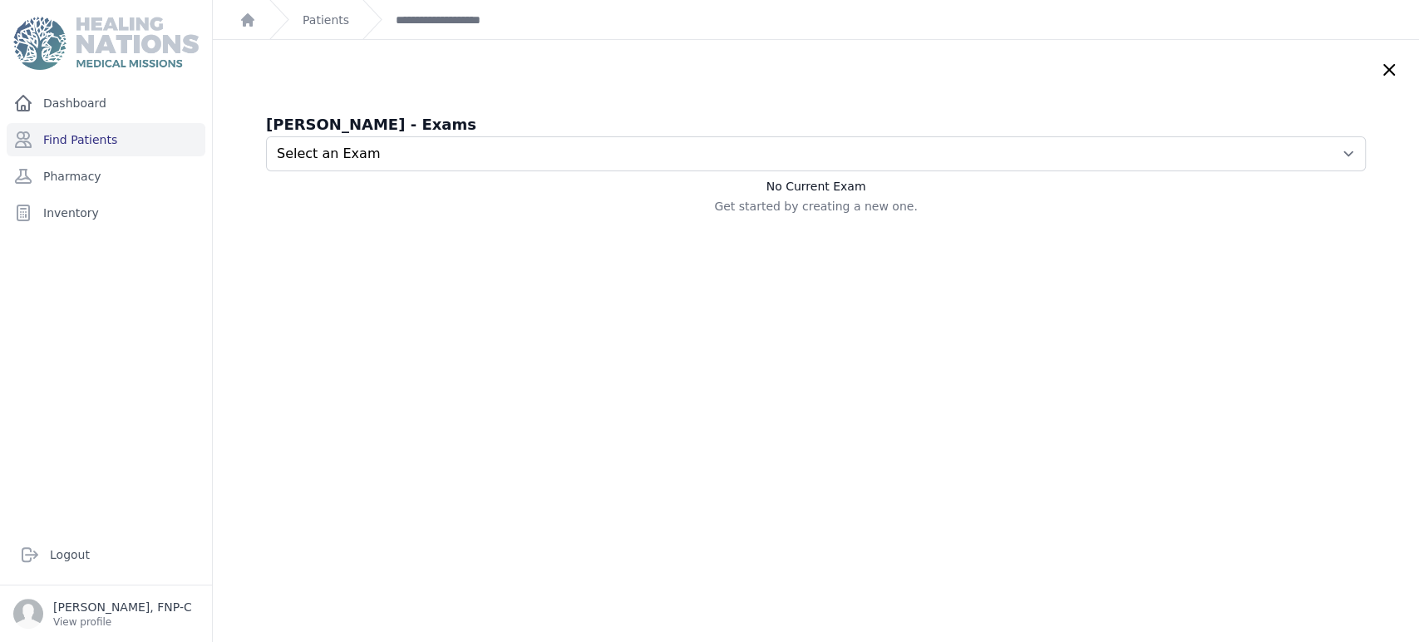
click at [1379, 68] on icon at bounding box center [1389, 70] width 20 height 20
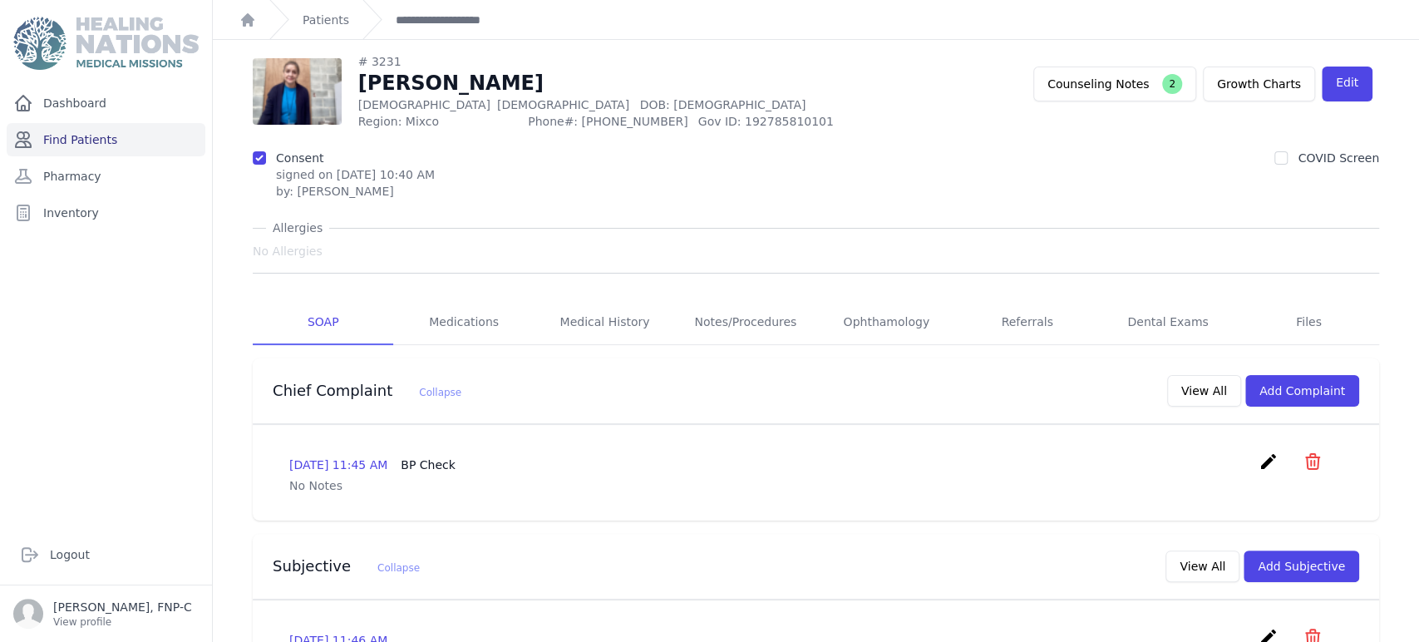
click at [60, 142] on link "Find Patients" at bounding box center [106, 139] width 199 height 33
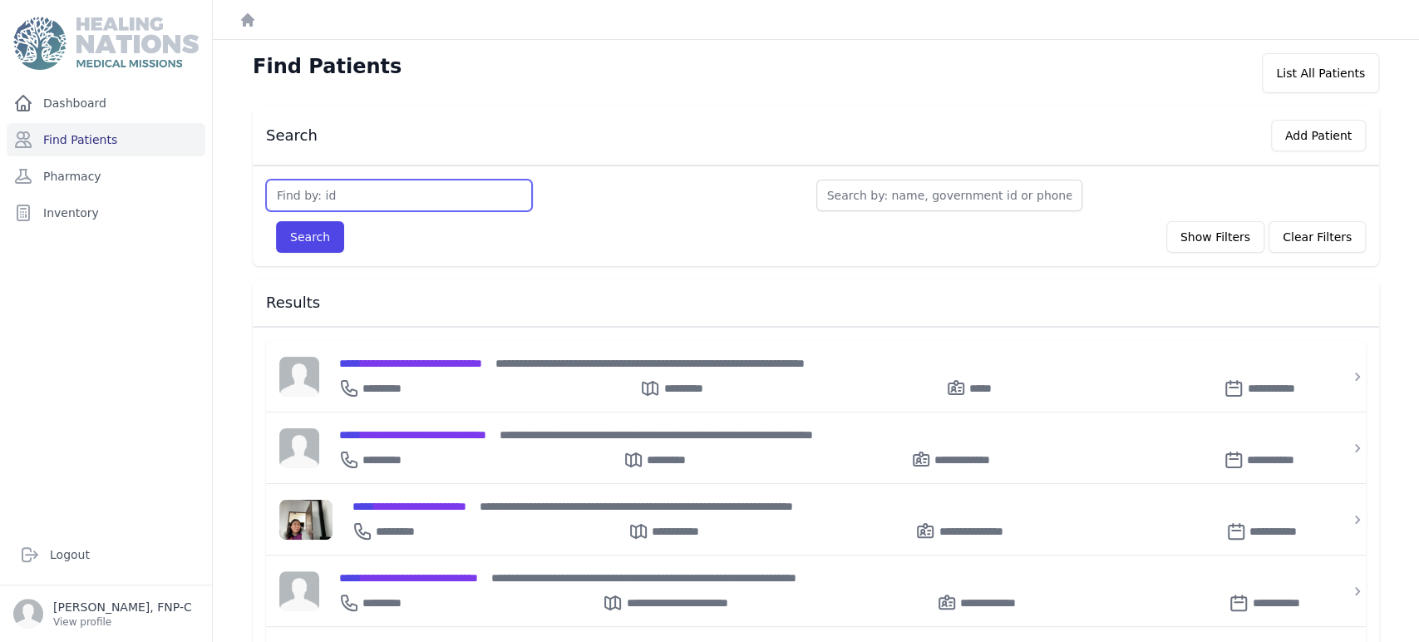
click at [328, 191] on input "text" at bounding box center [399, 196] width 266 height 32
type input "3307"
click at [312, 231] on button "Search" at bounding box center [310, 237] width 68 height 32
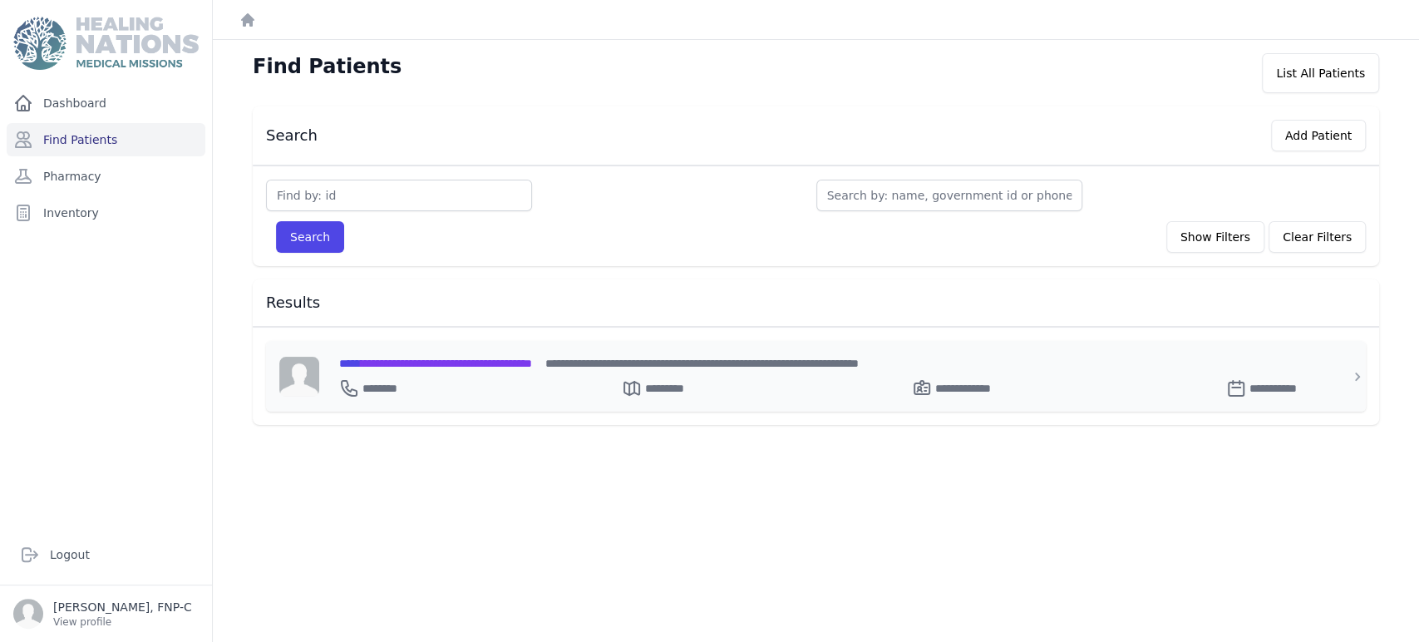
click at [401, 357] on span "**********" at bounding box center [435, 363] width 193 height 12
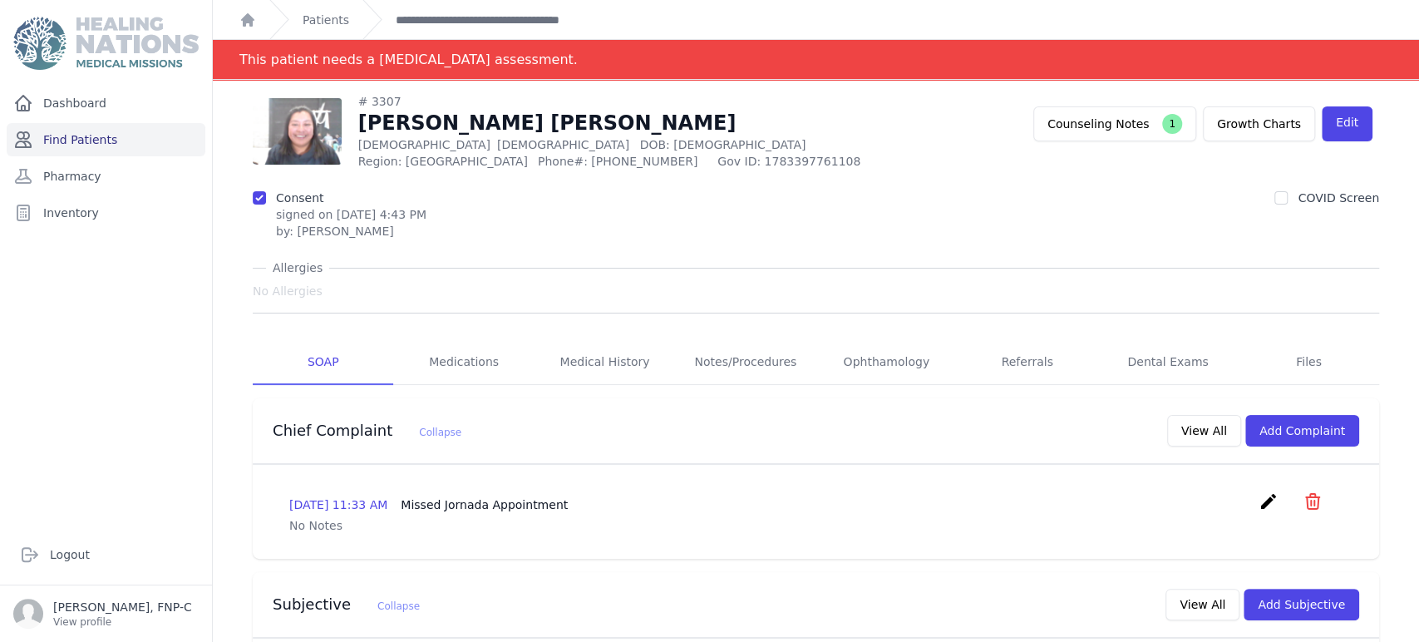
click at [101, 138] on link "Find Patients" at bounding box center [106, 139] width 199 height 33
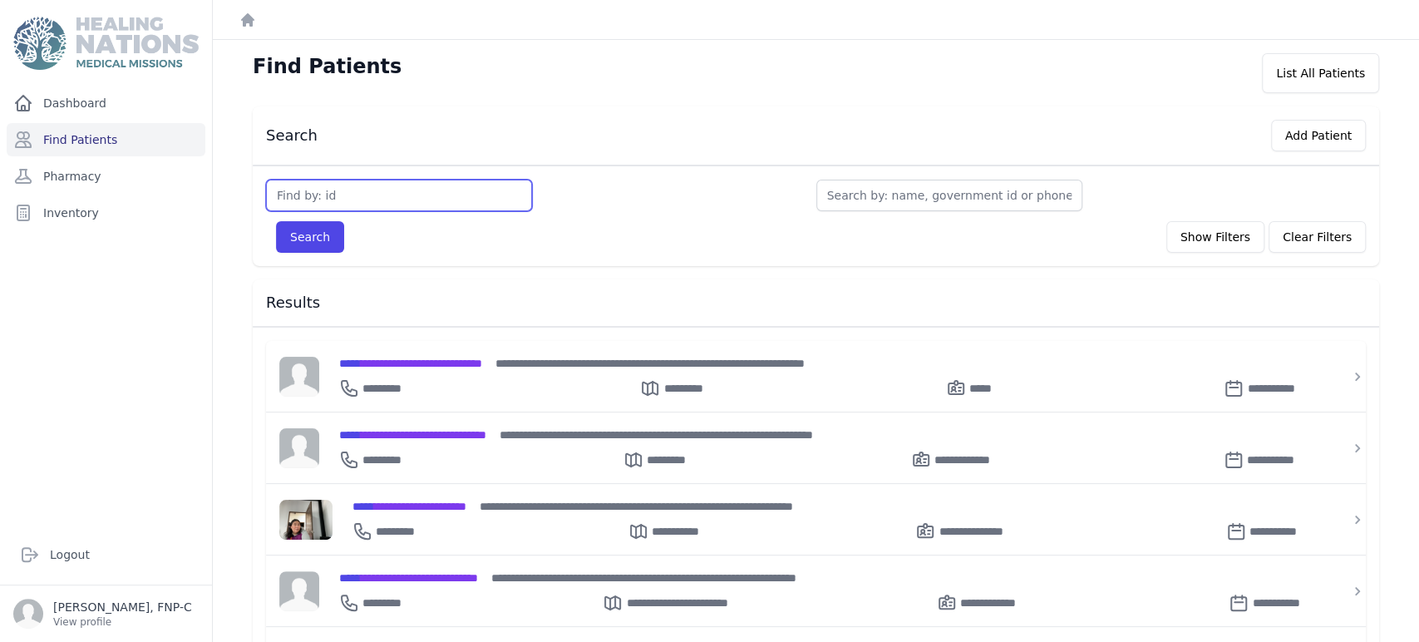
click at [319, 196] on input "text" at bounding box center [399, 196] width 266 height 32
type input "3313"
click at [302, 228] on button "Search" at bounding box center [310, 237] width 68 height 32
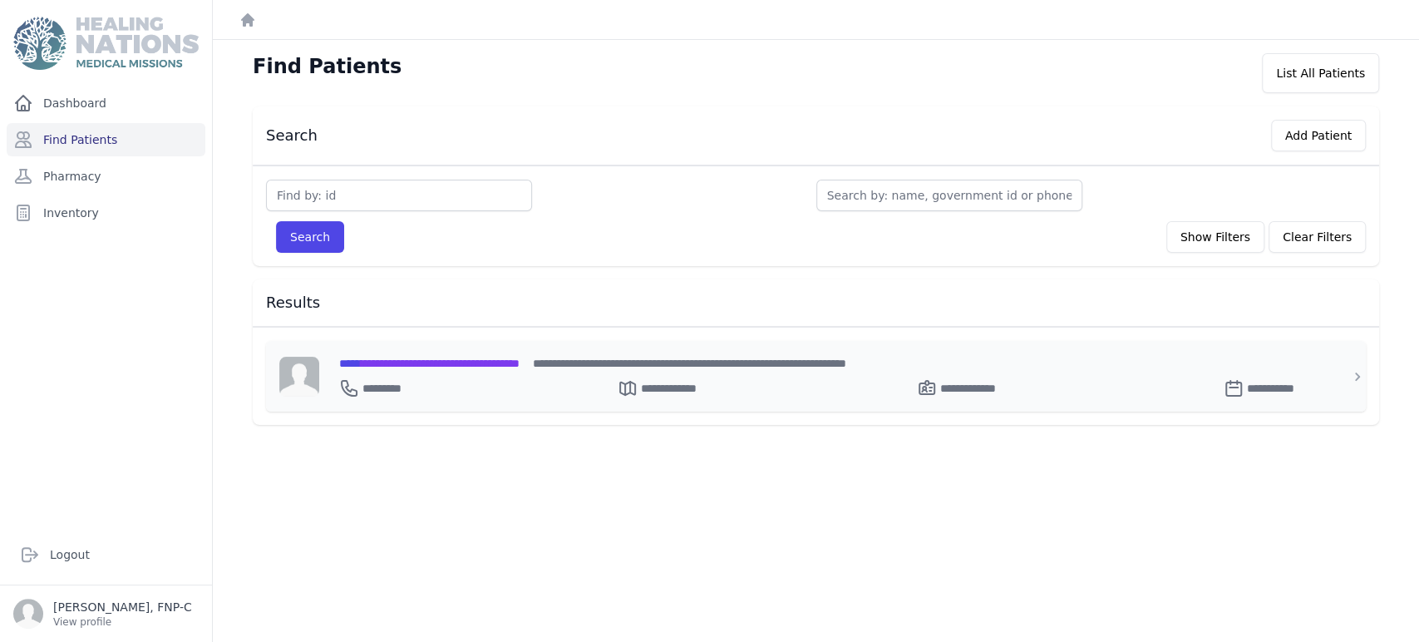
click at [389, 359] on span "**********" at bounding box center [429, 363] width 180 height 12
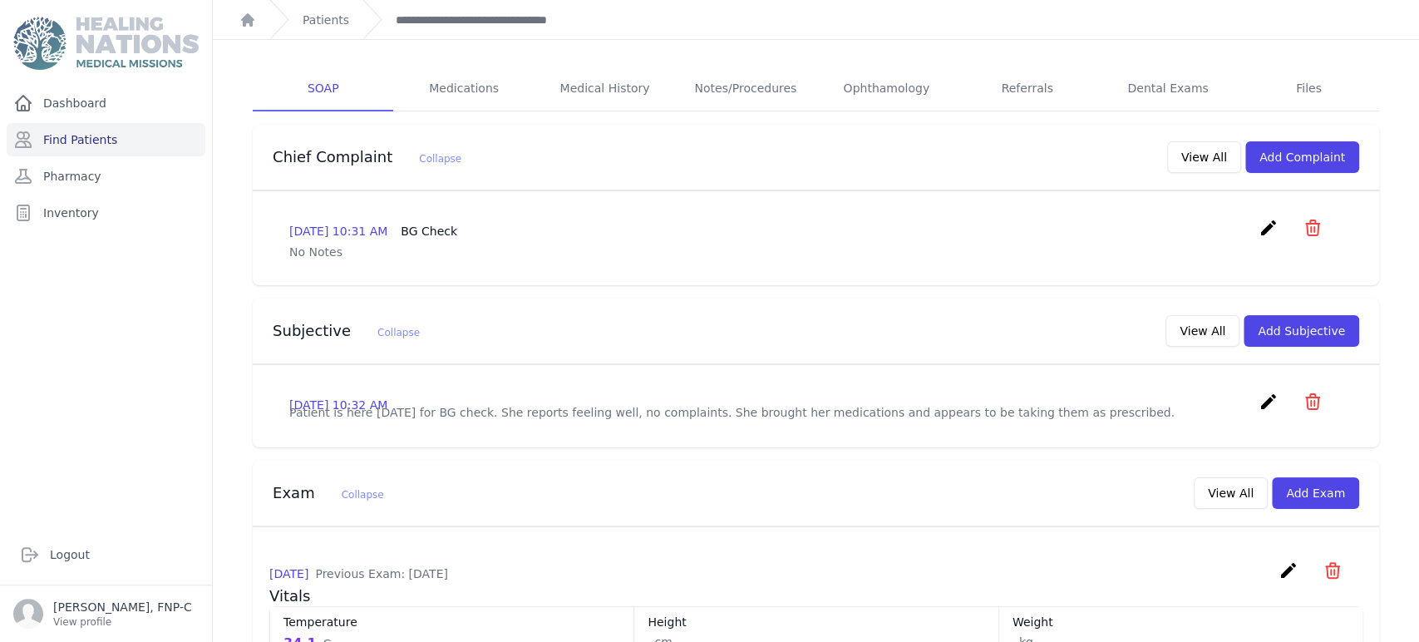
scroll to position [277, 0]
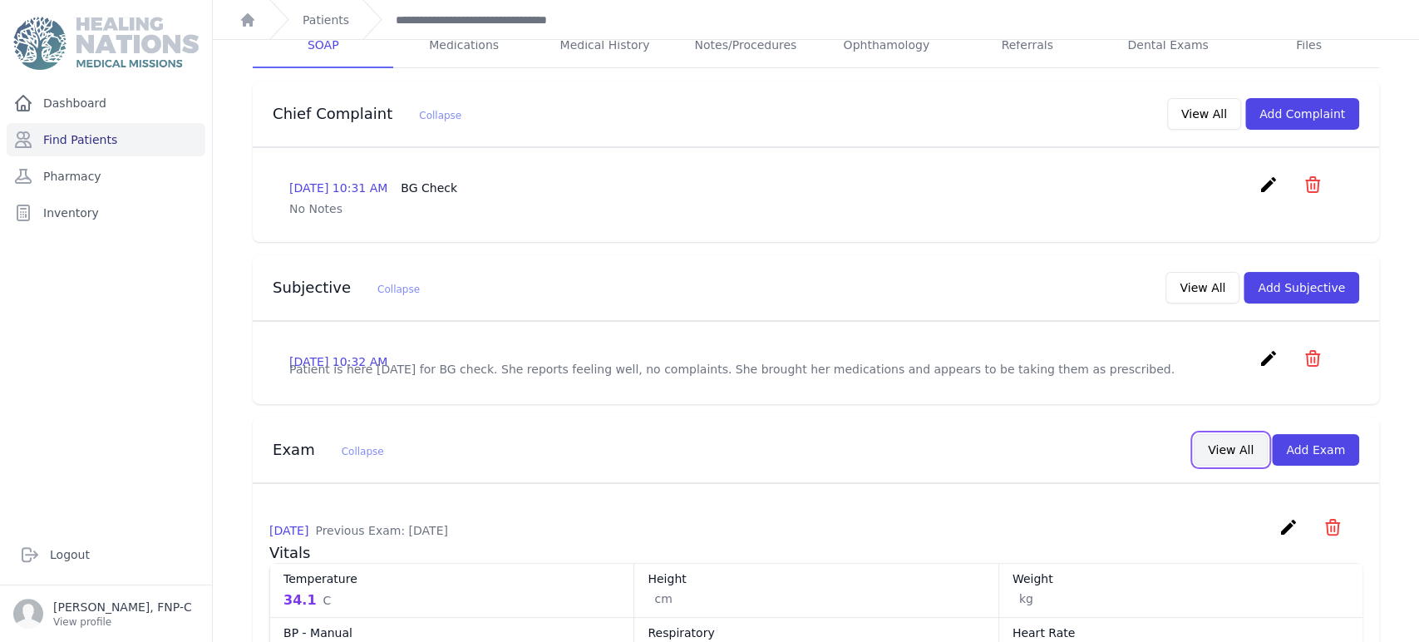
click at [1218, 458] on button "View All" at bounding box center [1230, 450] width 74 height 32
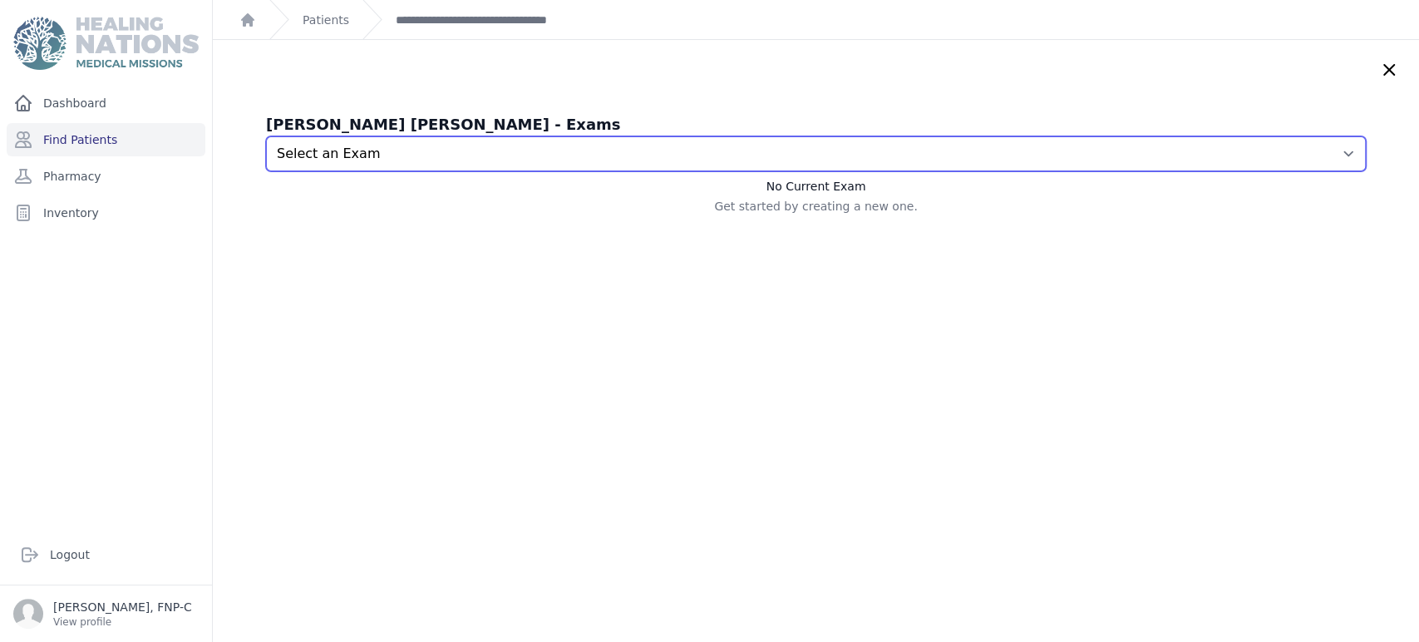
click at [1313, 150] on select "Select an Exam 2025-Sep-09 10:33 AM 2025-Jul-31 10:30 AM 2025-Jun-21 10:40 AM 2…" at bounding box center [816, 153] width 1100 height 35
click at [266, 136] on select "Select an Exam 2025-Sep-09 10:33 AM 2025-Jul-31 10:30 AM 2025-Jun-21 10:40 AM 2…" at bounding box center [816, 153] width 1100 height 35
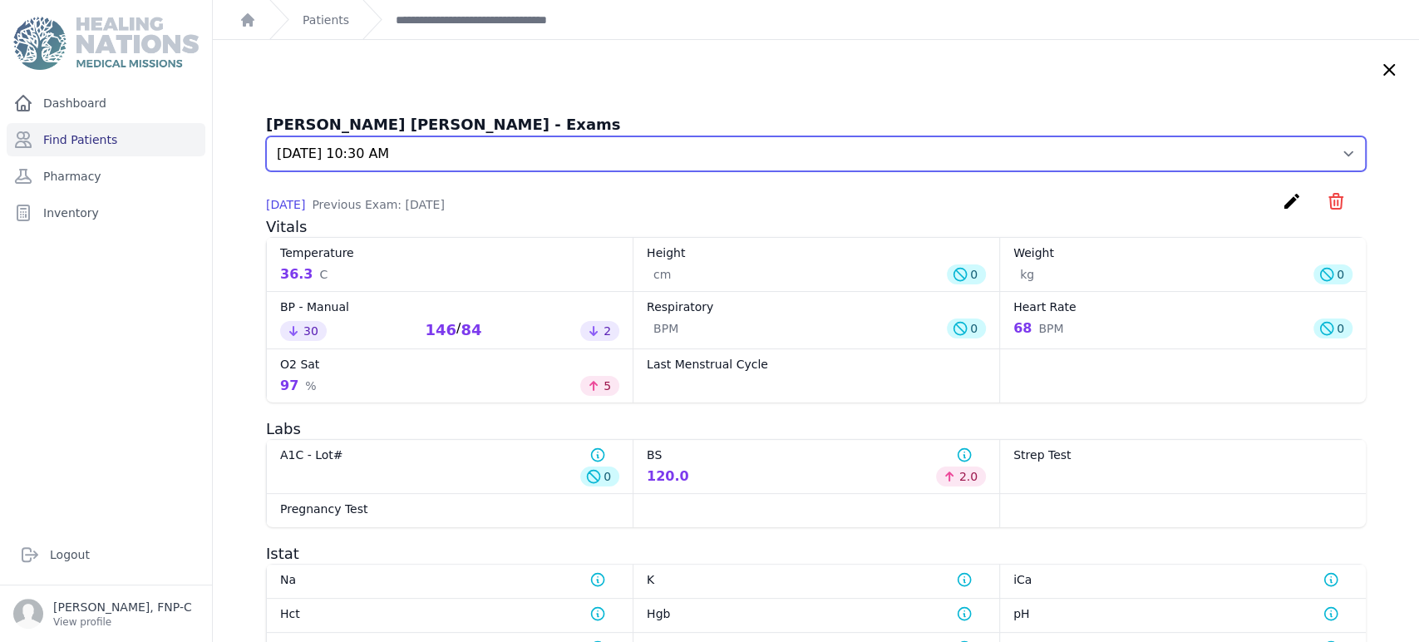
click at [1316, 151] on select "Select an Exam 2025-Sep-09 10:33 AM 2025-Jul-31 10:30 AM 2025-Jun-21 10:40 AM 2…" at bounding box center [816, 153] width 1100 height 35
click at [266, 136] on select "Select an Exam 2025-Sep-09 10:33 AM 2025-Jul-31 10:30 AM 2025-Jun-21 10:40 AM 2…" at bounding box center [816, 153] width 1100 height 35
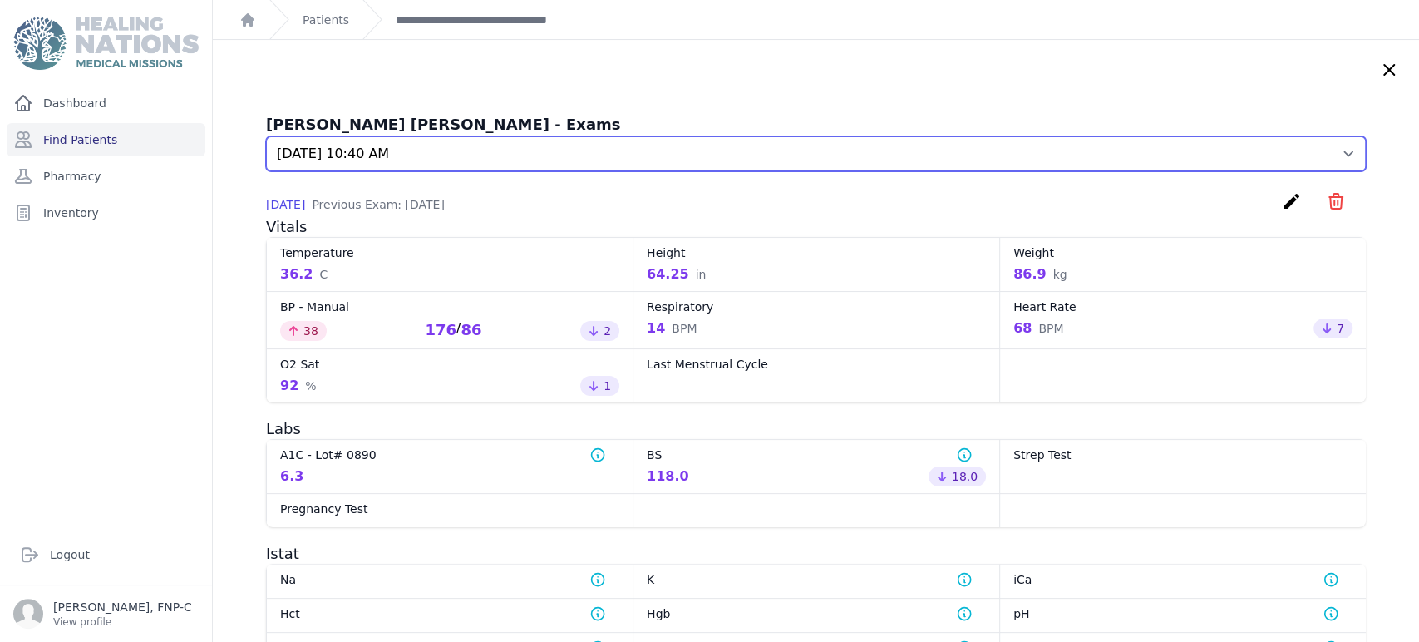
click at [1320, 151] on select "Select an Exam 2025-Sep-09 10:33 AM 2025-Jul-31 10:30 AM 2025-Jun-21 10:40 AM 2…" at bounding box center [816, 153] width 1100 height 35
click at [266, 136] on select "Select an Exam 2025-Sep-09 10:33 AM 2025-Jul-31 10:30 AM 2025-Jun-21 10:40 AM 2…" at bounding box center [816, 153] width 1100 height 35
click at [1317, 148] on select "Select an Exam 2025-Sep-09 10:33 AM 2025-Jul-31 10:30 AM 2025-Jun-21 10:40 AM 2…" at bounding box center [816, 153] width 1100 height 35
click at [266, 136] on select "Select an Exam 2025-Sep-09 10:33 AM 2025-Jul-31 10:30 AM 2025-Jun-21 10:40 AM 2…" at bounding box center [816, 153] width 1100 height 35
click at [1316, 149] on select "Select an Exam 2025-Sep-09 10:33 AM 2025-Jul-31 10:30 AM 2025-Jun-21 10:40 AM 2…" at bounding box center [816, 153] width 1100 height 35
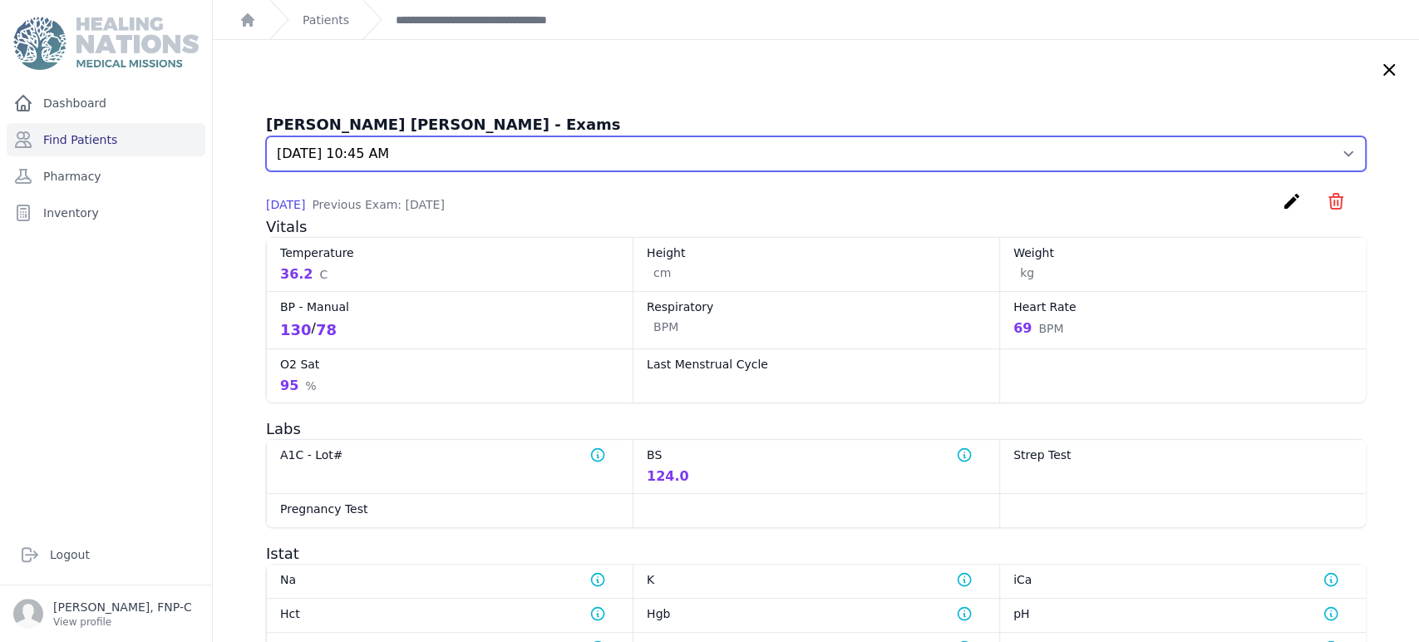
click at [266, 136] on select "Select an Exam 2025-Sep-09 10:33 AM 2025-Jul-31 10:30 AM 2025-Jun-21 10:40 AM 2…" at bounding box center [816, 153] width 1100 height 35
drag, startPoint x: 1318, startPoint y: 147, endPoint x: 1268, endPoint y: 168, distance: 54.0
click at [1318, 147] on select "Select an Exam 2025-Sep-09 10:33 AM 2025-Jul-31 10:30 AM 2025-Jun-21 10:40 AM 2…" at bounding box center [816, 153] width 1100 height 35
select select "6905"
click at [266, 136] on select "Select an Exam 2025-Sep-09 10:33 AM 2025-Jul-31 10:30 AM 2025-Jun-21 10:40 AM 2…" at bounding box center [816, 153] width 1100 height 35
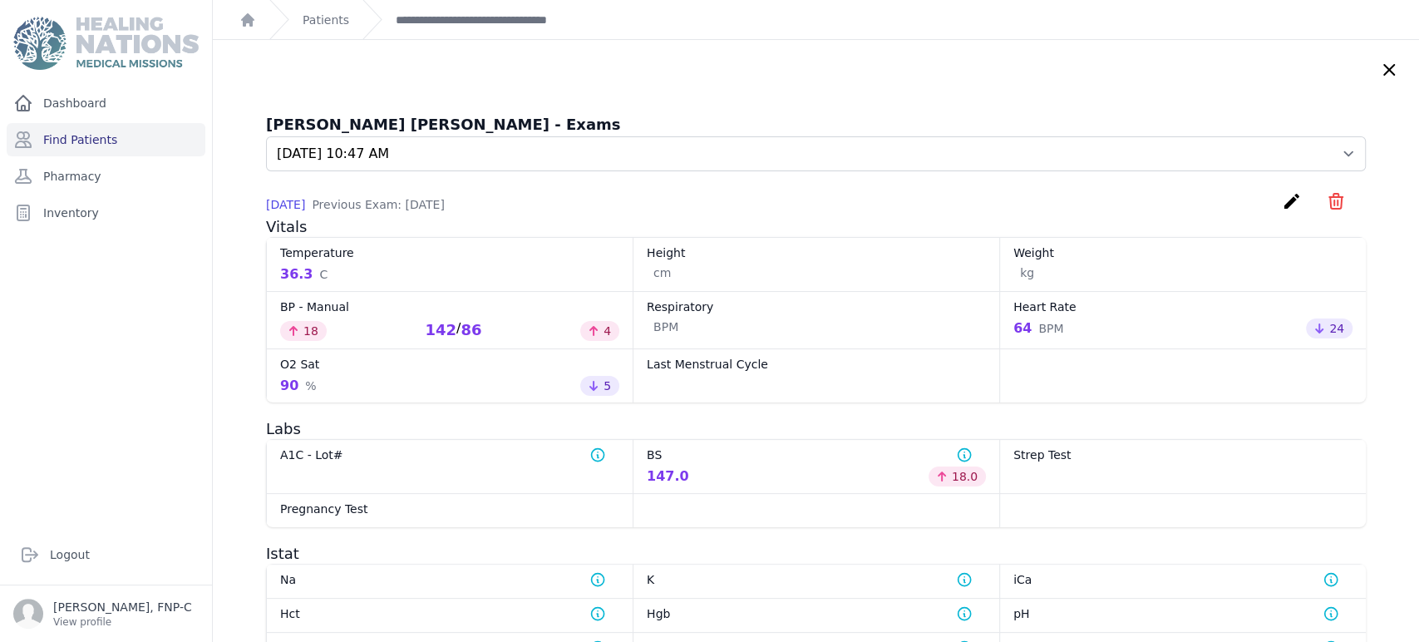
click at [1379, 62] on icon at bounding box center [1389, 70] width 20 height 20
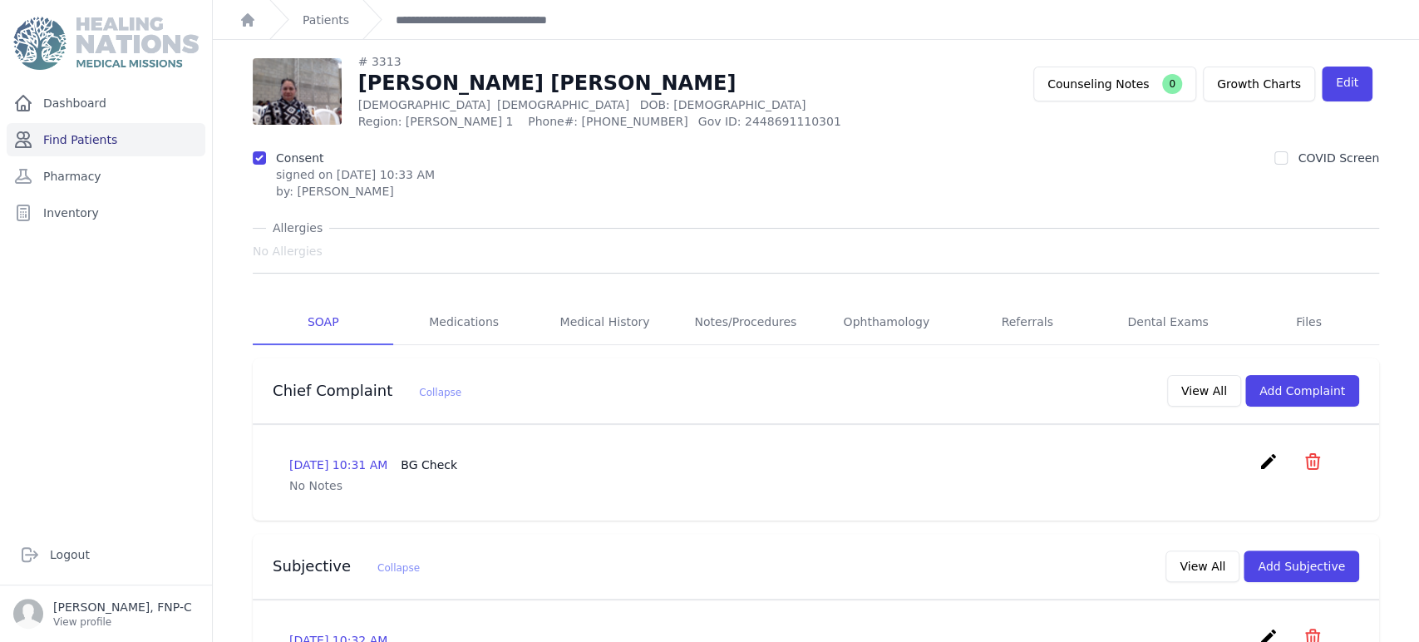
click at [83, 147] on link "Find Patients" at bounding box center [106, 139] width 199 height 33
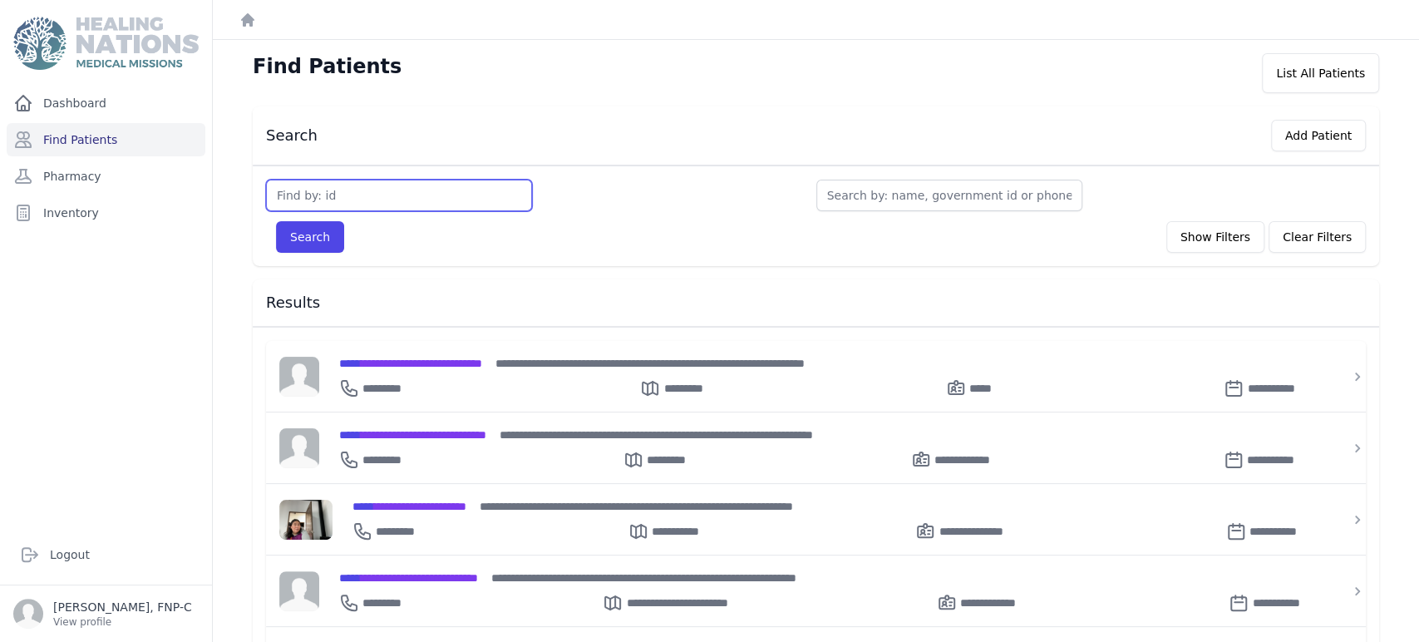
click at [312, 197] on input "text" at bounding box center [399, 196] width 266 height 32
type input "3322"
click at [317, 242] on button "Search" at bounding box center [310, 237] width 68 height 32
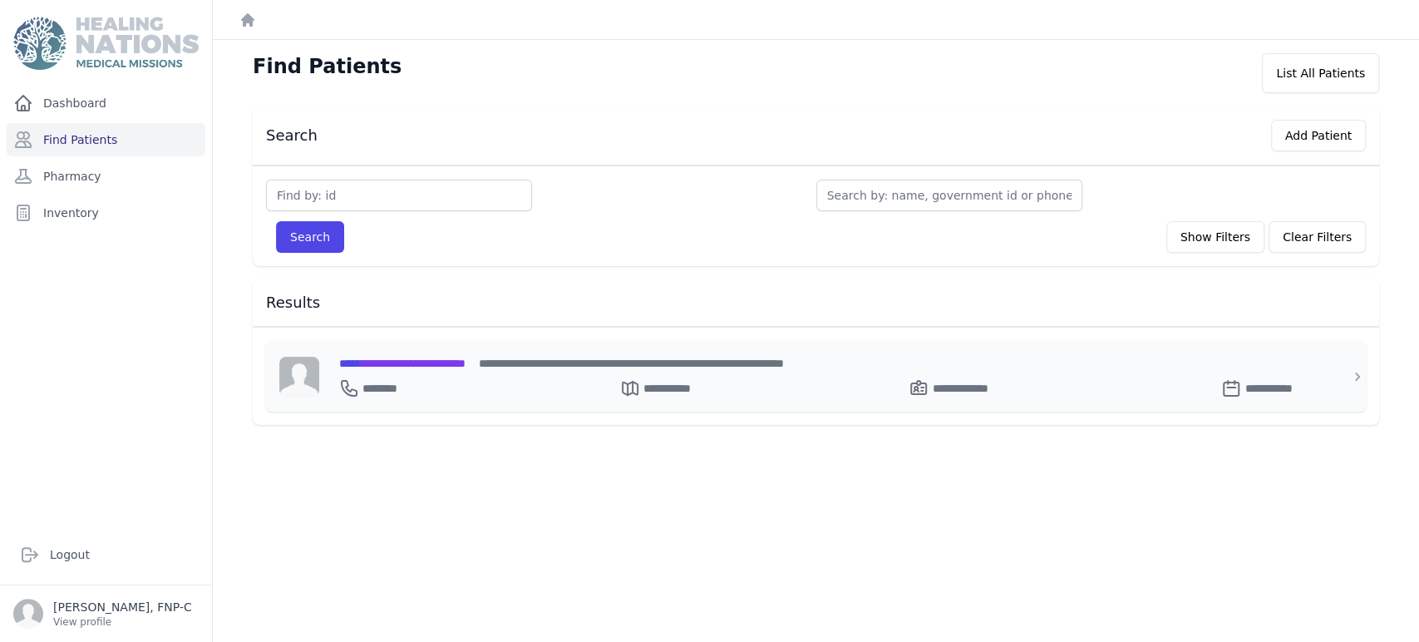
click at [394, 357] on span "**********" at bounding box center [402, 363] width 126 height 12
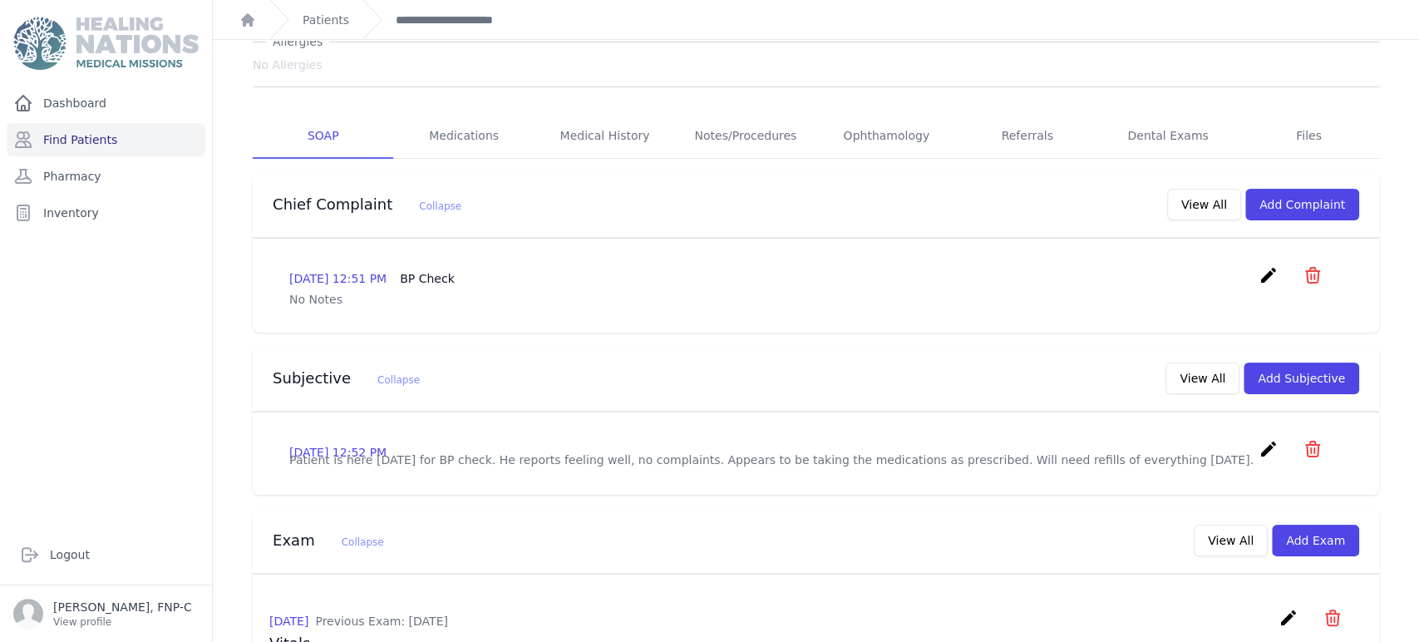
scroll to position [185, 0]
click at [454, 134] on link "Medications" at bounding box center [463, 138] width 140 height 45
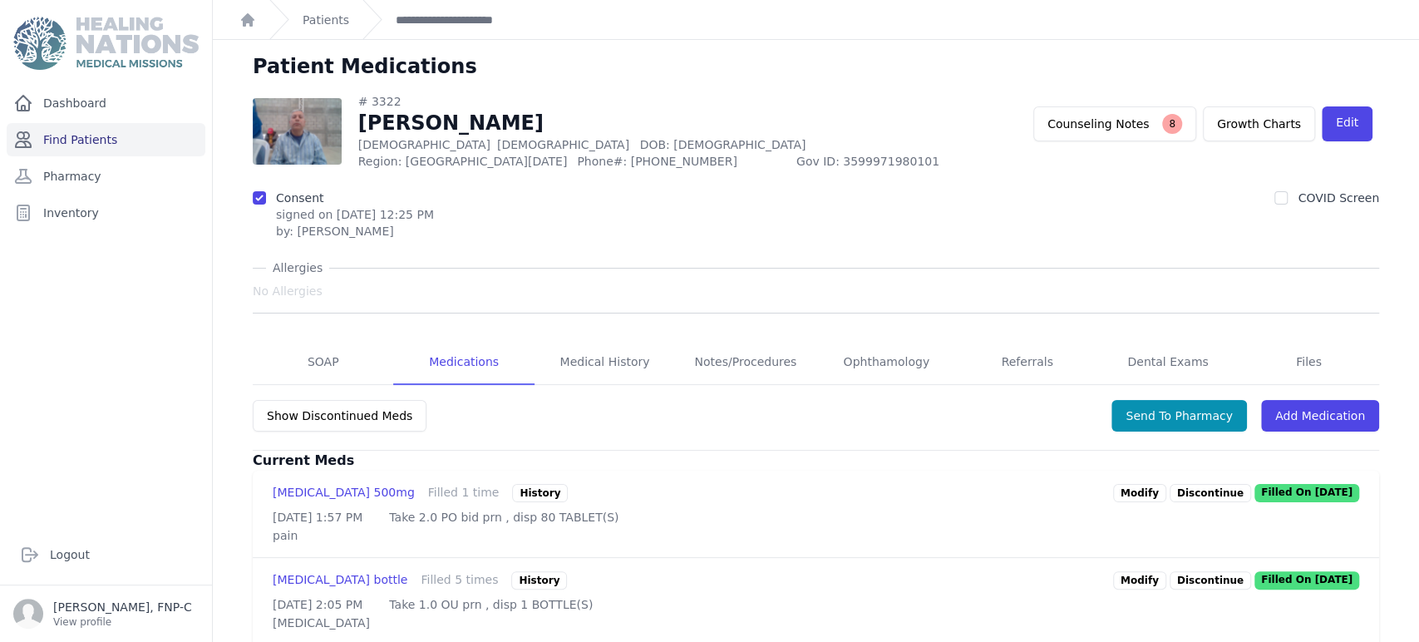
click at [89, 139] on link "Find Patients" at bounding box center [106, 139] width 199 height 33
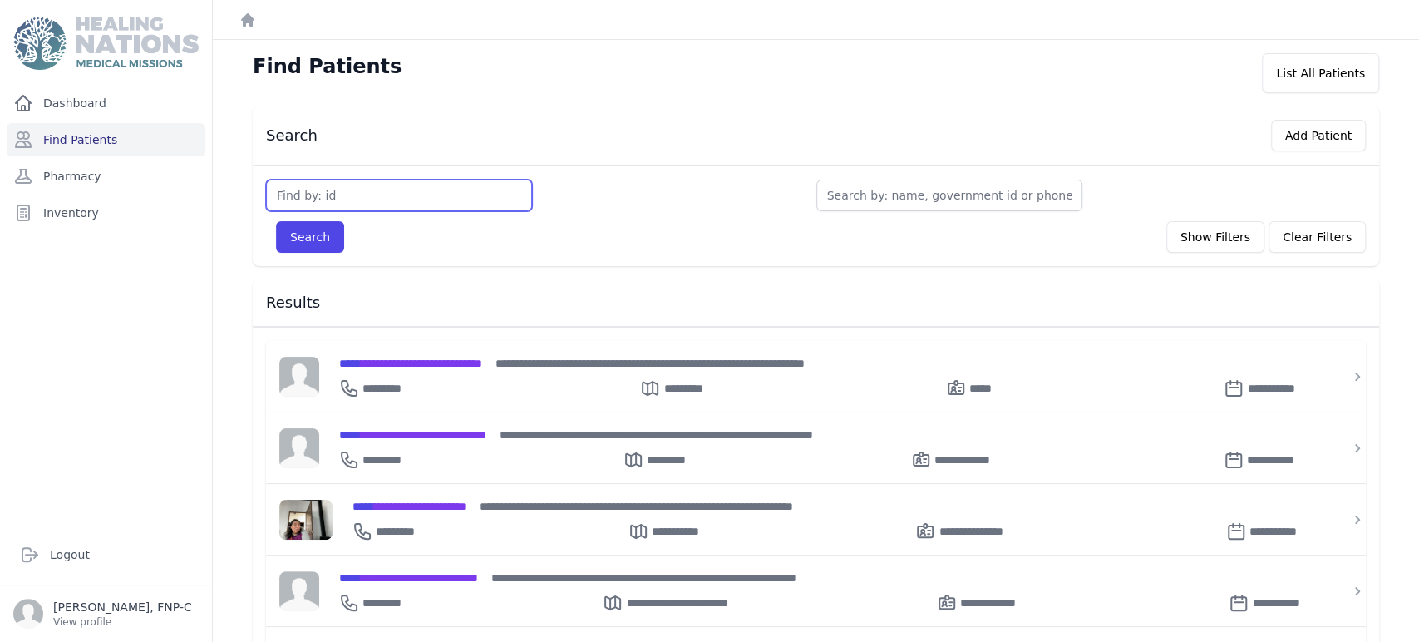
click at [312, 188] on input "text" at bounding box center [399, 196] width 266 height 32
type input "3323"
click at [317, 224] on button "Search" at bounding box center [310, 237] width 68 height 32
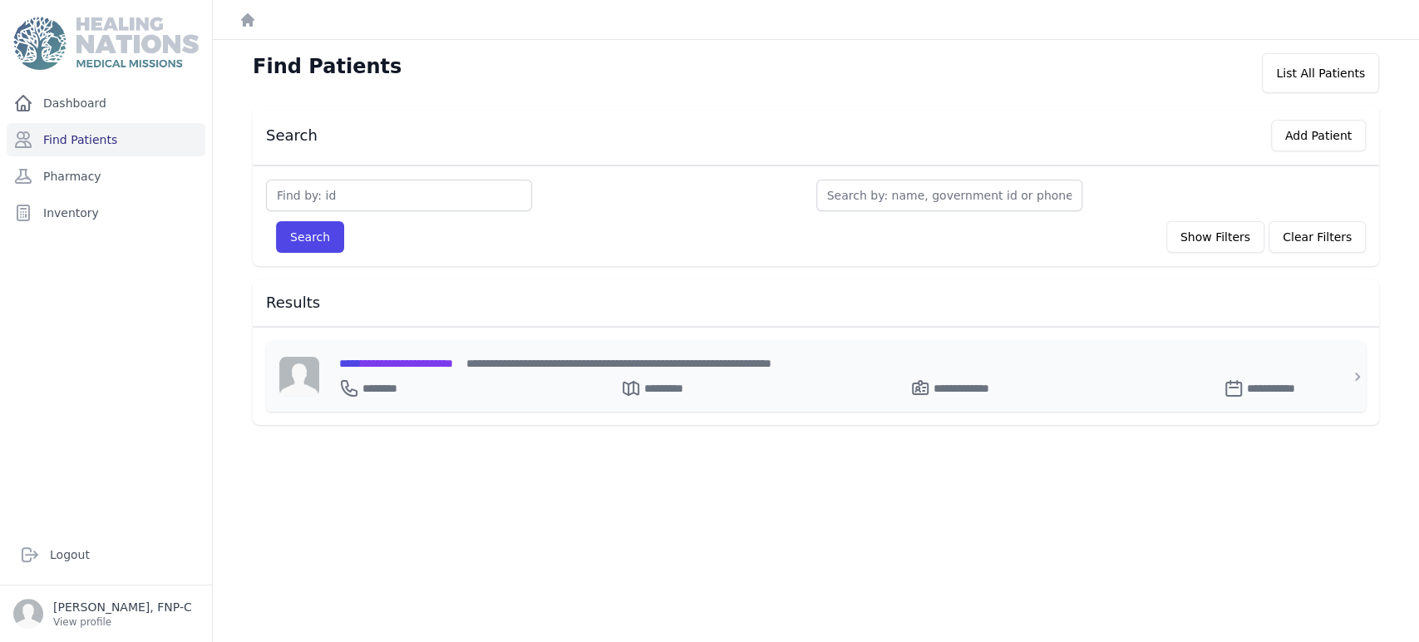
click at [411, 357] on span "**********" at bounding box center [396, 363] width 114 height 12
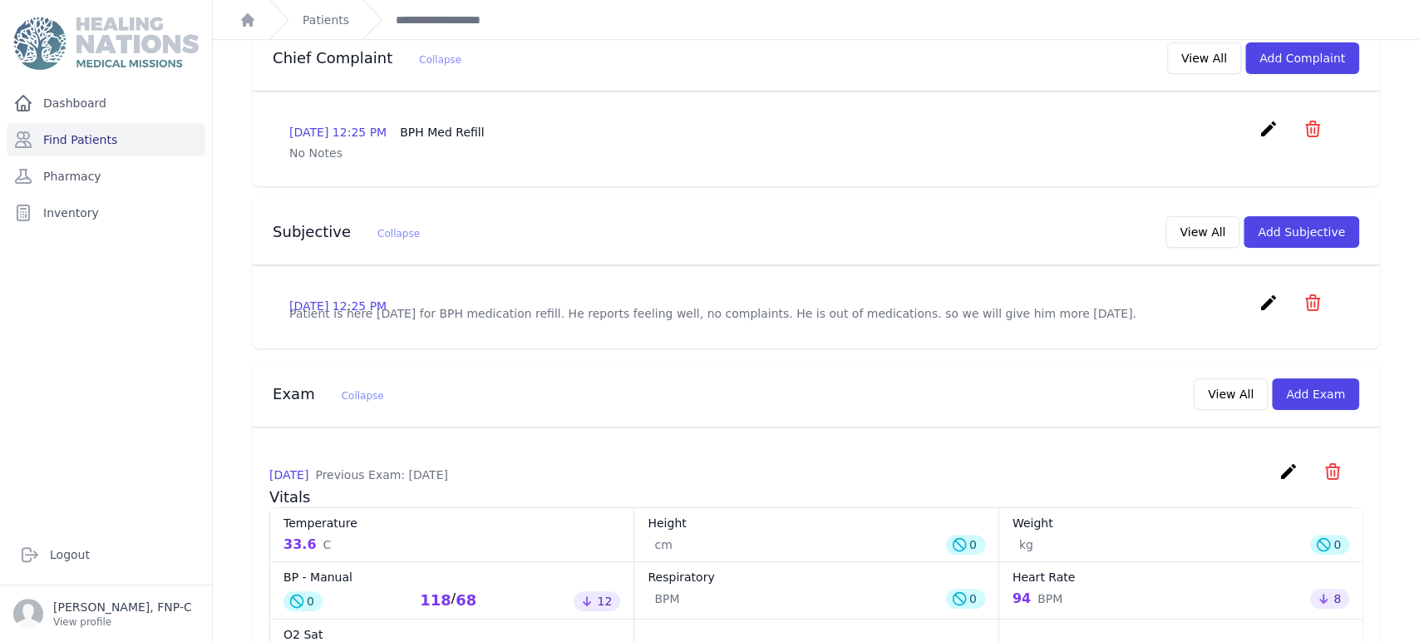
scroll to position [277, 0]
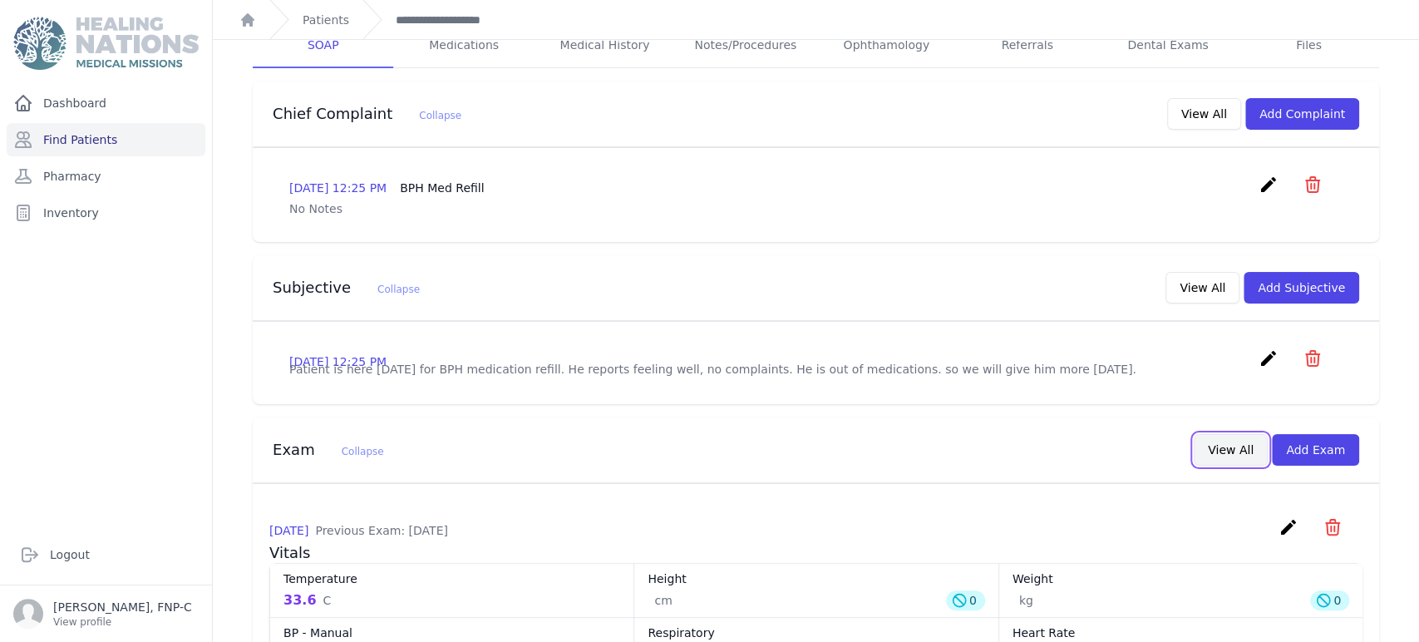
click at [1221, 460] on button "View All" at bounding box center [1230, 450] width 74 height 32
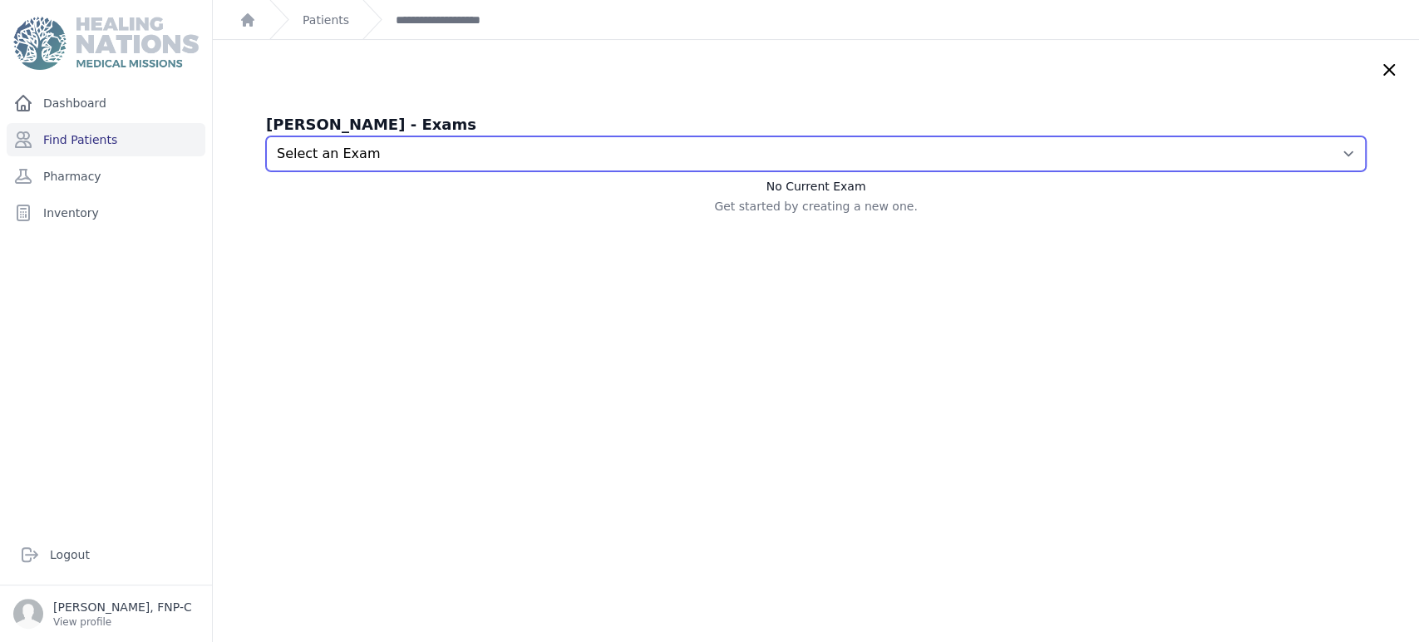
click at [1325, 156] on select "Select an Exam [DATE] 12:26 PM [DATE] 11:33 AM [DATE] 10:49 AM [DATE] 10:48 AM …" at bounding box center [816, 153] width 1100 height 35
click at [266, 136] on select "Select an Exam [DATE] 12:26 PM [DATE] 11:33 AM [DATE] 10:49 AM [DATE] 10:48 AM …" at bounding box center [816, 153] width 1100 height 35
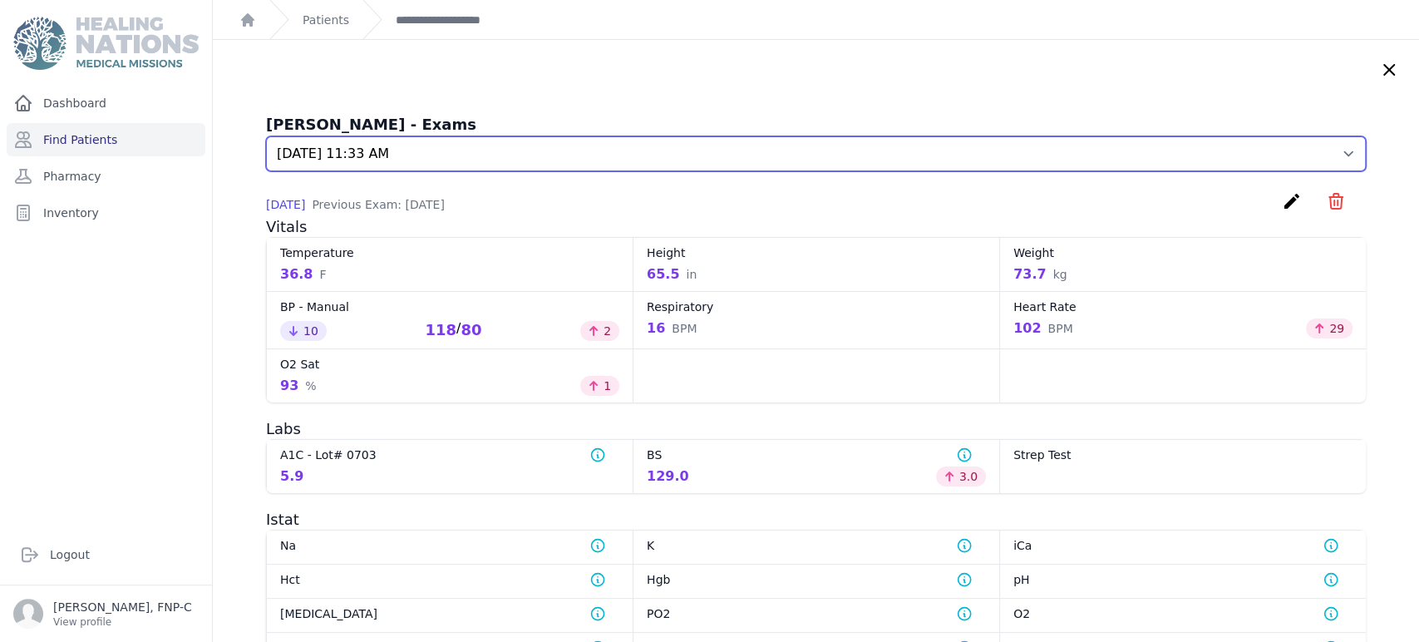
click at [1316, 150] on select "Select an Exam 2025-Sep-04 12:26 PM 2025-Jun-19 11:33 AM 2025-May-08 10:49 AM 2…" at bounding box center [816, 153] width 1100 height 35
select select "7131"
click at [266, 136] on select "Select an Exam 2025-Sep-04 12:26 PM 2025-Jun-19 11:33 AM 2025-May-08 10:49 AM 2…" at bounding box center [816, 153] width 1100 height 35
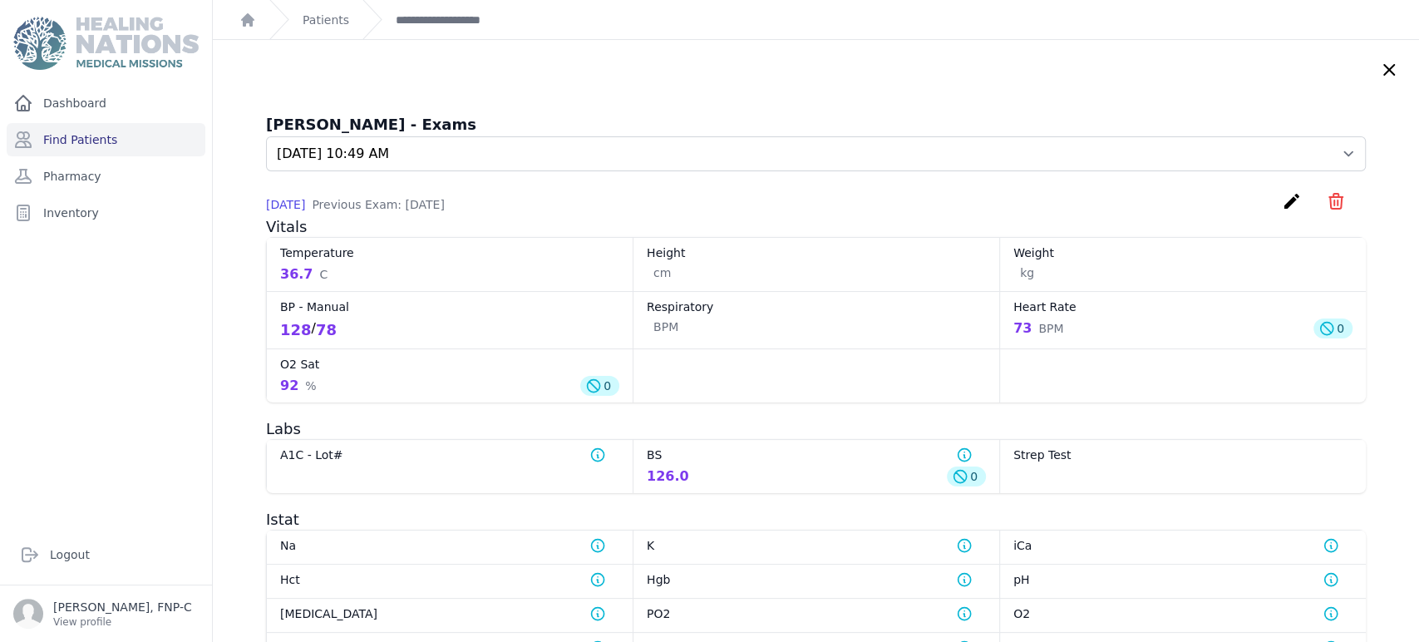
click at [1379, 71] on icon at bounding box center [1389, 70] width 20 height 20
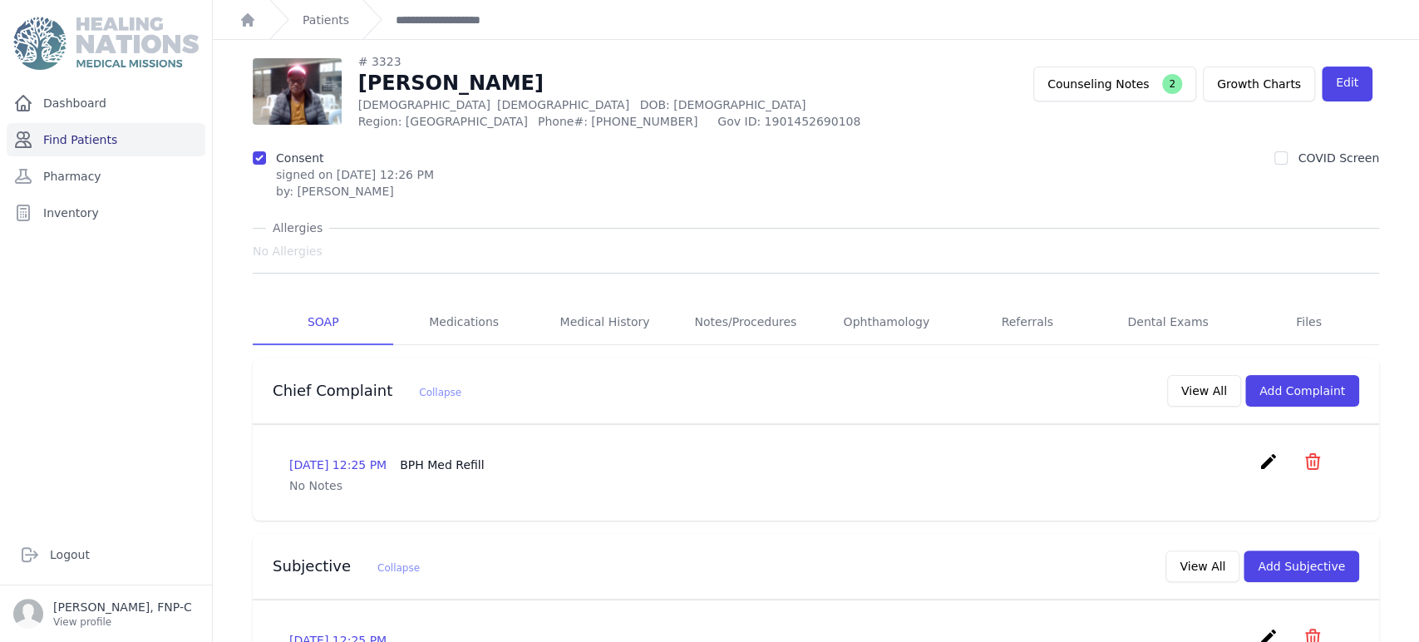
click at [66, 140] on link "Find Patients" at bounding box center [106, 139] width 199 height 33
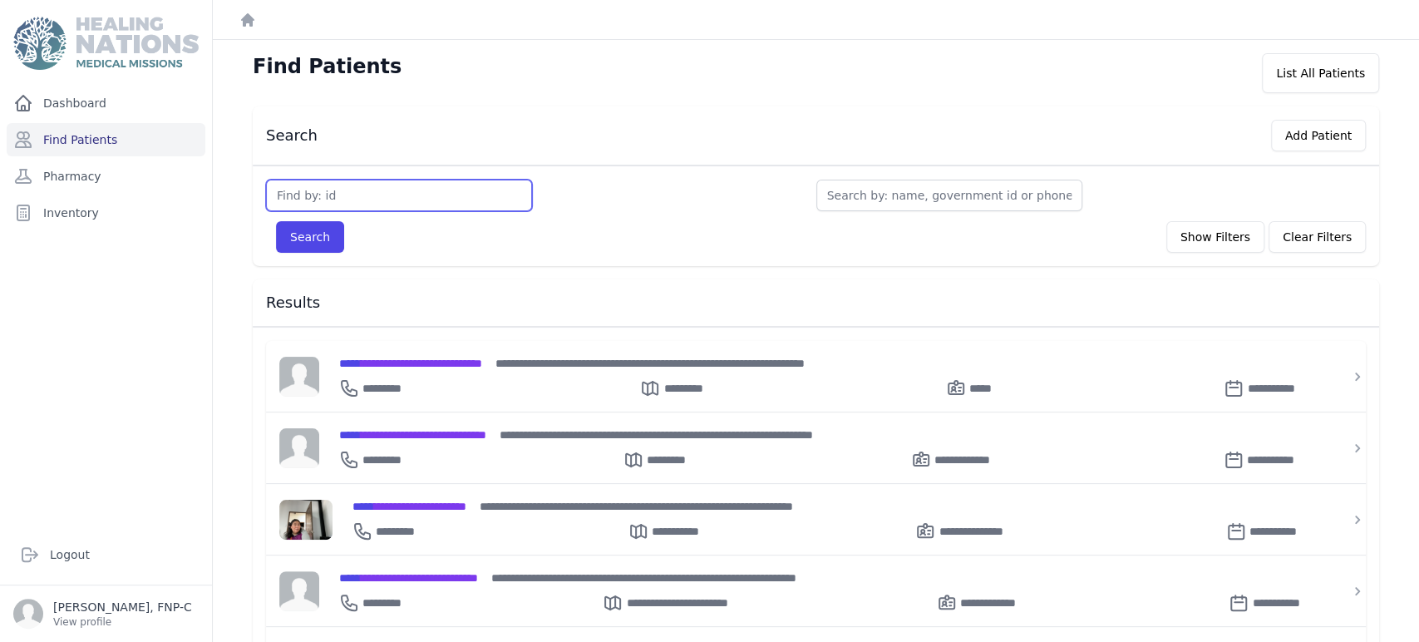
click at [338, 193] on input "text" at bounding box center [399, 196] width 266 height 32
type input "3380"
click at [297, 237] on button "Search" at bounding box center [310, 237] width 68 height 32
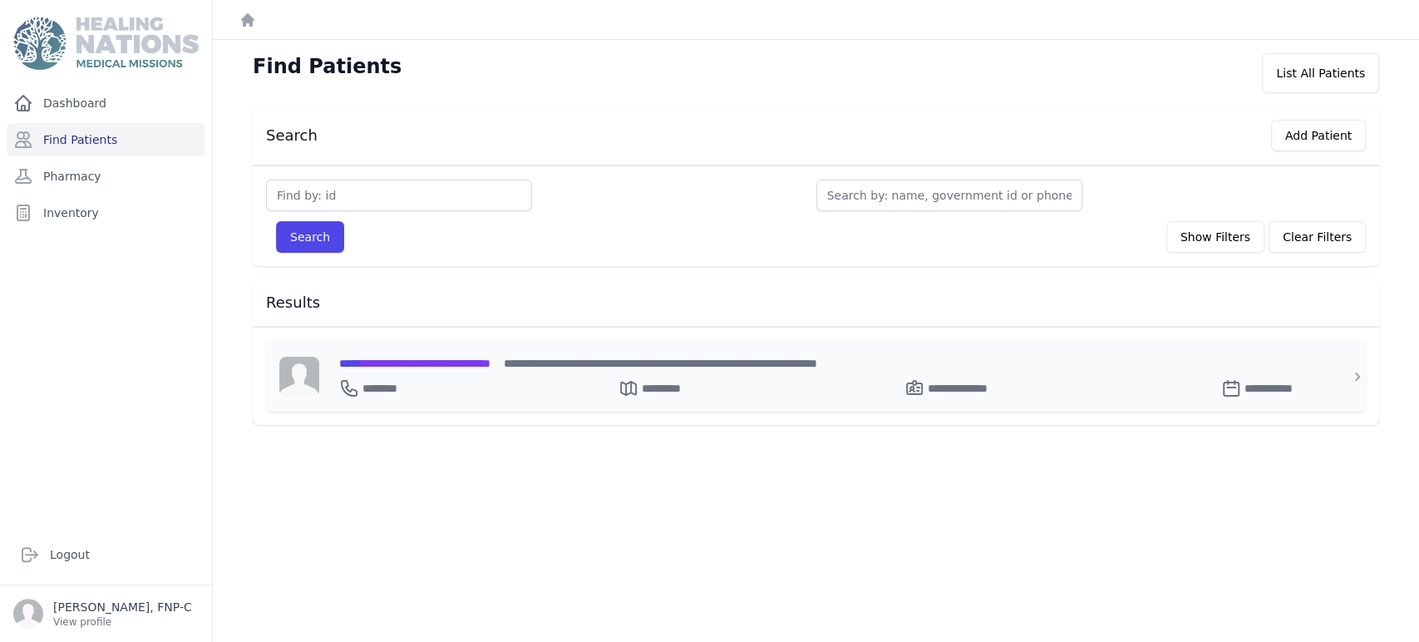
click at [403, 359] on span "**********" at bounding box center [414, 363] width 151 height 12
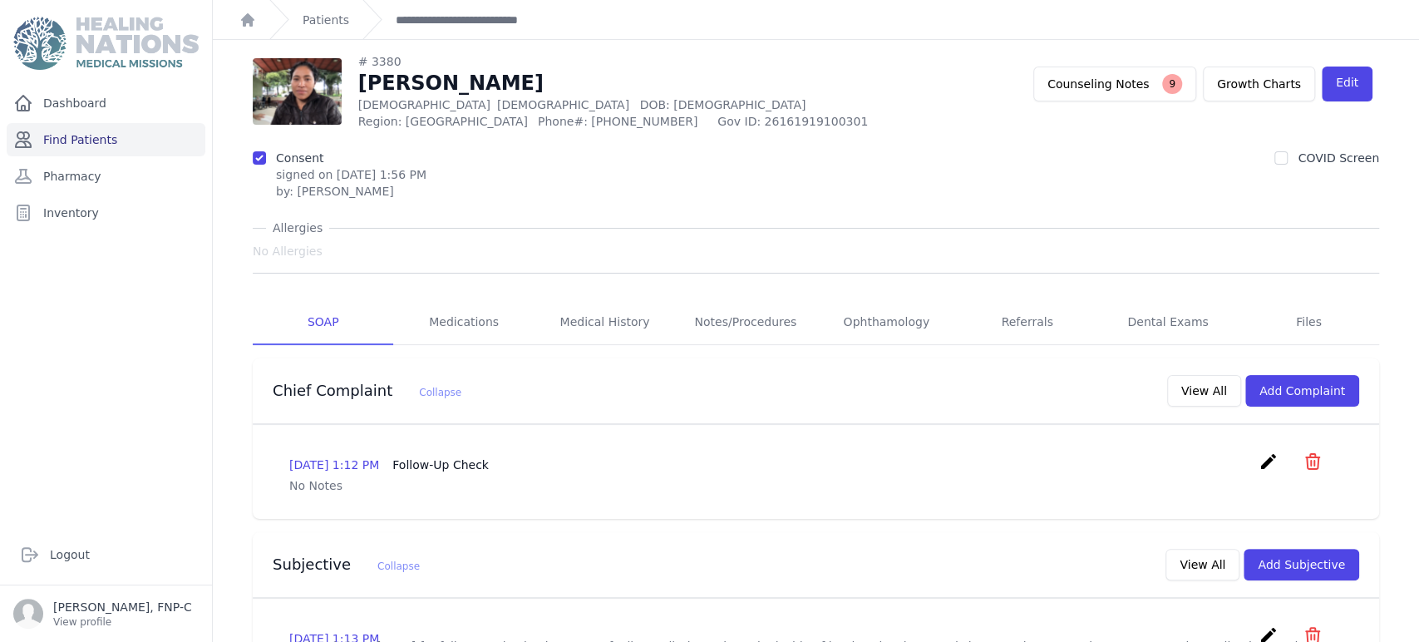
click at [96, 135] on link "Find Patients" at bounding box center [106, 139] width 199 height 33
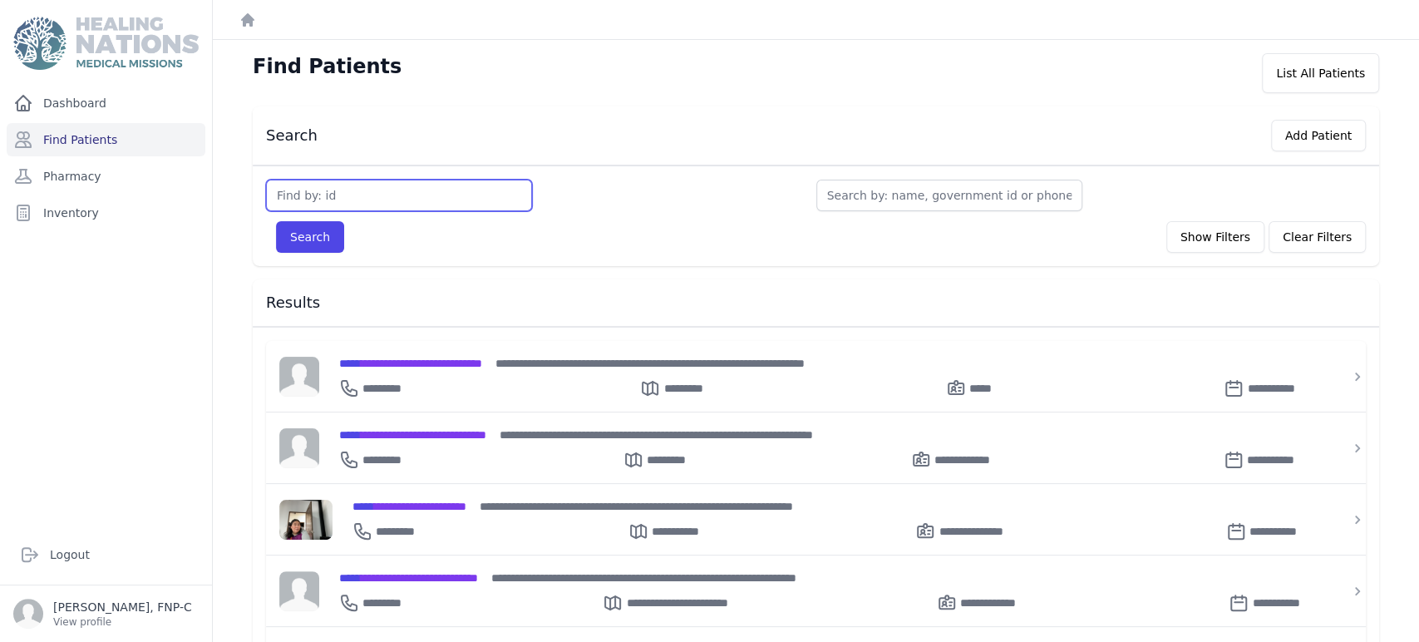
click at [326, 199] on input "text" at bounding box center [399, 196] width 266 height 32
type input "3383"
click at [292, 229] on button "Search" at bounding box center [310, 237] width 68 height 32
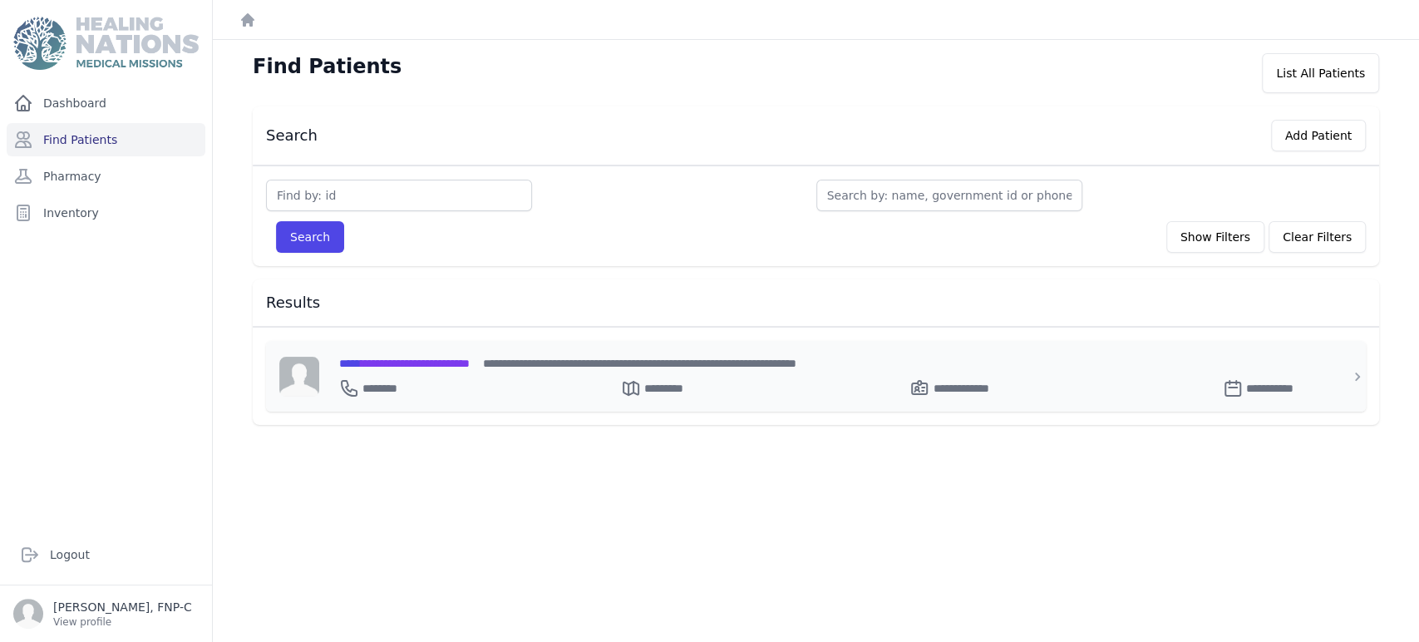
click at [396, 357] on span "**********" at bounding box center [404, 363] width 130 height 12
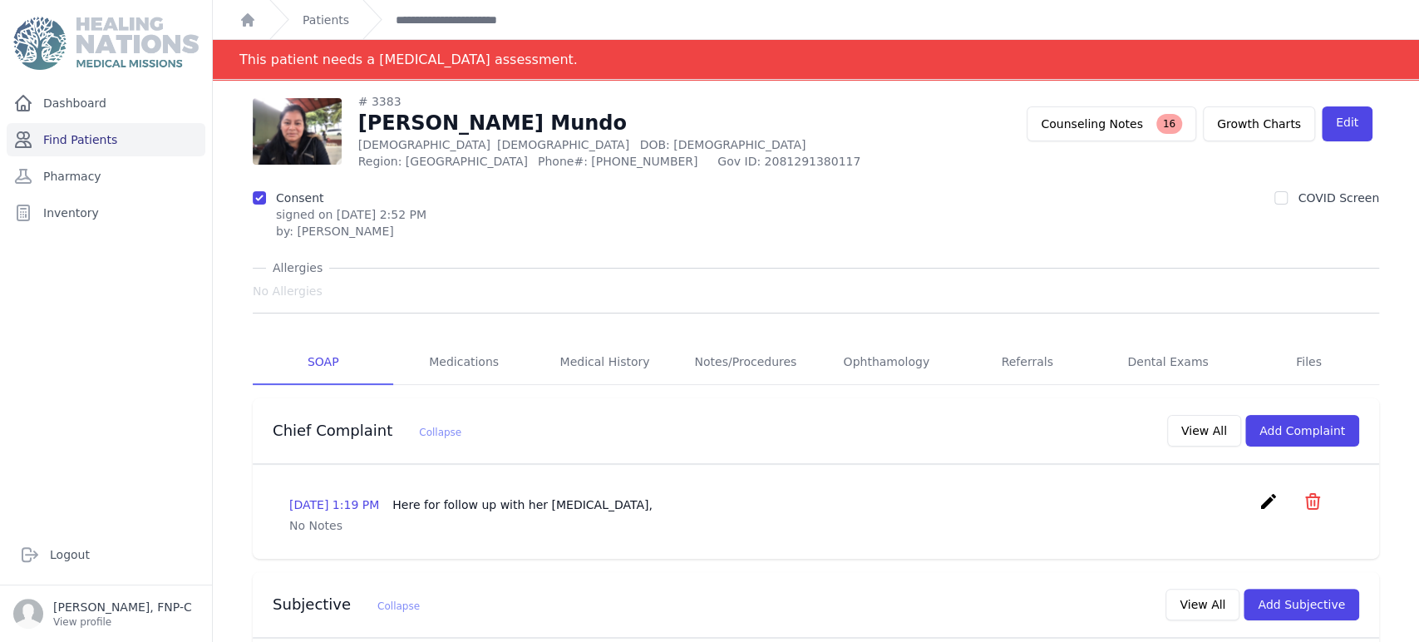
click at [103, 139] on link "Find Patients" at bounding box center [106, 139] width 199 height 33
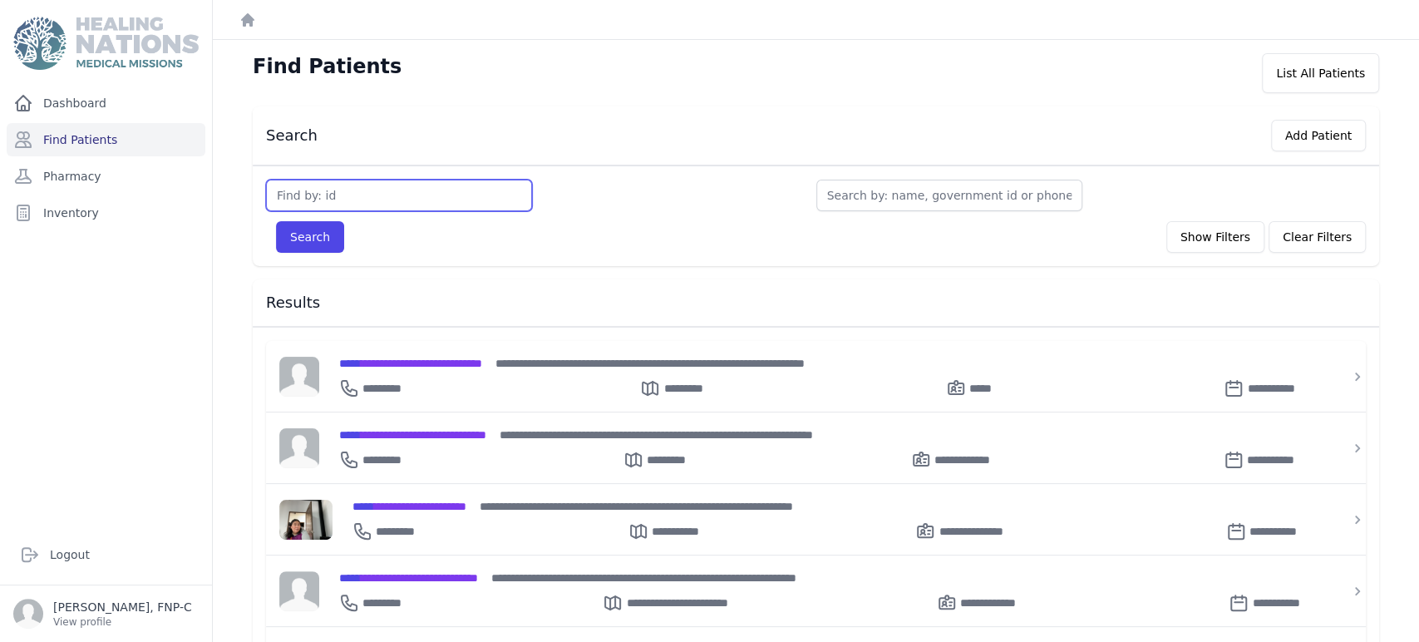
click at [303, 196] on input "text" at bounding box center [399, 196] width 266 height 32
type input "3438"
click at [295, 228] on button "Search" at bounding box center [310, 237] width 68 height 32
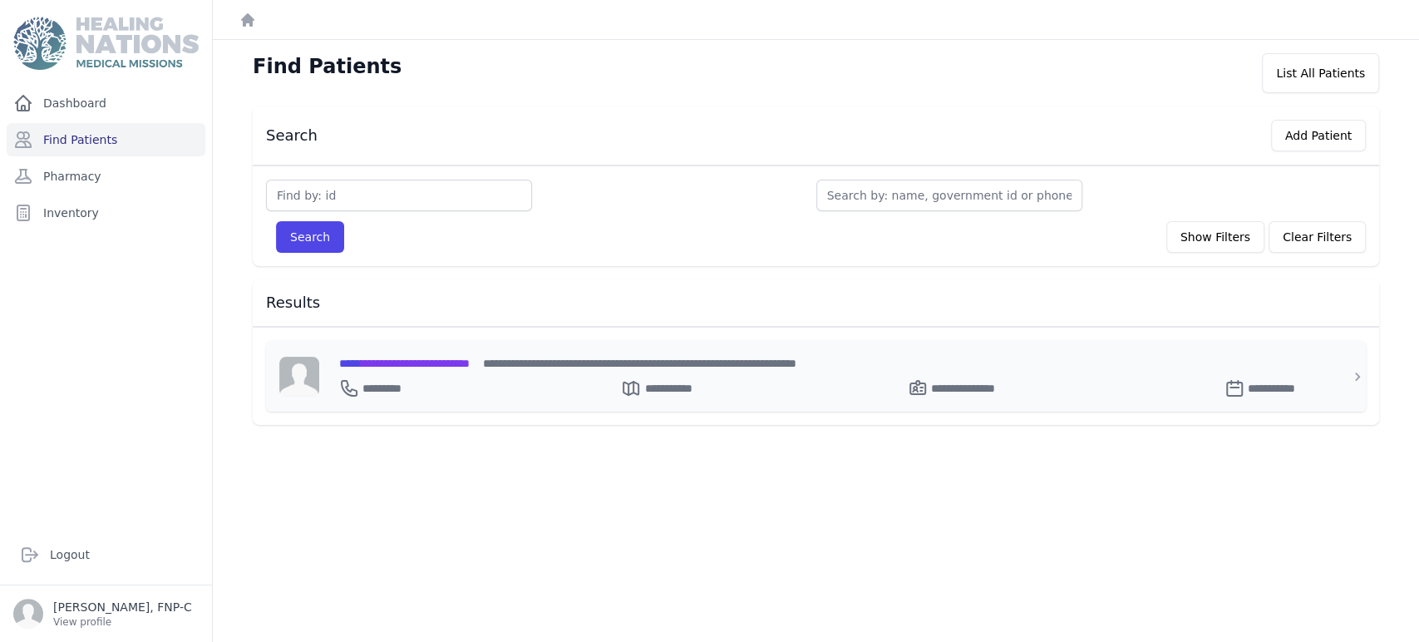
click at [391, 360] on span "**********" at bounding box center [404, 363] width 130 height 12
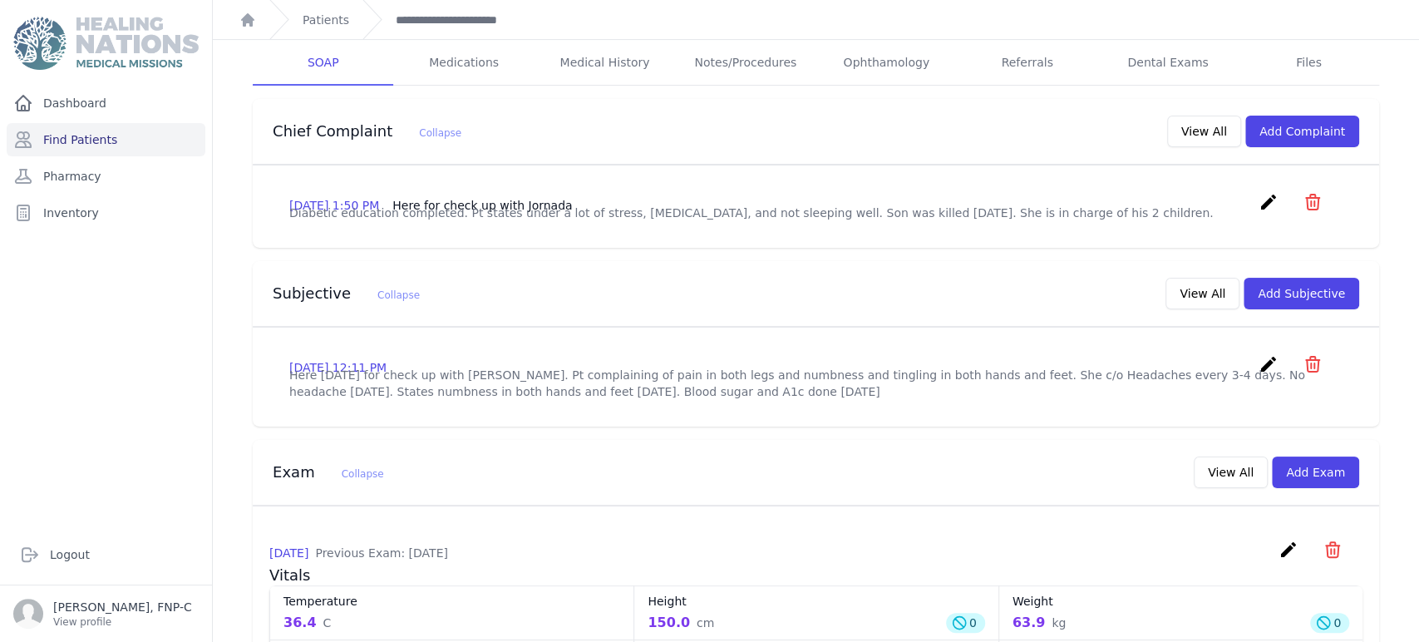
scroll to position [220, 0]
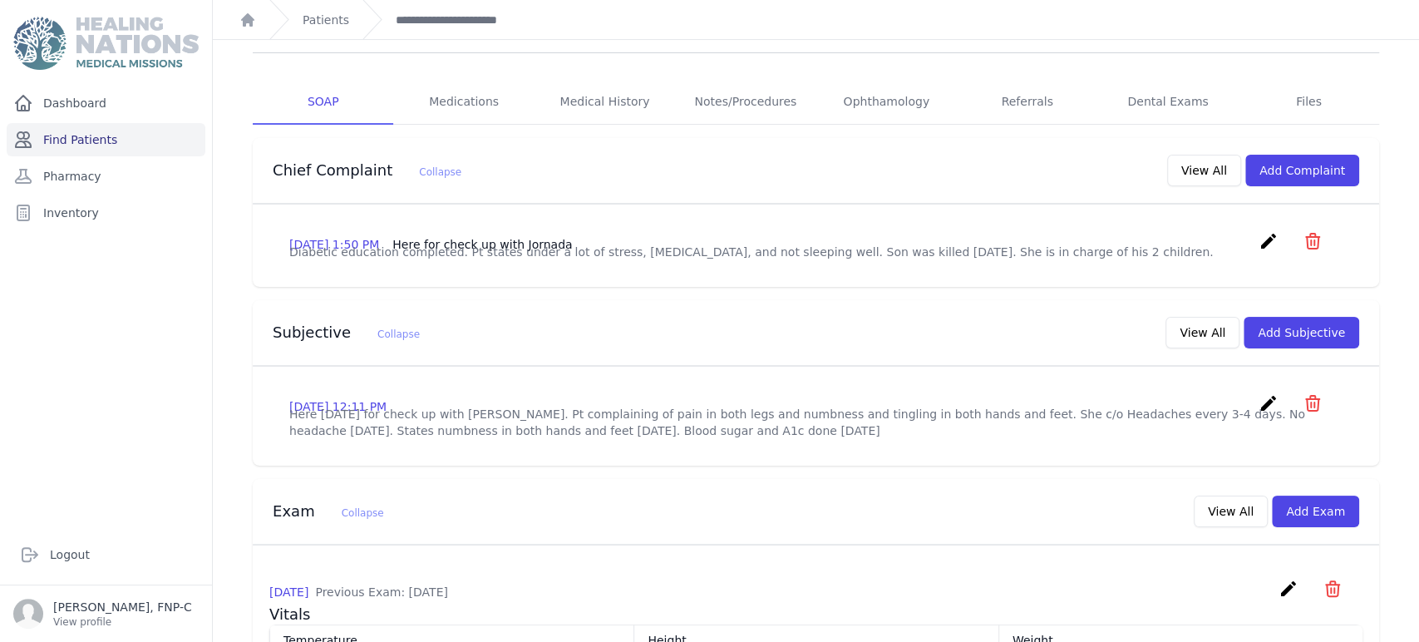
click at [78, 142] on link "Find Patients" at bounding box center [106, 139] width 199 height 33
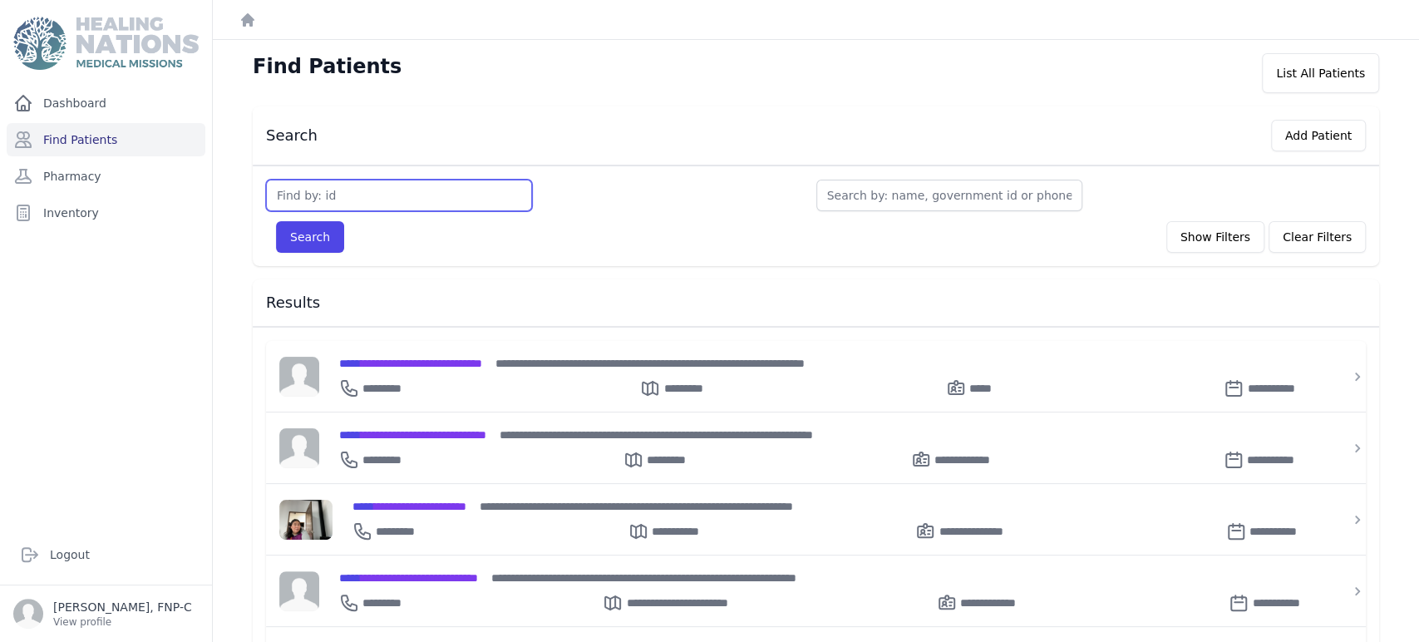
click at [312, 191] on input "text" at bounding box center [399, 196] width 266 height 32
type input "3442"
click at [304, 238] on button "Search" at bounding box center [310, 237] width 68 height 32
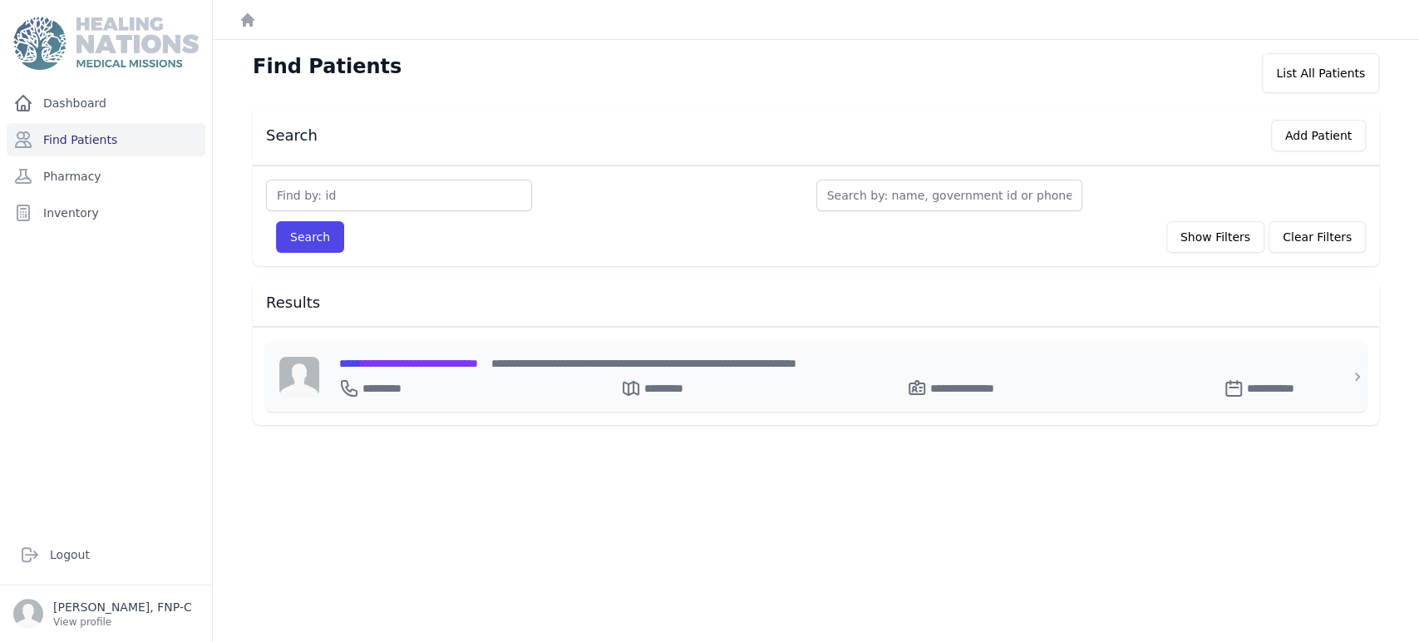
click at [392, 361] on span "**********" at bounding box center [408, 363] width 139 height 12
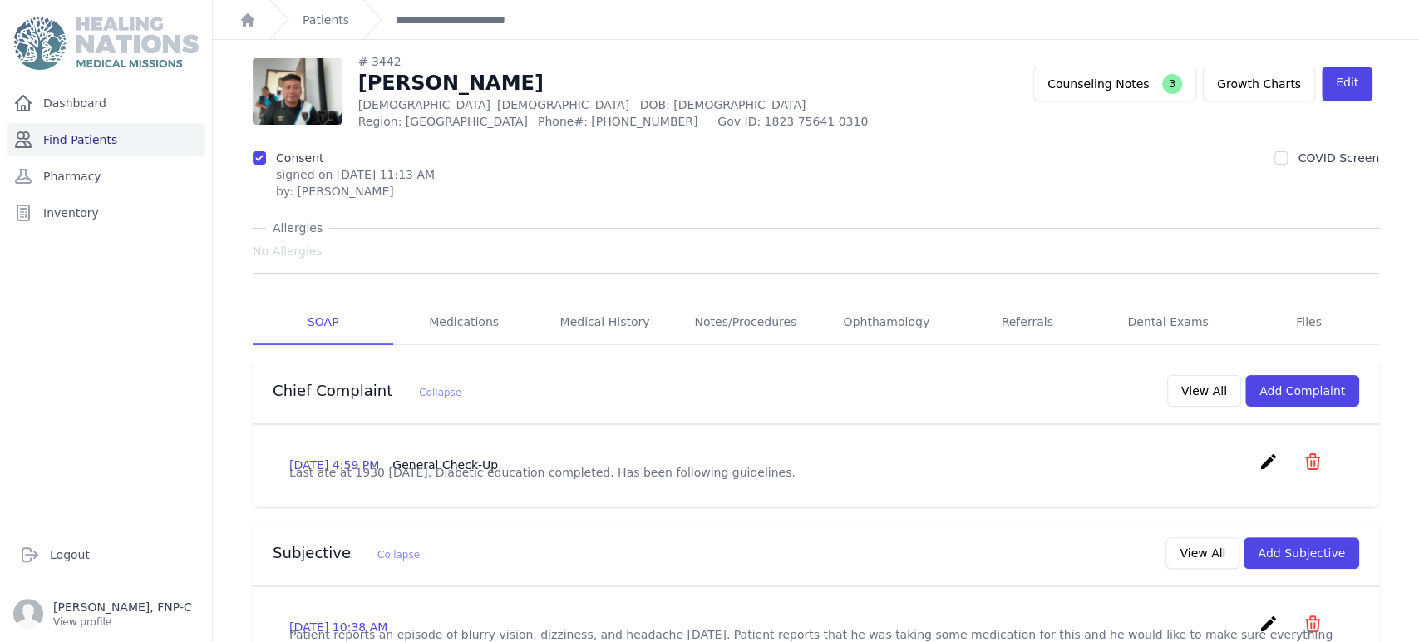
click at [57, 138] on link "Find Patients" at bounding box center [106, 139] width 199 height 33
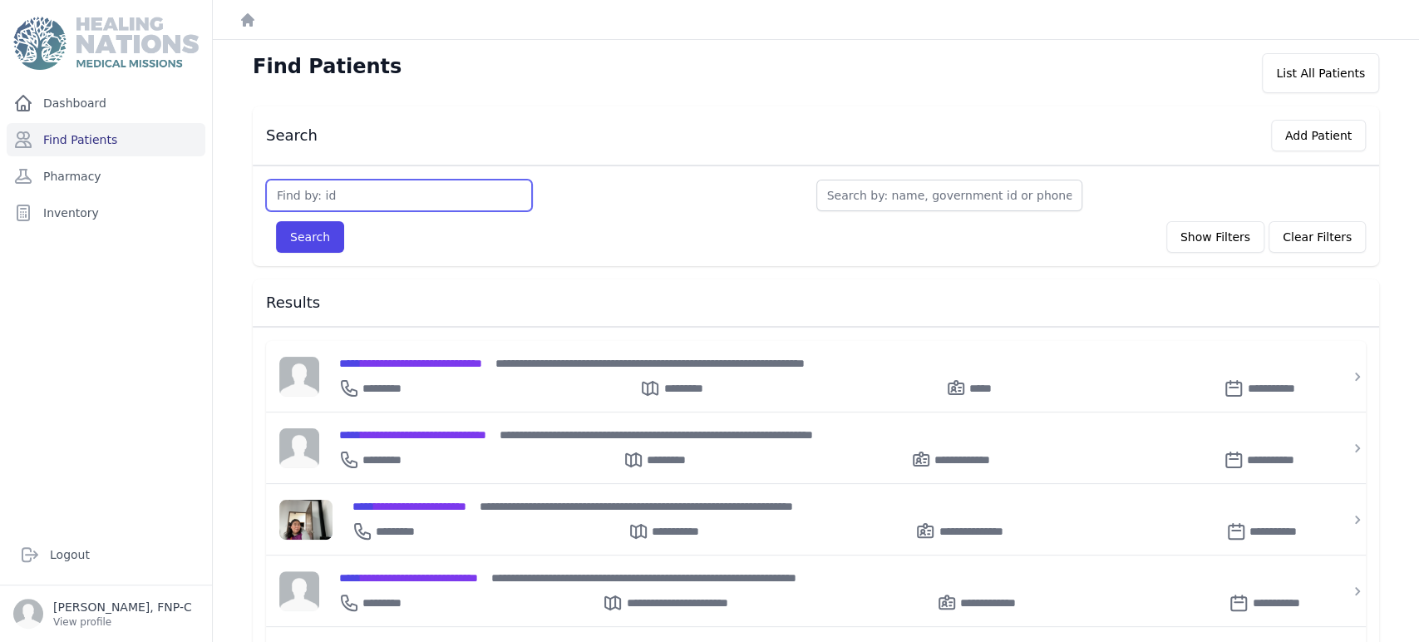
click at [343, 188] on input "text" at bounding box center [399, 196] width 266 height 32
type input "3450"
click at [318, 234] on button "Search" at bounding box center [310, 237] width 68 height 32
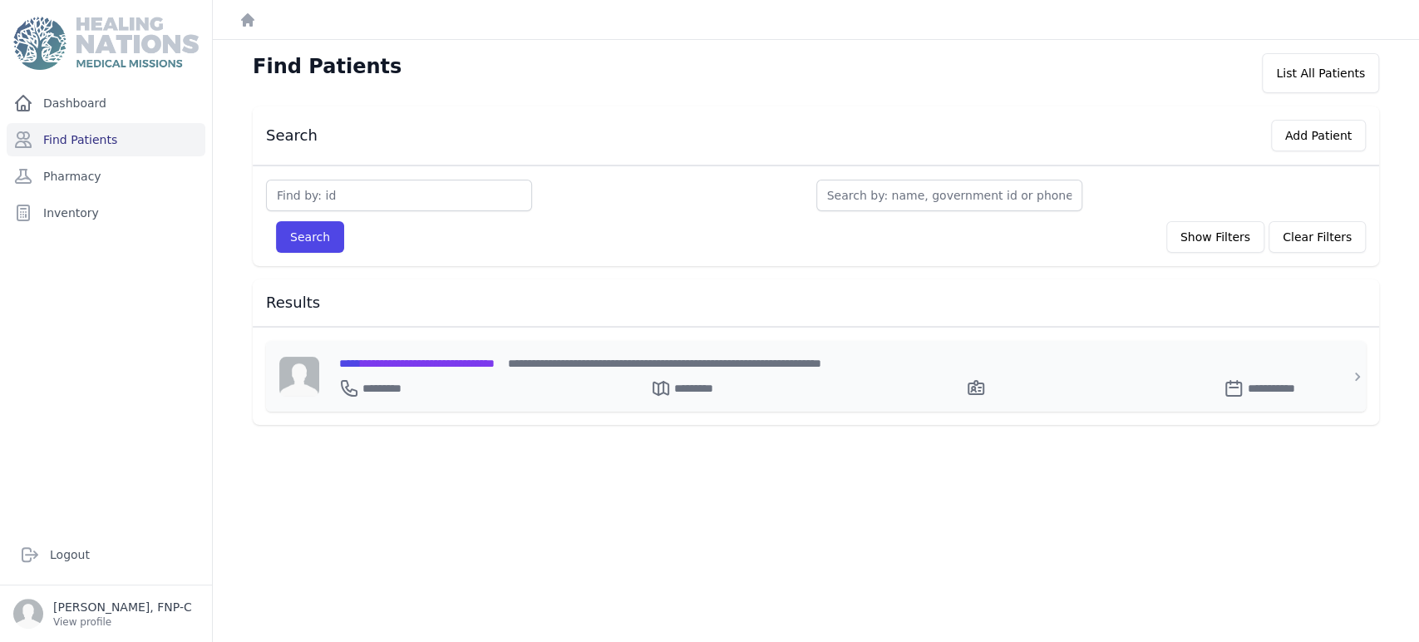
click at [399, 362] on span "**********" at bounding box center [416, 363] width 155 height 12
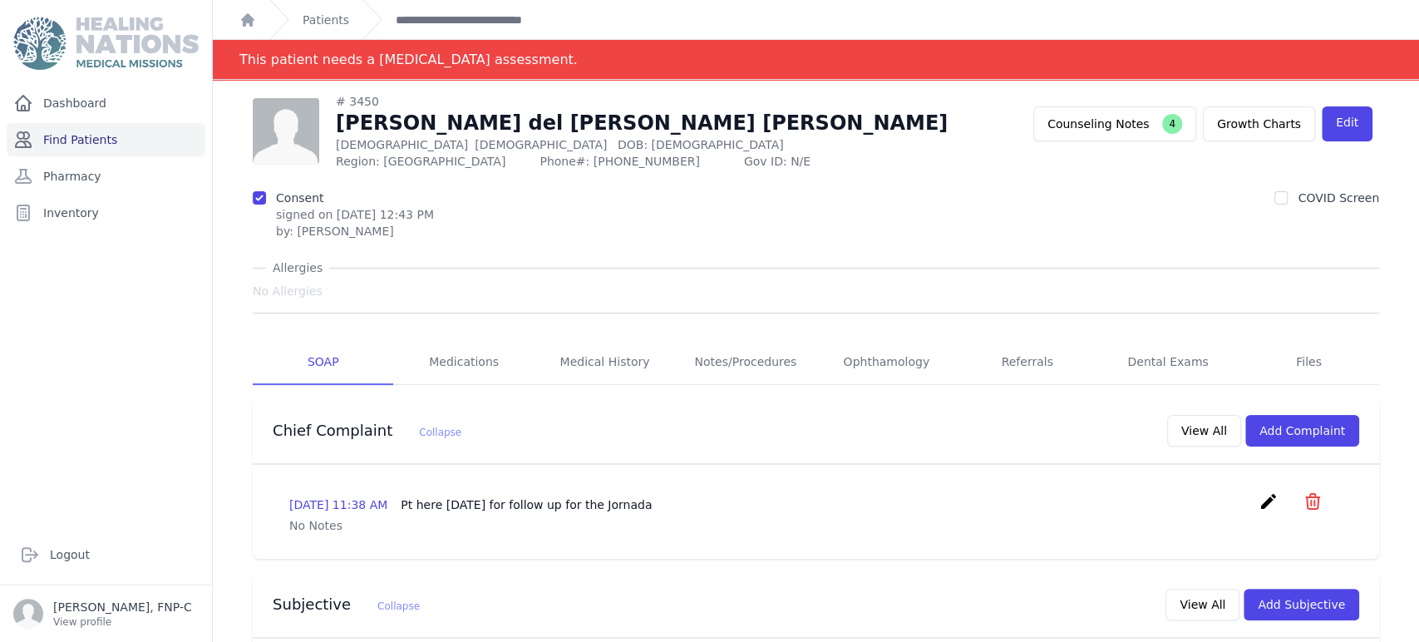
click at [55, 129] on link "Find Patients" at bounding box center [106, 139] width 199 height 33
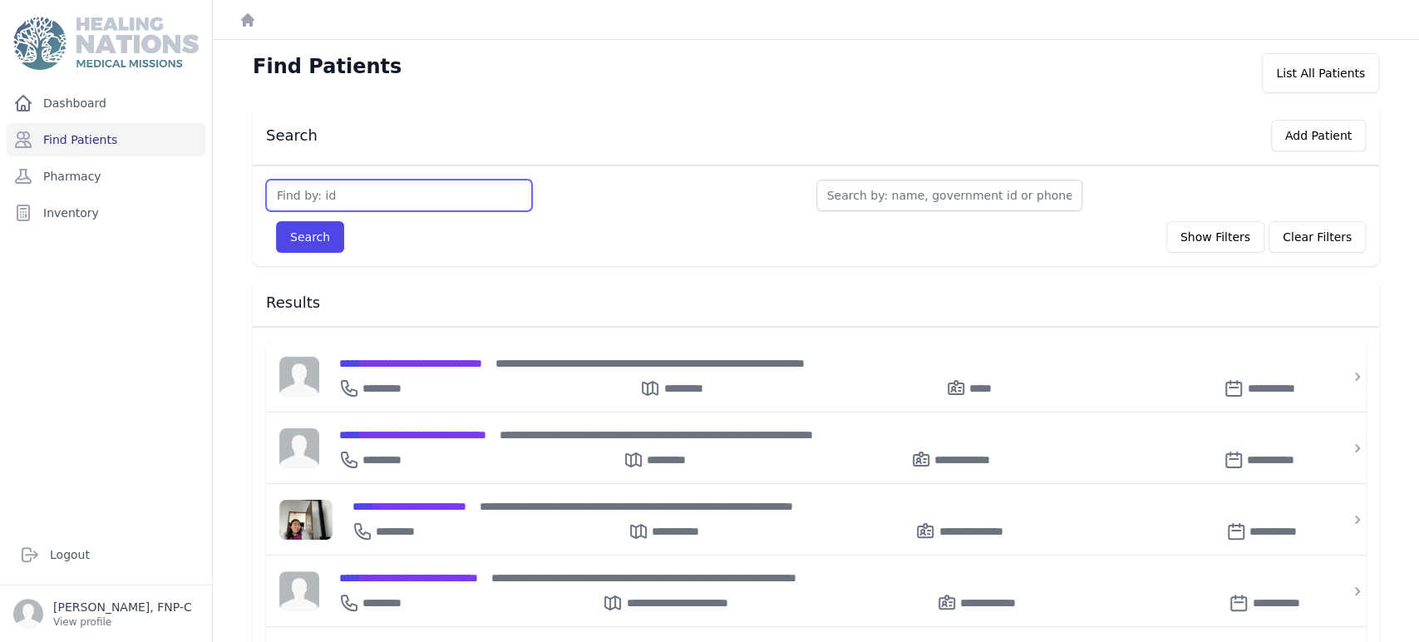
click at [324, 196] on input "text" at bounding box center [399, 196] width 266 height 32
type input "3451"
click at [279, 237] on button "Search" at bounding box center [310, 237] width 68 height 32
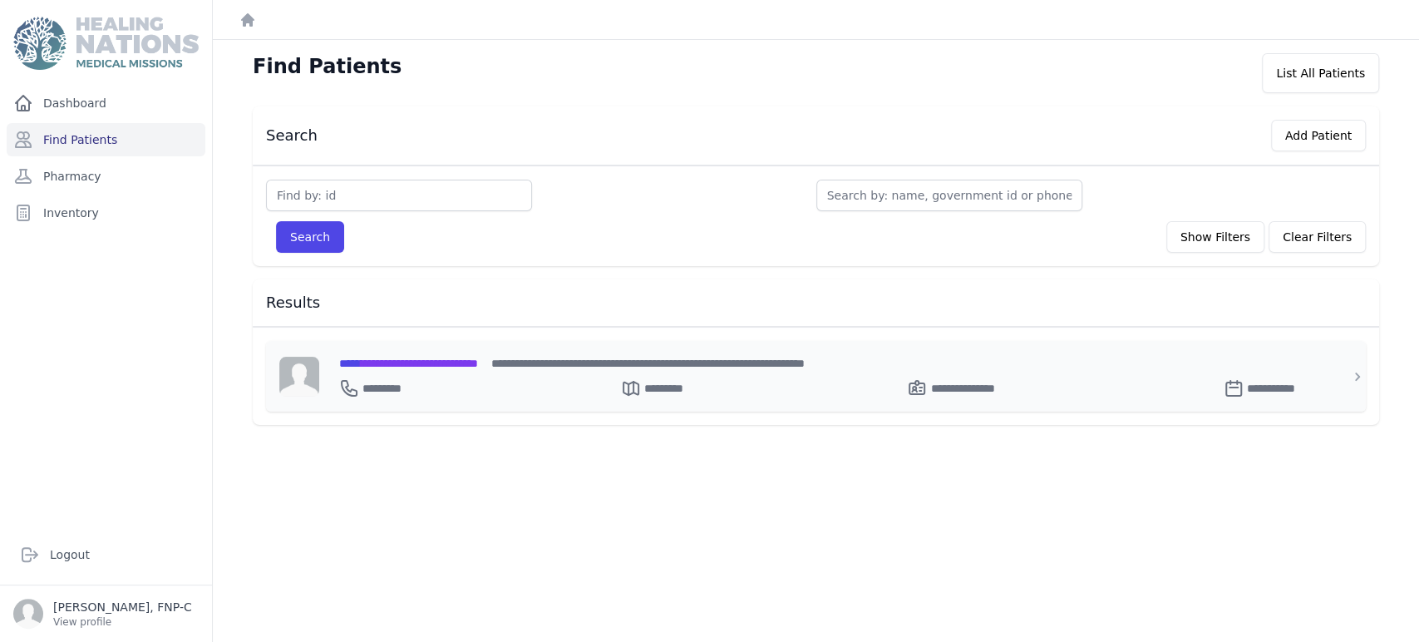
click at [418, 357] on span "**********" at bounding box center [408, 363] width 139 height 12
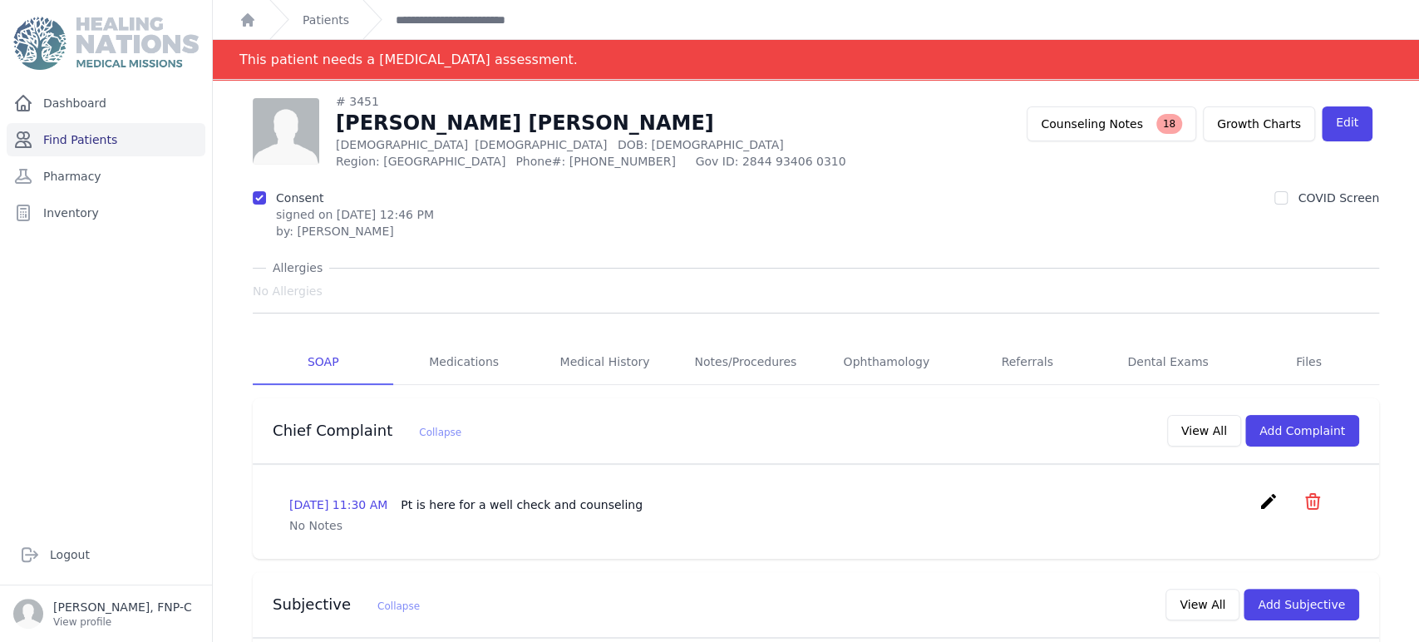
click at [56, 138] on link "Find Patients" at bounding box center [106, 139] width 199 height 33
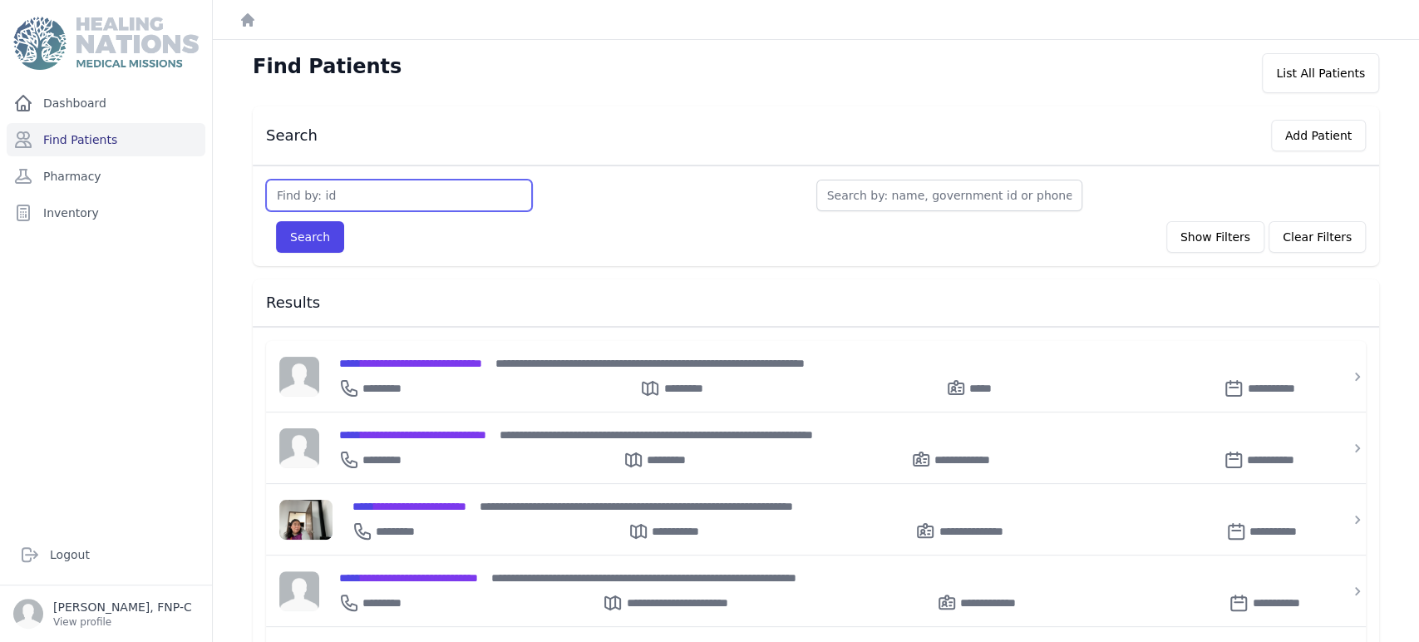
click at [307, 197] on input "text" at bounding box center [399, 196] width 266 height 32
type input "3458"
click at [310, 238] on button "Search" at bounding box center [310, 237] width 68 height 32
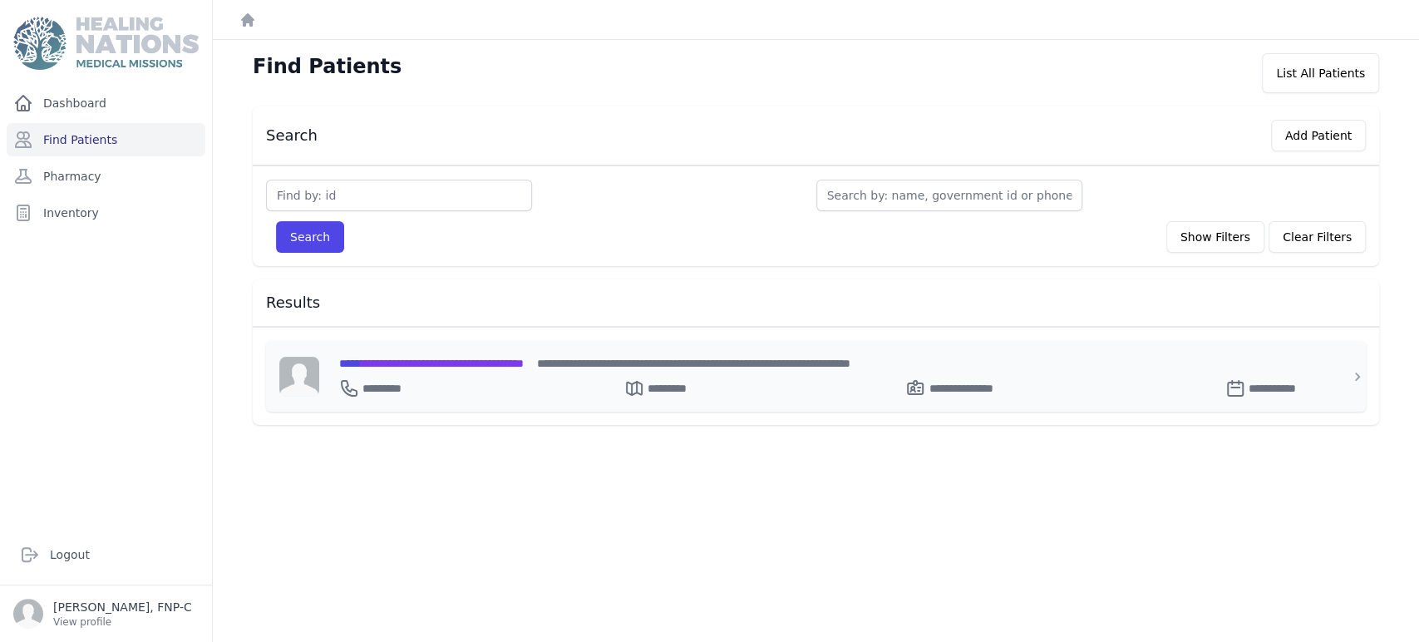
click at [403, 362] on span "**********" at bounding box center [431, 363] width 185 height 12
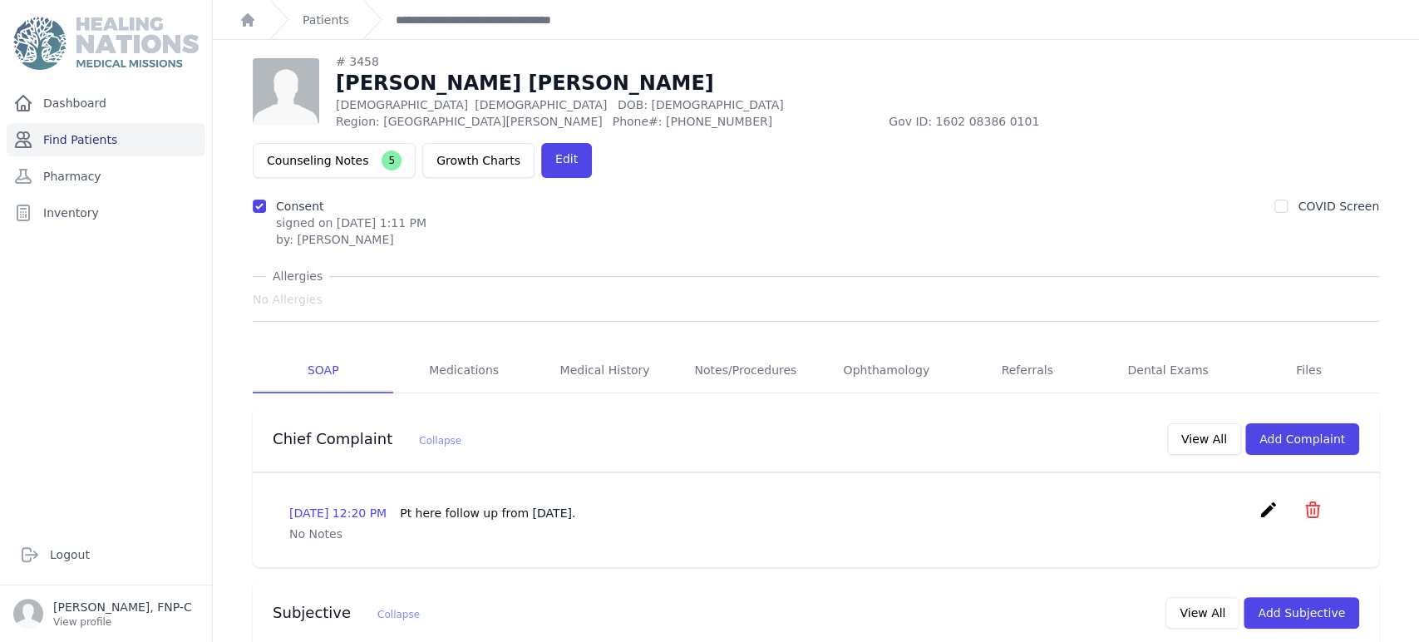
click at [60, 141] on link "Find Patients" at bounding box center [106, 139] width 199 height 33
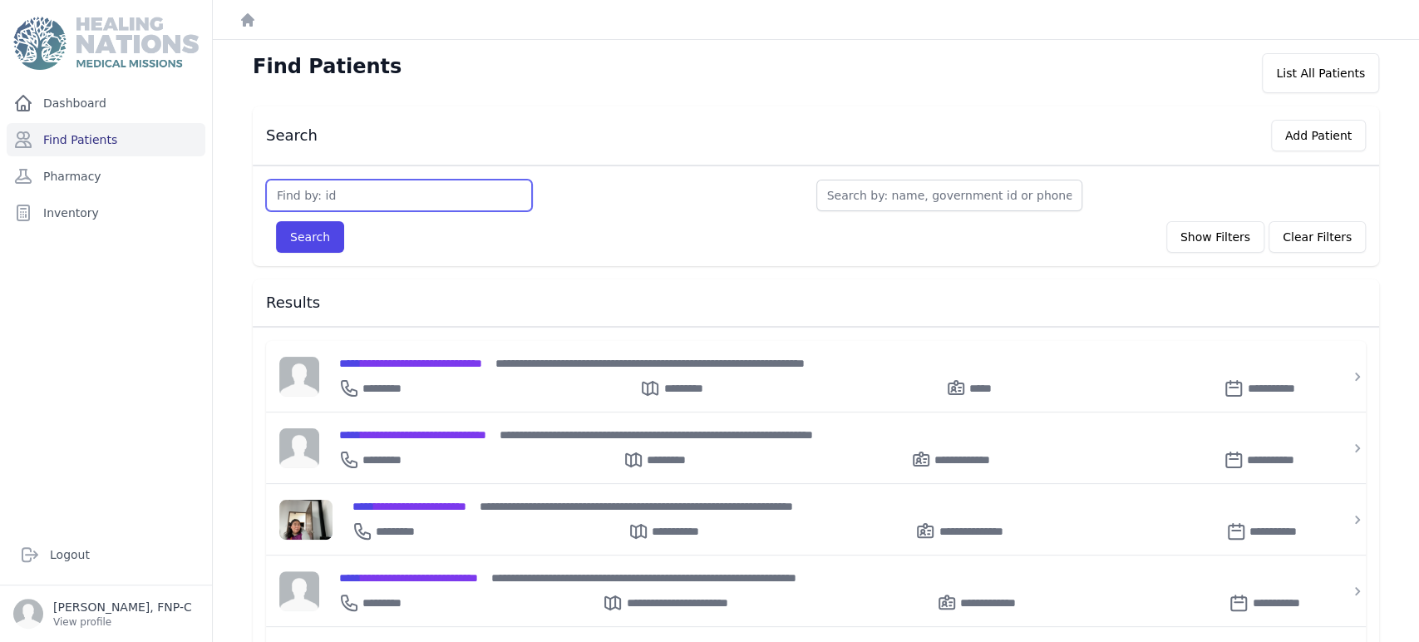
click at [333, 204] on input "text" at bounding box center [399, 196] width 266 height 32
type input "3459"
click at [302, 236] on button "Search" at bounding box center [310, 237] width 68 height 32
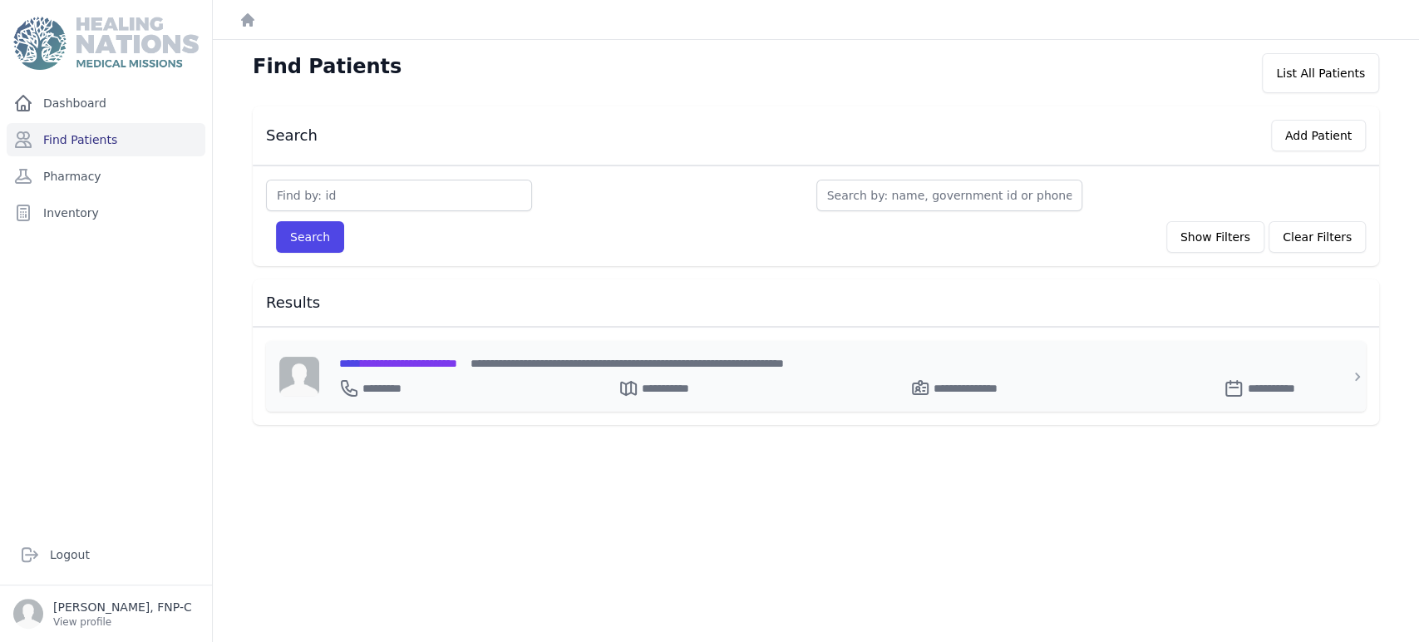
click at [415, 359] on span "**********" at bounding box center [398, 363] width 118 height 12
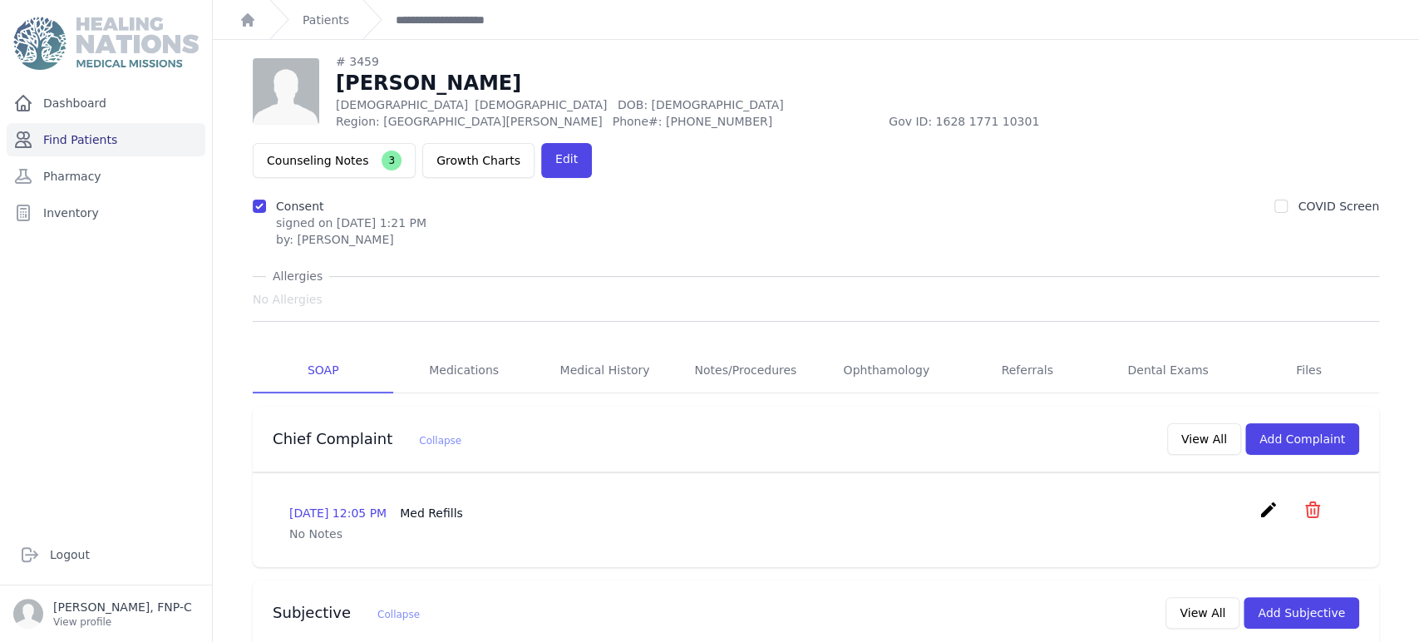
click at [59, 139] on link "Find Patients" at bounding box center [106, 139] width 199 height 33
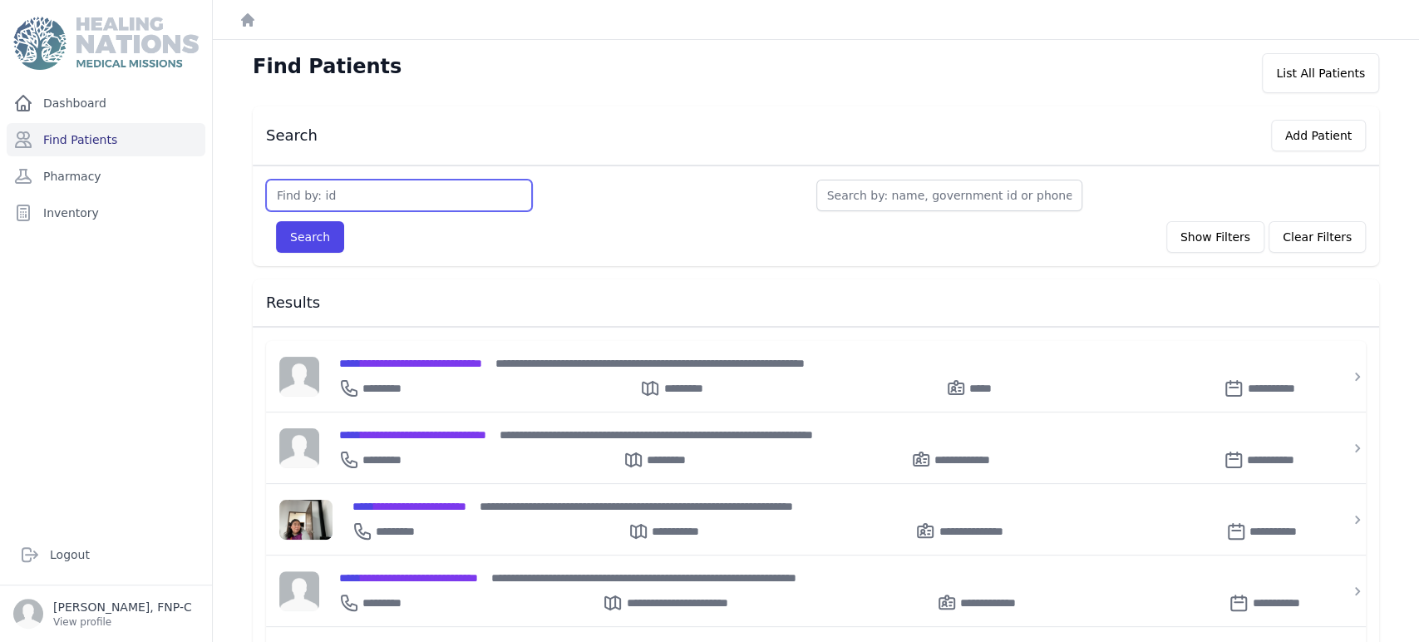
click at [292, 191] on input "text" at bounding box center [399, 196] width 266 height 32
type input "3461"
click at [290, 228] on button "Search" at bounding box center [310, 237] width 68 height 32
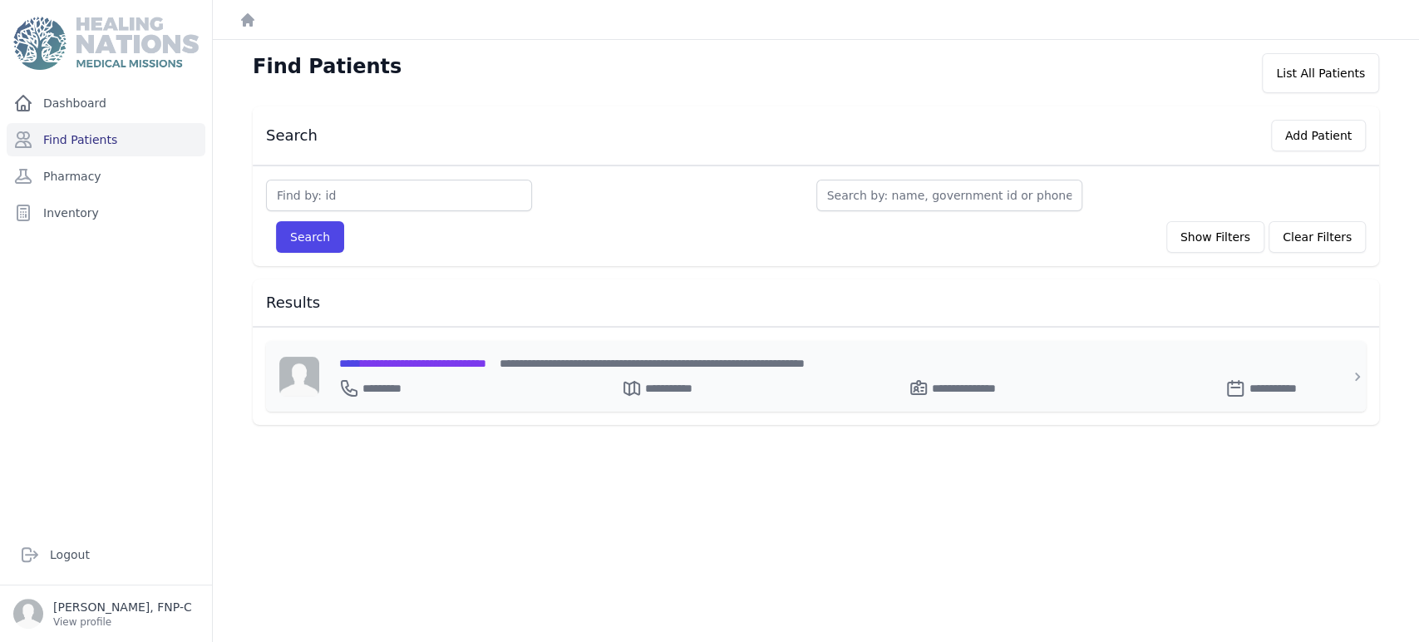
click at [380, 360] on span "**********" at bounding box center [412, 363] width 147 height 12
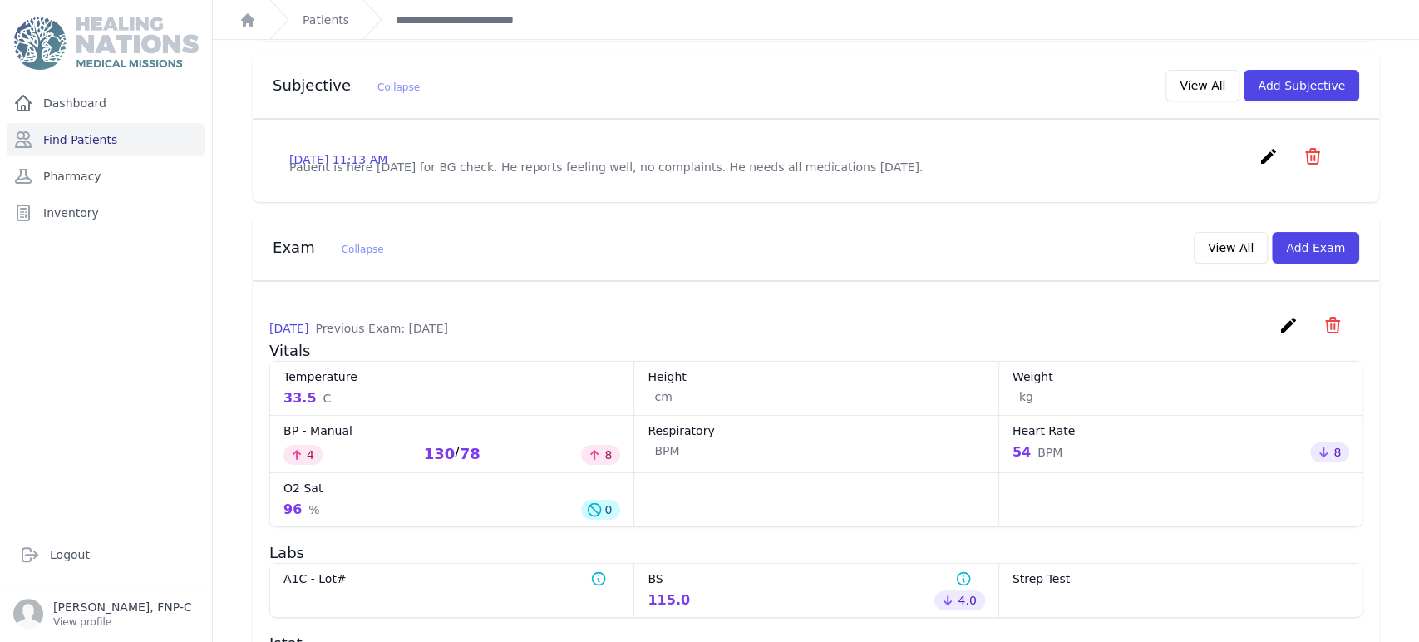
scroll to position [369, 0]
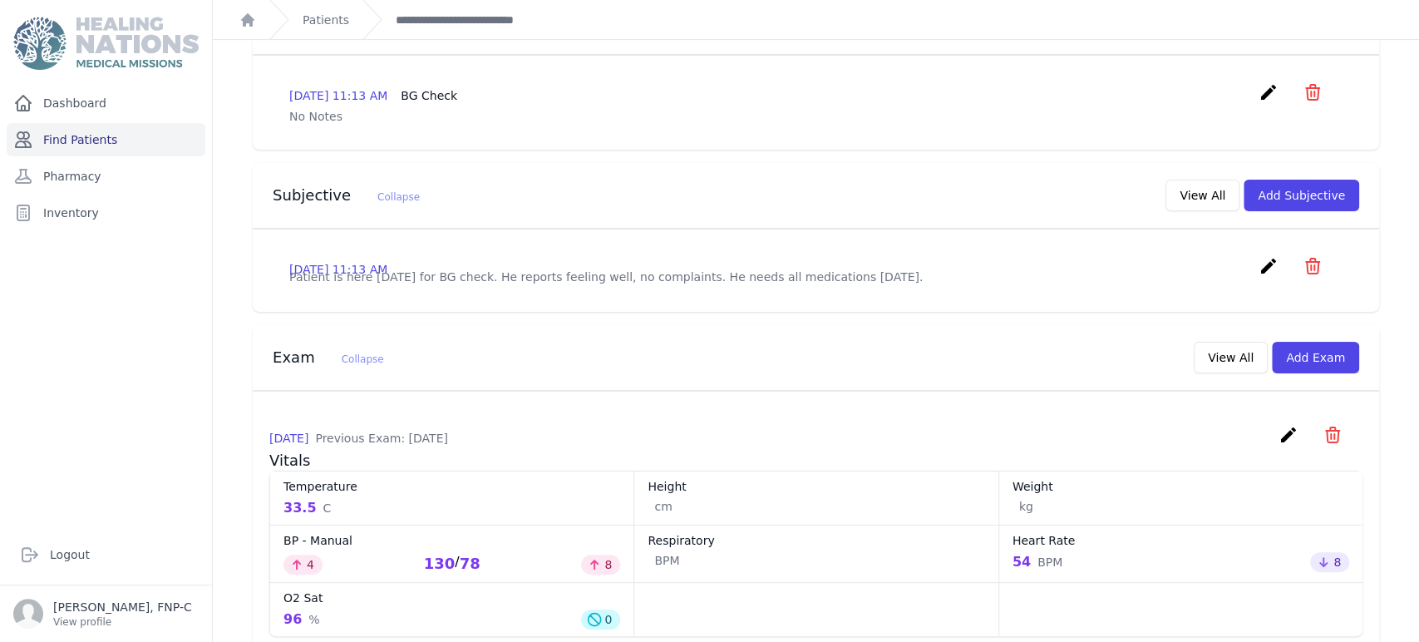
click at [71, 138] on link "Find Patients" at bounding box center [106, 139] width 199 height 33
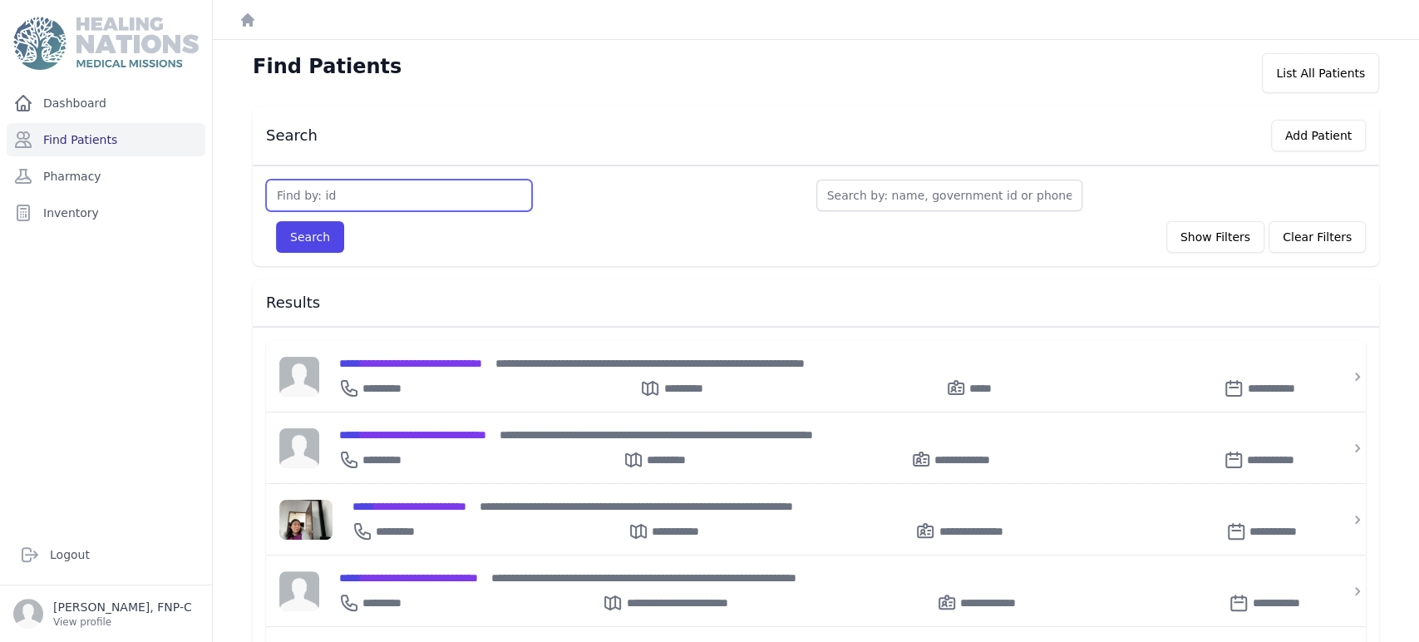
click at [343, 194] on input "text" at bounding box center [399, 196] width 266 height 32
type input "3462"
click at [314, 232] on button "Search" at bounding box center [310, 237] width 68 height 32
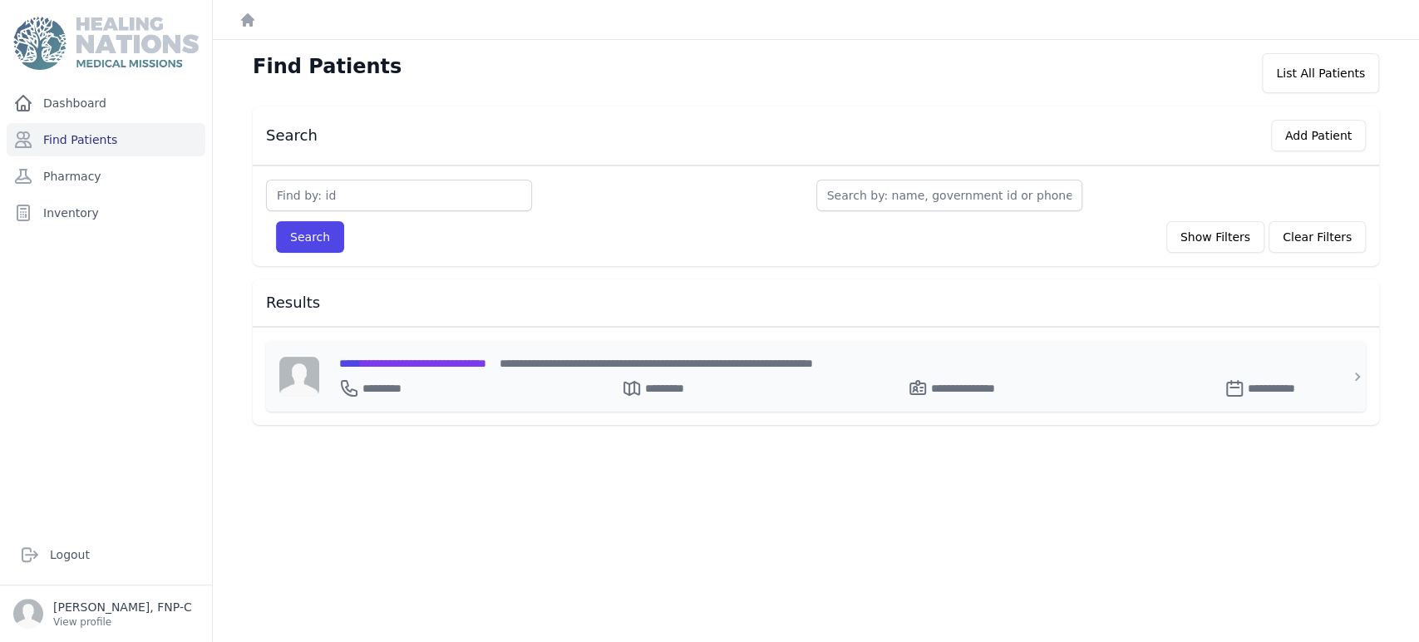
click at [389, 360] on span "**********" at bounding box center [412, 363] width 147 height 12
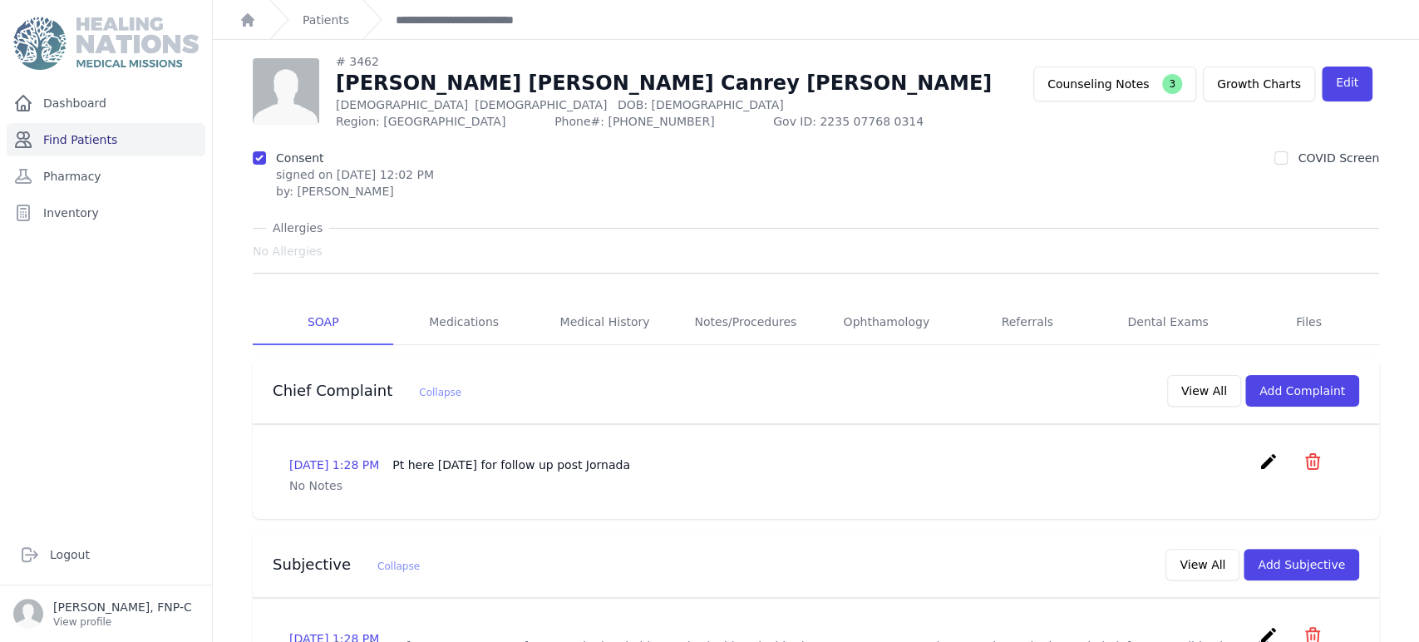
click at [86, 138] on link "Find Patients" at bounding box center [106, 139] width 199 height 33
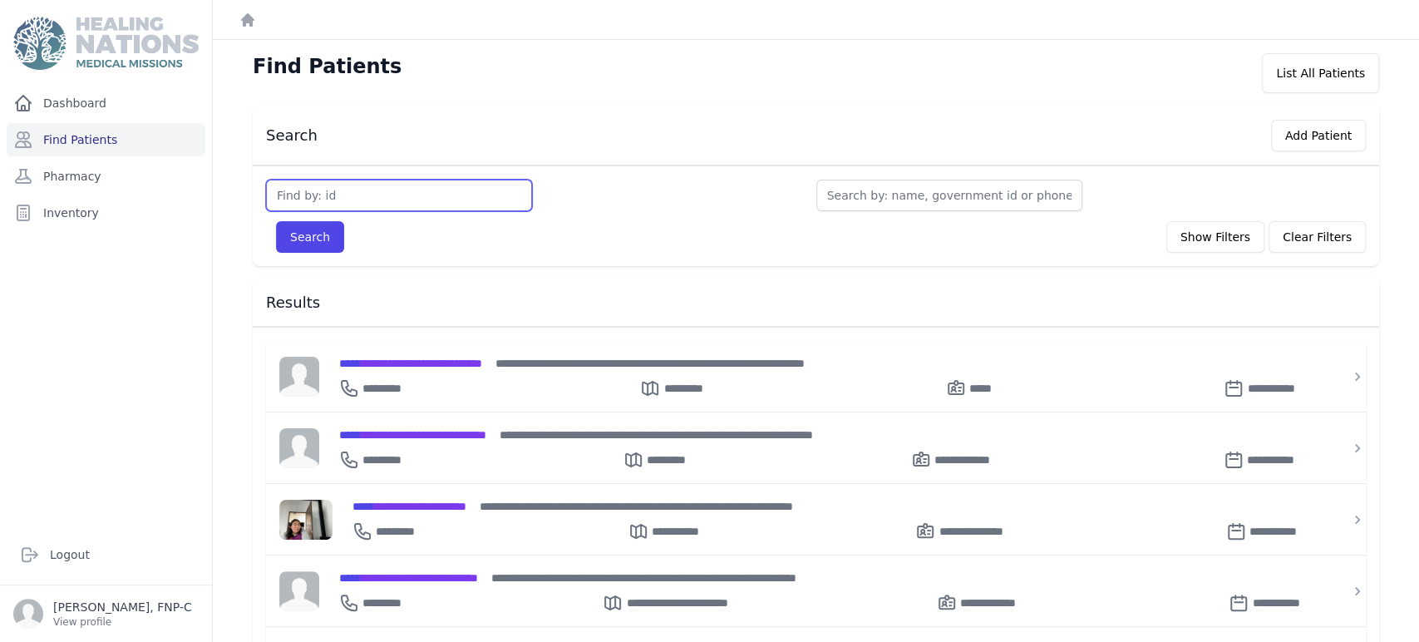
click at [320, 191] on input "text" at bounding box center [399, 196] width 266 height 32
type input "3469"
click at [313, 234] on button "Search" at bounding box center [310, 237] width 68 height 32
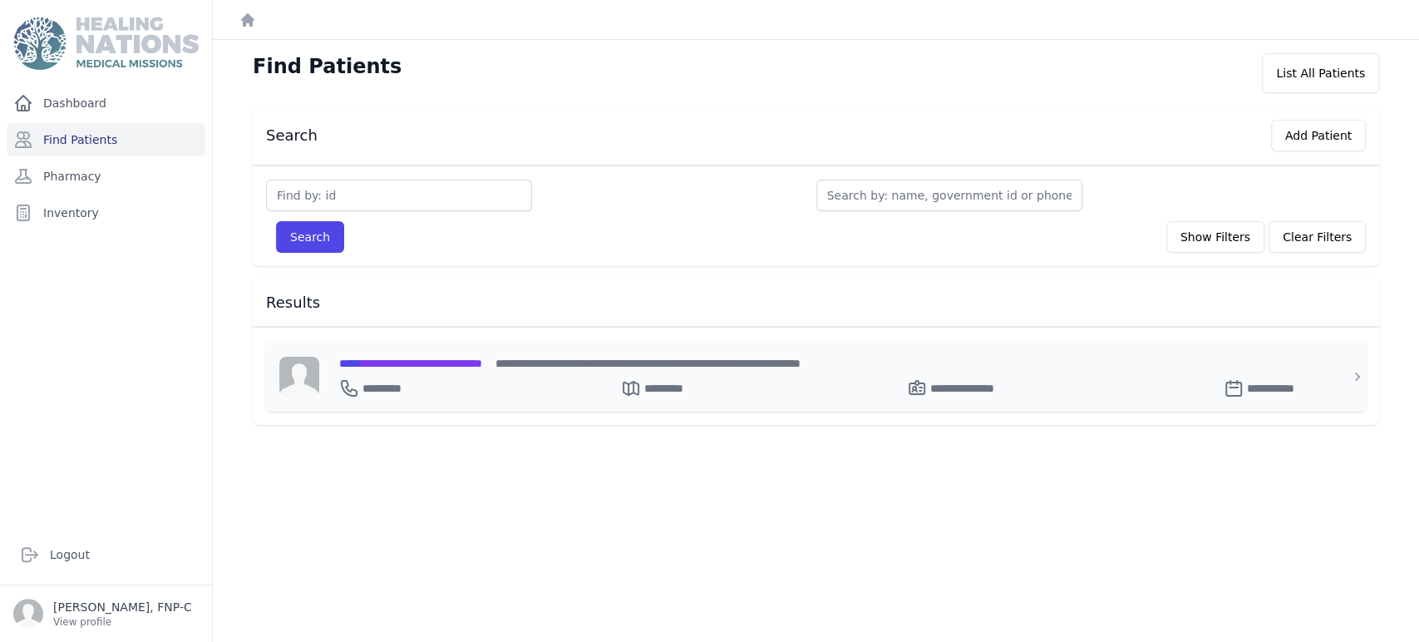
drag, startPoint x: 354, startPoint y: 302, endPoint x: 392, endPoint y: 361, distance: 70.3
click at [392, 361] on span "**********" at bounding box center [410, 363] width 143 height 12
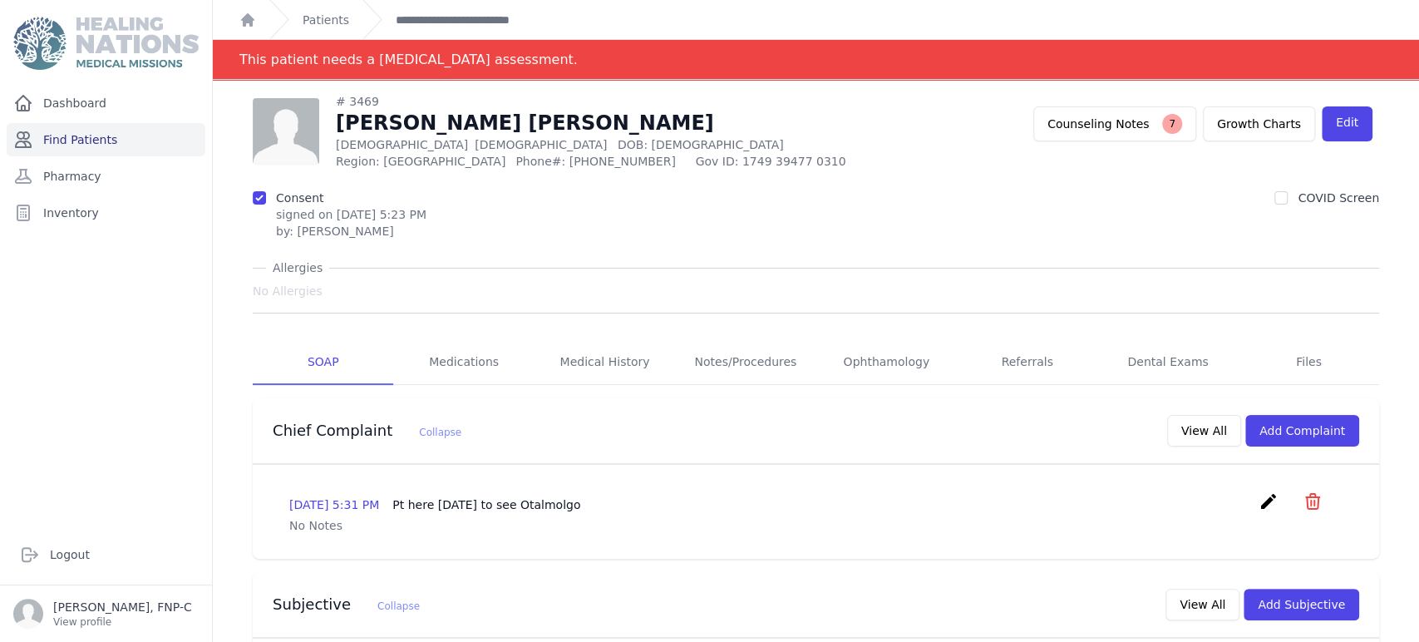
click at [75, 140] on link "Find Patients" at bounding box center [106, 139] width 199 height 33
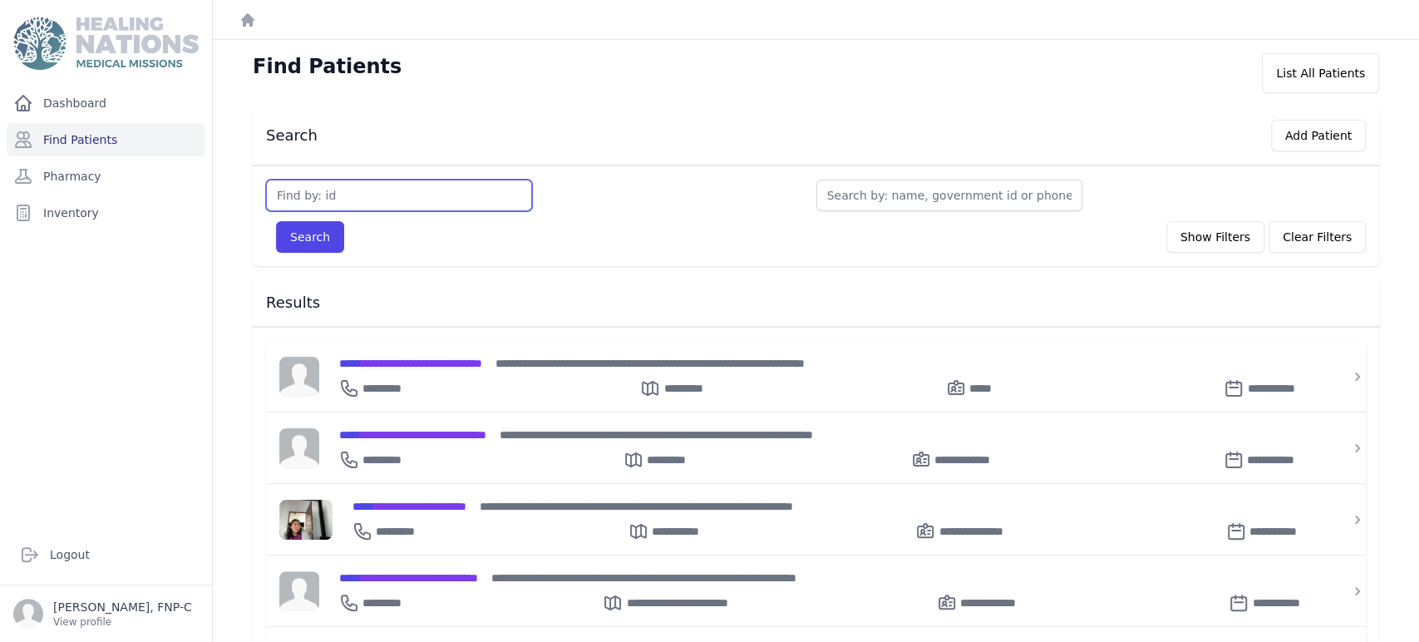
click at [332, 198] on input "text" at bounding box center [399, 196] width 266 height 32
type input "3473"
click at [317, 234] on button "Search" at bounding box center [310, 237] width 68 height 32
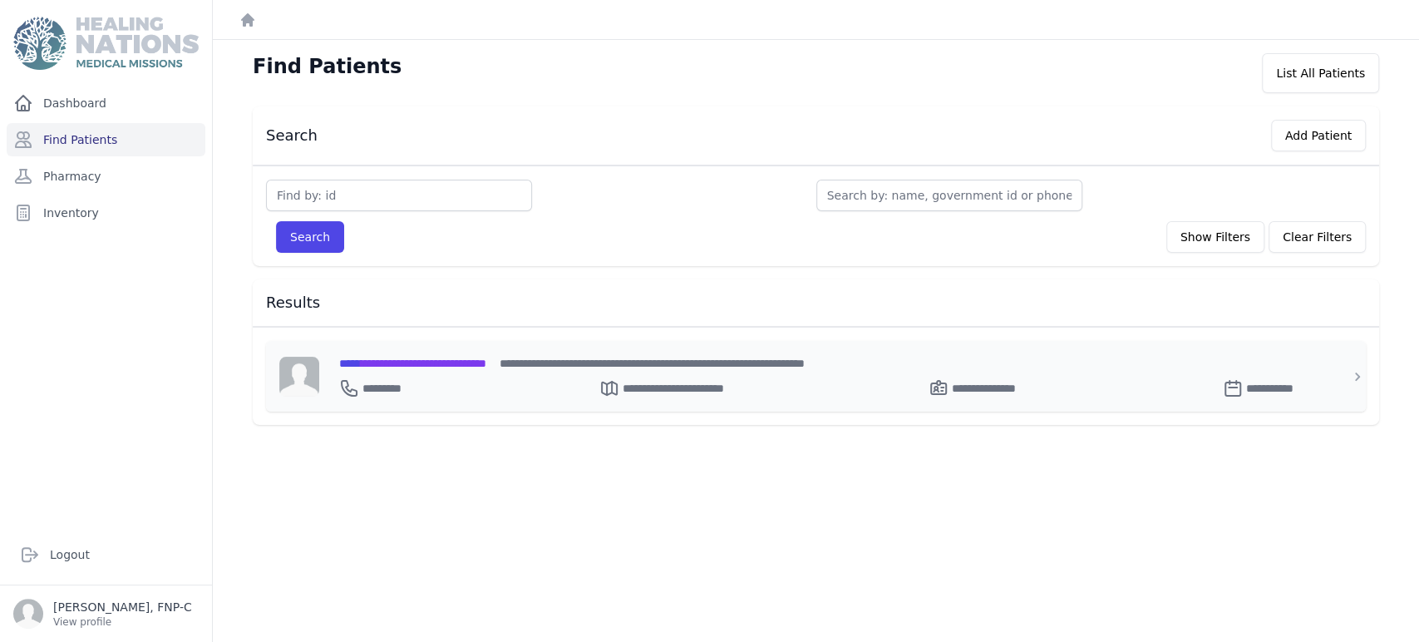
click at [399, 357] on span "**********" at bounding box center [412, 363] width 147 height 12
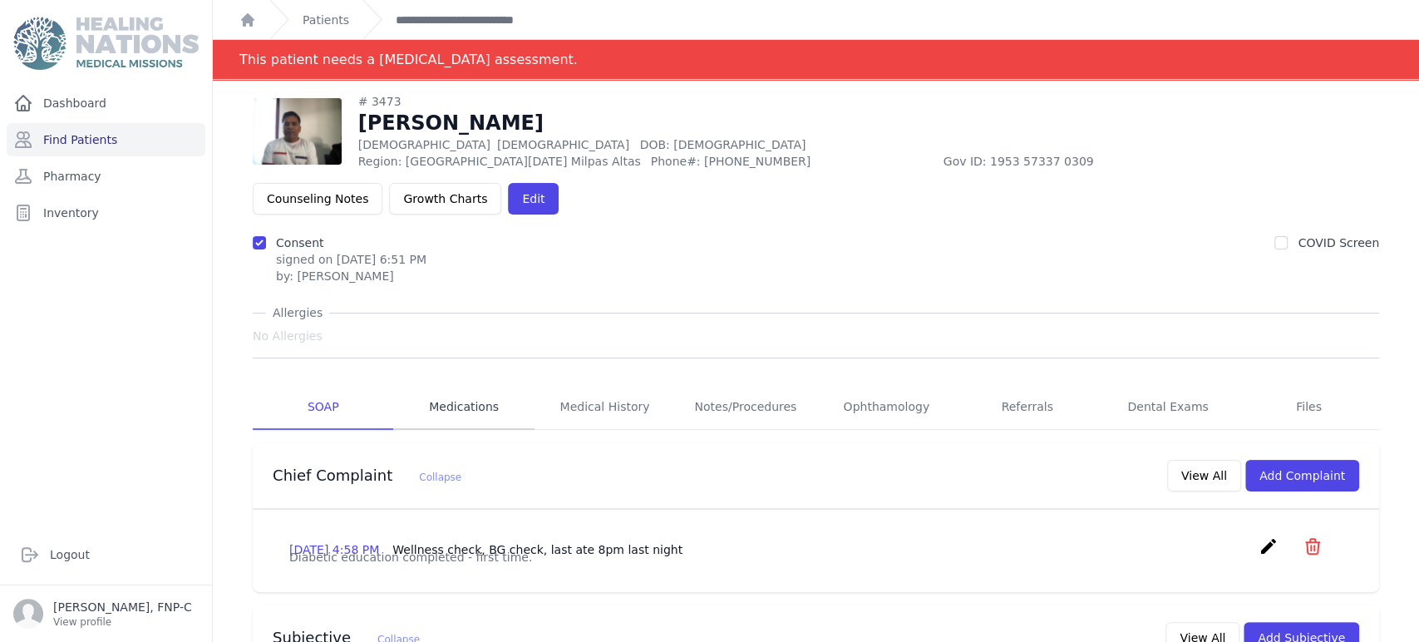
click at [481, 385] on link "Medications" at bounding box center [463, 407] width 140 height 45
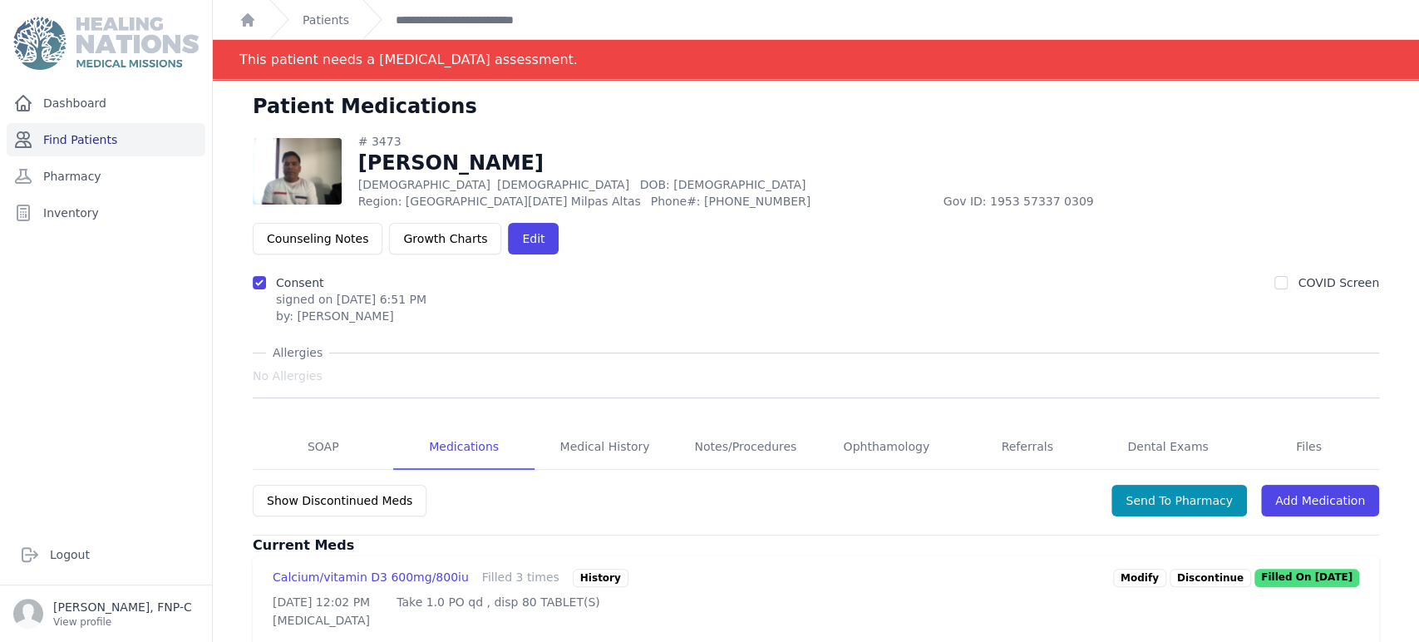
click at [64, 140] on link "Find Patients" at bounding box center [106, 139] width 199 height 33
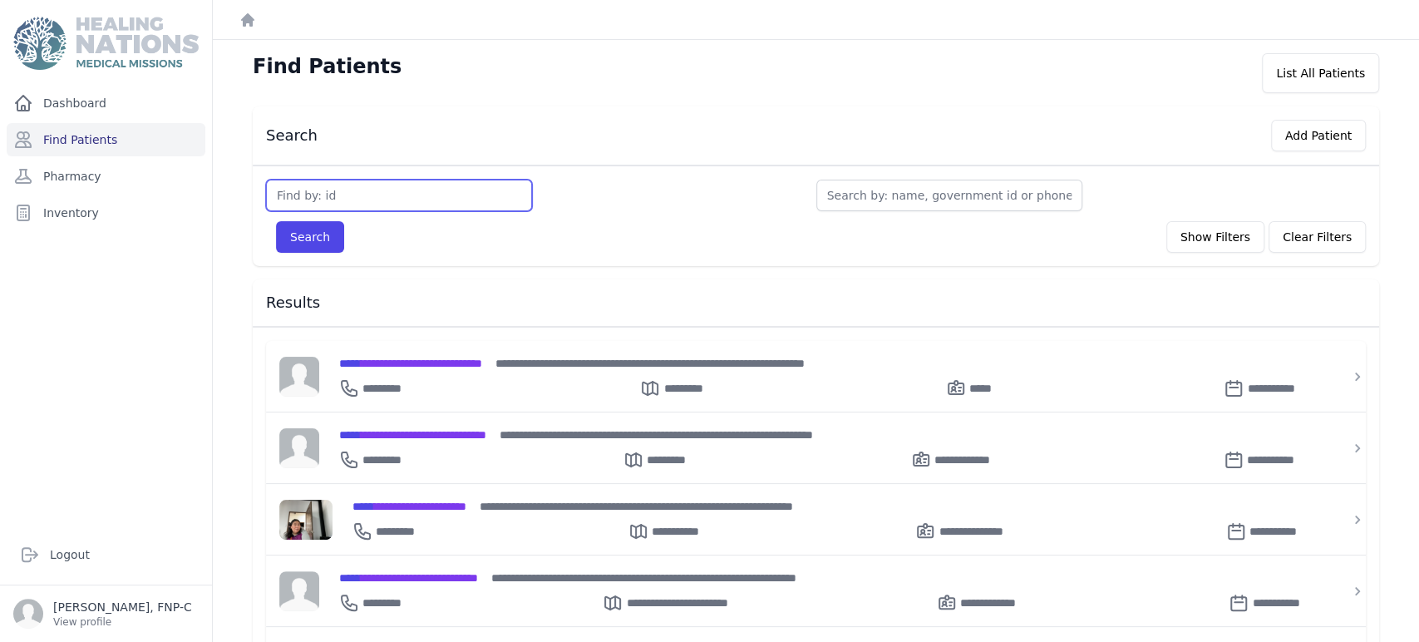
click at [299, 196] on input "text" at bounding box center [399, 196] width 266 height 32
type input "3483"
click at [306, 233] on button "Search" at bounding box center [310, 237] width 68 height 32
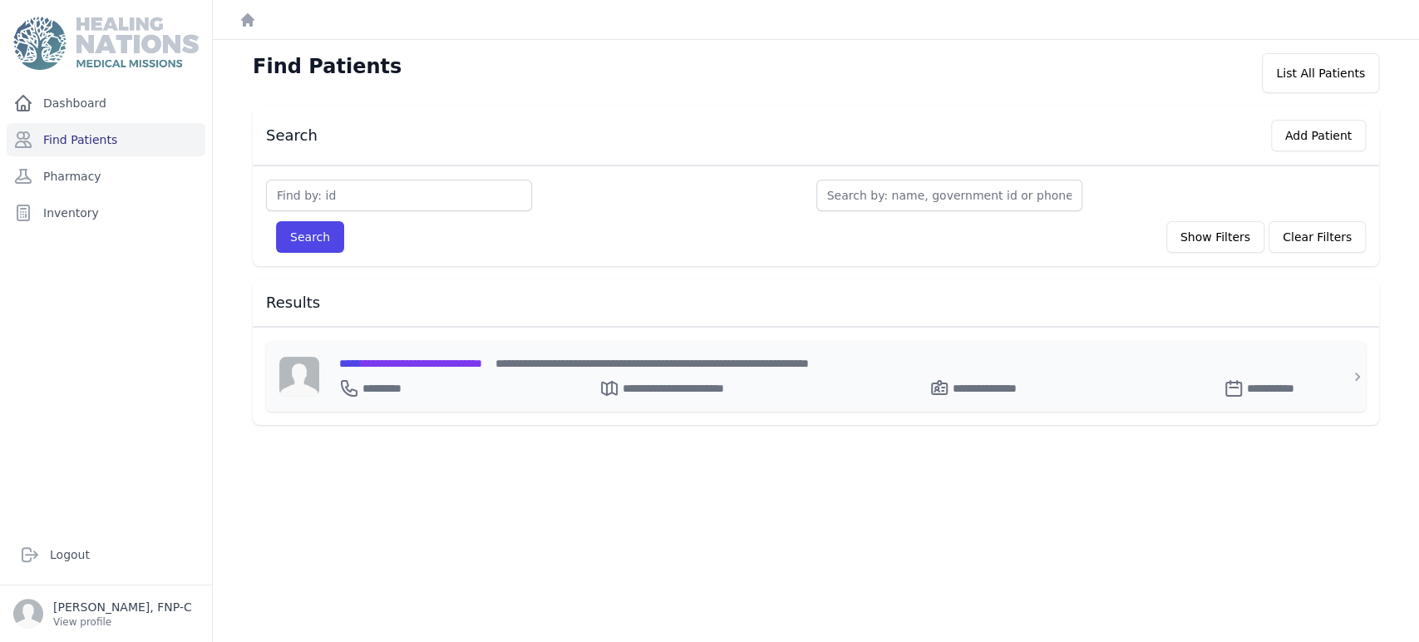
click at [396, 360] on span "**********" at bounding box center [410, 363] width 143 height 12
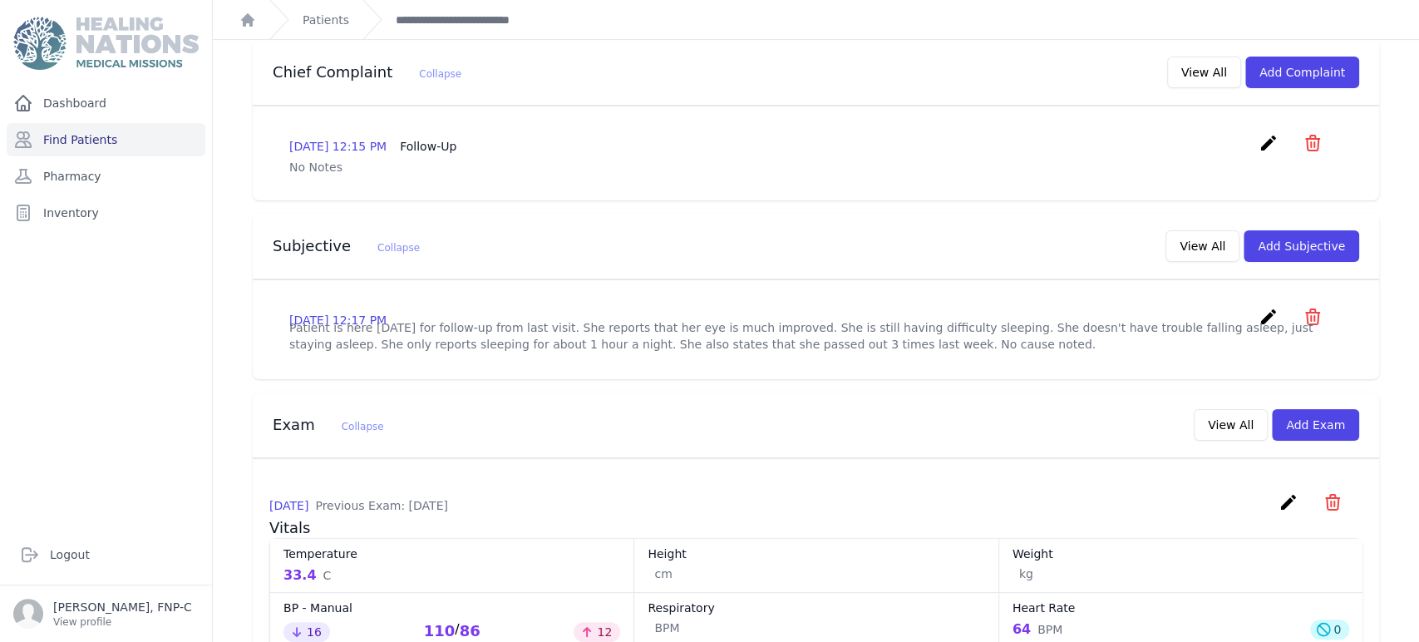
scroll to position [92, 0]
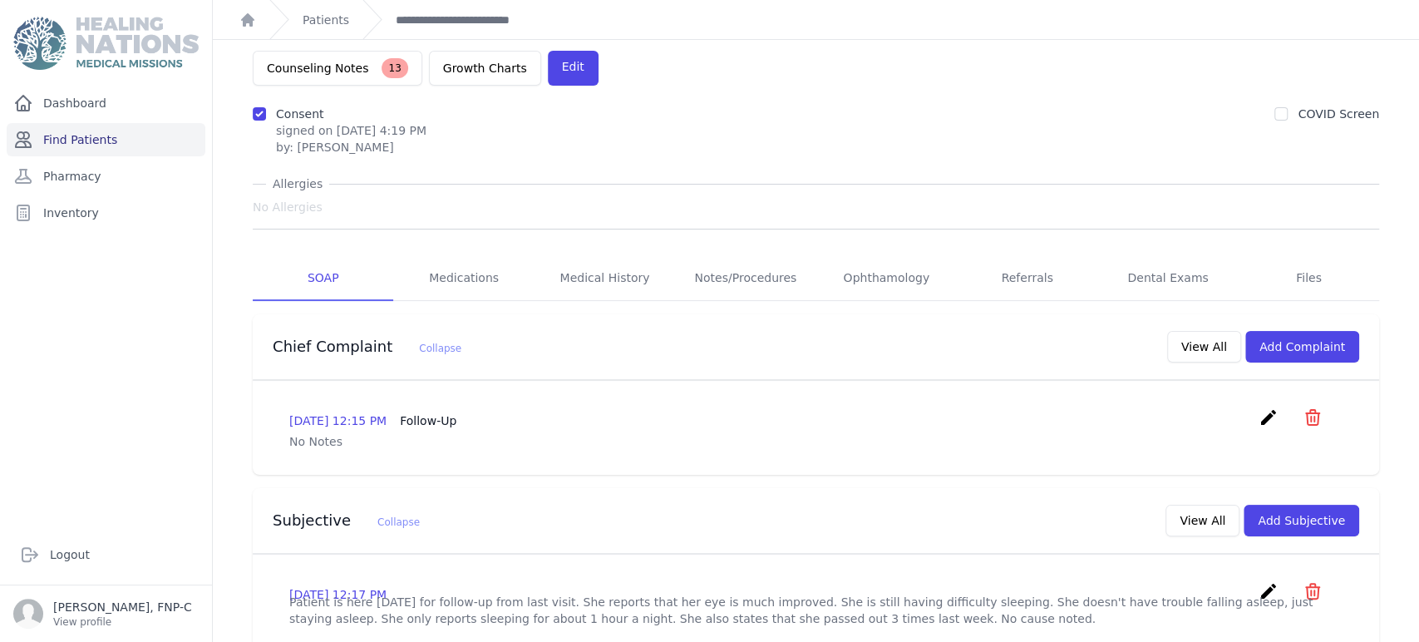
click at [97, 139] on link "Find Patients" at bounding box center [106, 139] width 199 height 33
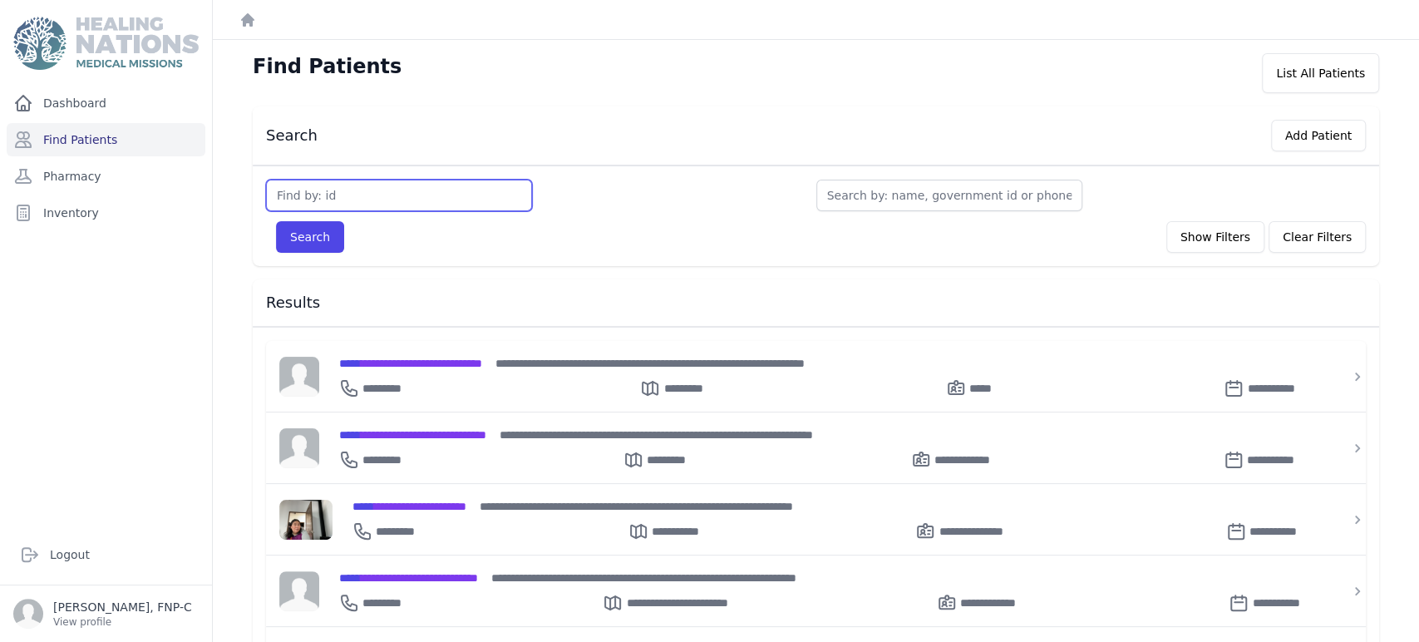
click at [293, 189] on input "text" at bounding box center [399, 196] width 266 height 32
type input "3501"
click at [303, 232] on button "Search" at bounding box center [310, 237] width 68 height 32
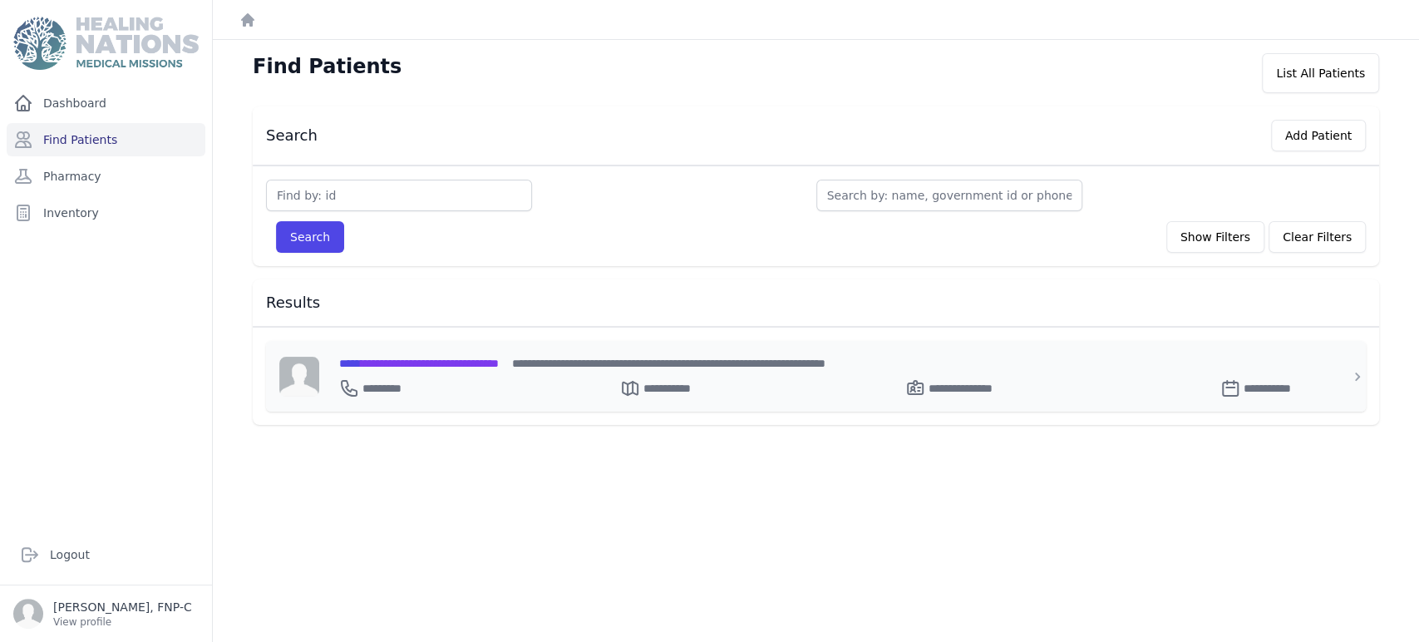
click at [397, 361] on span "**********" at bounding box center [419, 363] width 160 height 12
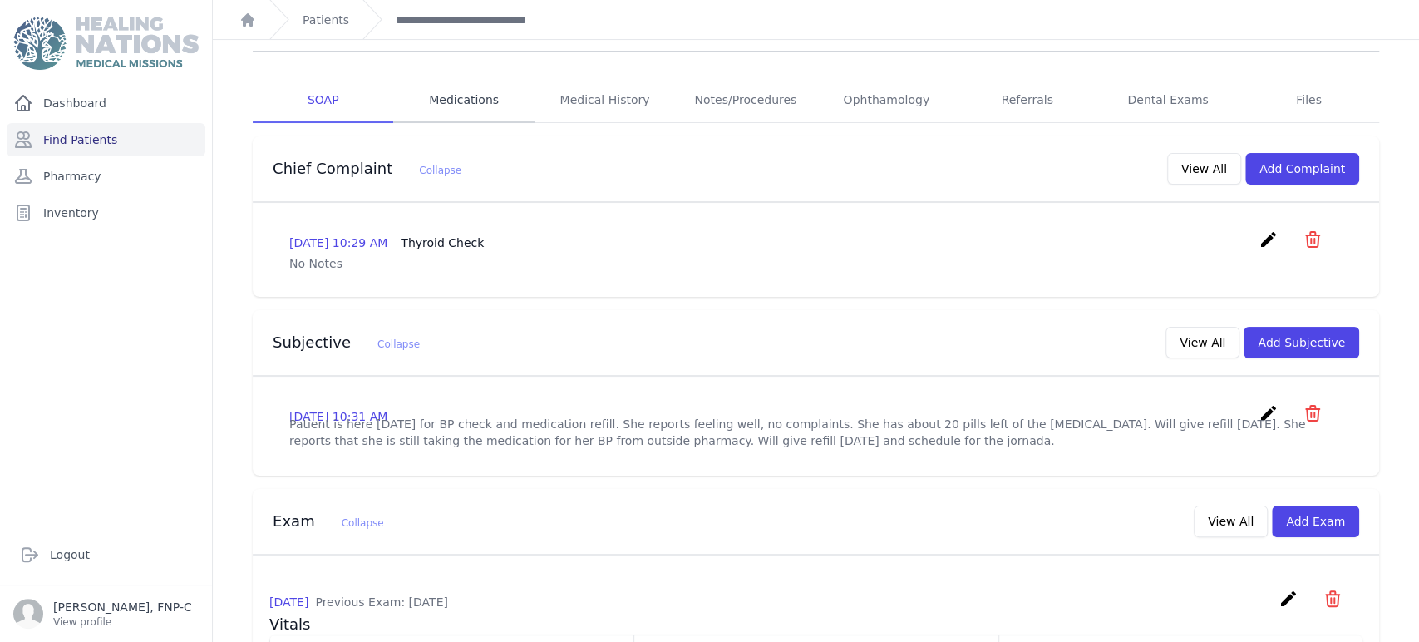
scroll to position [81, 0]
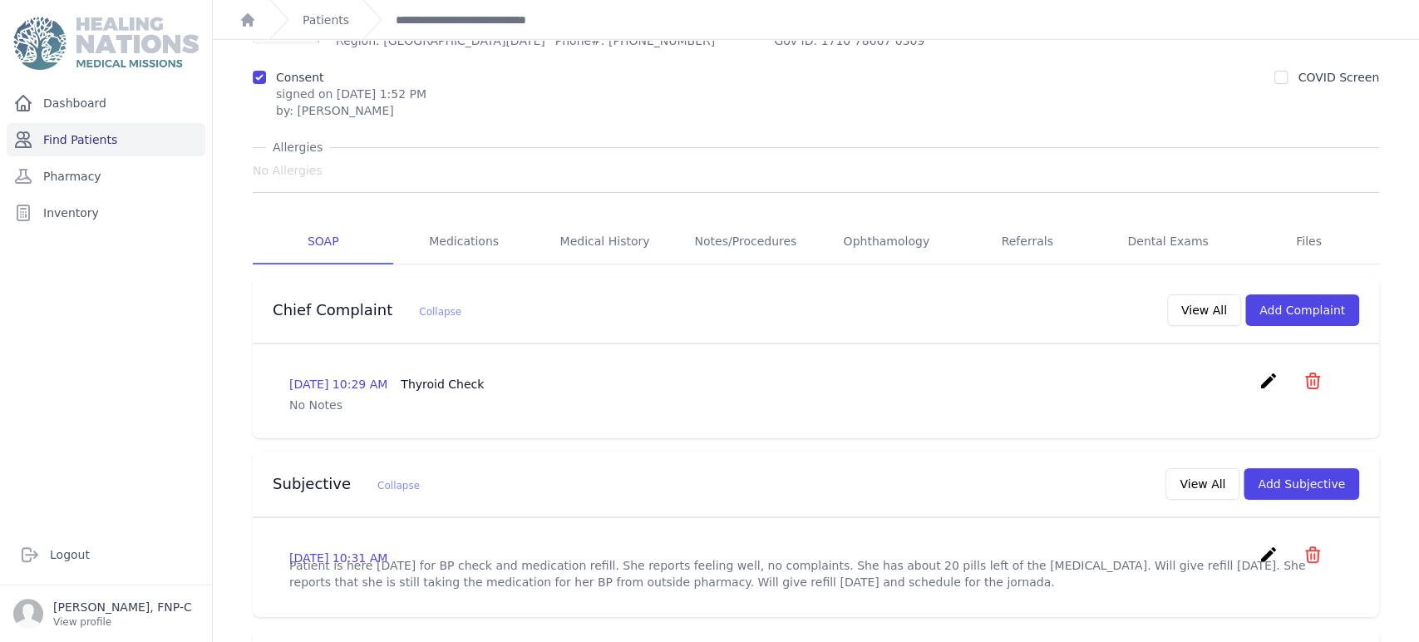
click at [81, 135] on link "Find Patients" at bounding box center [106, 139] width 199 height 33
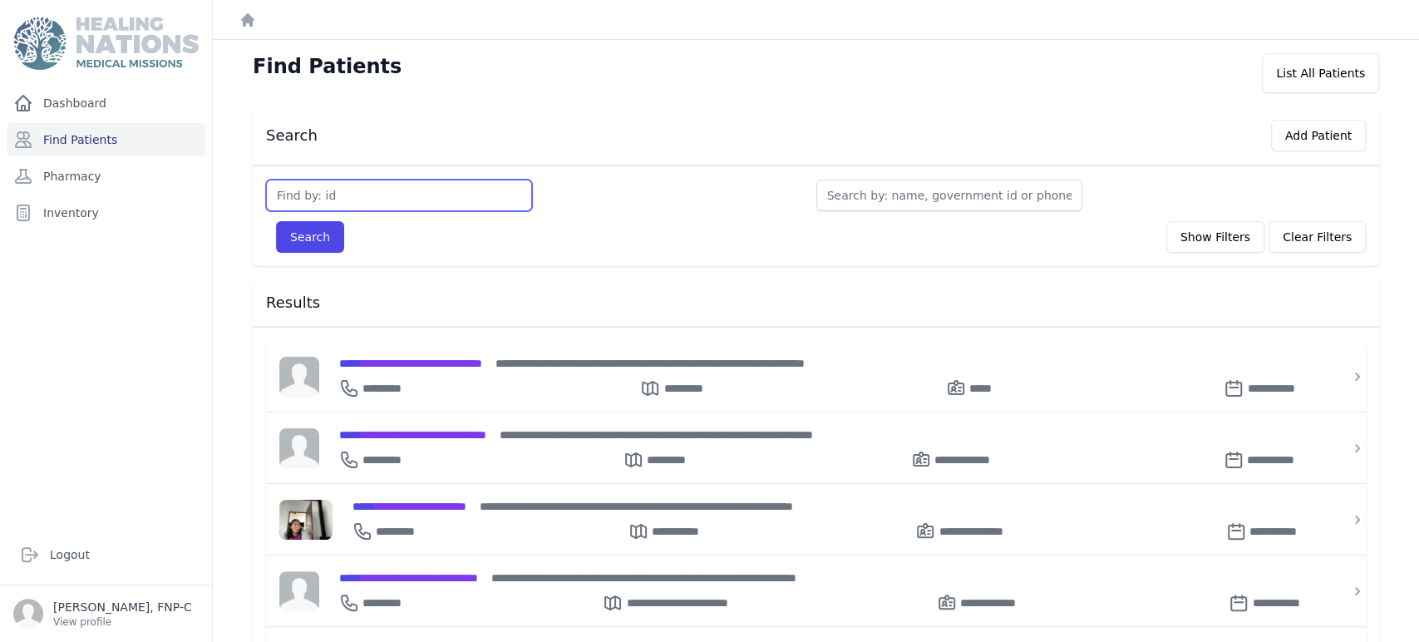
click at [341, 190] on input "text" at bounding box center [399, 196] width 266 height 32
type input "3509"
click at [315, 234] on button "Search" at bounding box center [310, 237] width 68 height 32
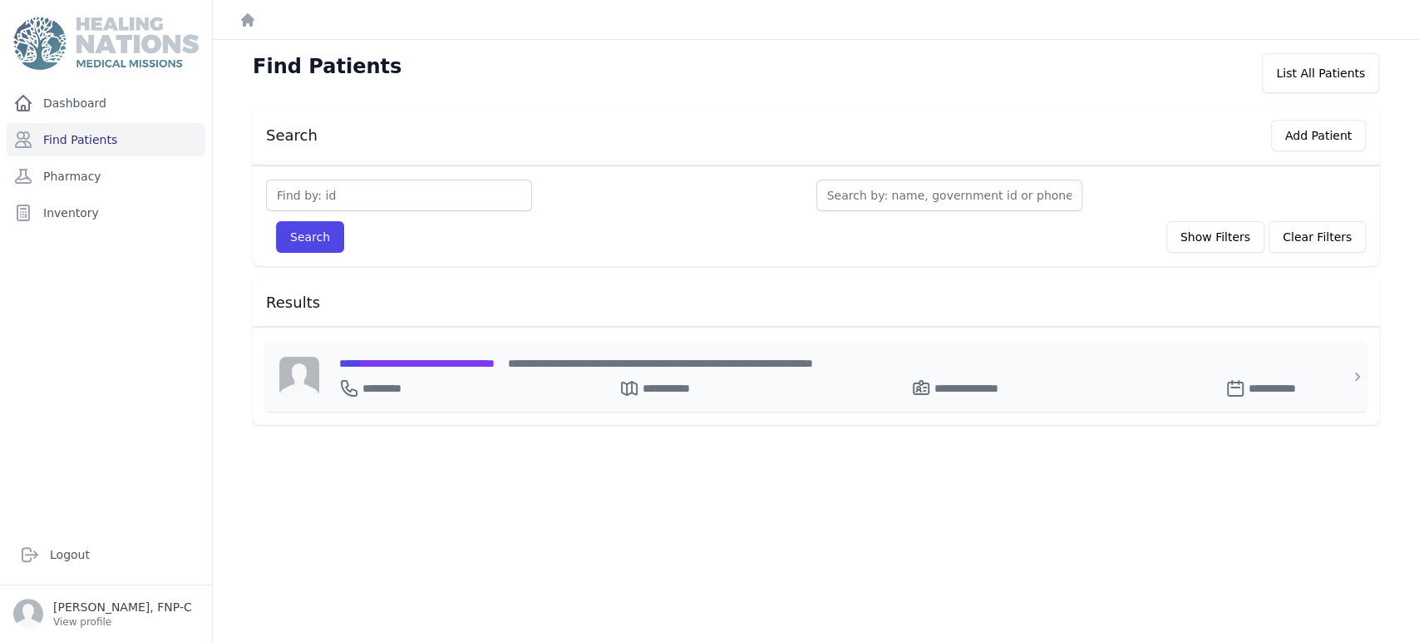
click at [401, 364] on span "**********" at bounding box center [416, 363] width 155 height 12
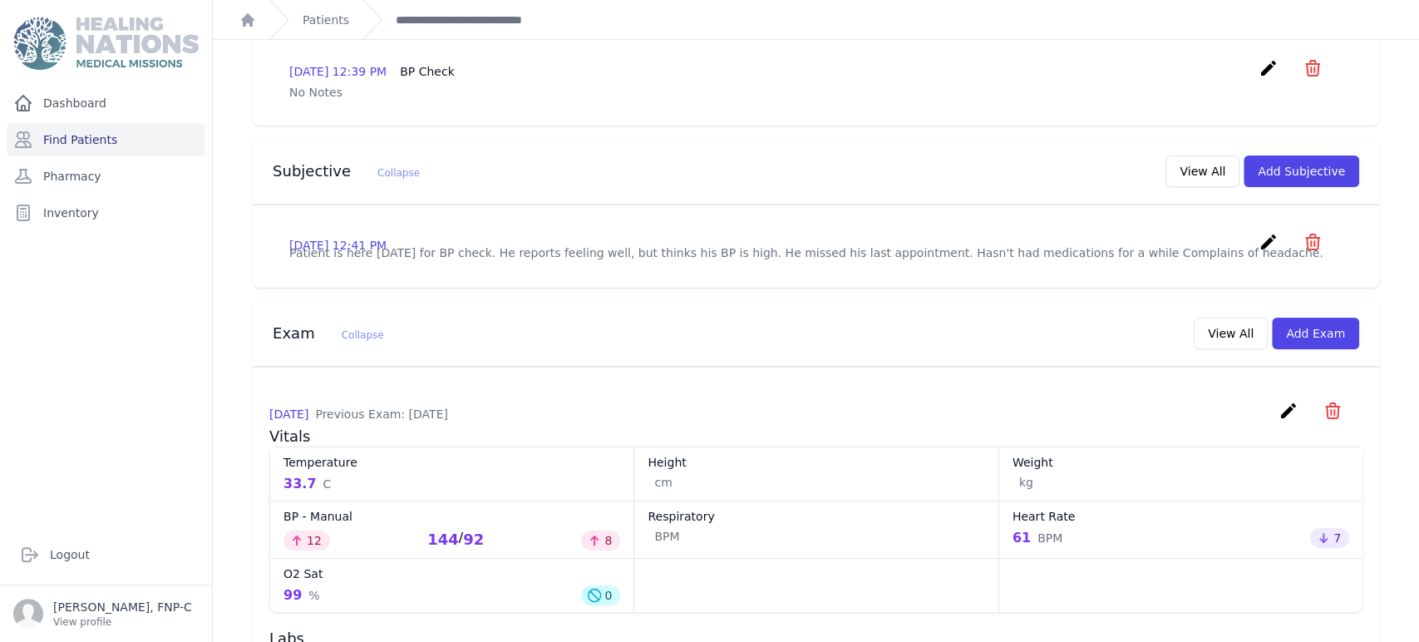
scroll to position [298, 0]
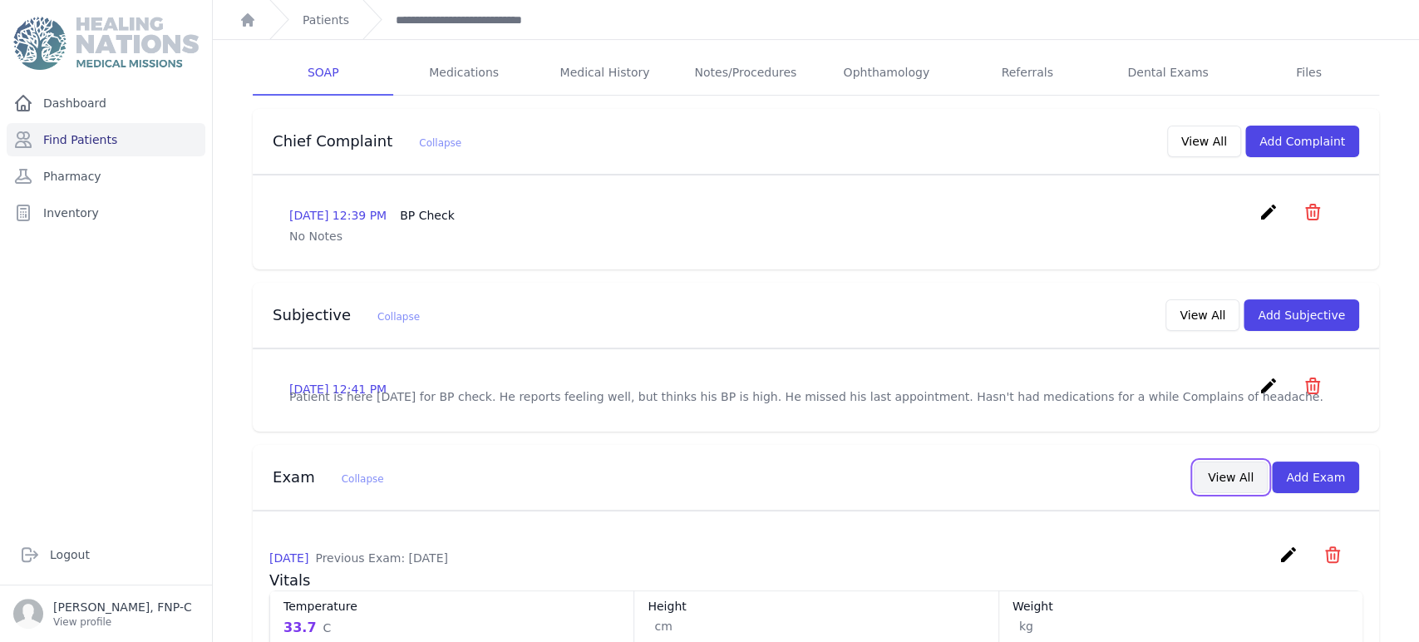
click at [1244, 461] on button "View All" at bounding box center [1230, 477] width 74 height 32
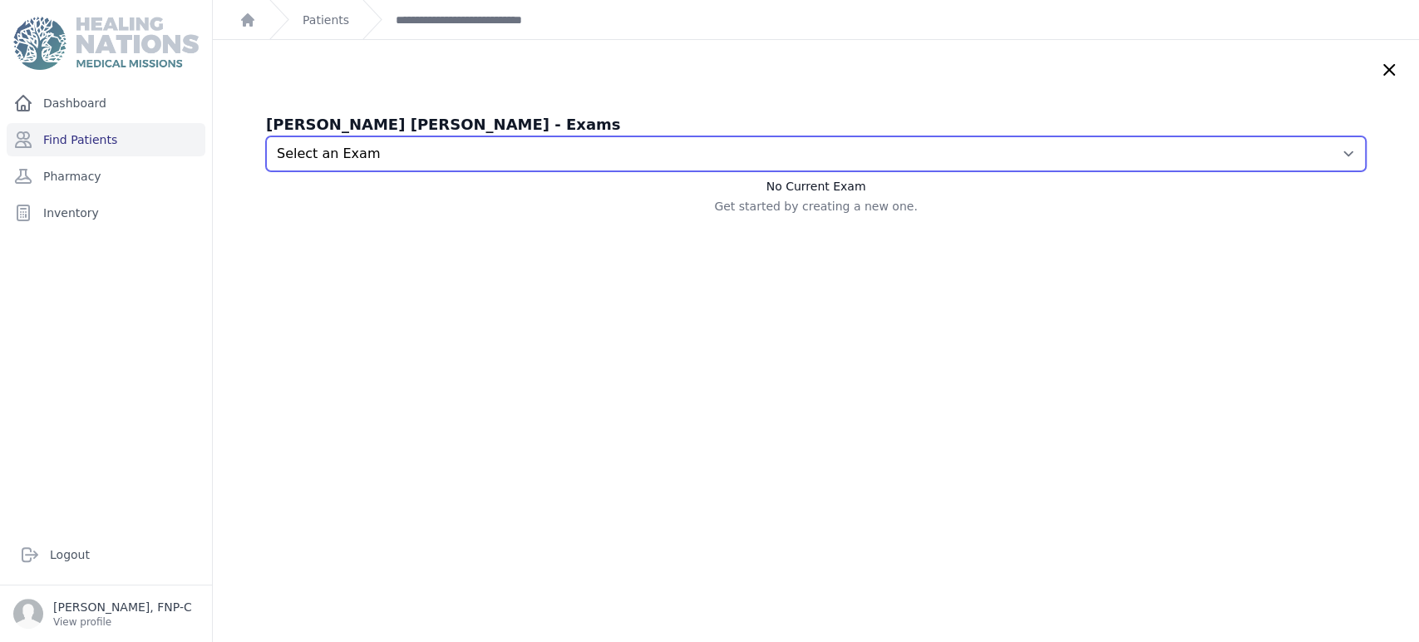
click at [1322, 151] on select "Select an Exam 2025-Sep-23 12:41 PM 2025-Jul-22 1:21 PM 2025-Jun-23 5:33 PM 202…" at bounding box center [816, 153] width 1100 height 35
click at [266, 136] on select "Select an Exam 2025-Sep-23 12:41 PM 2025-Jul-22 1:21 PM 2025-Jun-23 5:33 PM 202…" at bounding box center [816, 153] width 1100 height 35
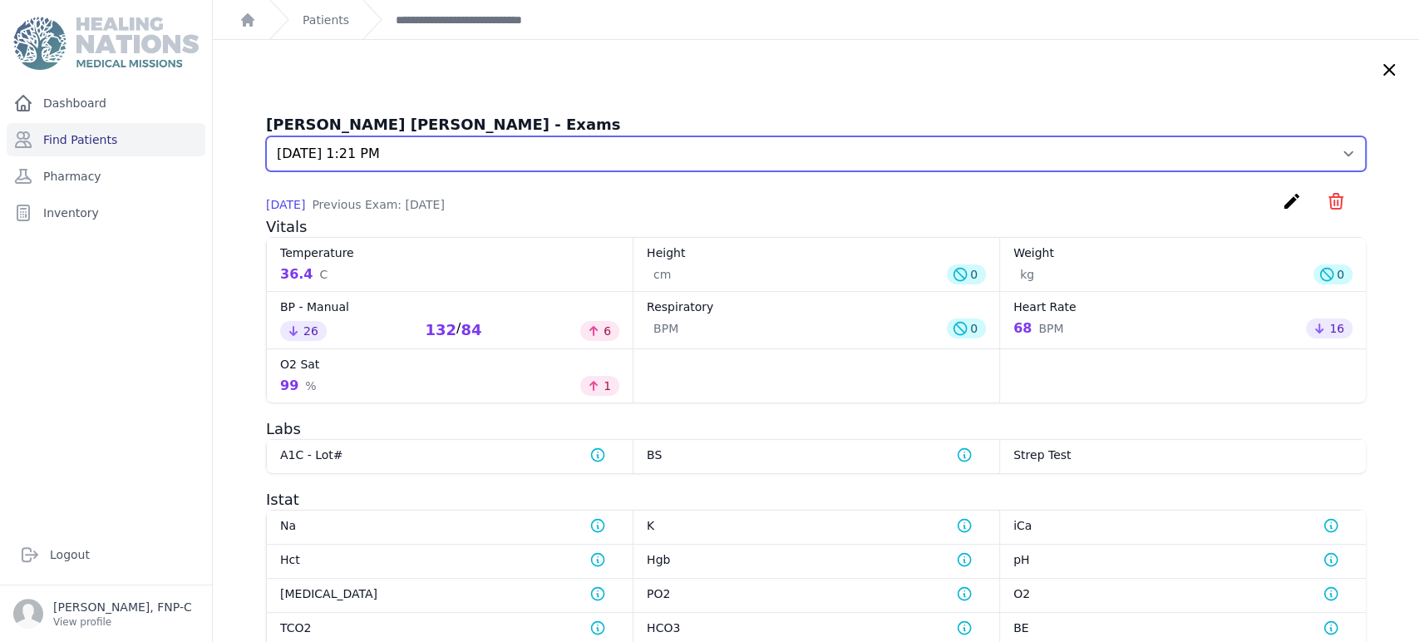
click at [1319, 152] on select "Select an Exam 2025-Sep-23 12:41 PM 2025-Jul-22 1:21 PM 2025-Jun-23 5:33 PM 202…" at bounding box center [816, 153] width 1100 height 35
click at [266, 136] on select "Select an Exam 2025-Sep-23 12:41 PM 2025-Jul-22 1:21 PM 2025-Jun-23 5:33 PM 202…" at bounding box center [816, 153] width 1100 height 35
click at [1321, 151] on select "Select an Exam 2025-Sep-23 12:41 PM 2025-Jul-22 1:21 PM 2025-Jun-23 5:33 PM 202…" at bounding box center [816, 153] width 1100 height 35
click at [266, 136] on select "Select an Exam 2025-Sep-23 12:41 PM 2025-Jul-22 1:21 PM 2025-Jun-23 5:33 PM 202…" at bounding box center [816, 153] width 1100 height 35
click at [1321, 150] on select "Select an Exam 2025-Sep-23 12:41 PM 2025-Jul-22 1:21 PM 2025-Jun-23 5:33 PM 202…" at bounding box center [816, 153] width 1100 height 35
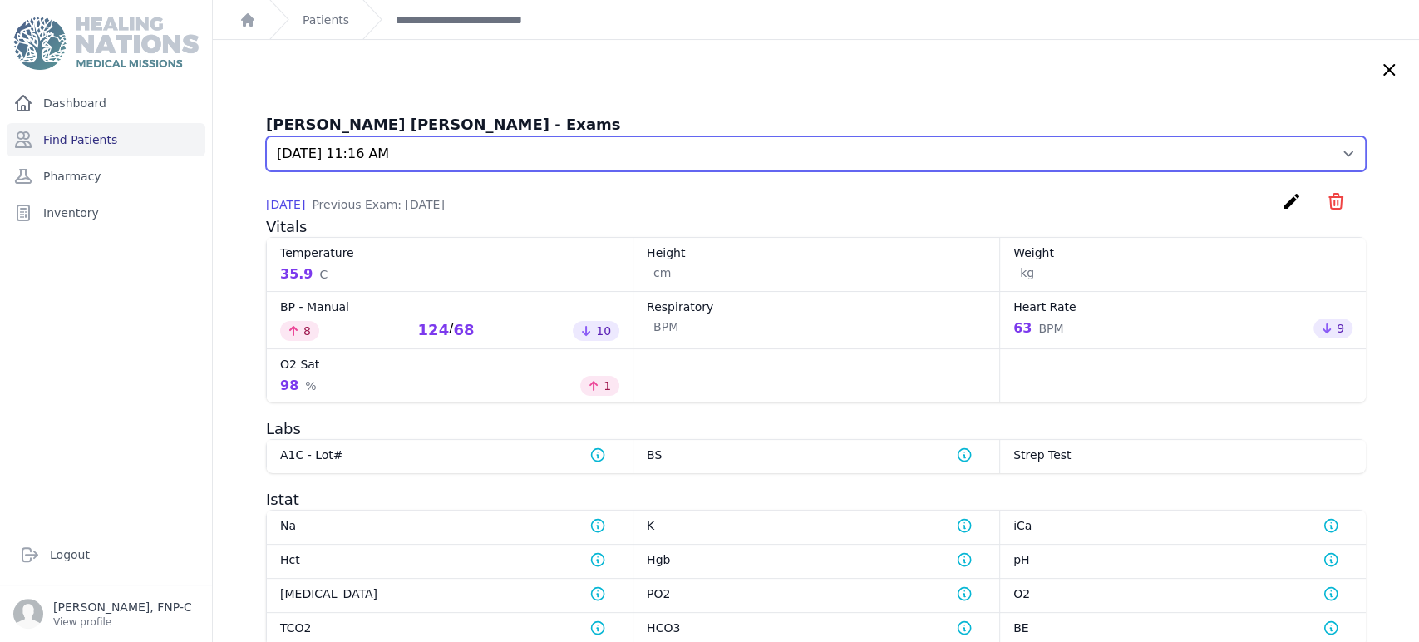
click at [266, 136] on select "Select an Exam 2025-Sep-23 12:41 PM 2025-Jul-22 1:21 PM 2025-Jun-23 5:33 PM 202…" at bounding box center [816, 153] width 1100 height 35
click at [1325, 149] on select "Select an Exam 2025-Sep-23 12:41 PM 2025-Jul-22 1:21 PM 2025-Jun-23 5:33 PM 202…" at bounding box center [816, 153] width 1100 height 35
select select "6924"
click at [266, 136] on select "Select an Exam 2025-Sep-23 12:41 PM 2025-Jul-22 1:21 PM 2025-Jun-23 5:33 PM 202…" at bounding box center [816, 153] width 1100 height 35
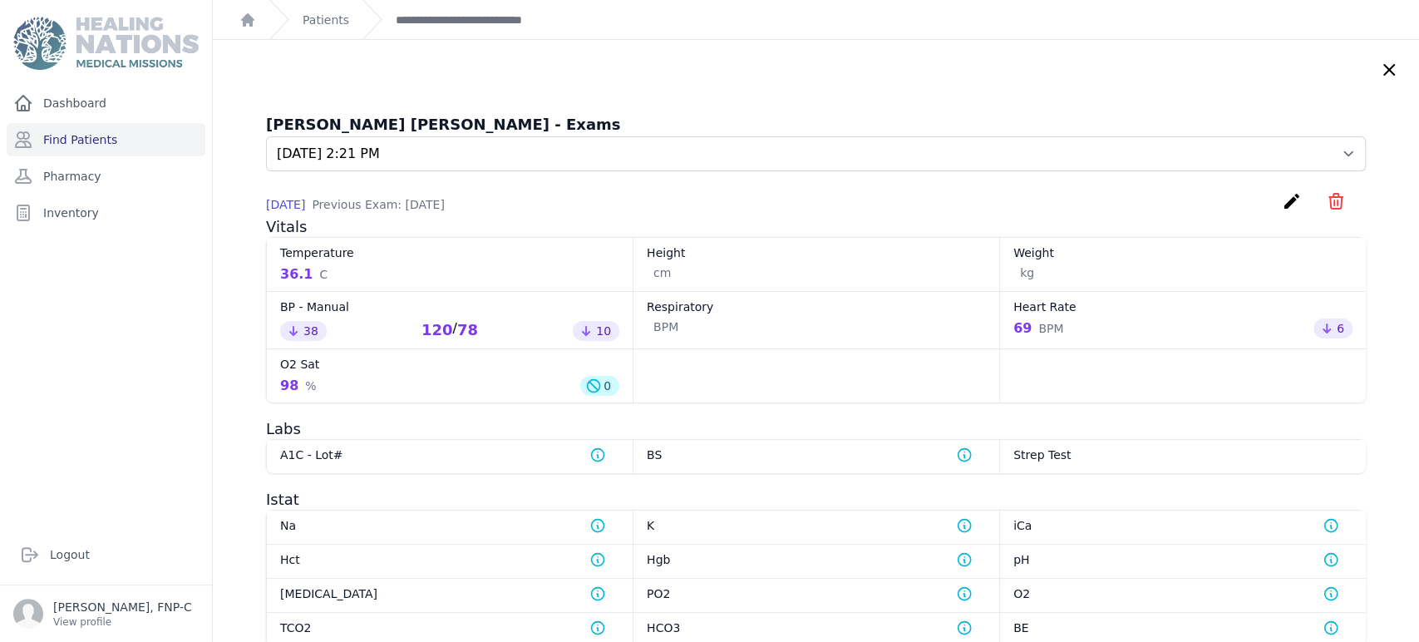
click at [1379, 67] on icon at bounding box center [1389, 70] width 20 height 20
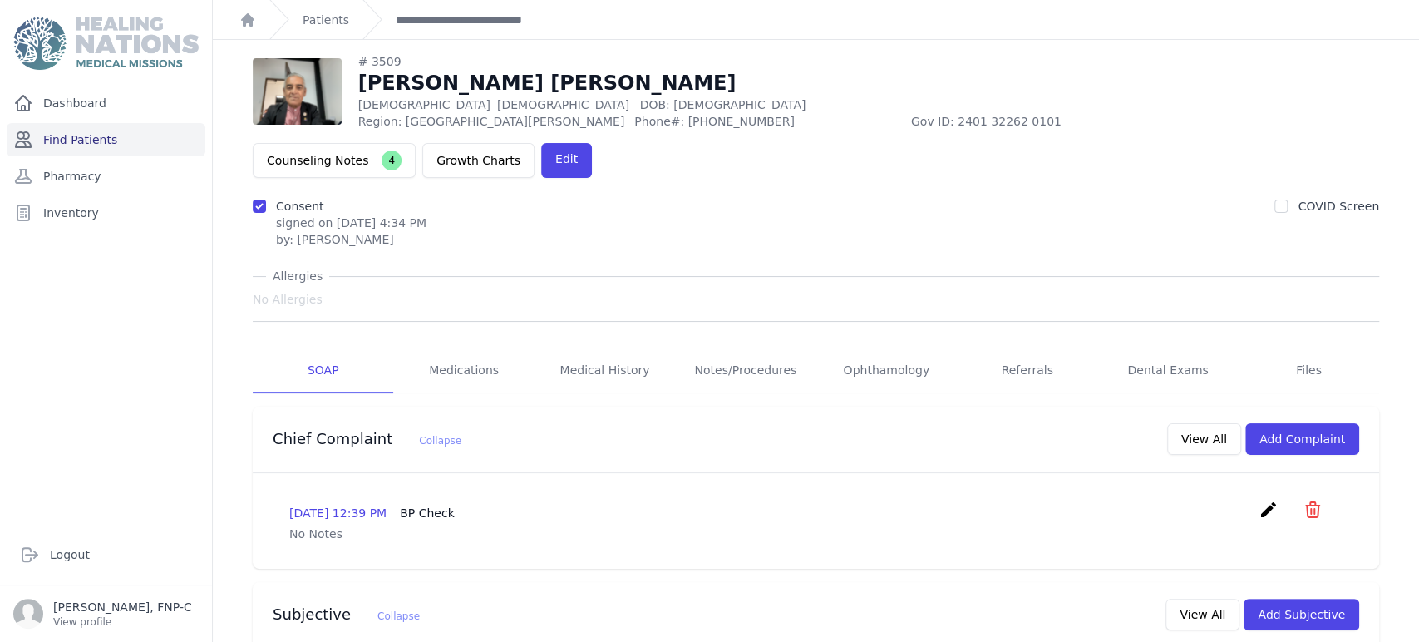
click at [77, 138] on link "Find Patients" at bounding box center [106, 139] width 199 height 33
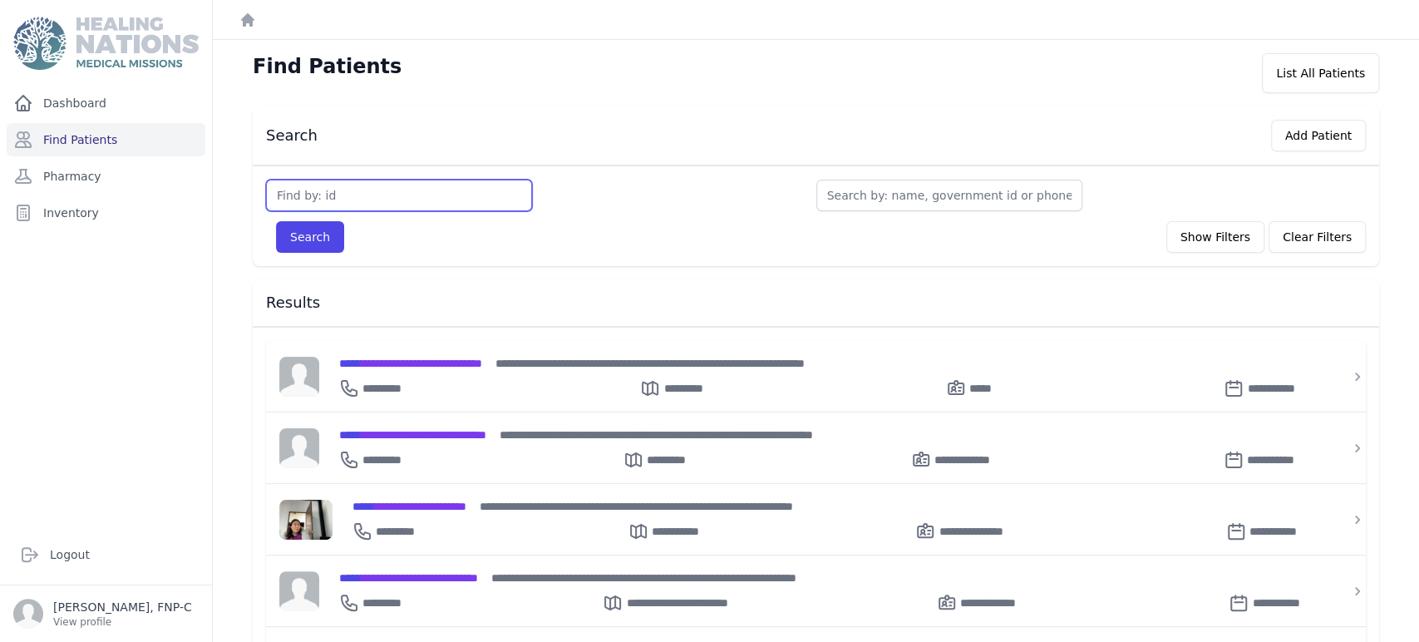
click at [318, 191] on input "text" at bounding box center [399, 196] width 266 height 32
type input "3519"
click at [299, 234] on button "Search" at bounding box center [310, 237] width 68 height 32
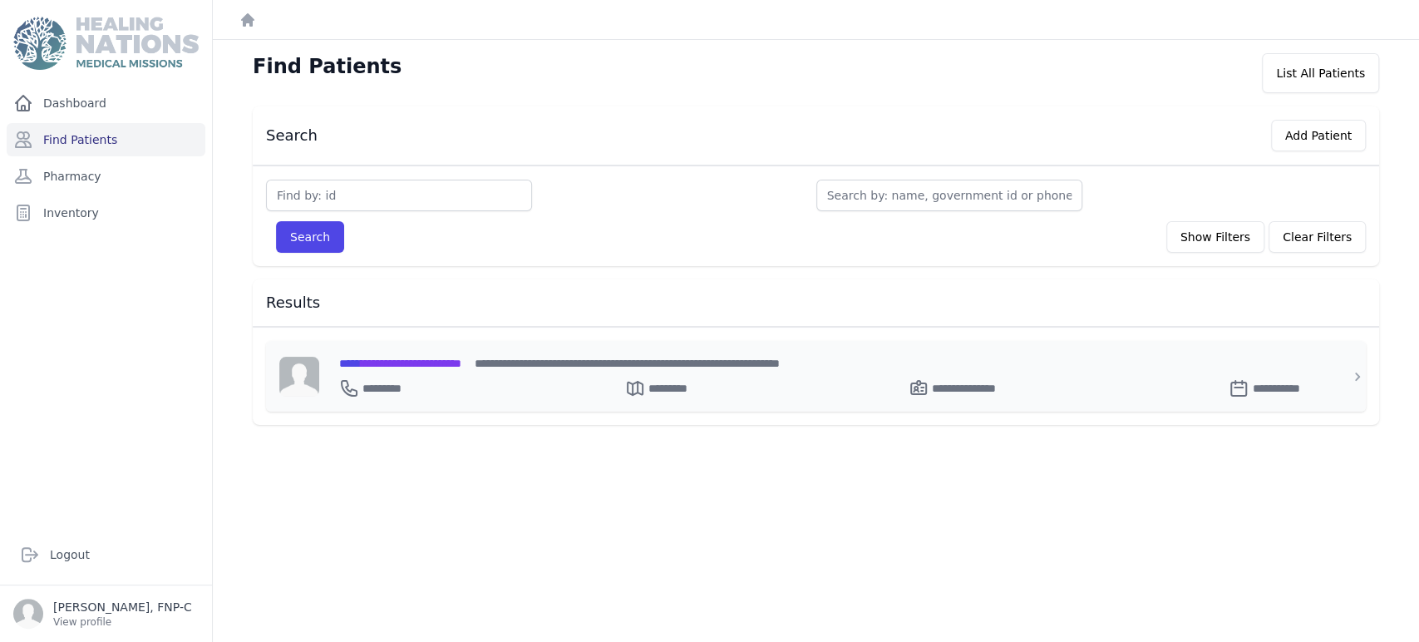
click at [392, 357] on span "**********" at bounding box center [400, 363] width 122 height 12
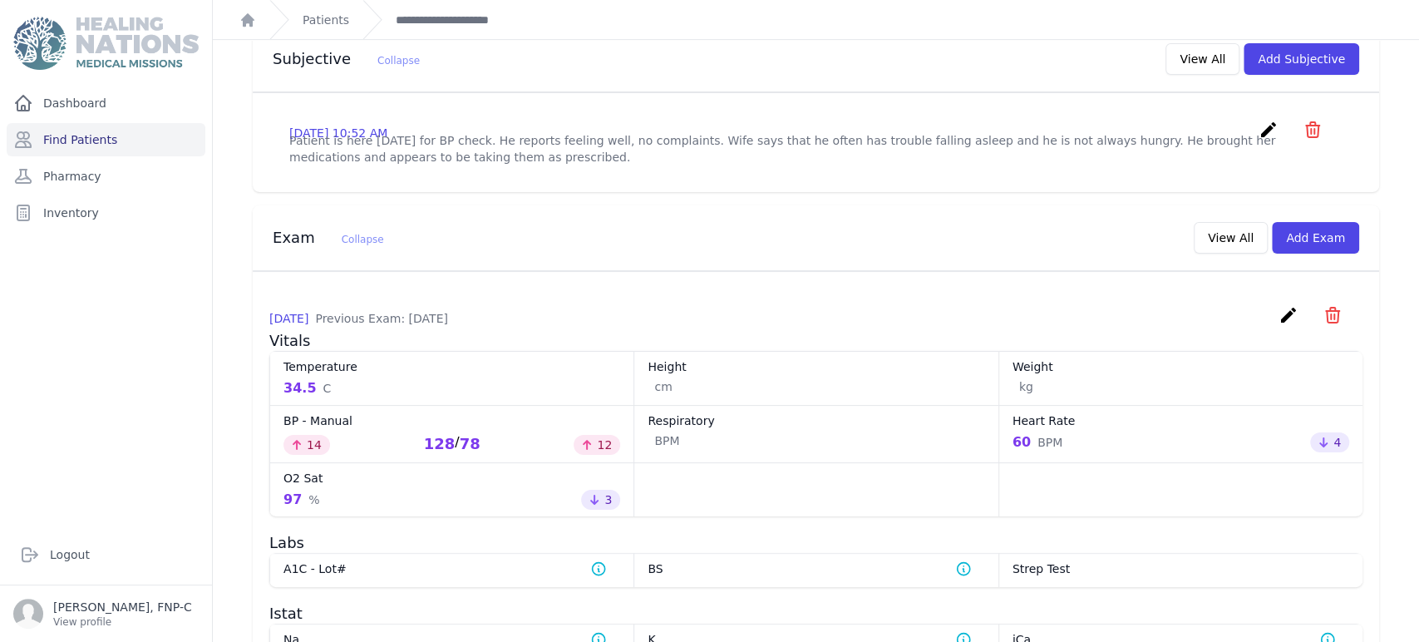
scroll to position [461, 0]
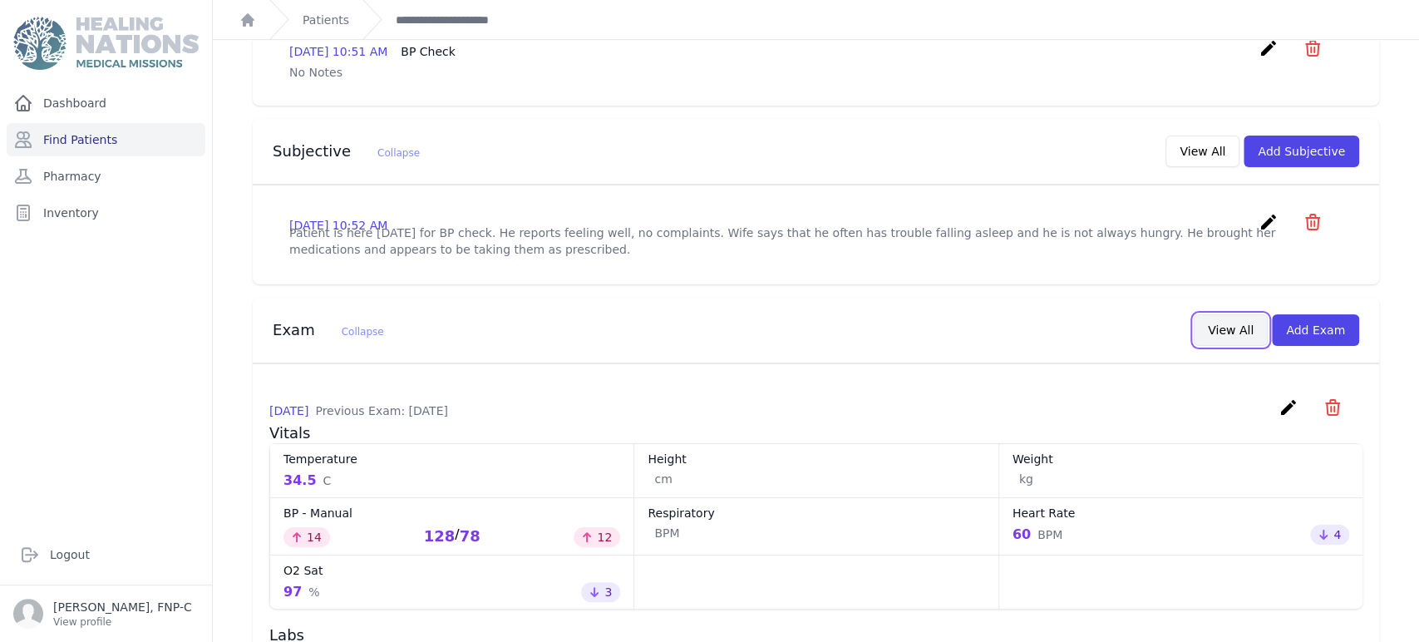
click at [1230, 314] on button "View All" at bounding box center [1230, 330] width 74 height 32
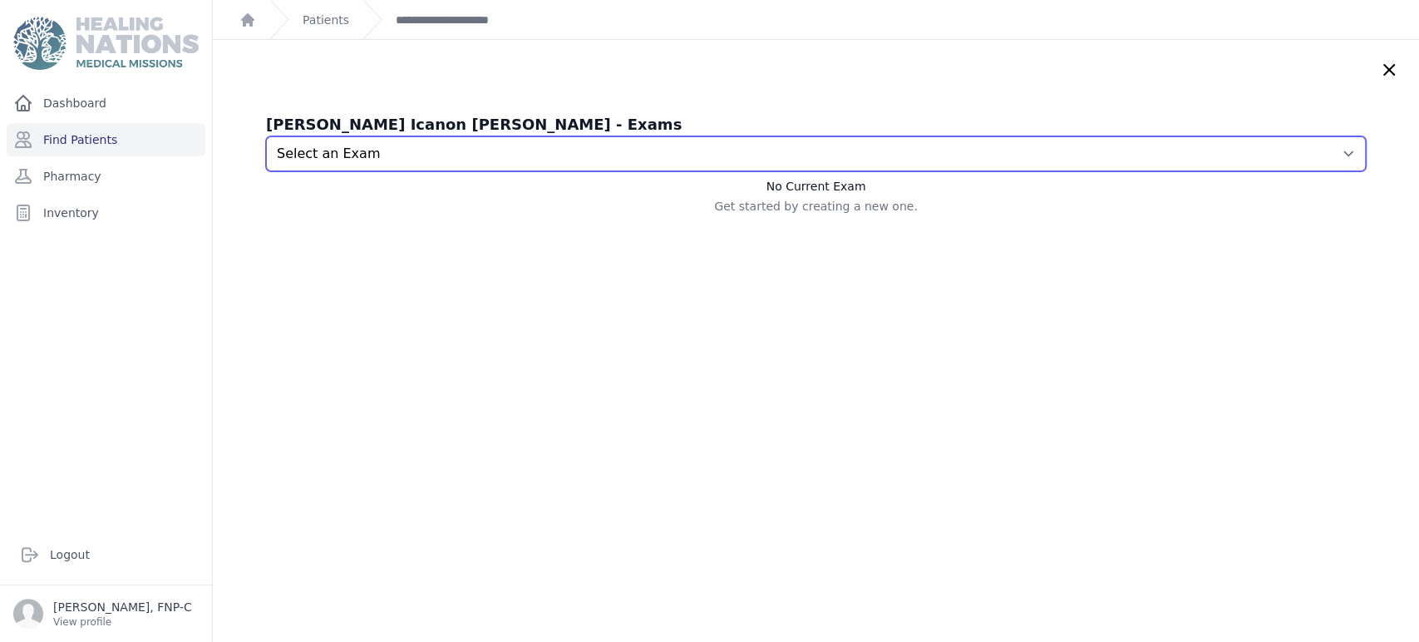
click at [1316, 151] on select "Select an Exam 2025-Sep-09 10:53 AM 2025-Aug-05 10:38 AM 2025-Jun-21 11:29 AM 2…" at bounding box center [816, 153] width 1100 height 35
click at [266, 136] on select "Select an Exam 2025-Sep-09 10:53 AM 2025-Aug-05 10:38 AM 2025-Jun-21 11:29 AM 2…" at bounding box center [816, 153] width 1100 height 35
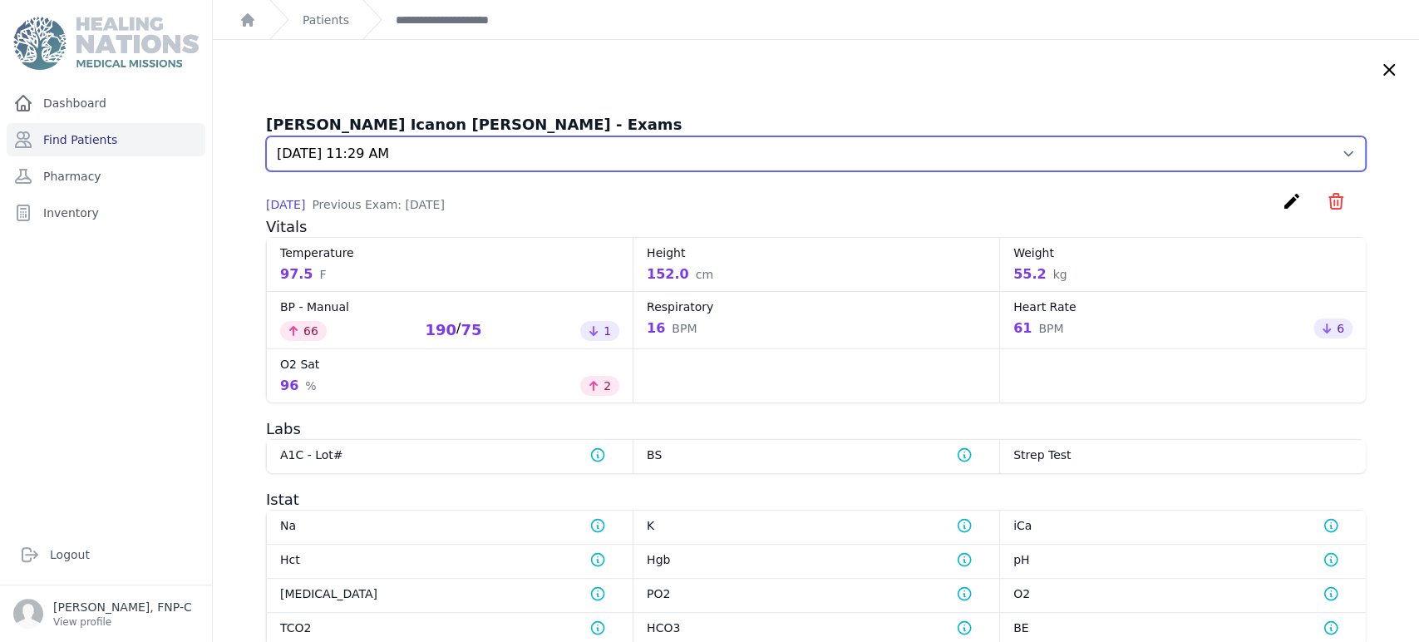
click at [1316, 152] on select "Select an Exam 2025-Sep-09 10:53 AM 2025-Aug-05 10:38 AM 2025-Jun-21 11:29 AM 2…" at bounding box center [816, 153] width 1100 height 35
click at [266, 136] on select "Select an Exam 2025-Sep-09 10:53 AM 2025-Aug-05 10:38 AM 2025-Jun-21 11:29 AM 2…" at bounding box center [816, 153] width 1100 height 35
click at [1315, 150] on select "Select an Exam 2025-Sep-09 10:53 AM 2025-Aug-05 10:38 AM 2025-Jun-21 11:29 AM 2…" at bounding box center [816, 153] width 1100 height 35
click at [266, 136] on select "Select an Exam 2025-Sep-09 10:53 AM 2025-Aug-05 10:38 AM 2025-Jun-21 11:29 AM 2…" at bounding box center [816, 153] width 1100 height 35
click at [1317, 150] on select "Select an Exam 2025-Sep-09 10:53 AM 2025-Aug-05 10:38 AM 2025-Jun-21 11:29 AM 2…" at bounding box center [816, 153] width 1100 height 35
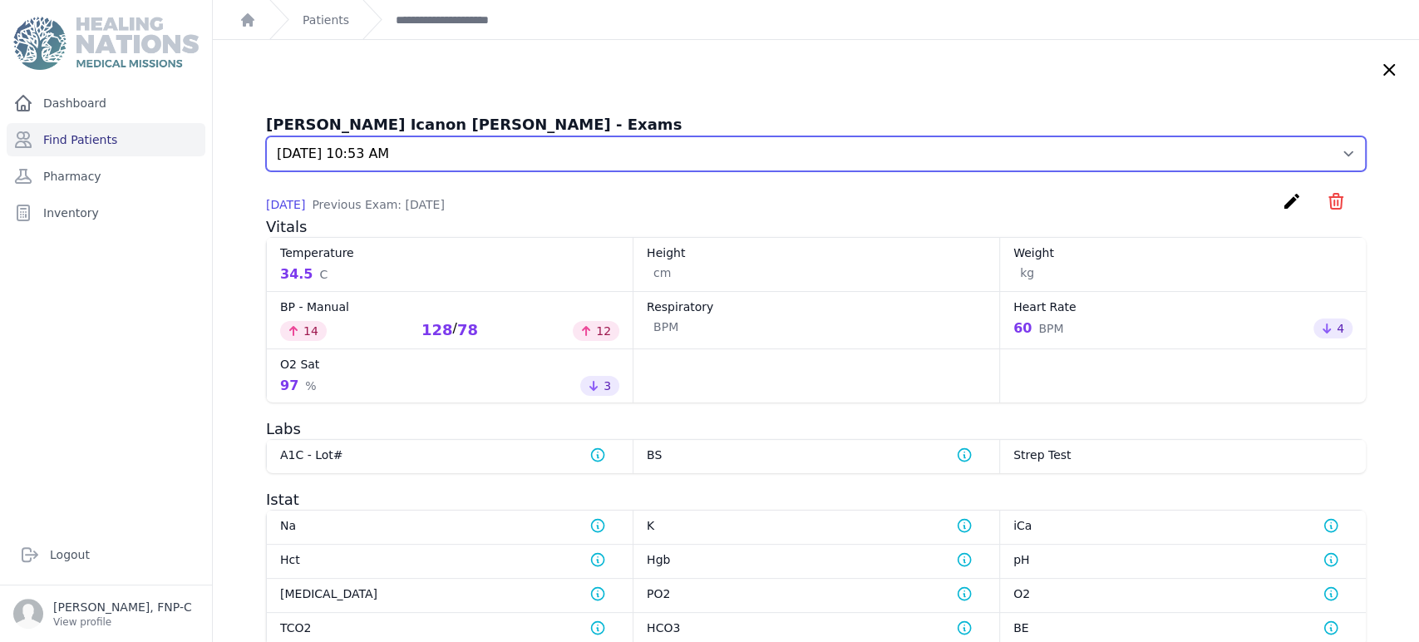
click at [266, 136] on select "Select an Exam 2025-Sep-09 10:53 AM 2025-Aug-05 10:38 AM 2025-Jun-21 11:29 AM 2…" at bounding box center [816, 153] width 1100 height 35
click at [1326, 152] on select "Select an Exam 2025-Sep-09 10:53 AM 2025-Aug-05 10:38 AM 2025-Jun-21 11:29 AM 2…" at bounding box center [816, 153] width 1100 height 35
click at [266, 136] on select "Select an Exam 2025-Sep-09 10:53 AM 2025-Aug-05 10:38 AM 2025-Jun-21 11:29 AM 2…" at bounding box center [816, 153] width 1100 height 35
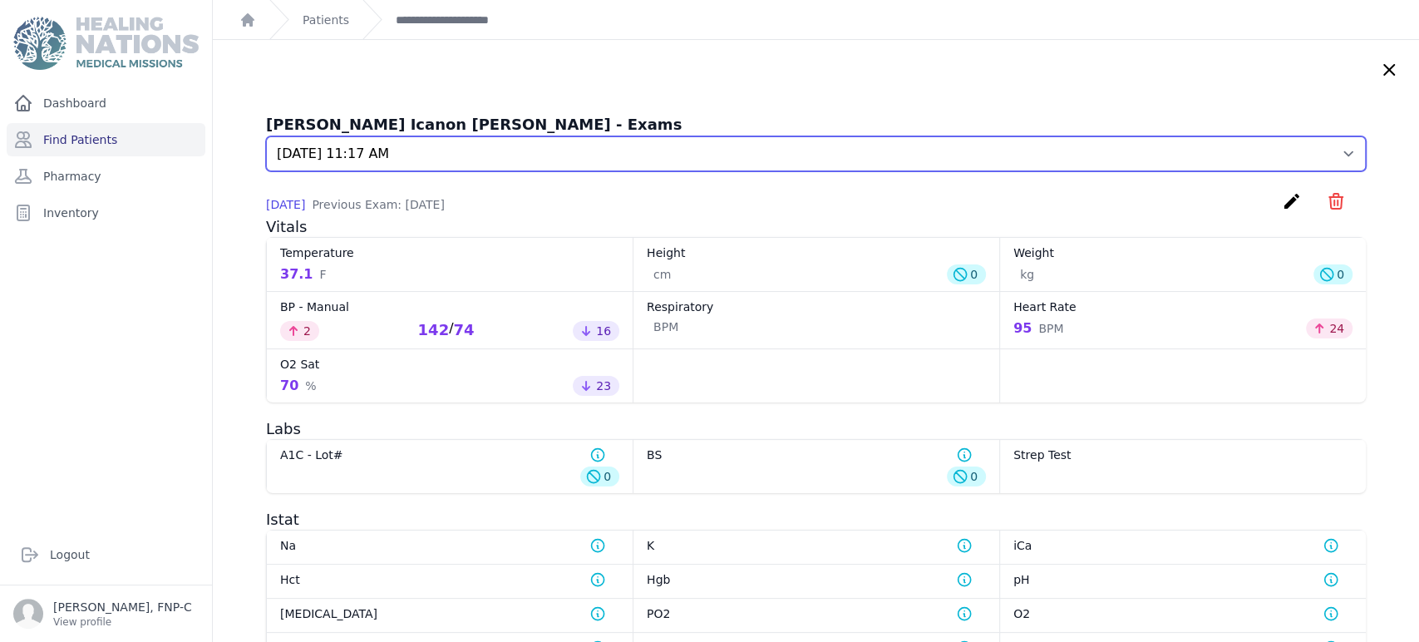
click at [1321, 151] on select "Select an Exam 2025-Sep-09 10:53 AM 2025-Aug-05 10:38 AM 2025-Jun-21 11:29 AM 2…" at bounding box center [816, 153] width 1100 height 35
select select "6569"
click at [266, 136] on select "Select an Exam 2025-Sep-09 10:53 AM 2025-Aug-05 10:38 AM 2025-Jun-21 11:29 AM 2…" at bounding box center [816, 153] width 1100 height 35
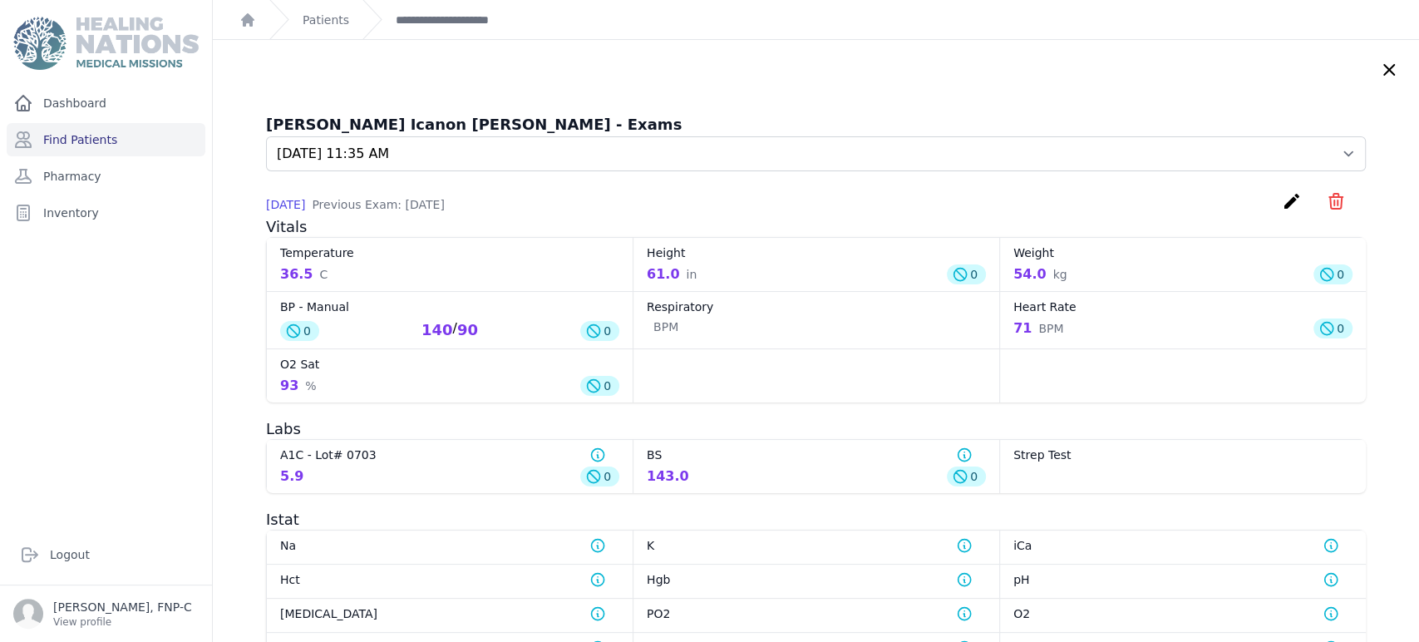
click at [1379, 65] on icon at bounding box center [1389, 70] width 20 height 20
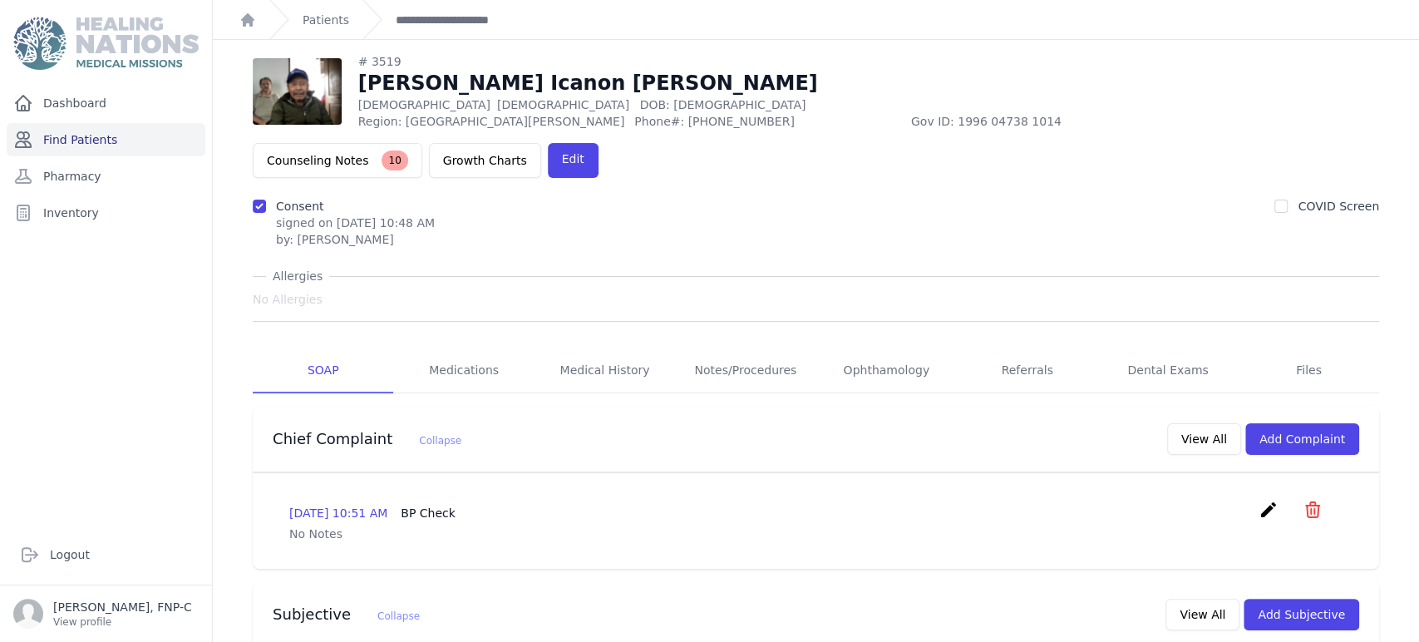
click at [99, 142] on link "Find Patients" at bounding box center [106, 139] width 199 height 33
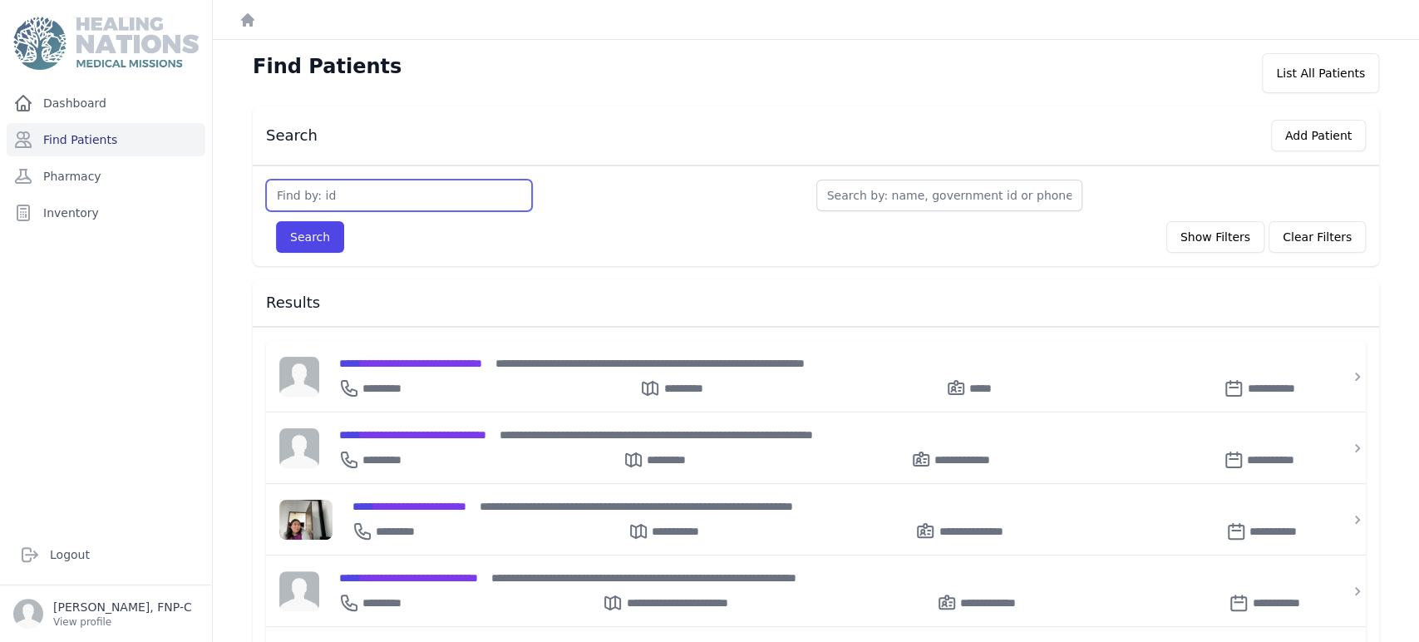
click at [327, 201] on input "text" at bounding box center [399, 196] width 266 height 32
type input "3525"
click at [293, 235] on button "Search" at bounding box center [310, 237] width 68 height 32
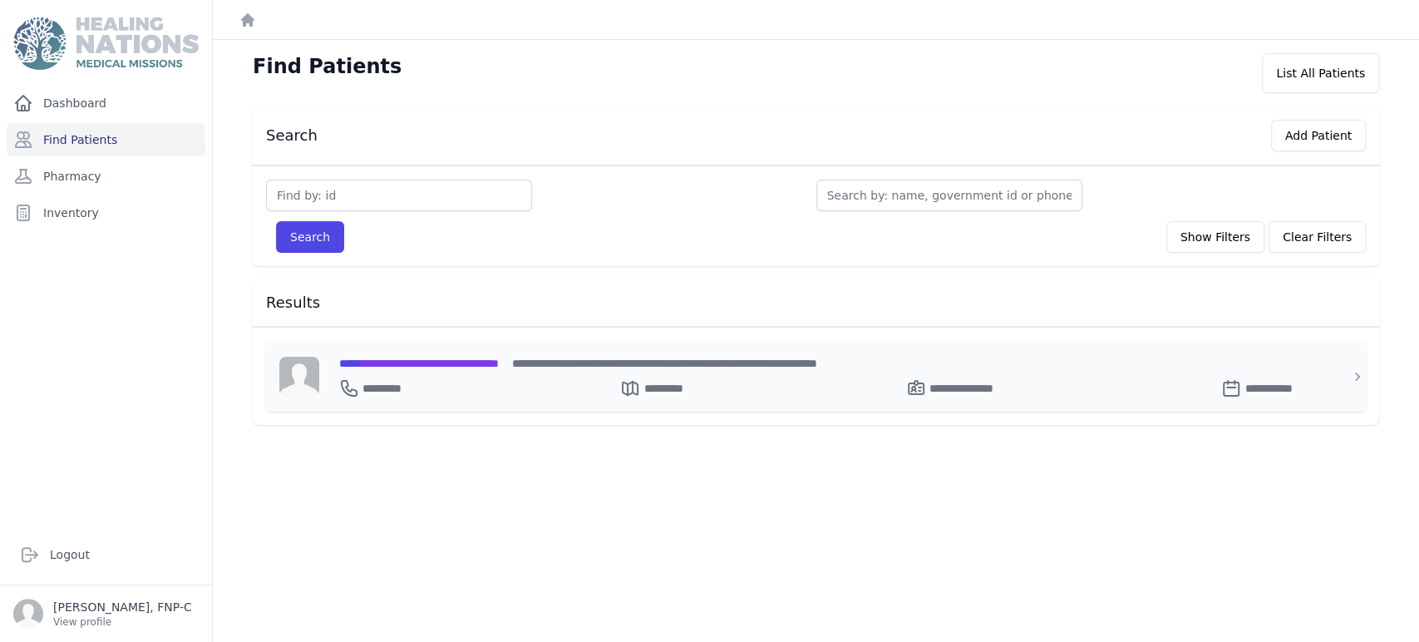
click at [401, 358] on span "**********" at bounding box center [419, 363] width 160 height 12
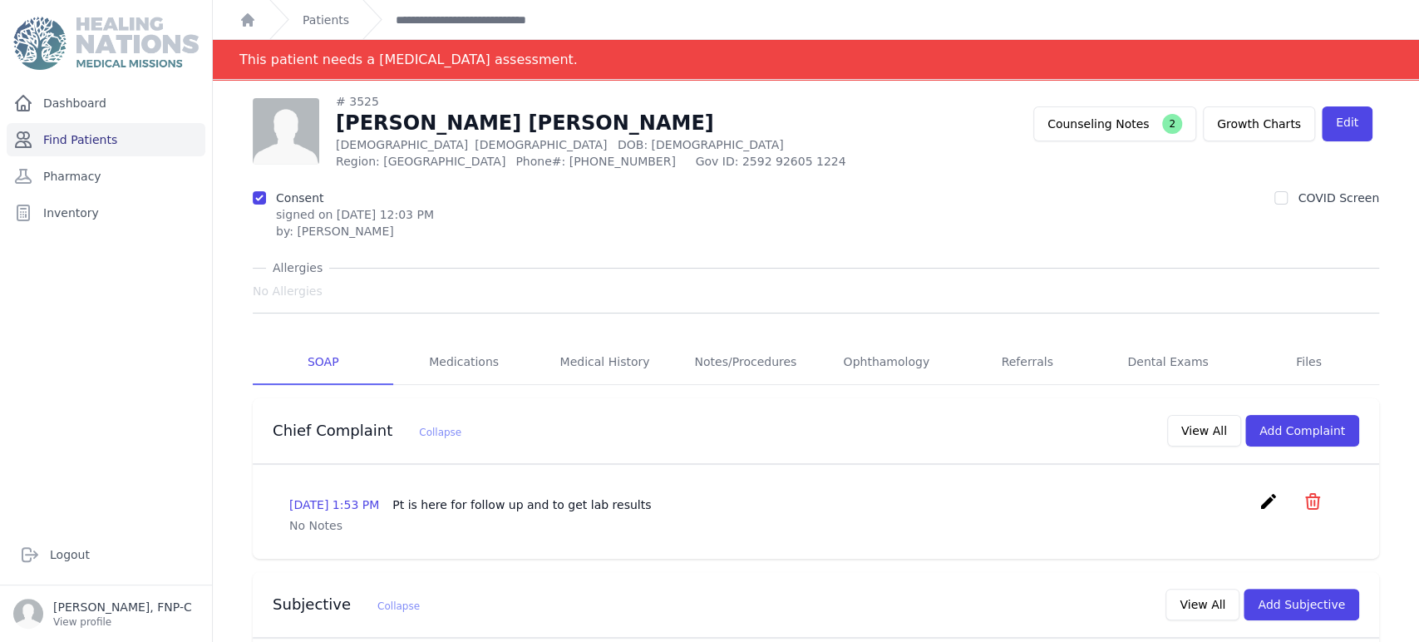
click at [80, 137] on link "Find Patients" at bounding box center [106, 139] width 199 height 33
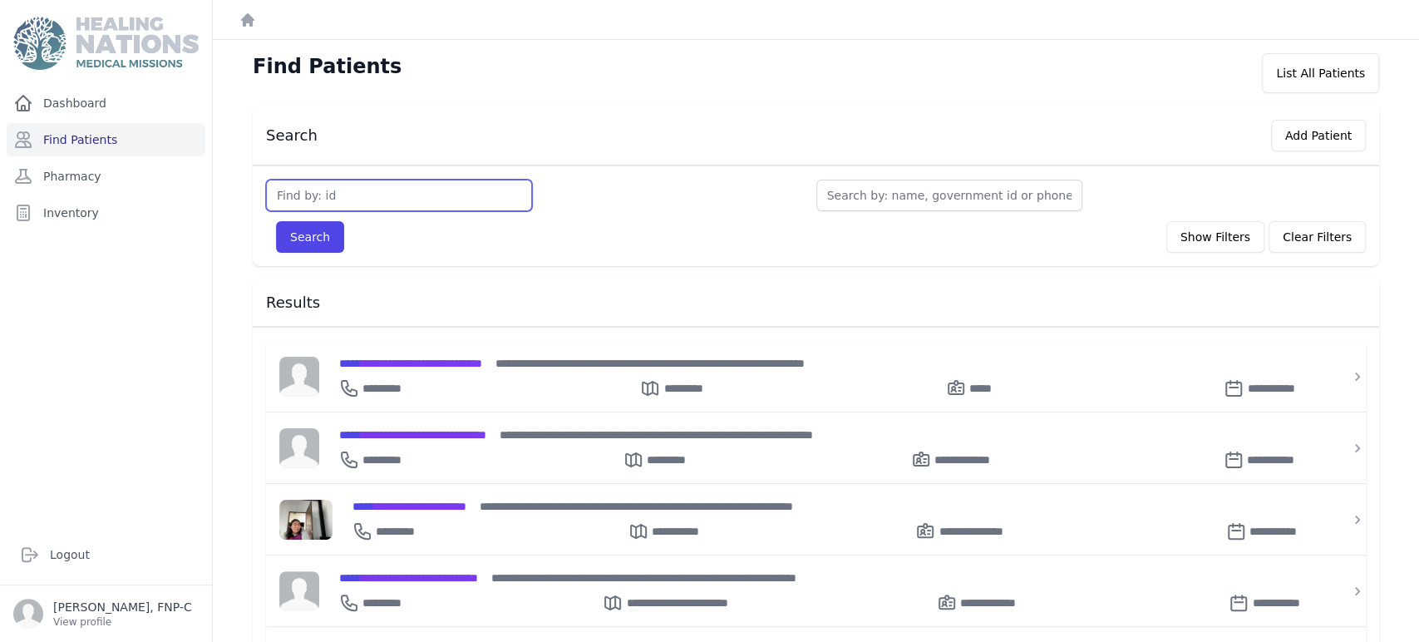
click at [299, 188] on input "text" at bounding box center [399, 196] width 266 height 32
type input "3531"
click at [322, 234] on button "Search" at bounding box center [310, 237] width 68 height 32
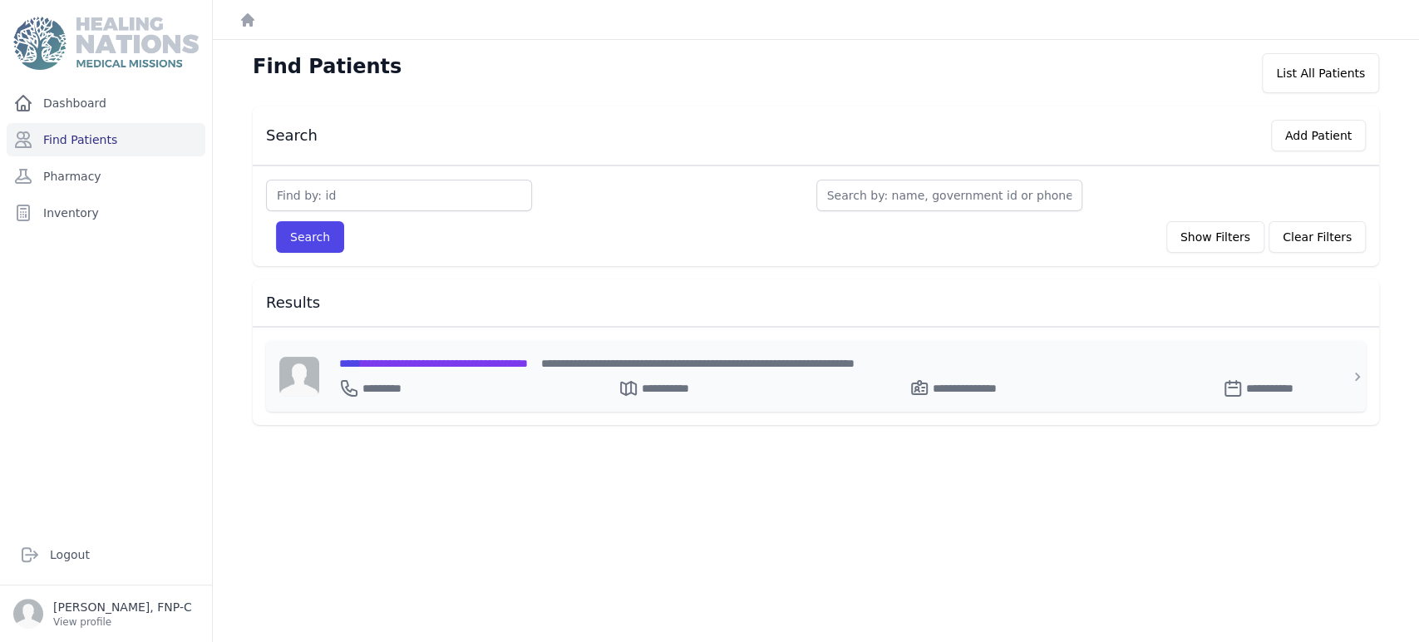
click at [388, 358] on span "**********" at bounding box center [433, 363] width 189 height 12
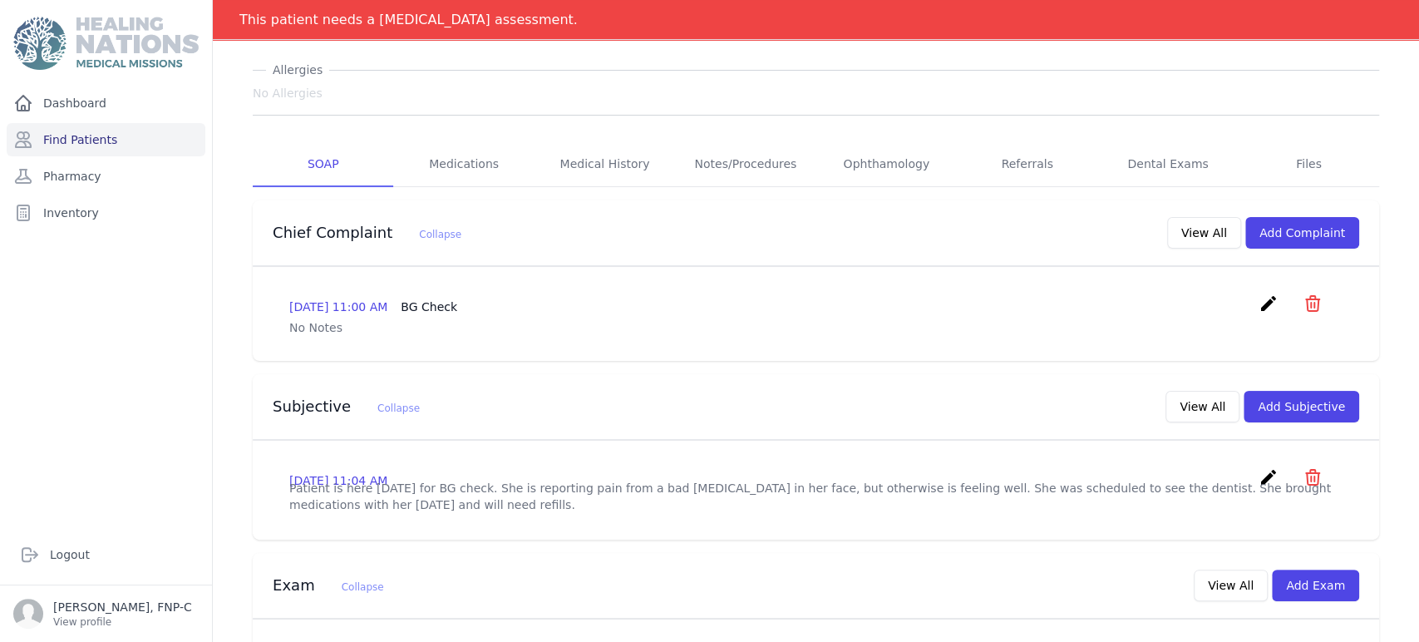
scroll to position [246, 0]
click at [78, 136] on link "Find Patients" at bounding box center [106, 139] width 199 height 33
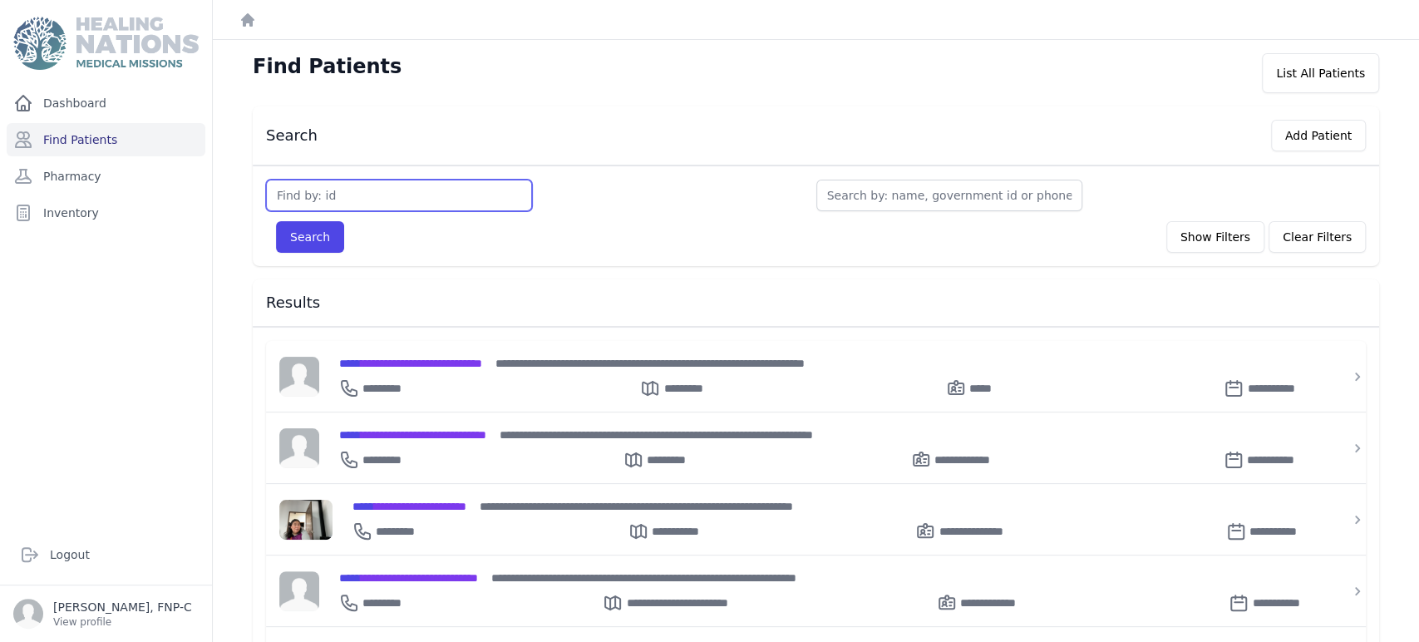
click at [321, 193] on input "text" at bounding box center [399, 196] width 266 height 32
type input "3540"
click at [316, 235] on button "Search" at bounding box center [310, 237] width 68 height 32
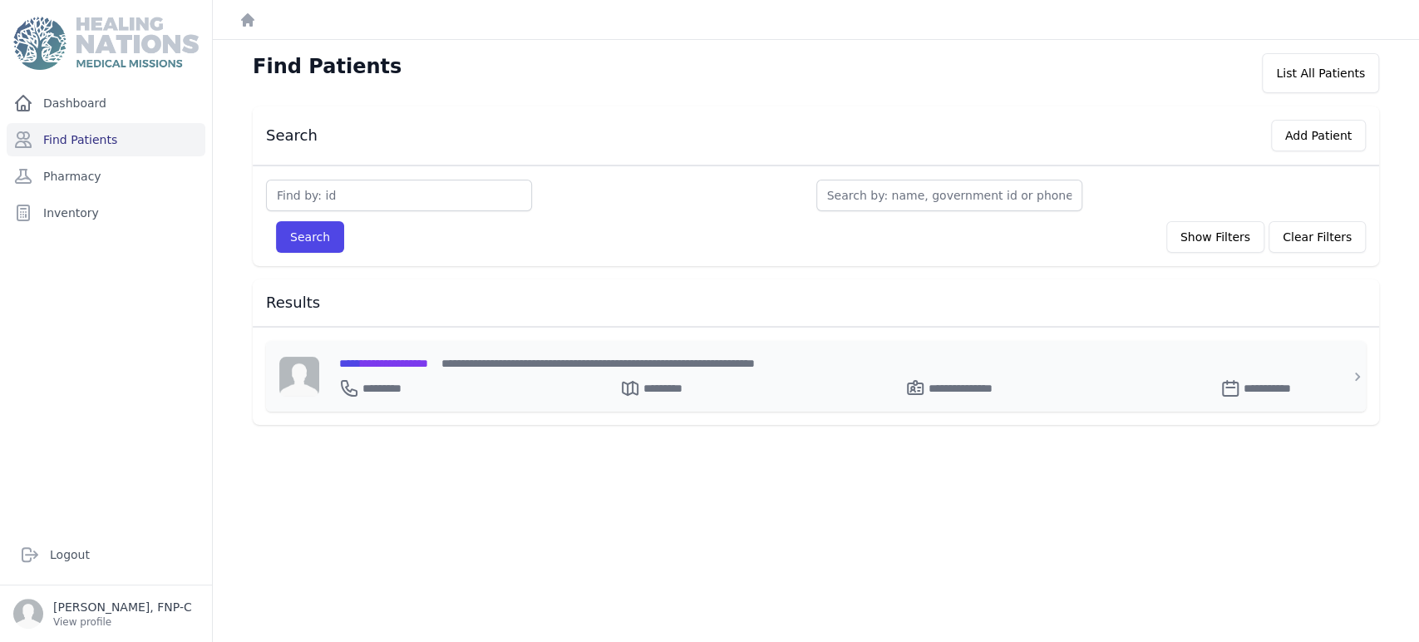
click at [399, 359] on span "**********" at bounding box center [383, 363] width 89 height 12
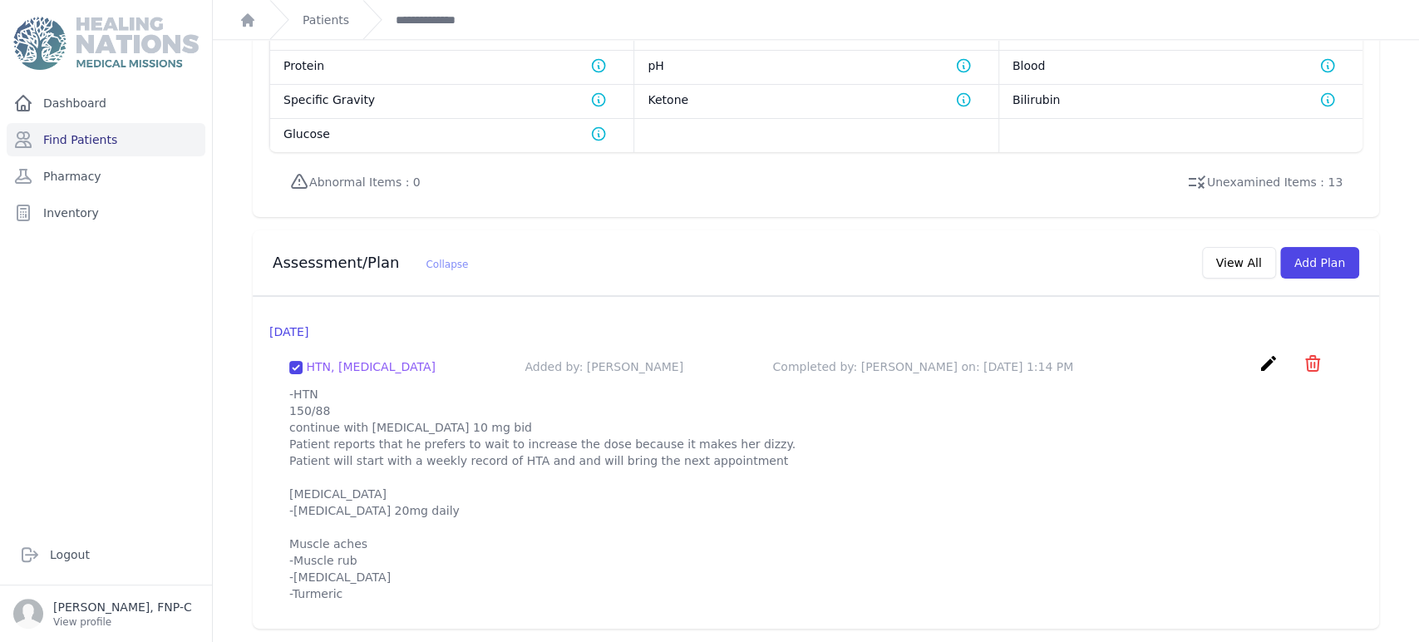
scroll to position [685, 0]
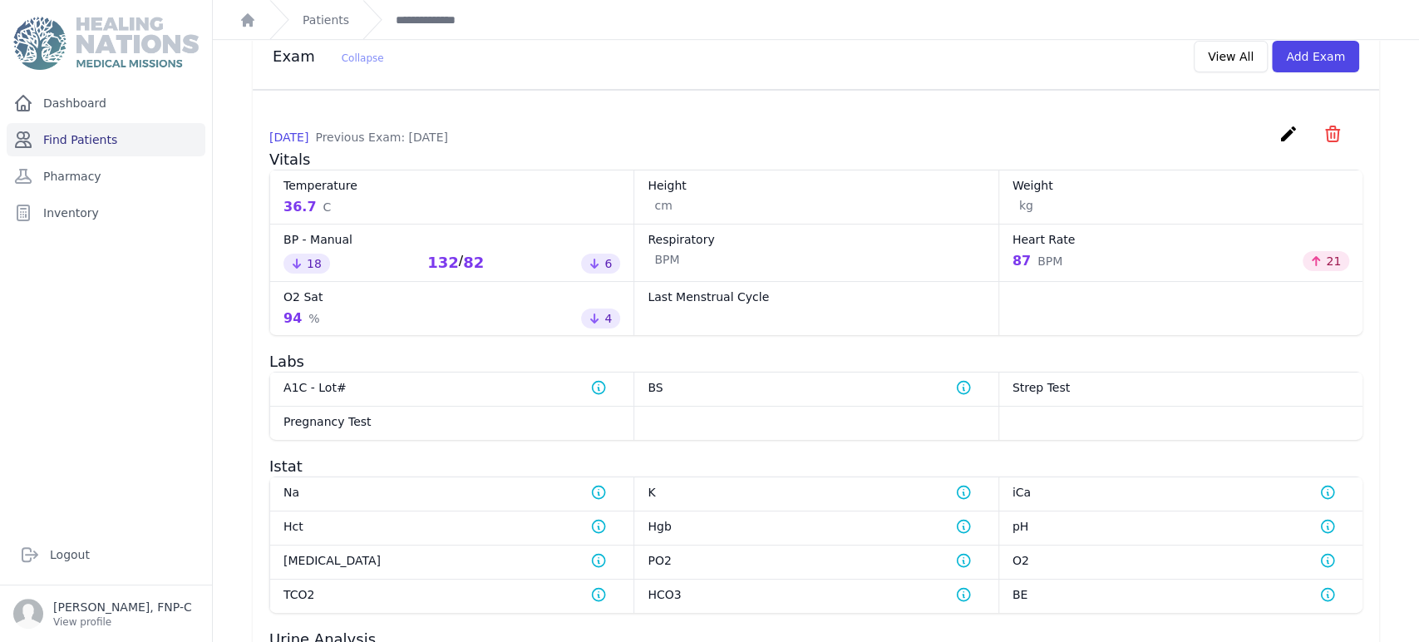
click at [73, 136] on link "Find Patients" at bounding box center [106, 139] width 199 height 33
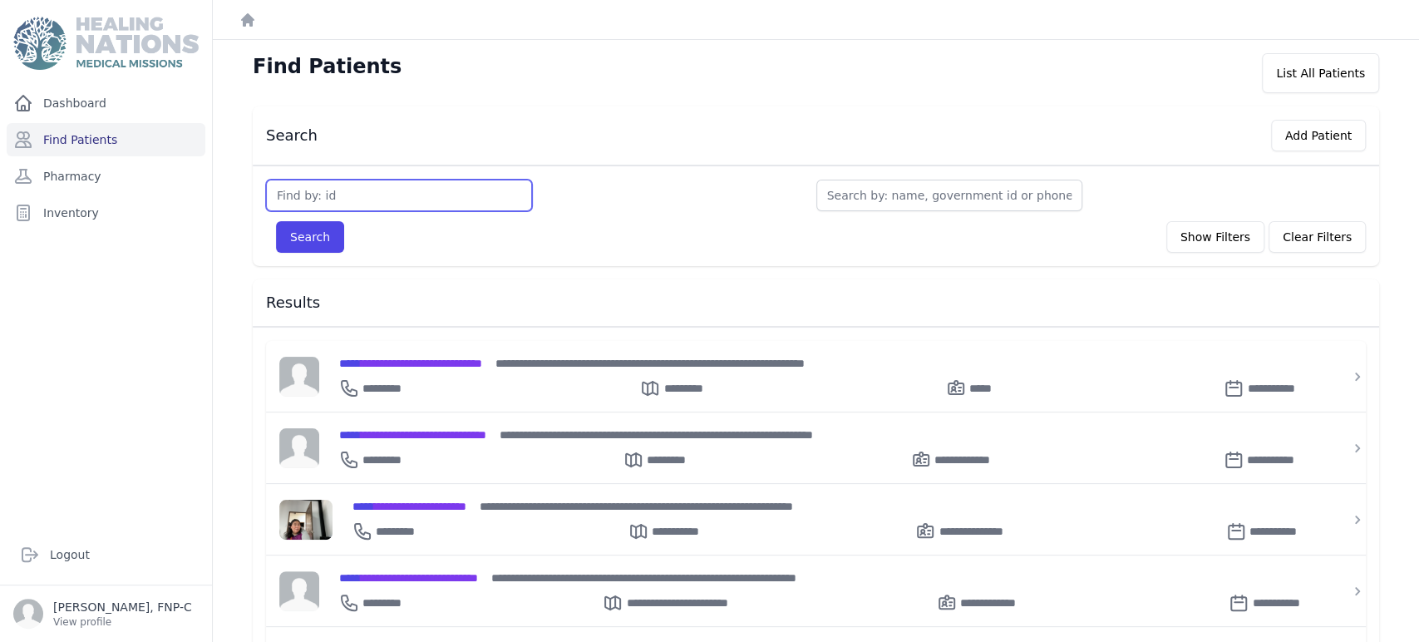
click at [316, 191] on input "text" at bounding box center [399, 196] width 266 height 32
type input "3541"
click at [312, 235] on button "Search" at bounding box center [310, 237] width 68 height 32
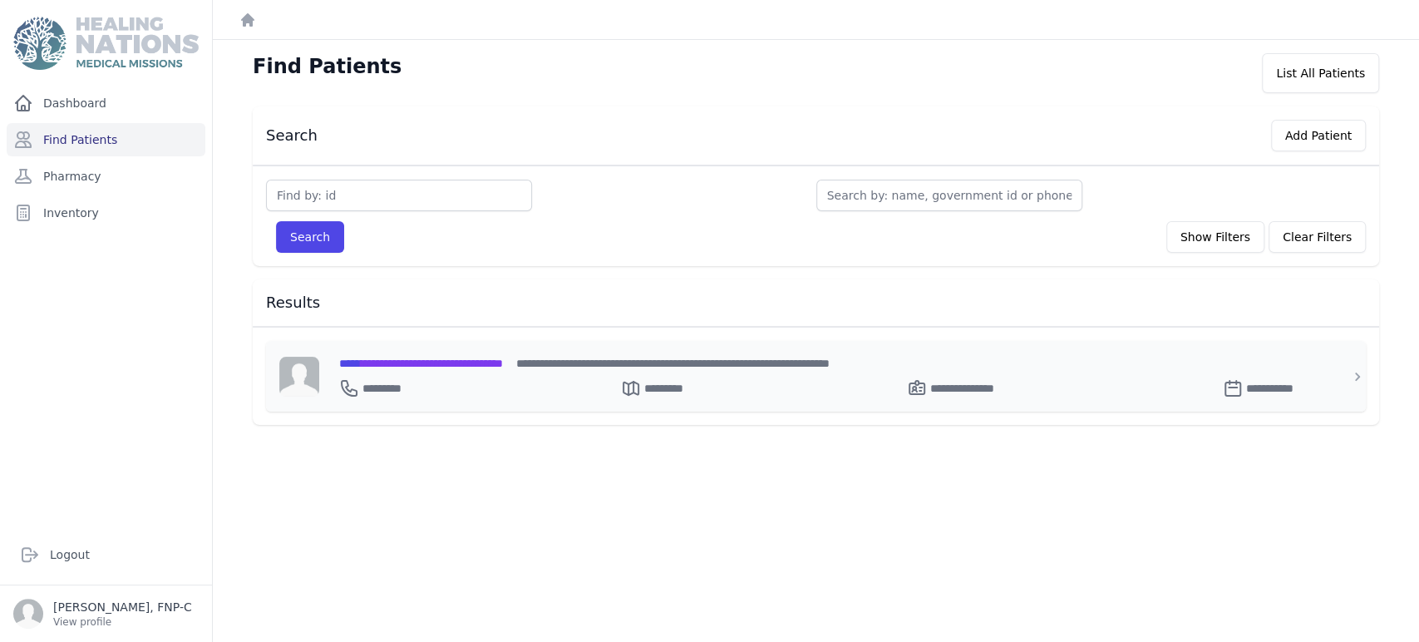
click at [417, 362] on span "**********" at bounding box center [421, 363] width 164 height 12
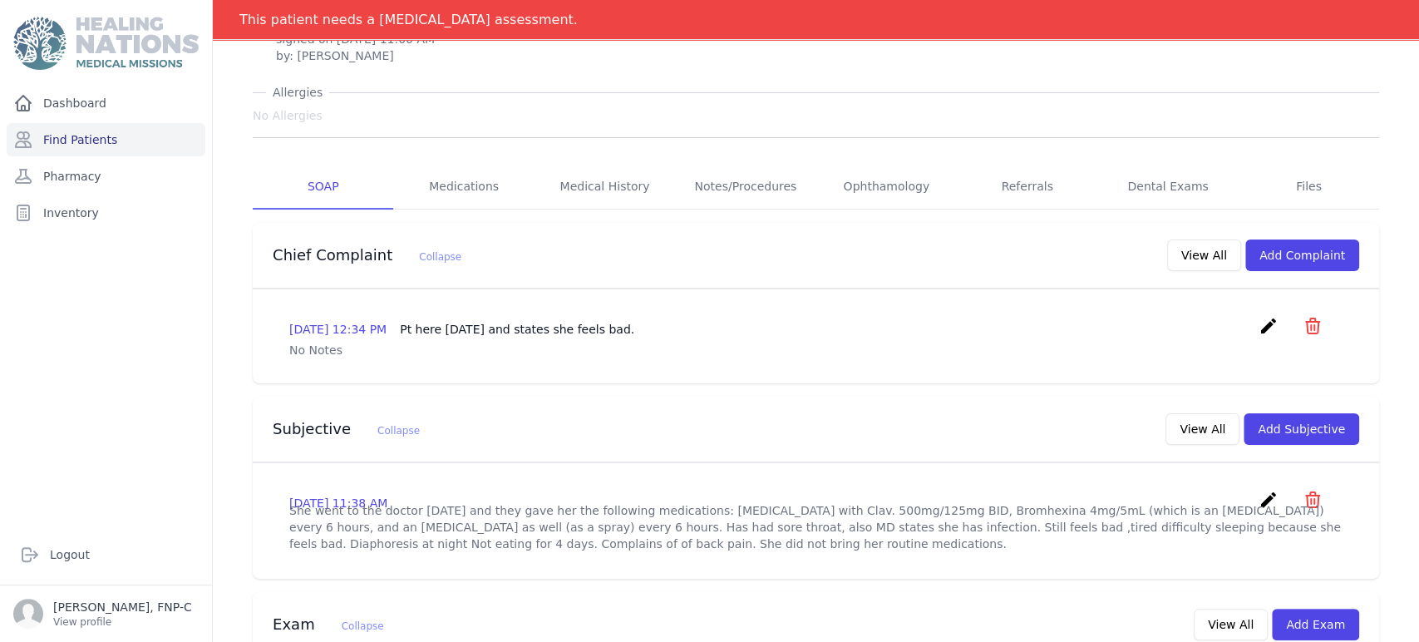
scroll to position [110, 0]
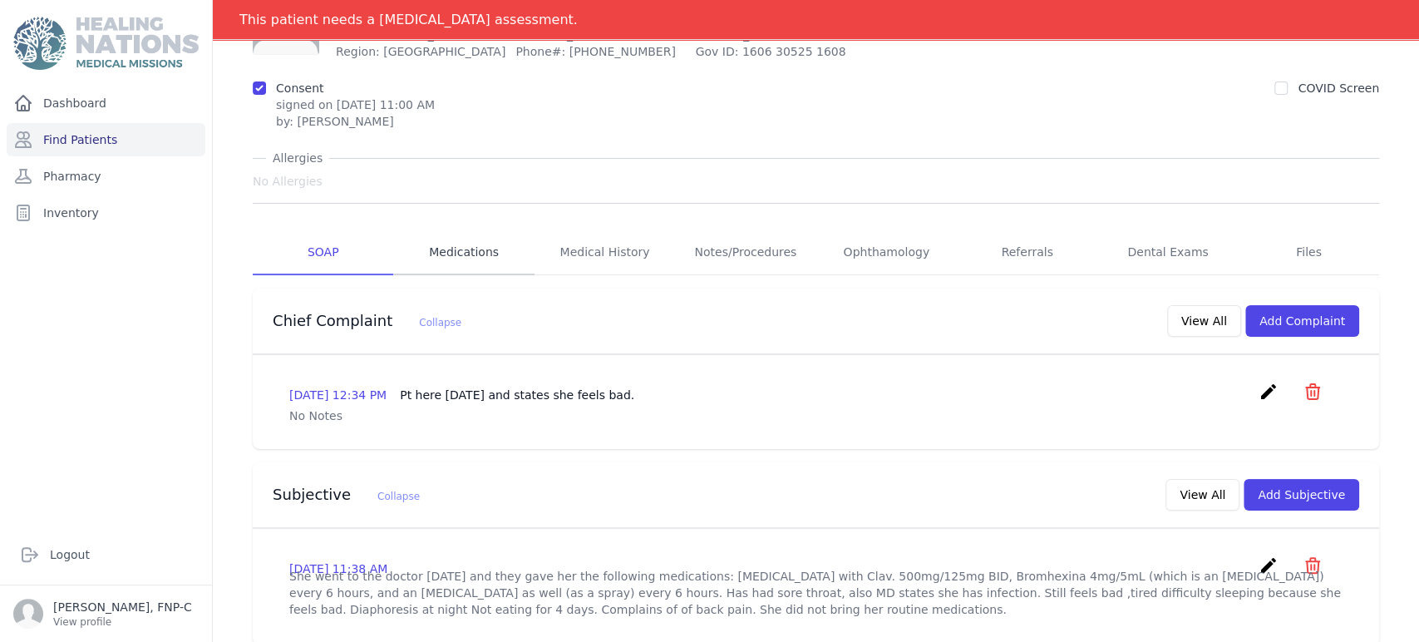
click at [466, 252] on link "Medications" at bounding box center [463, 252] width 140 height 45
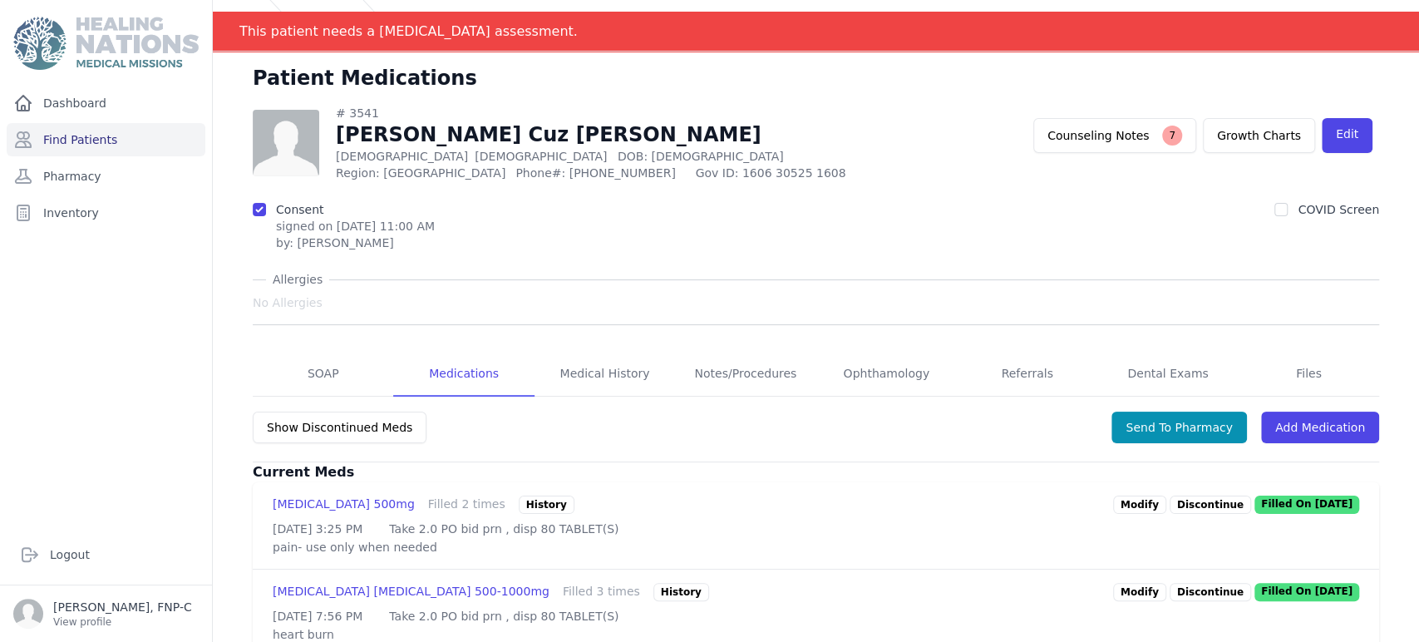
scroll to position [17, 0]
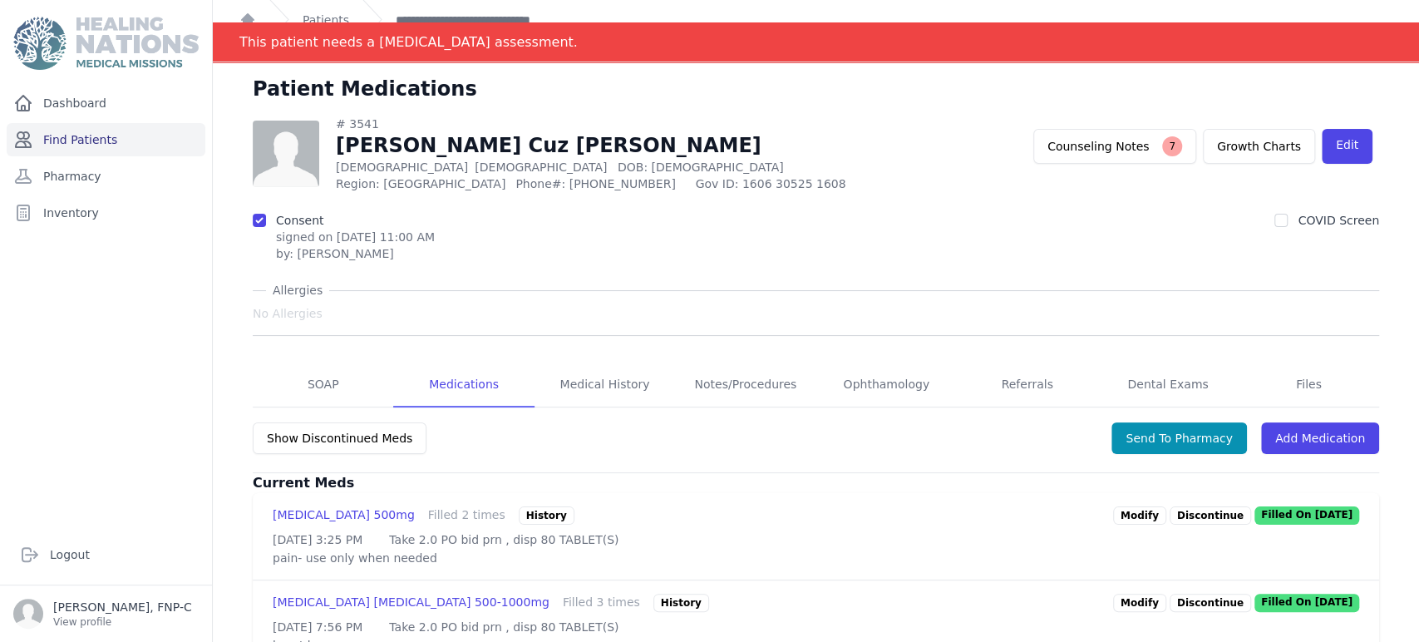
click at [75, 140] on link "Find Patients" at bounding box center [106, 139] width 199 height 33
